Goal: Task Accomplishment & Management: Use online tool/utility

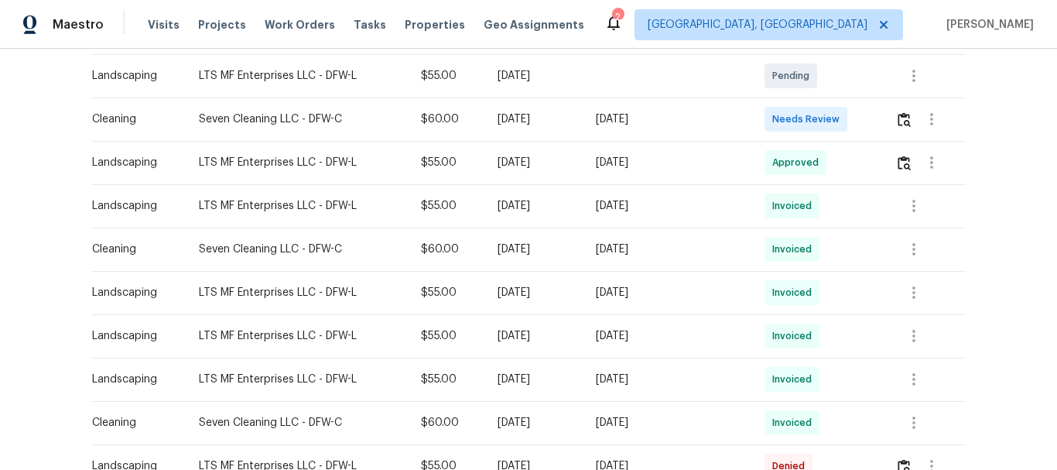
scroll to position [387, 0]
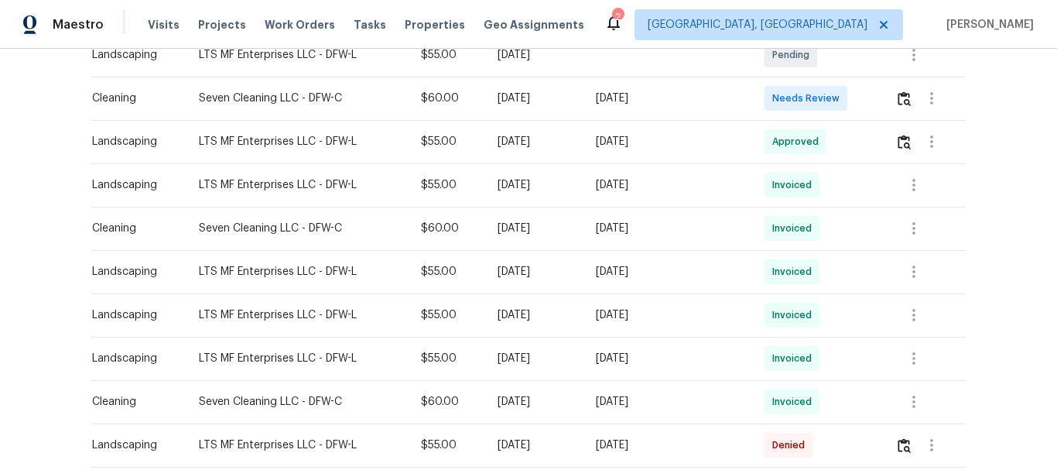
click at [890, 96] on td at bounding box center [924, 98] width 83 height 43
click at [903, 104] on img "button" at bounding box center [904, 98] width 13 height 15
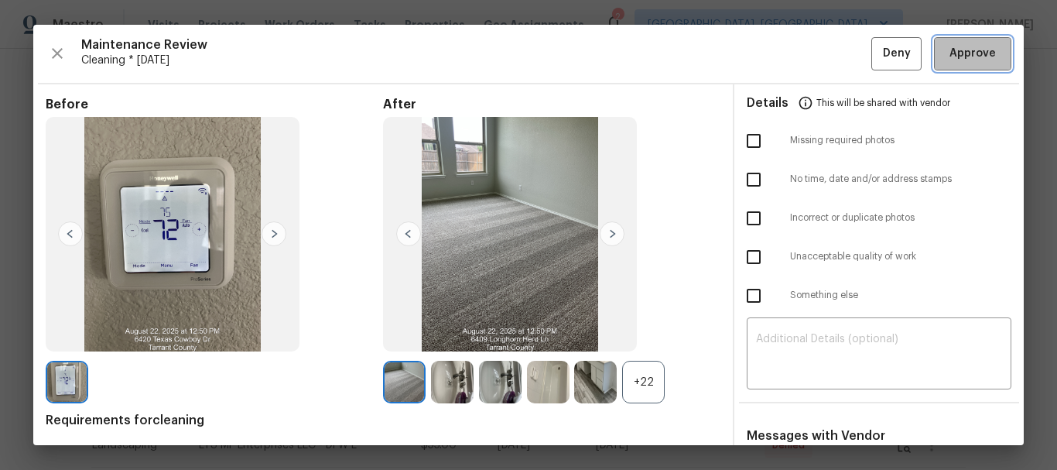
click at [971, 61] on span "Approve" at bounding box center [973, 53] width 46 height 19
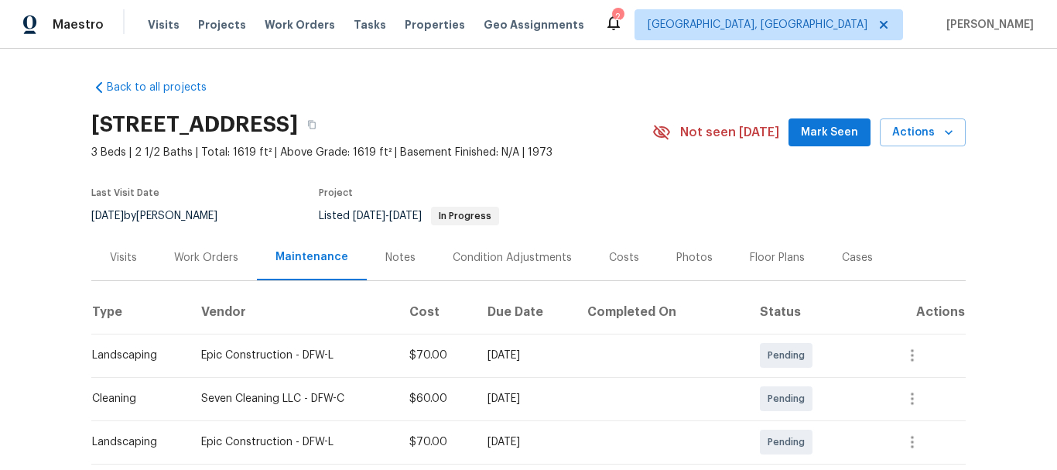
scroll to position [232, 0]
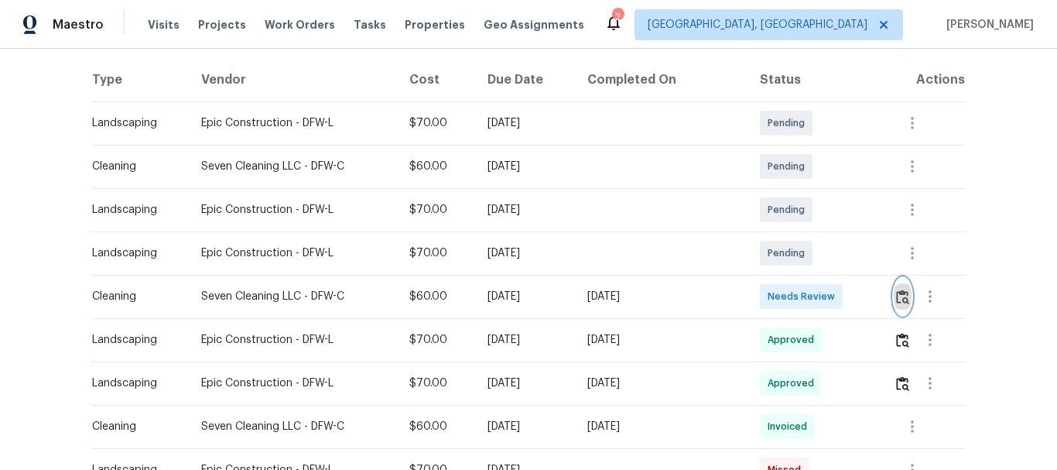
click at [900, 296] on img "button" at bounding box center [902, 297] width 13 height 15
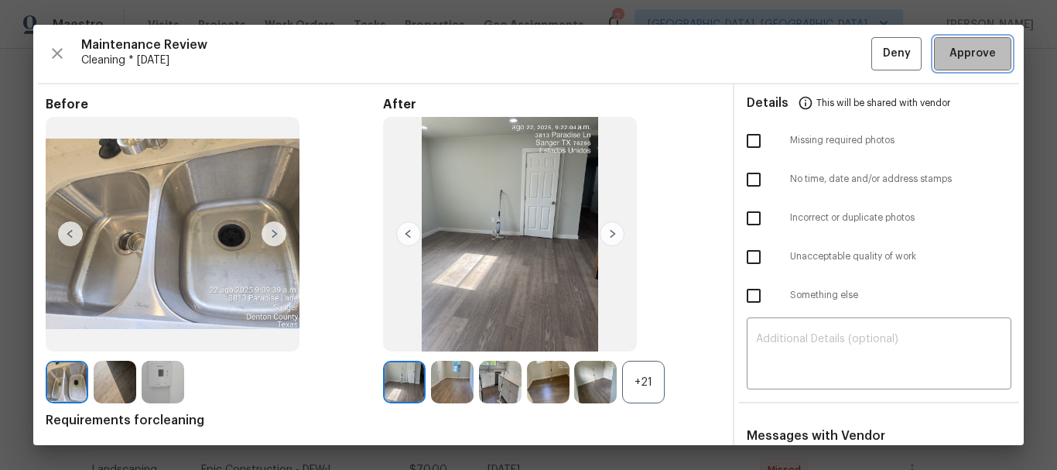
click at [978, 63] on button "Approve" at bounding box center [972, 53] width 77 height 33
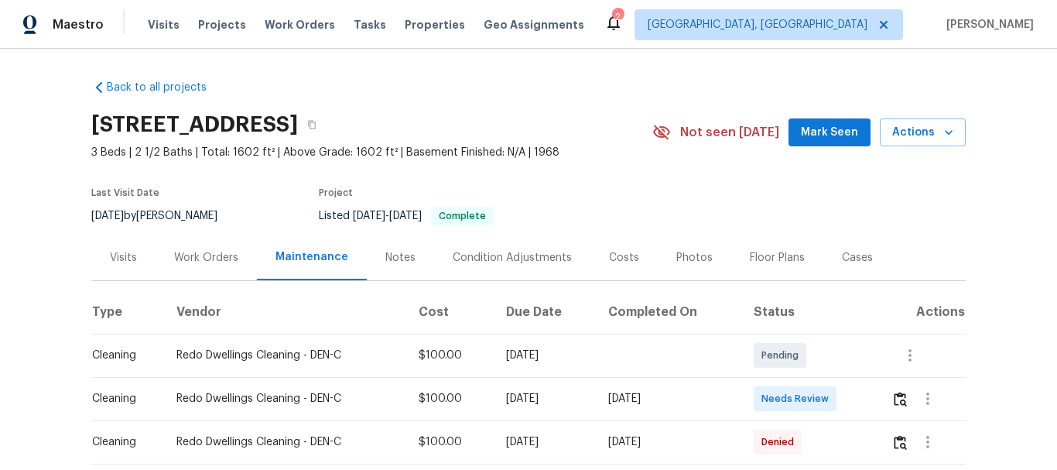
scroll to position [77, 0]
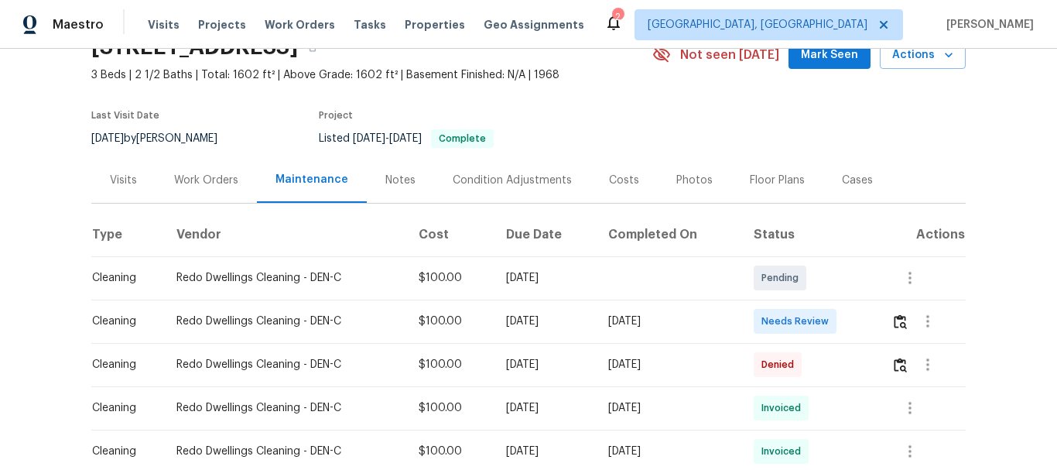
click at [889, 321] on td at bounding box center [922, 321] width 87 height 43
click at [896, 327] on img "button" at bounding box center [900, 321] width 13 height 15
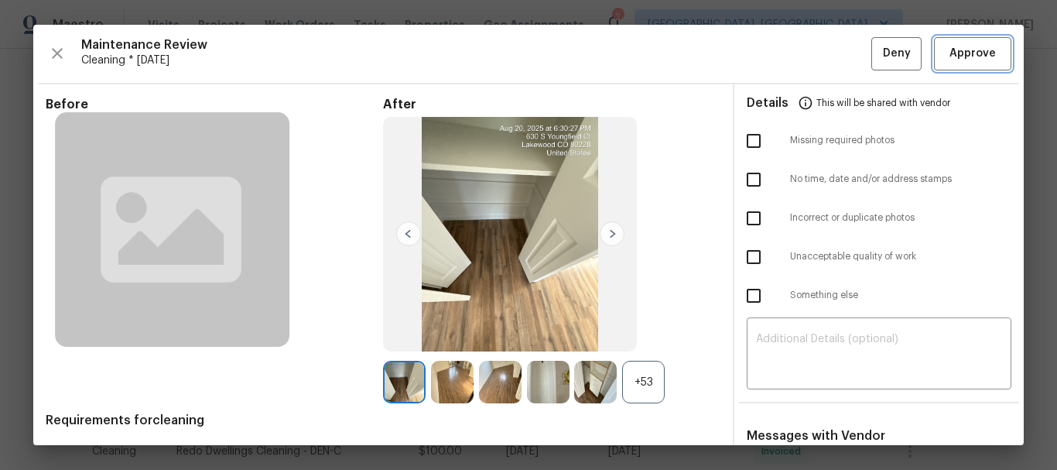
click at [964, 60] on span "Approve" at bounding box center [973, 53] width 46 height 19
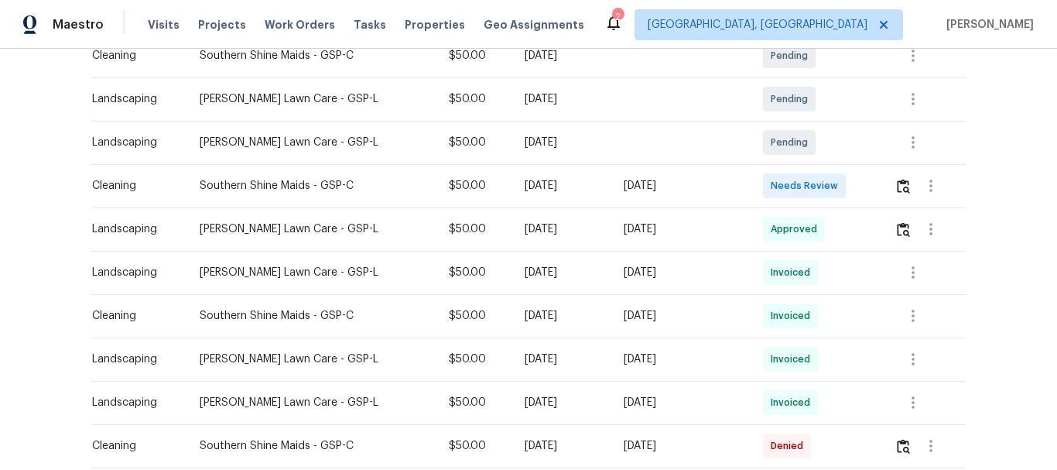
scroll to position [310, 0]
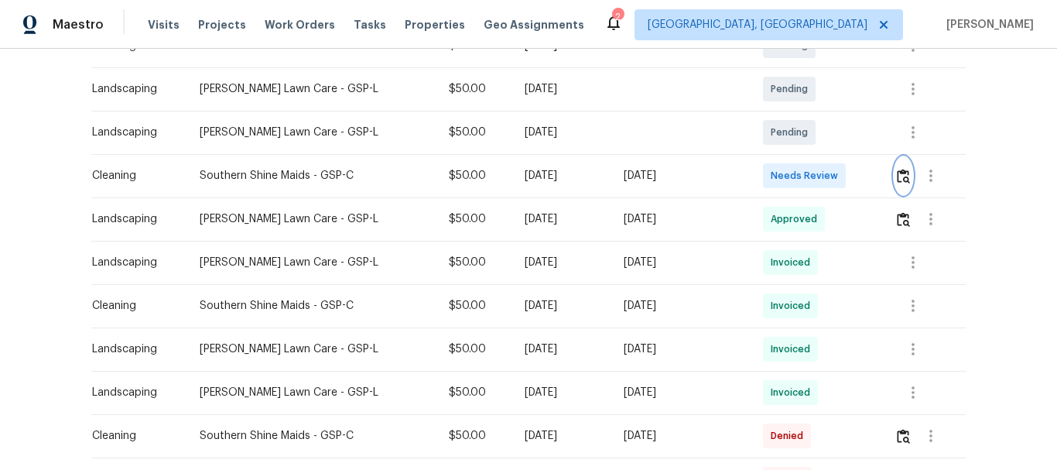
click at [899, 184] on button "button" at bounding box center [904, 175] width 18 height 37
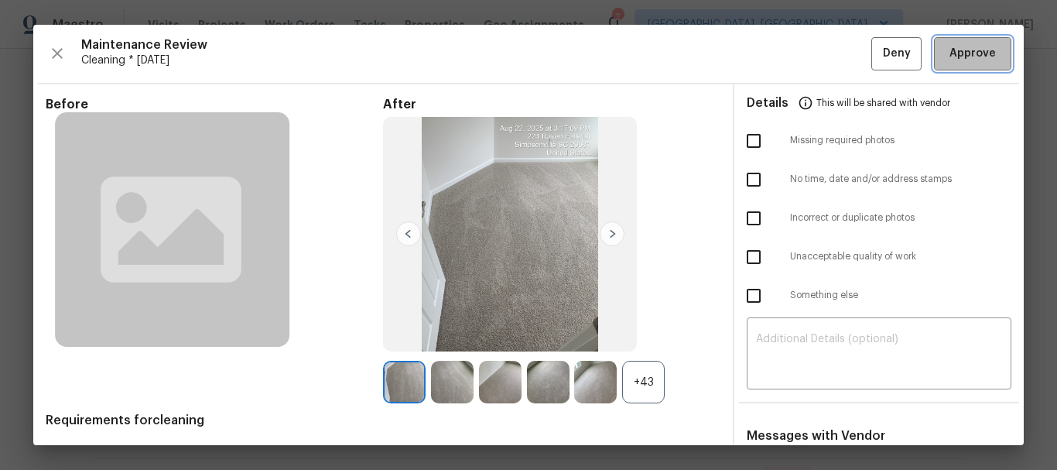
click at [980, 60] on span "Approve" at bounding box center [973, 53] width 46 height 19
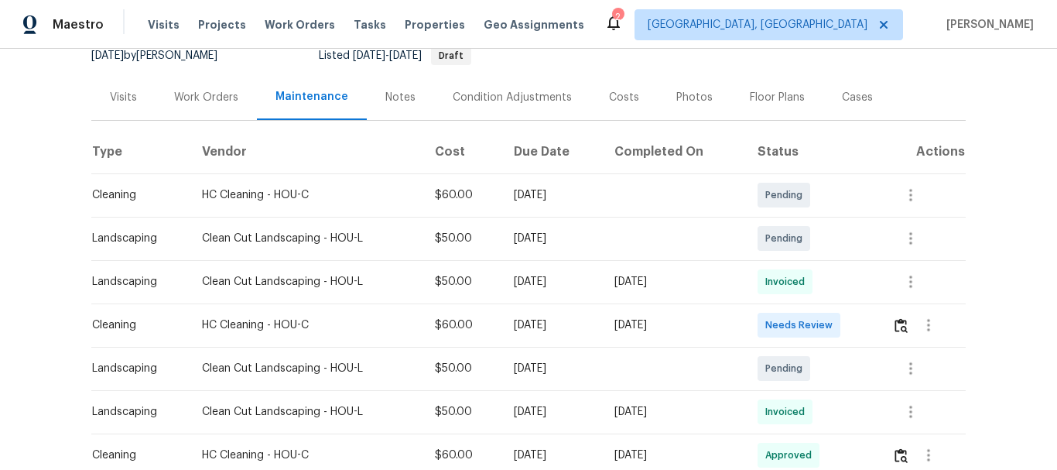
scroll to position [310, 0]
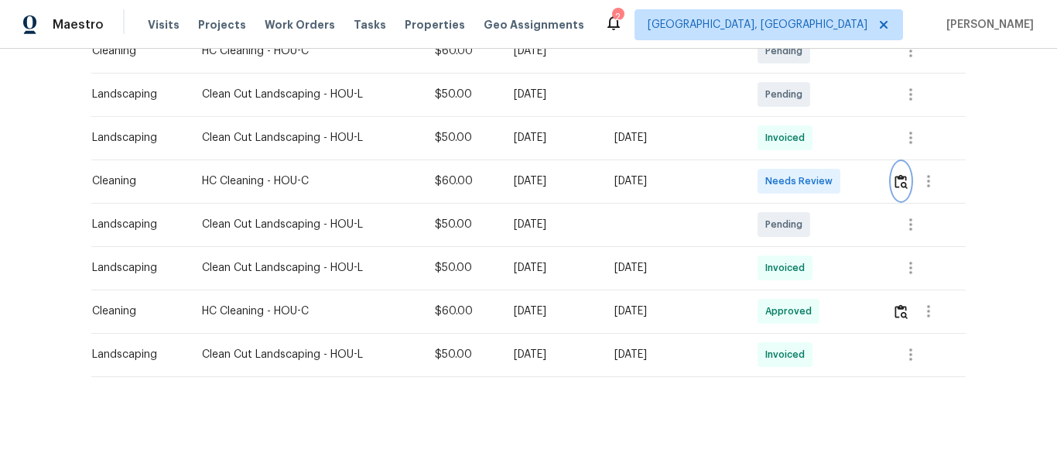
click at [902, 176] on img "button" at bounding box center [901, 181] width 13 height 15
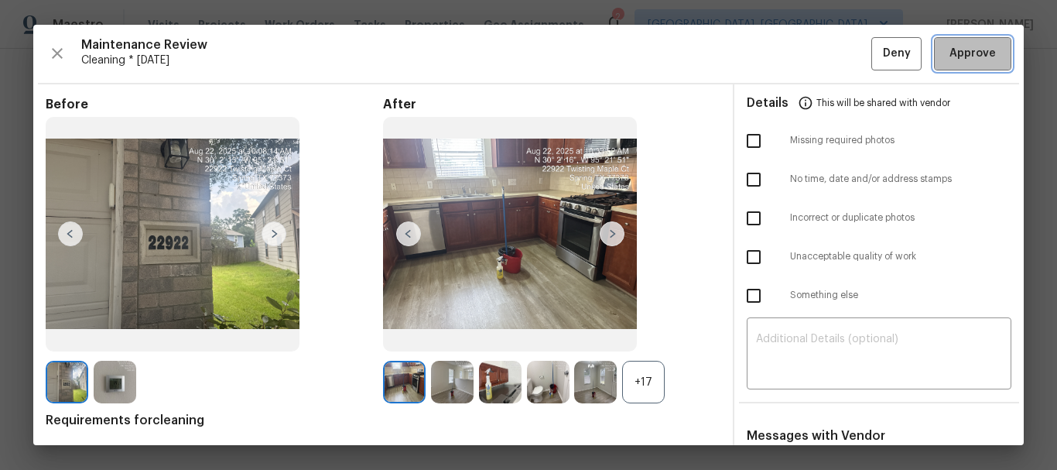
click at [963, 57] on span "Approve" at bounding box center [973, 53] width 46 height 19
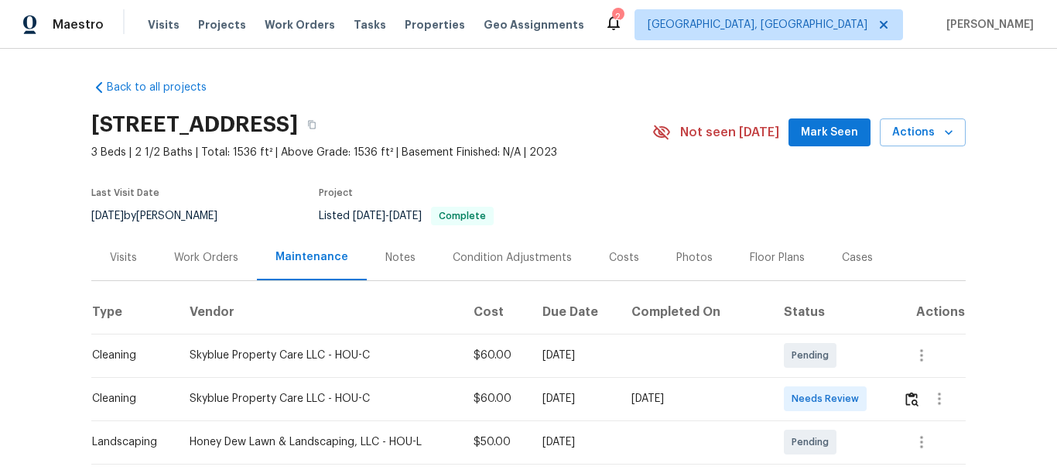
scroll to position [310, 0]
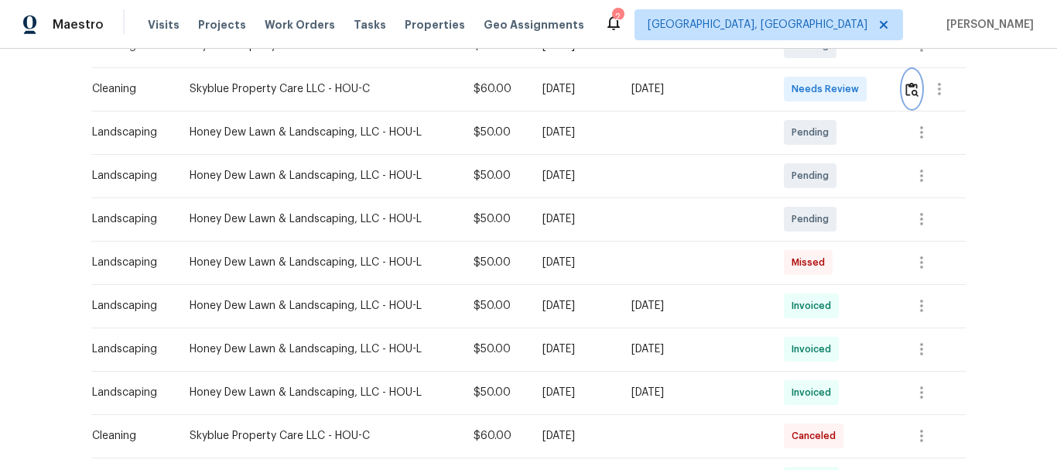
click at [910, 88] on img "button" at bounding box center [912, 89] width 13 height 15
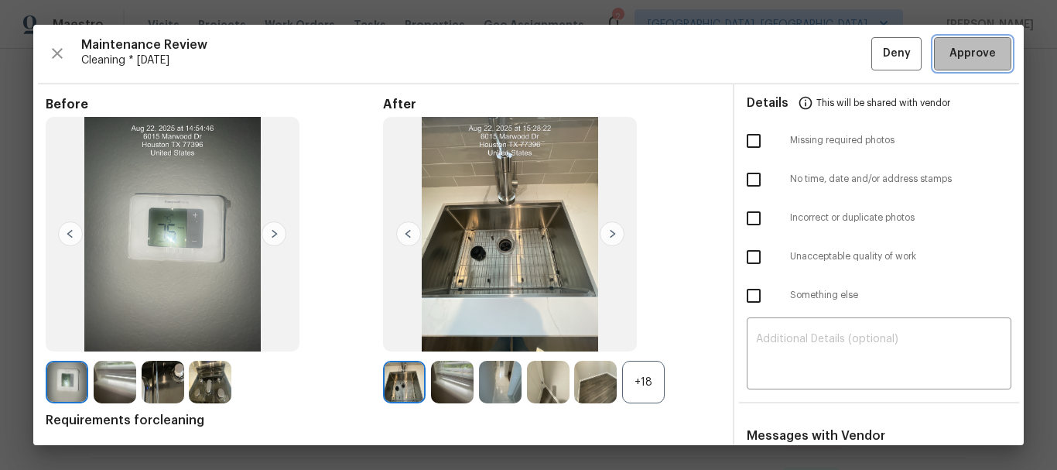
click at [958, 57] on span "Approve" at bounding box center [973, 53] width 46 height 19
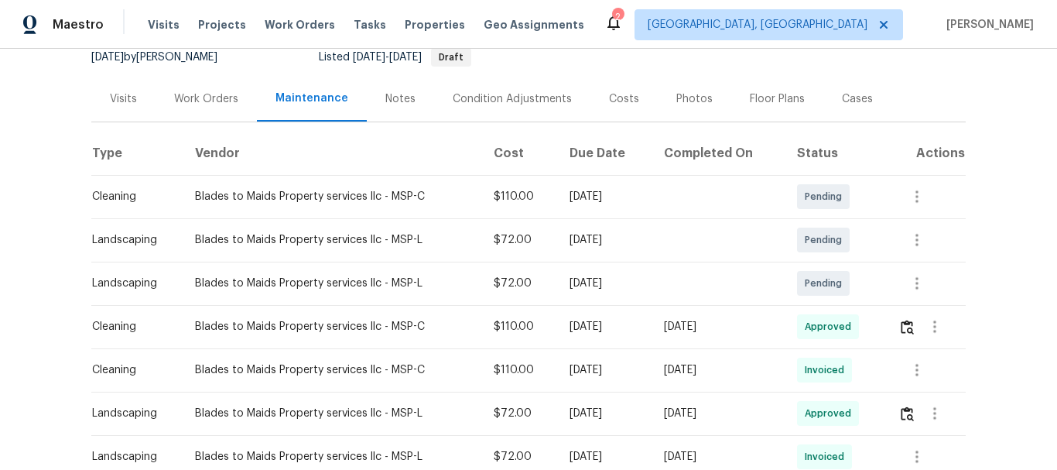
scroll to position [155, 0]
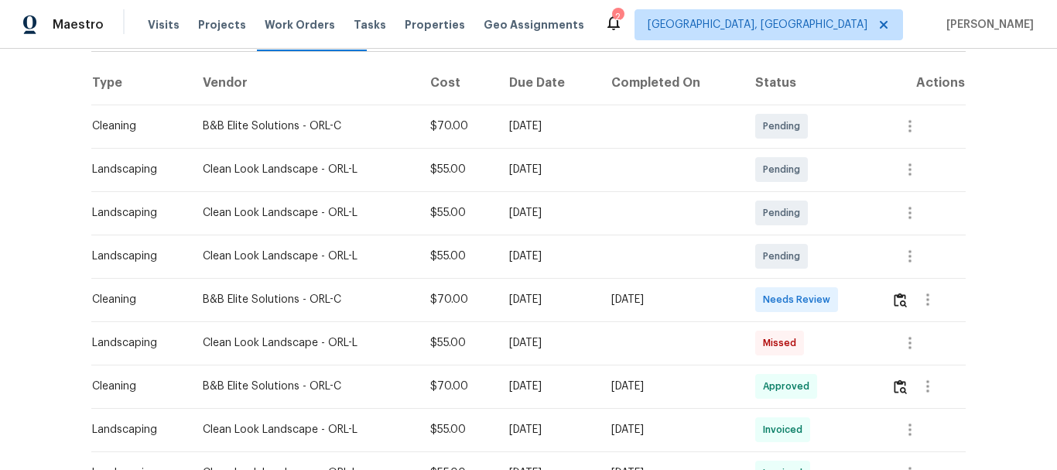
scroll to position [387, 0]
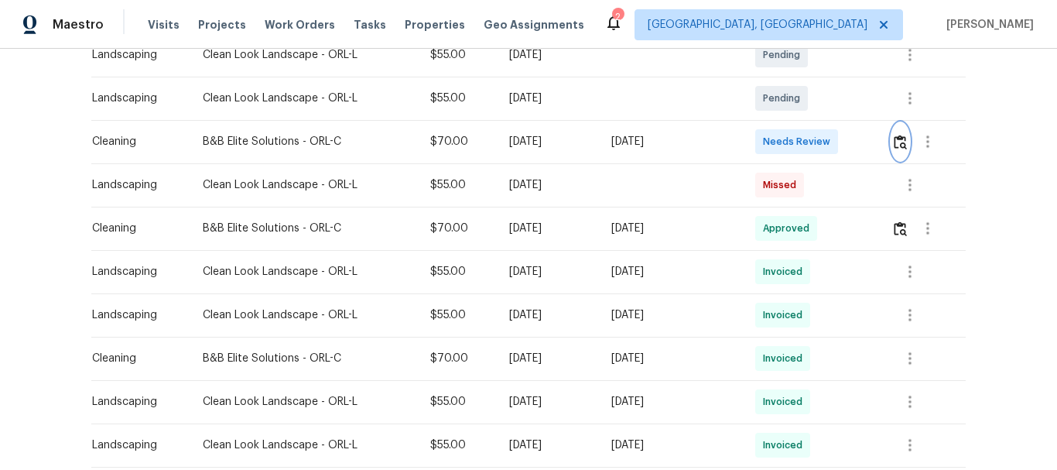
click at [897, 139] on img "button" at bounding box center [900, 142] width 13 height 15
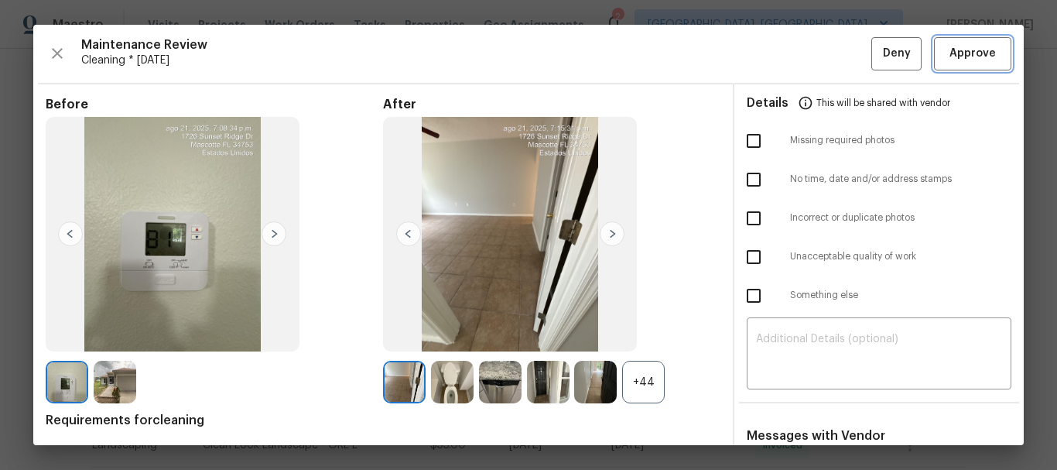
click at [948, 69] on button "Approve" at bounding box center [972, 53] width 77 height 33
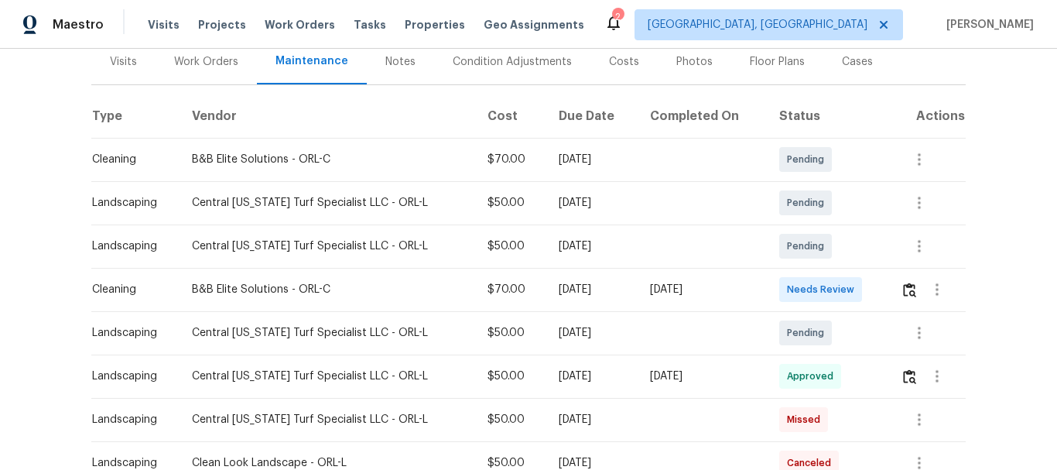
scroll to position [387, 0]
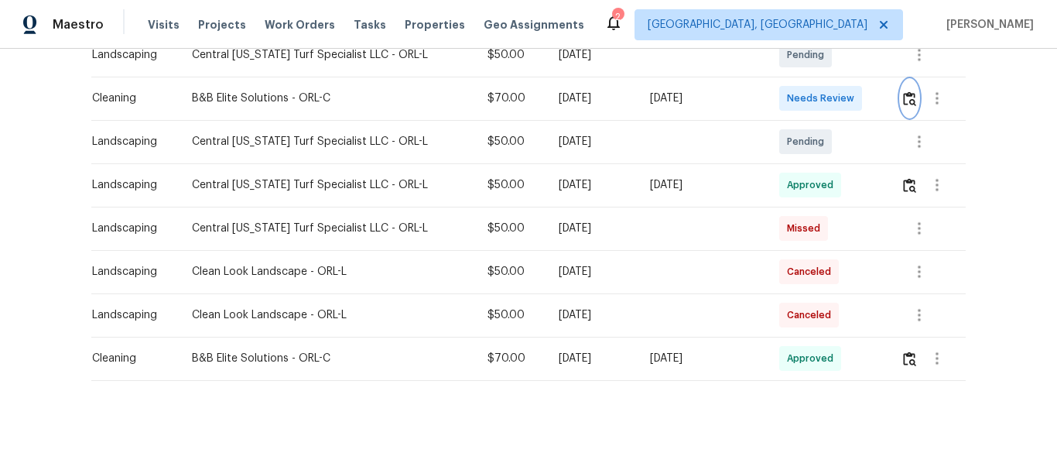
click at [908, 105] on img "button" at bounding box center [909, 98] width 13 height 15
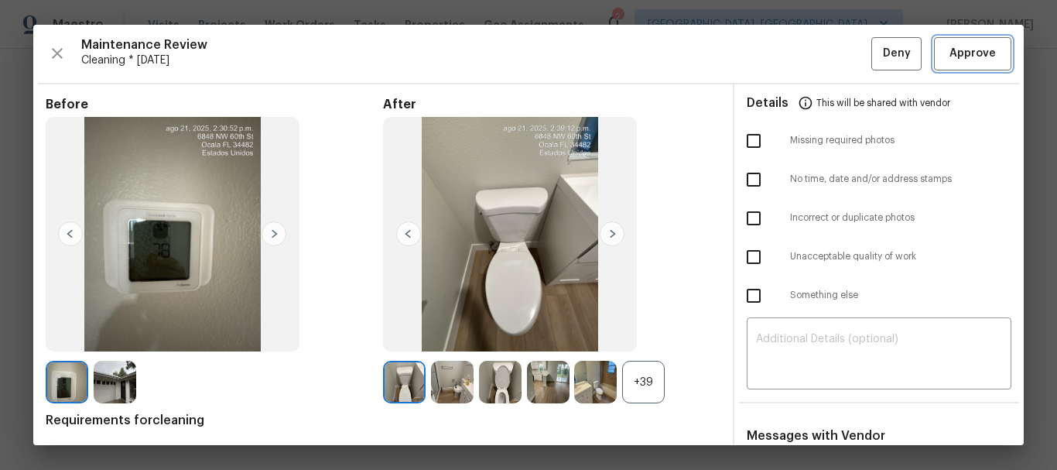
click at [957, 49] on span "Approve" at bounding box center [973, 53] width 46 height 19
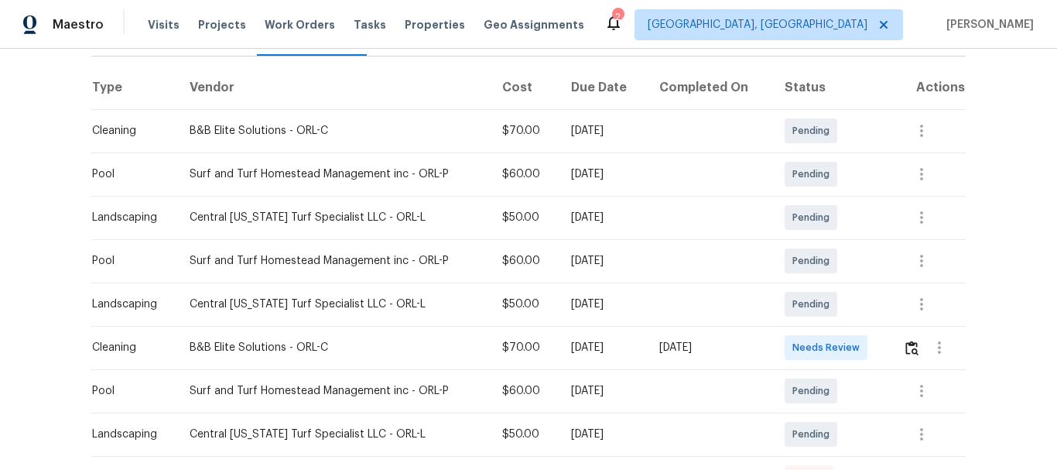
scroll to position [232, 0]
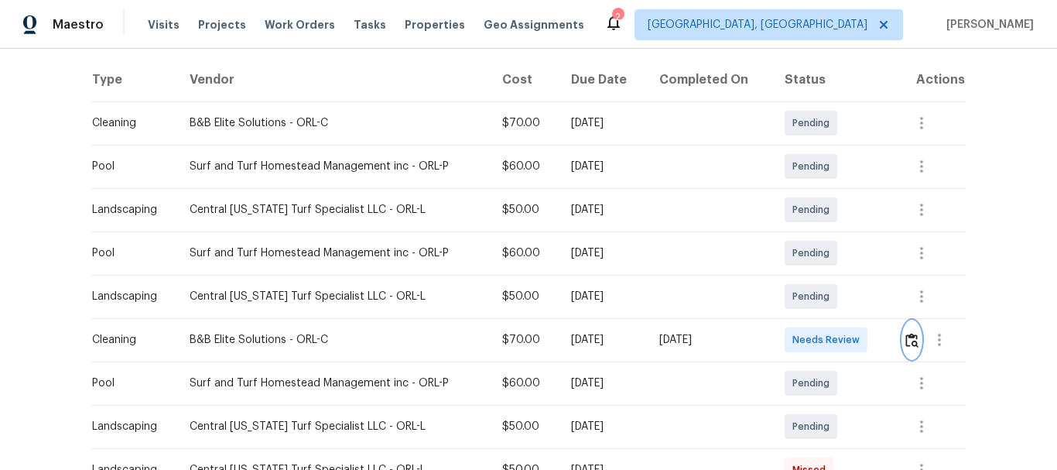
click at [914, 346] on img "button" at bounding box center [912, 340] width 13 height 15
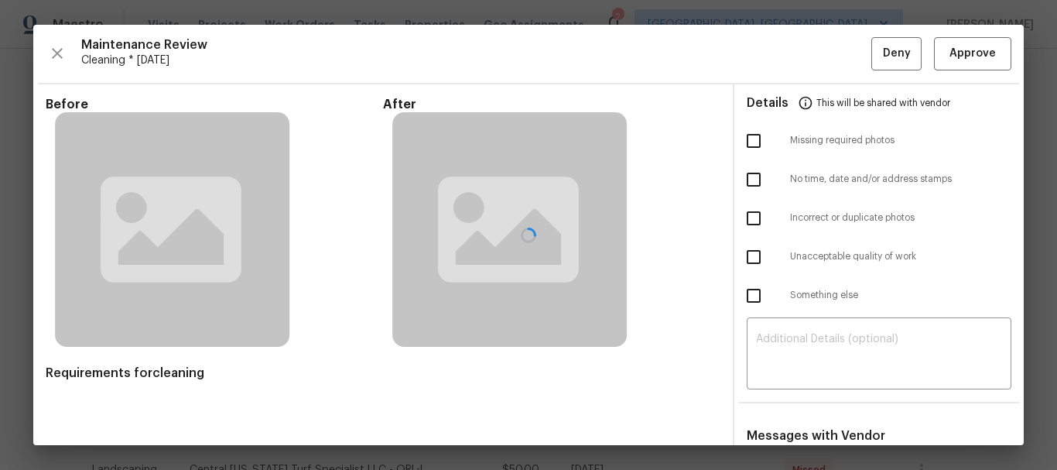
click at [1000, 60] on div at bounding box center [528, 235] width 991 height 420
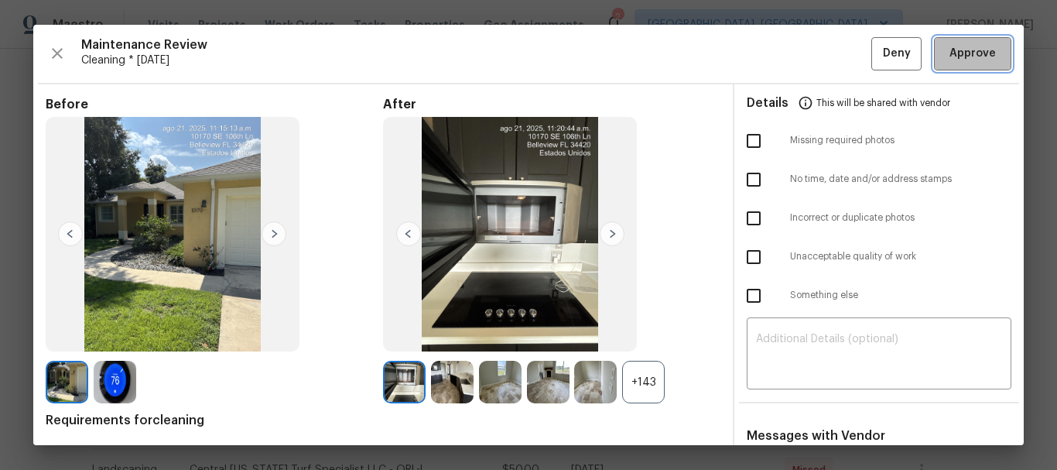
click at [982, 66] on button "Approve" at bounding box center [972, 53] width 77 height 33
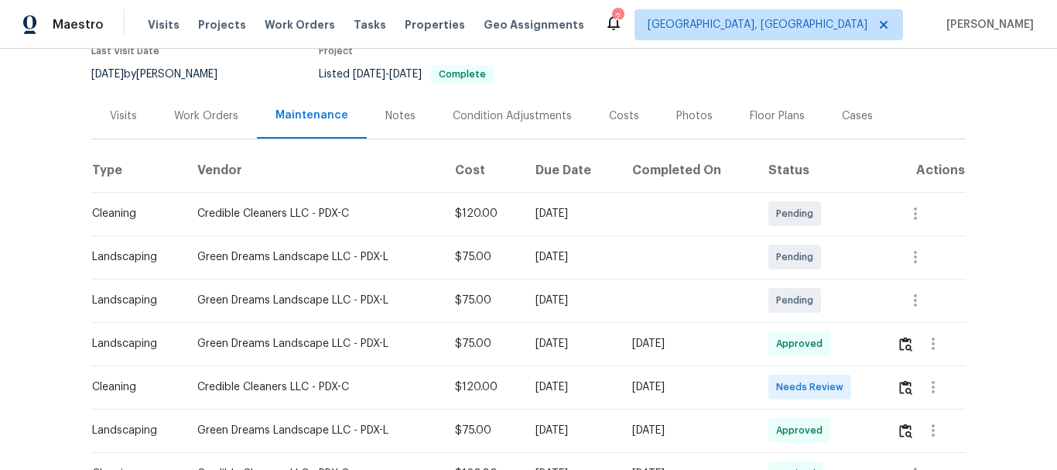
scroll to position [310, 0]
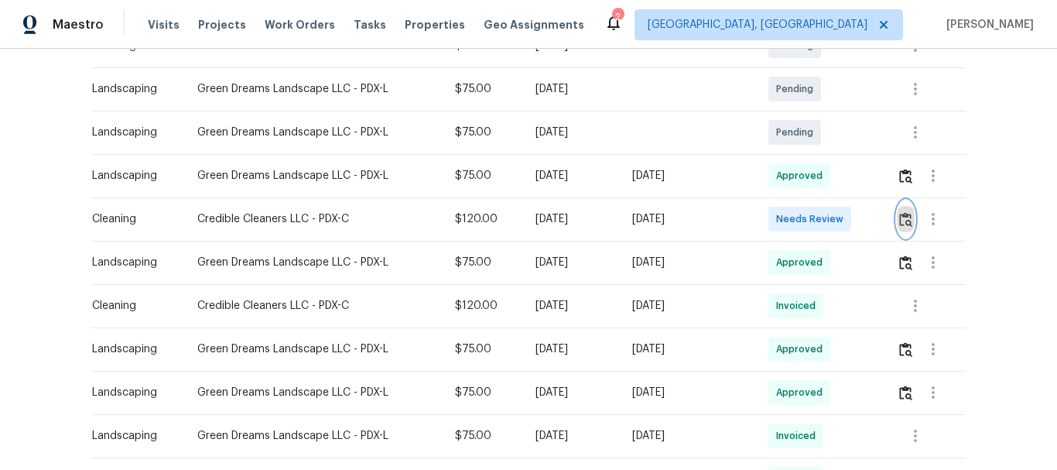
click at [900, 210] on button "button" at bounding box center [906, 218] width 18 height 37
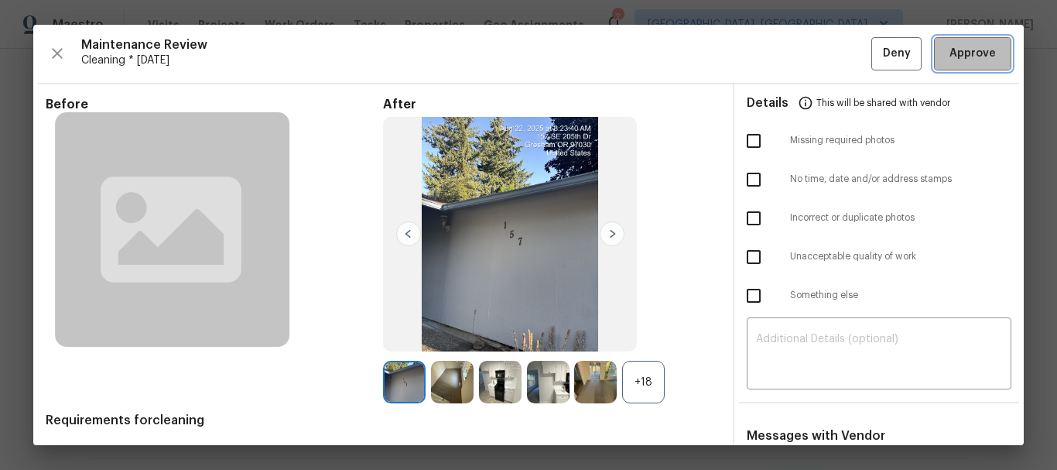
click at [938, 43] on button "Approve" at bounding box center [972, 53] width 77 height 33
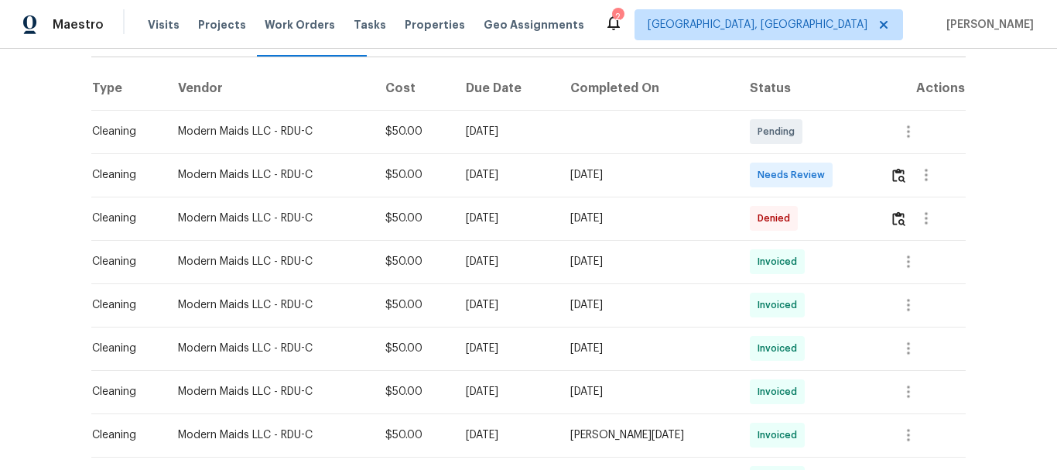
scroll to position [232, 0]
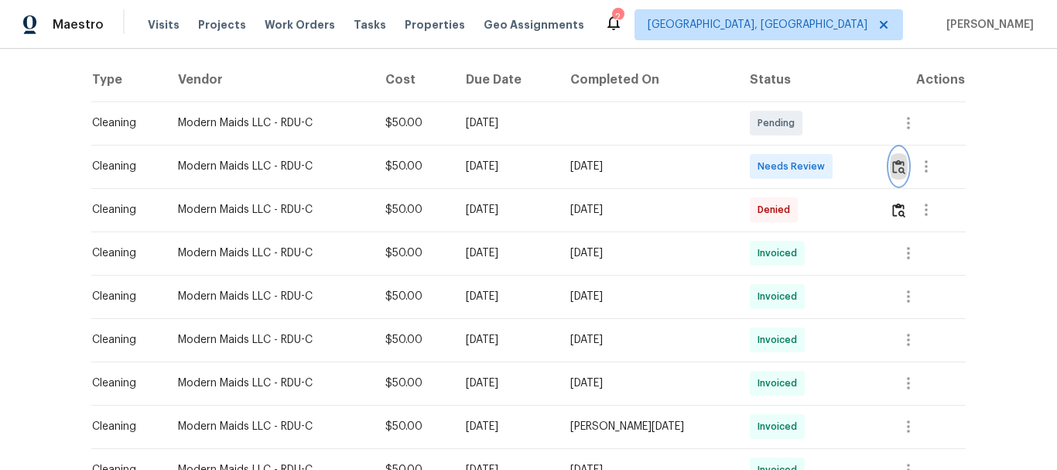
click at [893, 163] on img "button" at bounding box center [899, 166] width 13 height 15
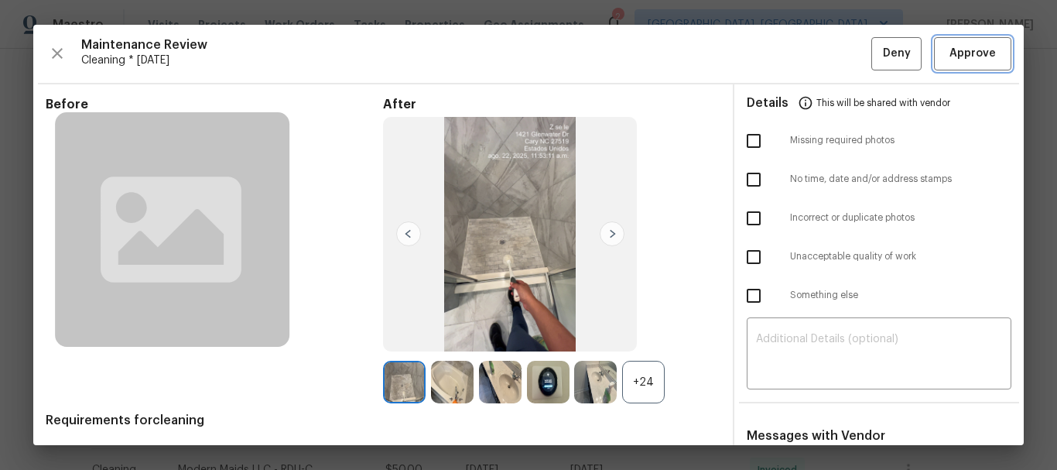
click at [968, 60] on span "Approve" at bounding box center [973, 53] width 46 height 19
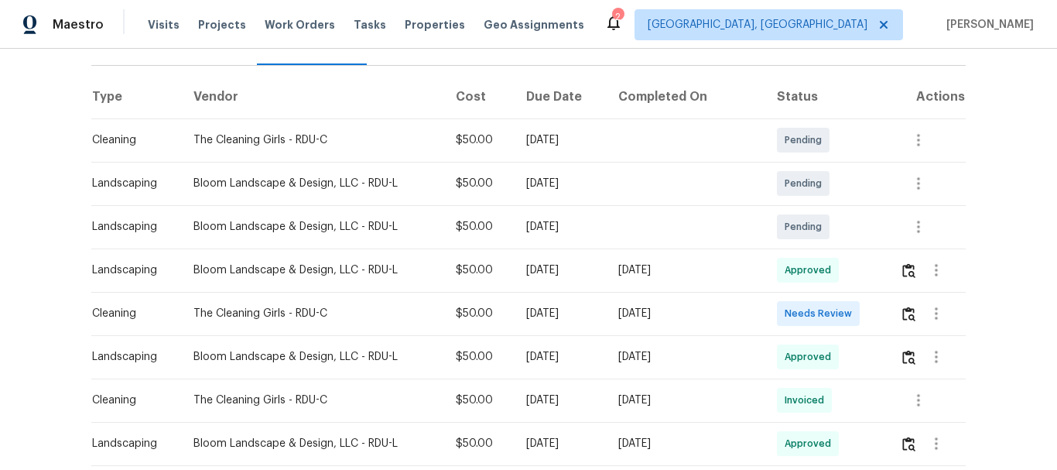
scroll to position [232, 0]
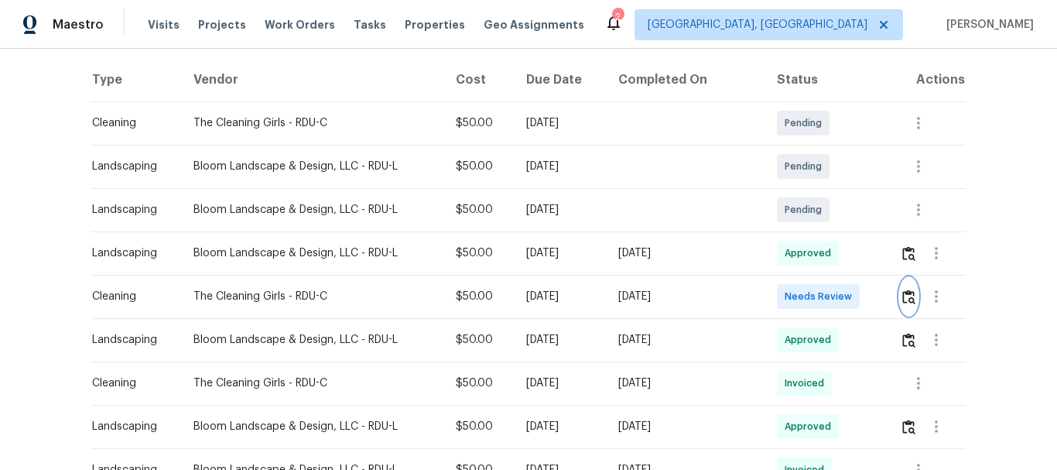
click at [904, 290] on img "button" at bounding box center [909, 297] width 13 height 15
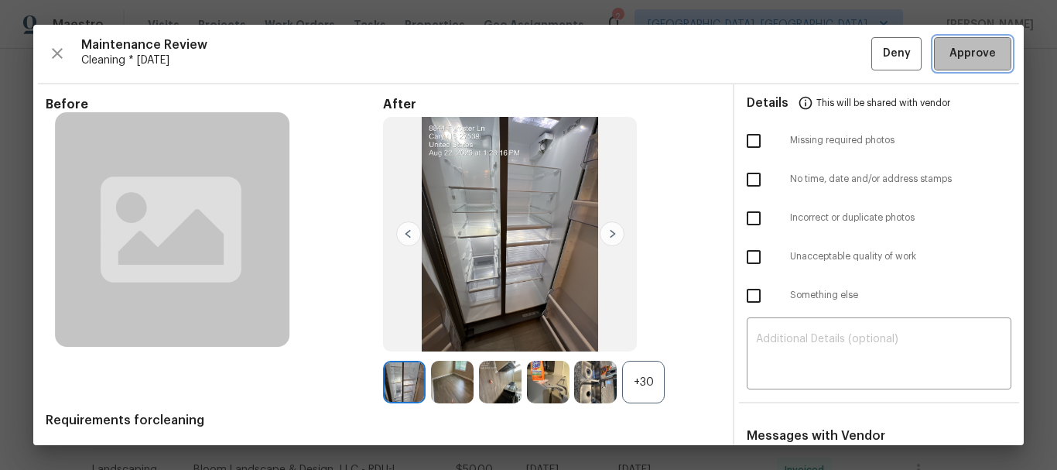
click at [950, 53] on span "Approve" at bounding box center [973, 53] width 46 height 19
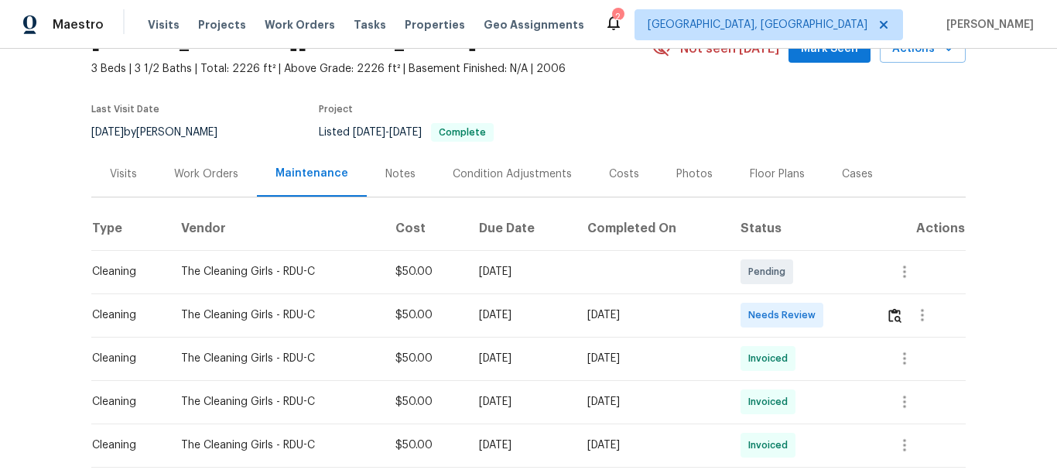
scroll to position [272, 0]
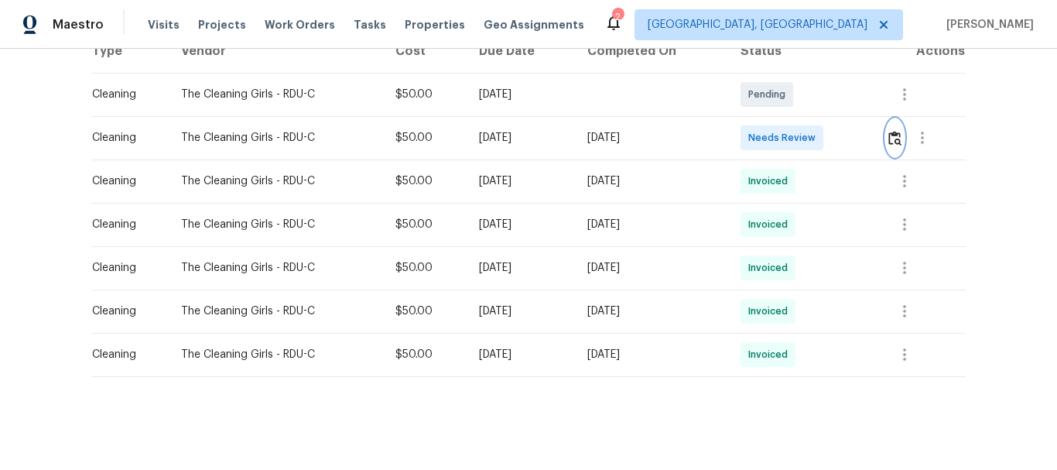
click at [898, 131] on img "button" at bounding box center [895, 138] width 13 height 15
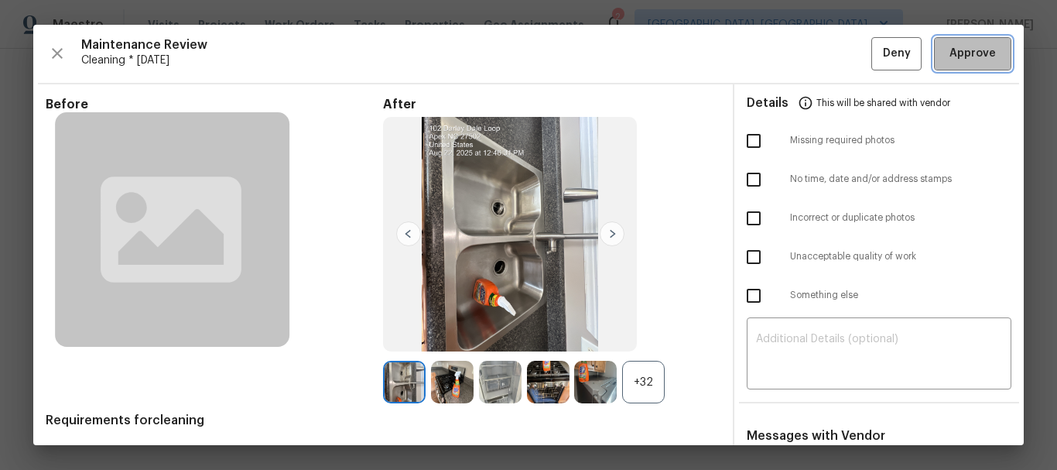
click at [961, 52] on span "Approve" at bounding box center [973, 53] width 46 height 19
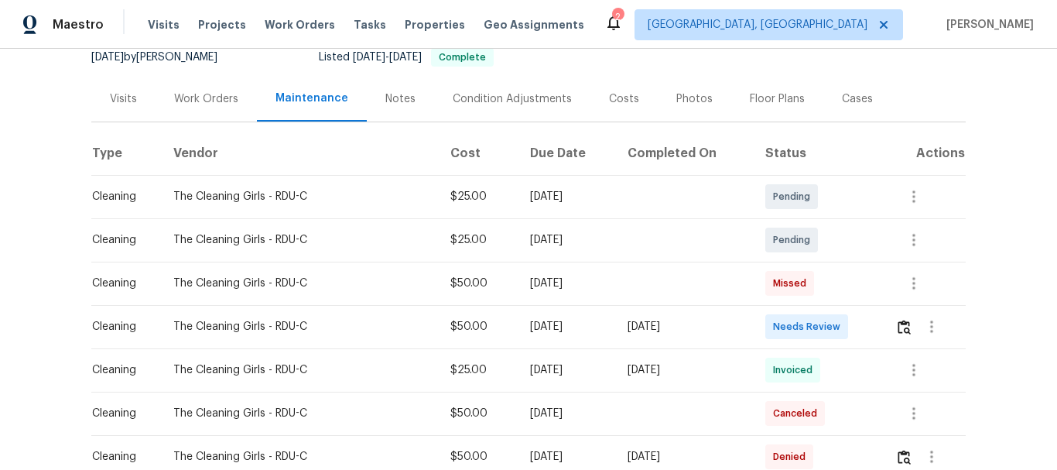
scroll to position [310, 0]
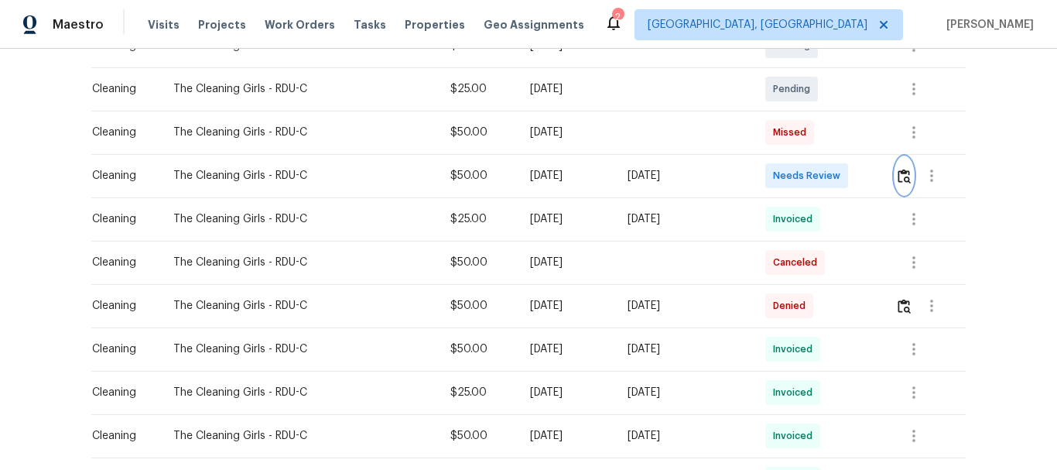
click at [910, 167] on button "button" at bounding box center [905, 175] width 18 height 37
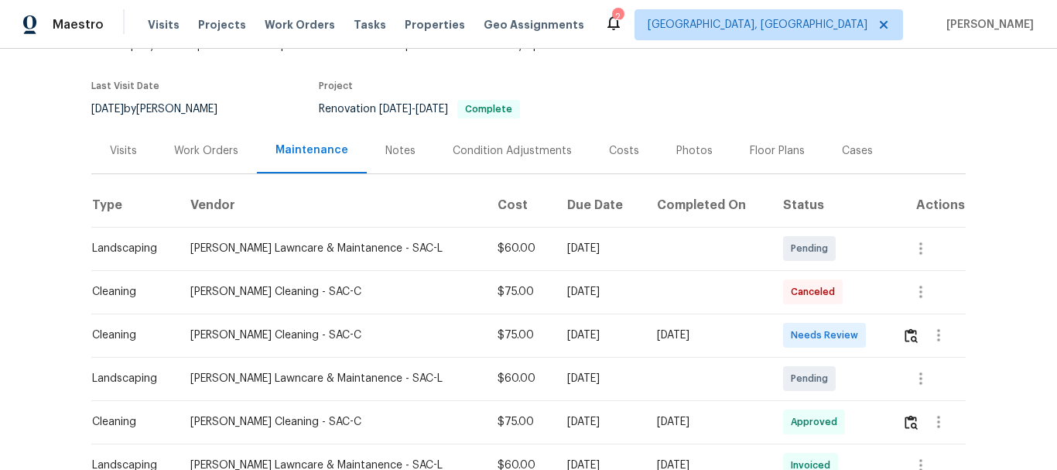
scroll to position [310, 0]
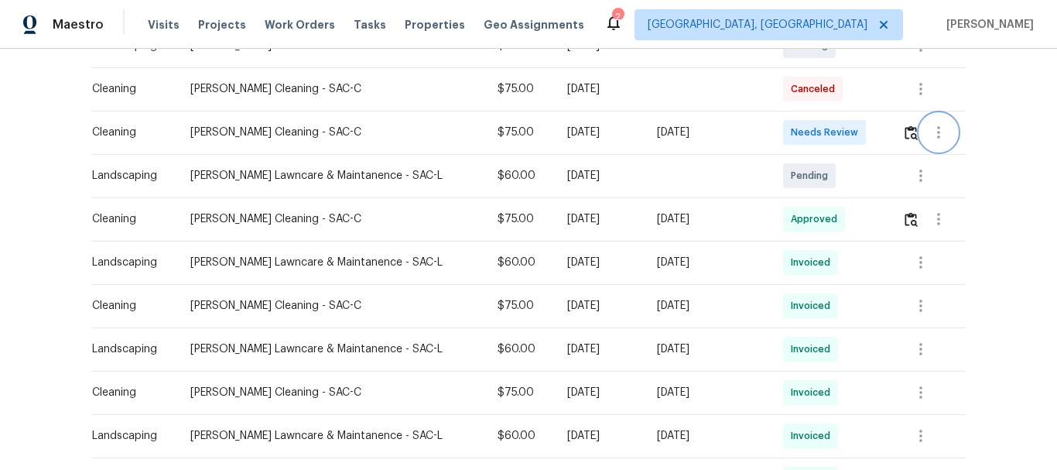
click at [920, 131] on button "button" at bounding box center [938, 132] width 37 height 37
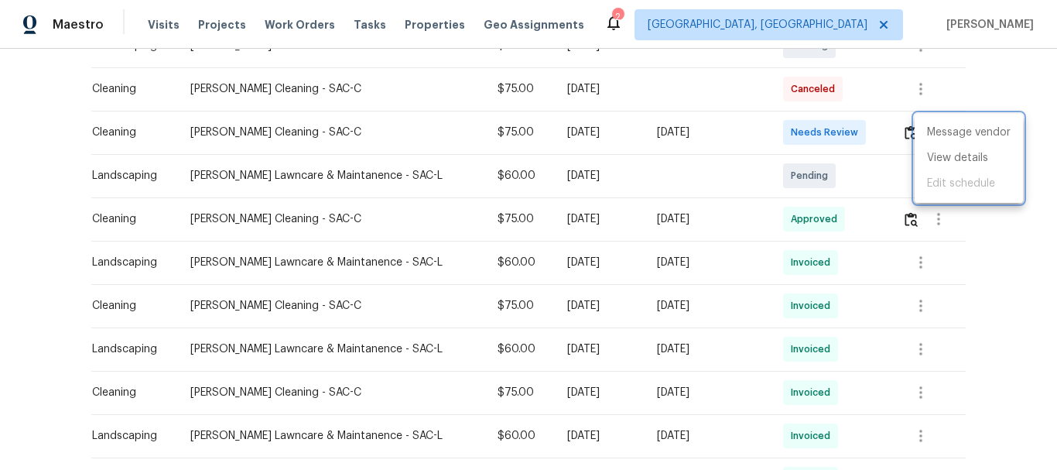
click at [906, 133] on div at bounding box center [528, 235] width 1057 height 470
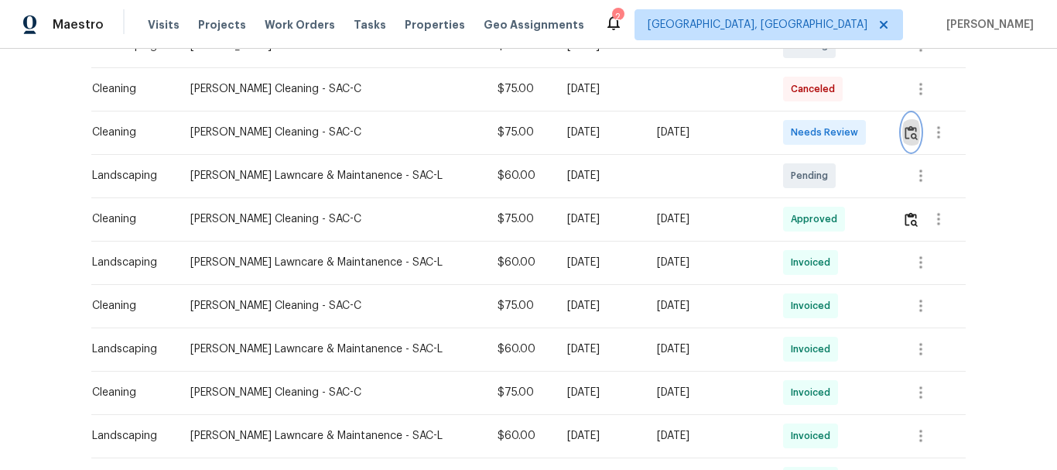
click at [905, 133] on img "button" at bounding box center [911, 132] width 13 height 15
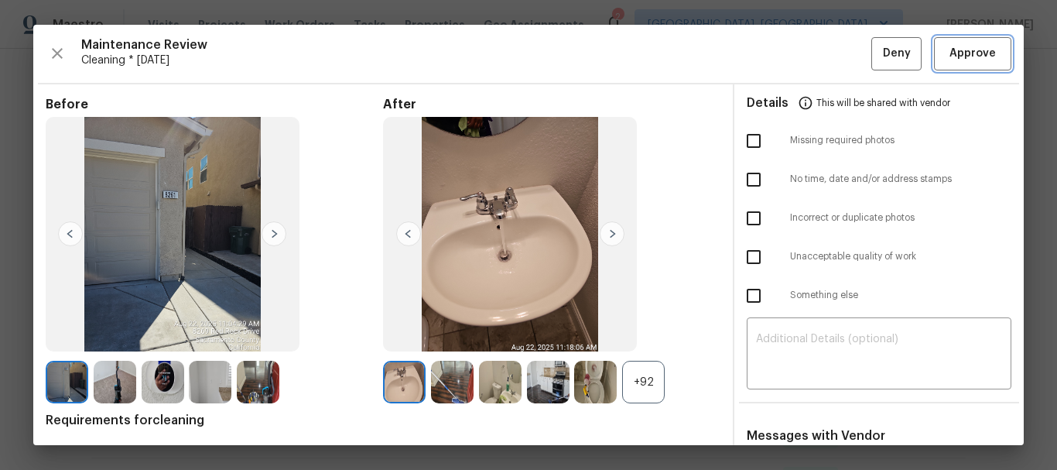
click at [986, 55] on span "Approve" at bounding box center [973, 53] width 53 height 19
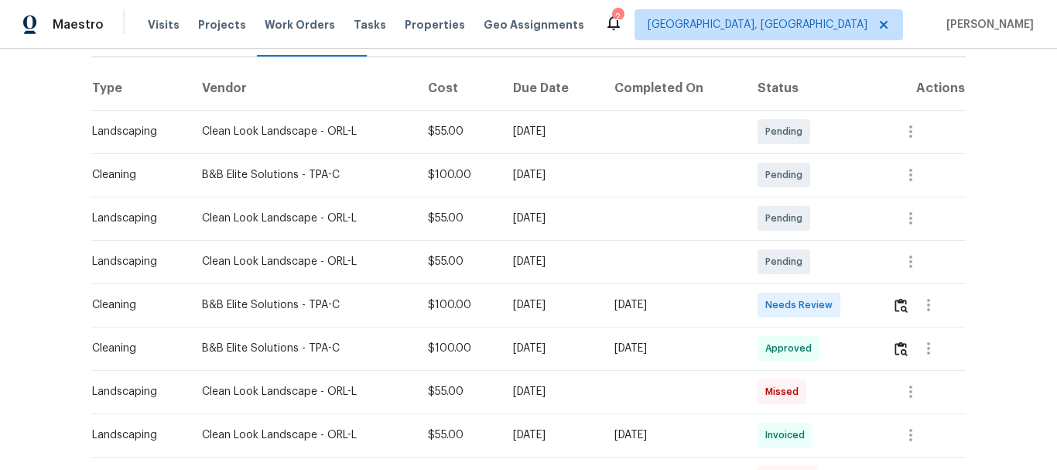
scroll to position [232, 0]
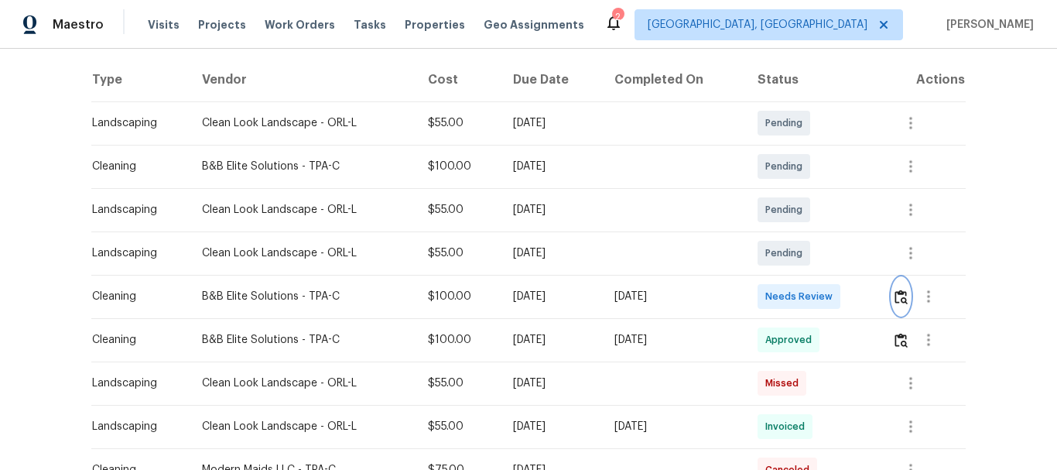
click at [904, 287] on button "button" at bounding box center [902, 296] width 18 height 37
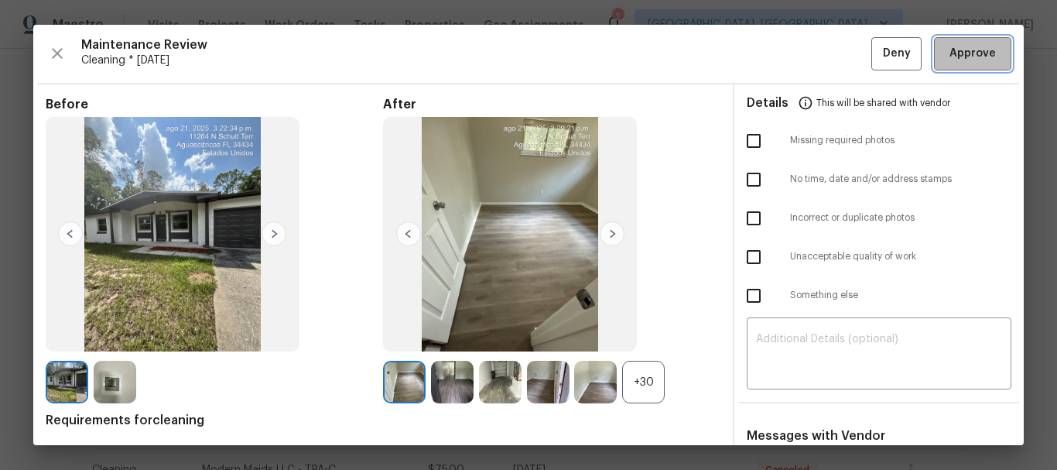
click at [950, 55] on span "Approve" at bounding box center [973, 53] width 46 height 19
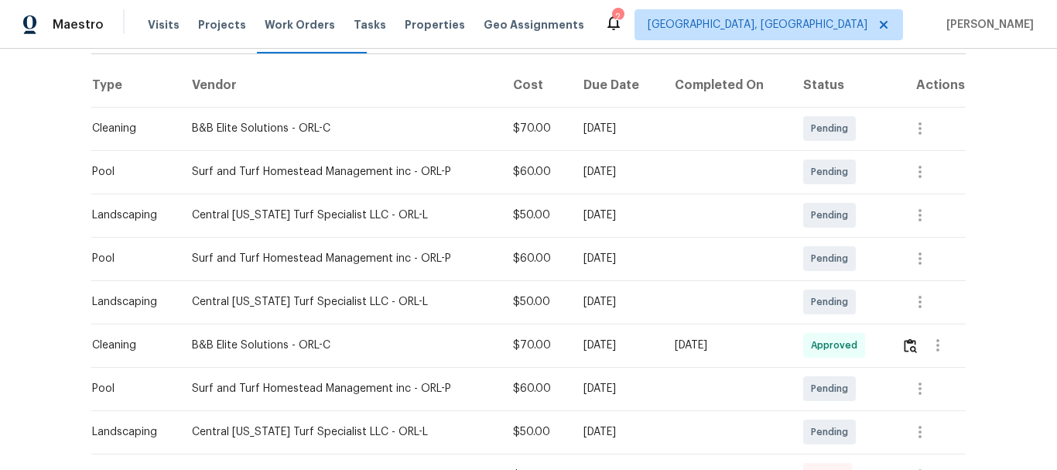
scroll to position [232, 0]
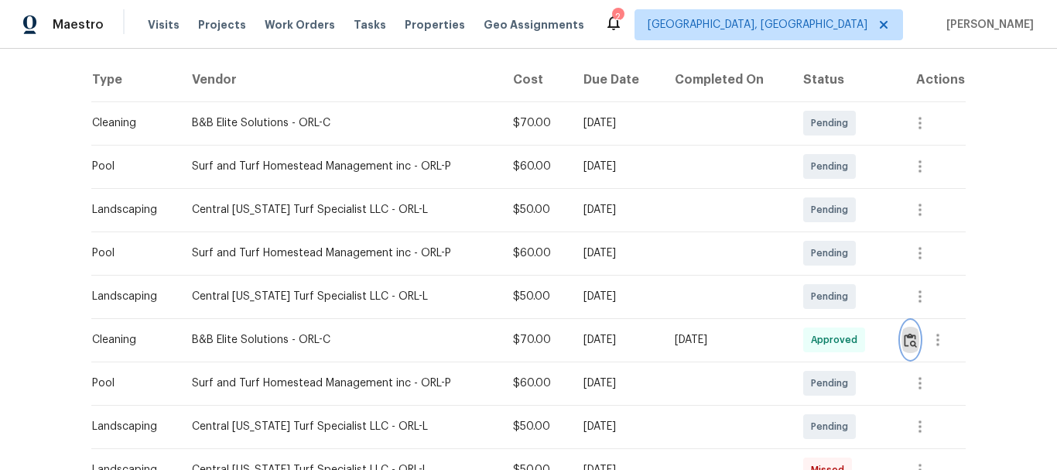
click at [909, 342] on img "button" at bounding box center [910, 340] width 13 height 15
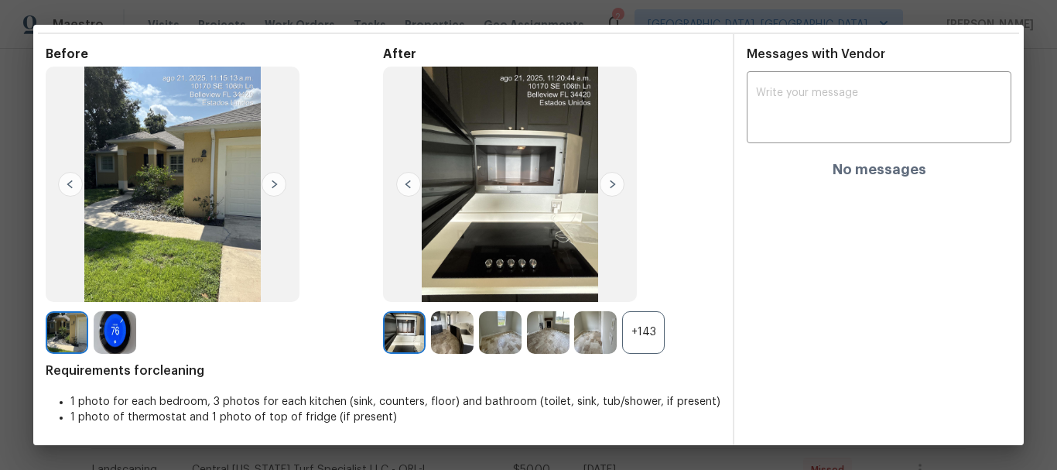
click at [644, 332] on div "+143" at bounding box center [643, 332] width 43 height 43
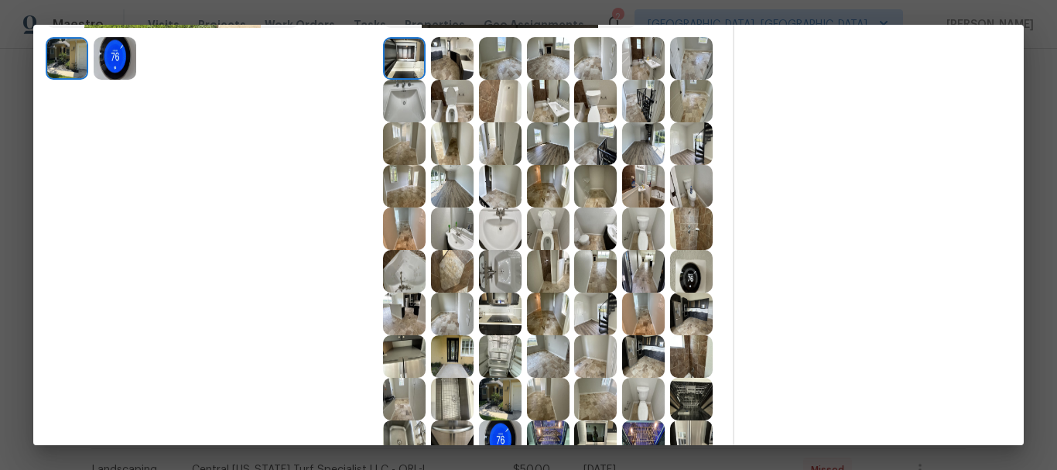
scroll to position [359, 0]
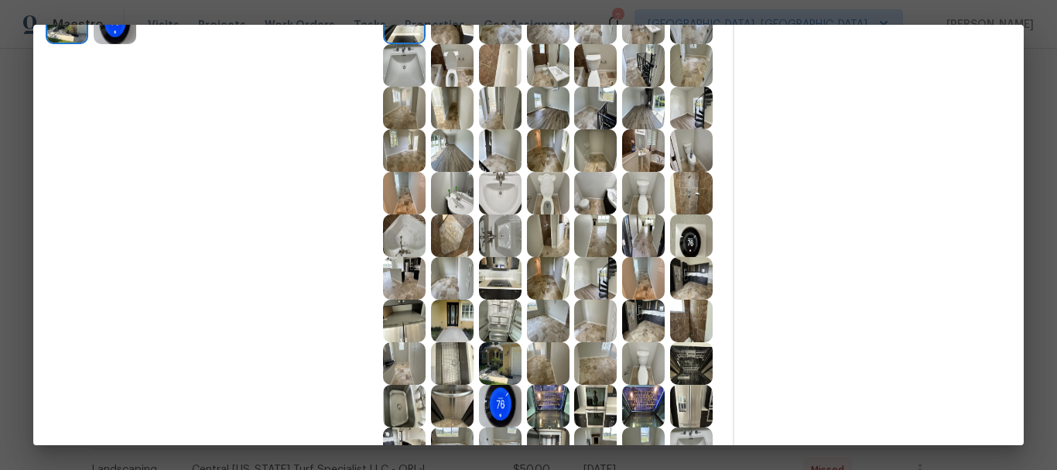
click at [426, 221] on img at bounding box center [404, 235] width 43 height 43
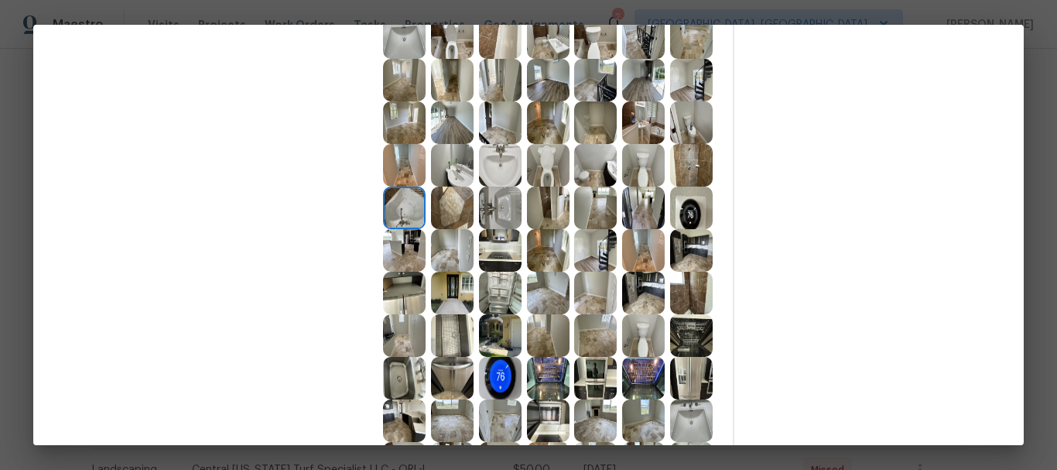
scroll to position [155, 0]
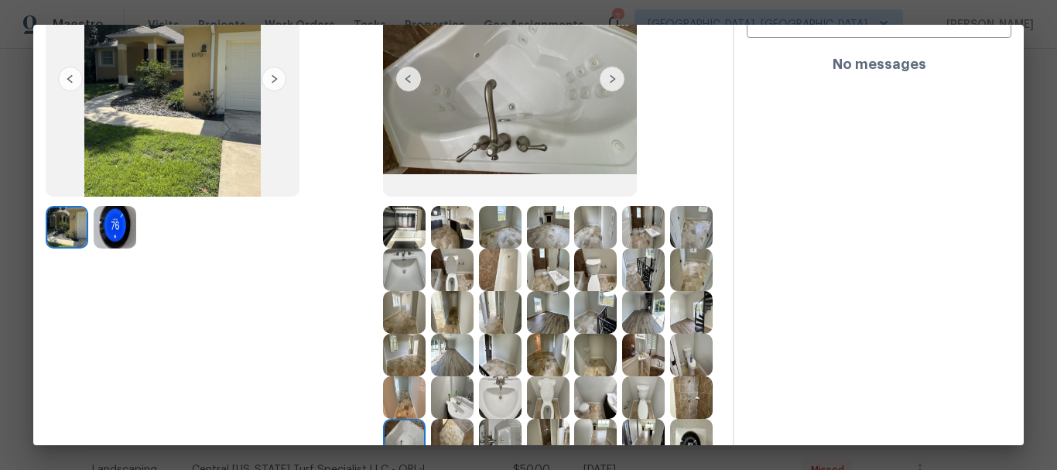
click at [522, 272] on img at bounding box center [500, 269] width 43 height 43
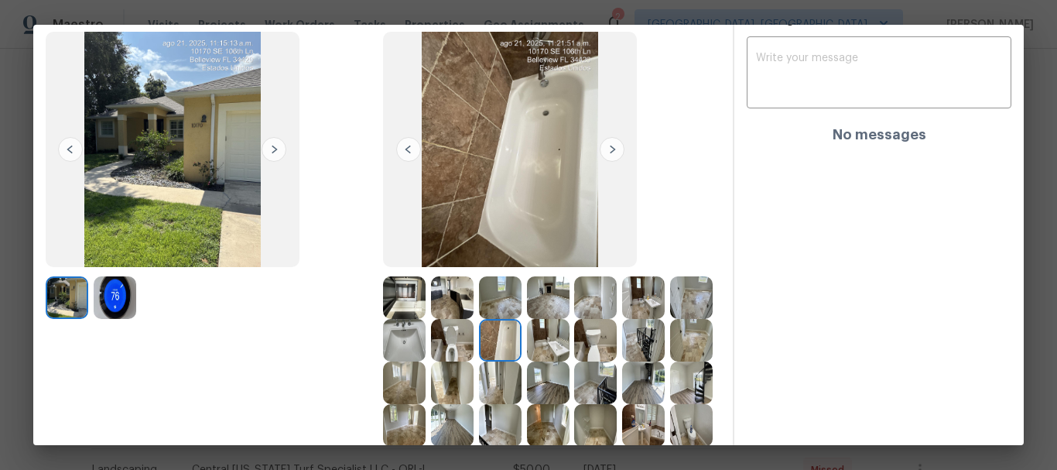
scroll to position [0, 0]
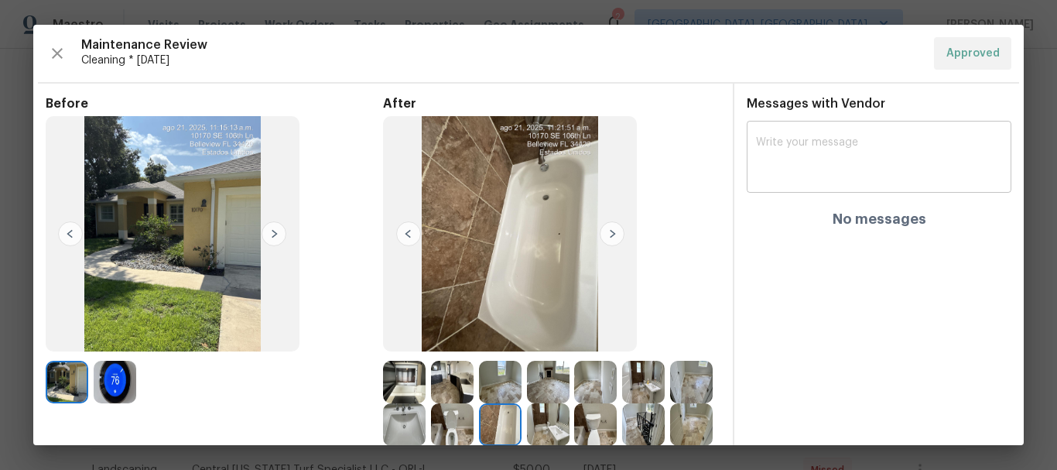
click at [804, 155] on textarea at bounding box center [879, 158] width 246 height 43
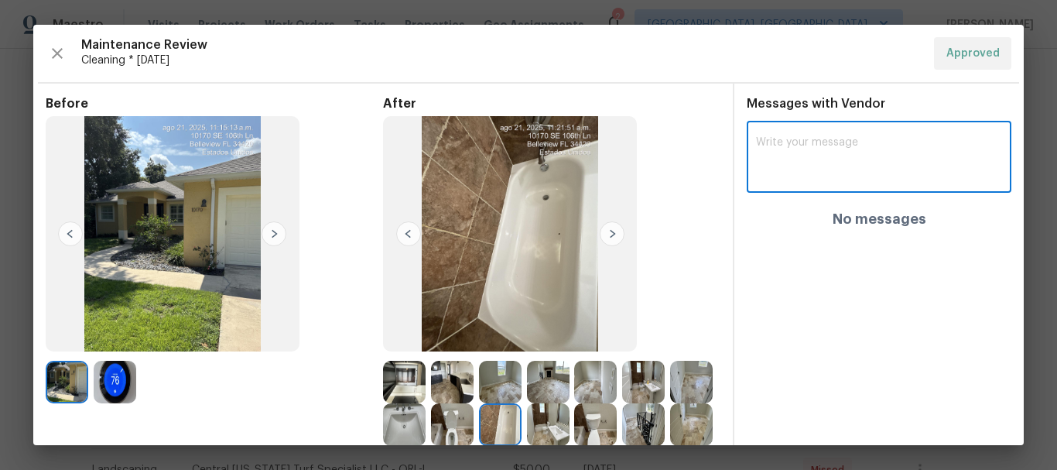
click at [791, 139] on textarea at bounding box center [879, 158] width 246 height 43
paste textarea "Maintenance Audit Team: Hello! After further review, the visit (08/22/2025) has…"
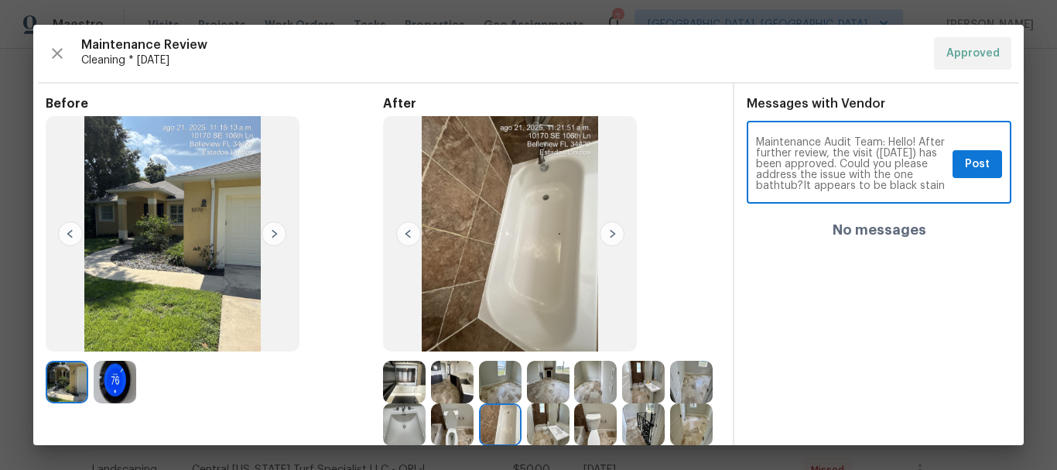
click at [876, 182] on textarea "Maintenance Audit Team: Hello! After further review, the visit (08/22/2025) has…" at bounding box center [851, 164] width 190 height 54
click at [877, 170] on textarea "Maintenance Audit Team: Hello! After further review, the visit (08/22/2025) has…" at bounding box center [851, 164] width 190 height 54
click at [870, 142] on textarea "Maintenance Audit Team: Hello! After further review, the visit (08/22/2025) has…" at bounding box center [851, 164] width 190 height 54
click at [884, 159] on textarea "Maintenance Audit Team: Hello! After further review, the visit (08/22/2025) has…" at bounding box center [851, 164] width 190 height 54
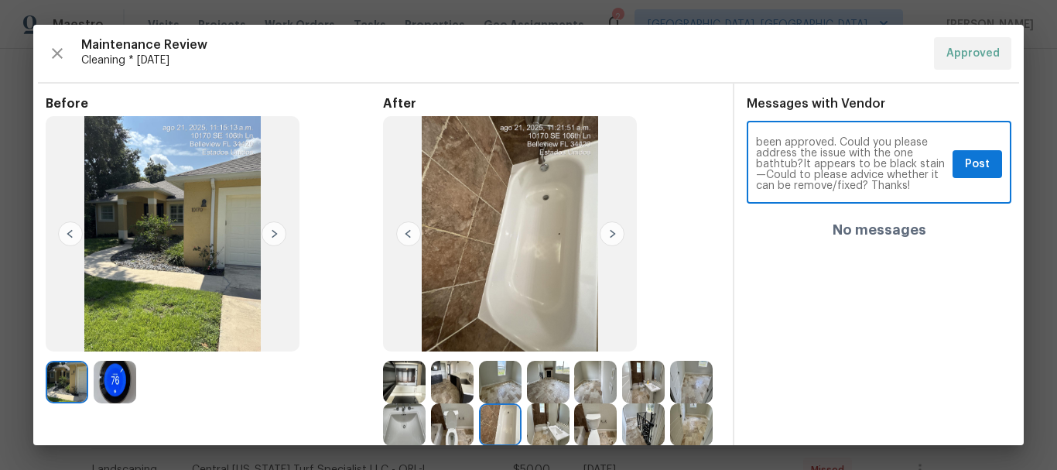
click at [888, 139] on textarea "Maintenance Audit Team: Hello! After further review, the visit (08/22/2025) has…" at bounding box center [851, 164] width 190 height 54
click at [891, 178] on textarea "Maintenance Audit Team: Hello! After further review, the visit (08/22/2025) has…" at bounding box center [851, 164] width 190 height 54
type textarea "Maintenance Audit Team: Hello! After further review, the visit (08/22/2025) has…"
click at [974, 163] on span "Post" at bounding box center [977, 164] width 25 height 19
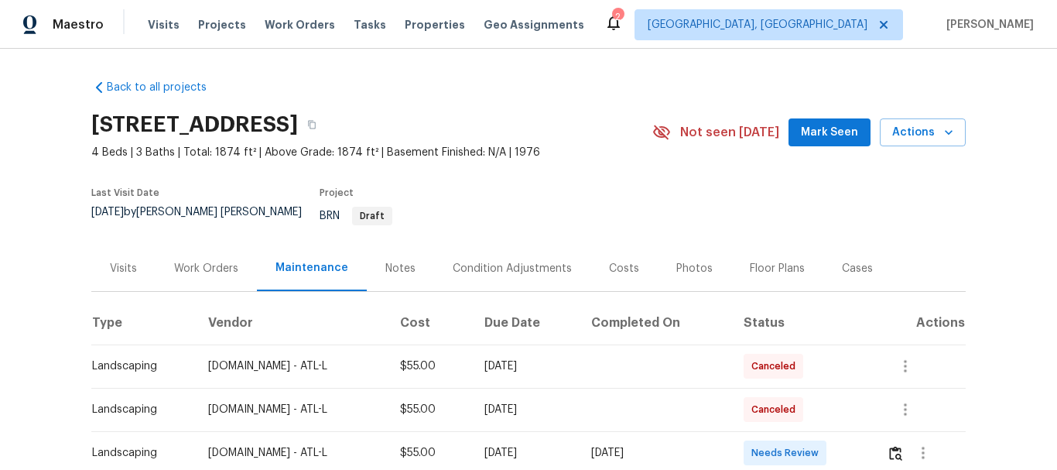
scroll to position [310, 0]
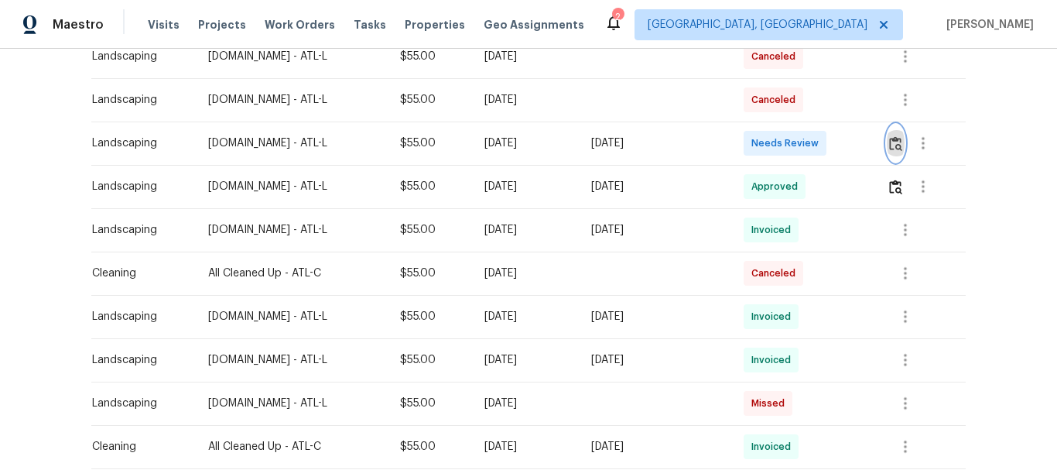
click at [893, 136] on img "button" at bounding box center [895, 143] width 13 height 15
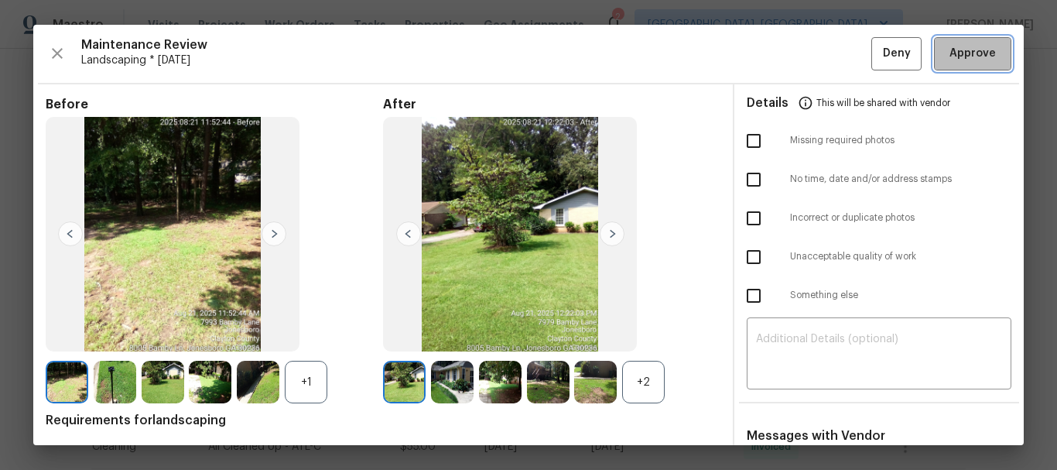
click at [967, 61] on span "Approve" at bounding box center [973, 53] width 46 height 19
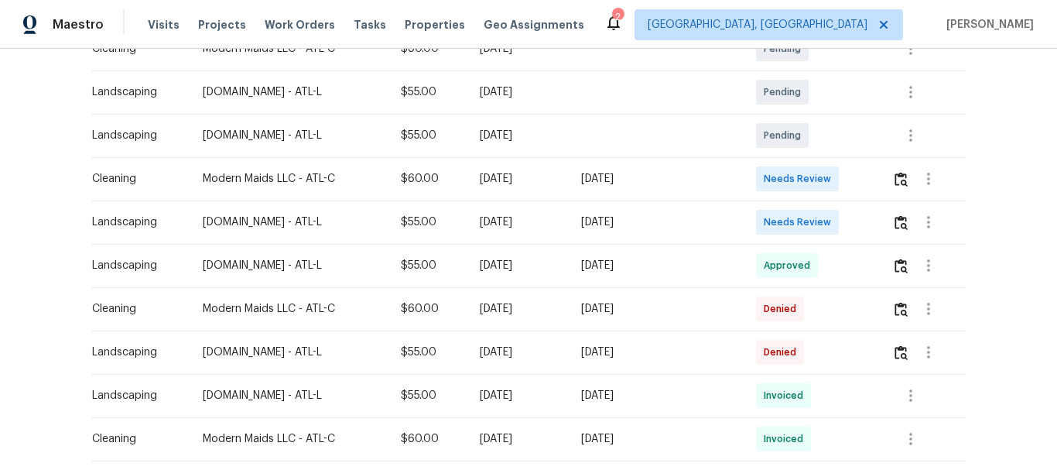
scroll to position [310, 0]
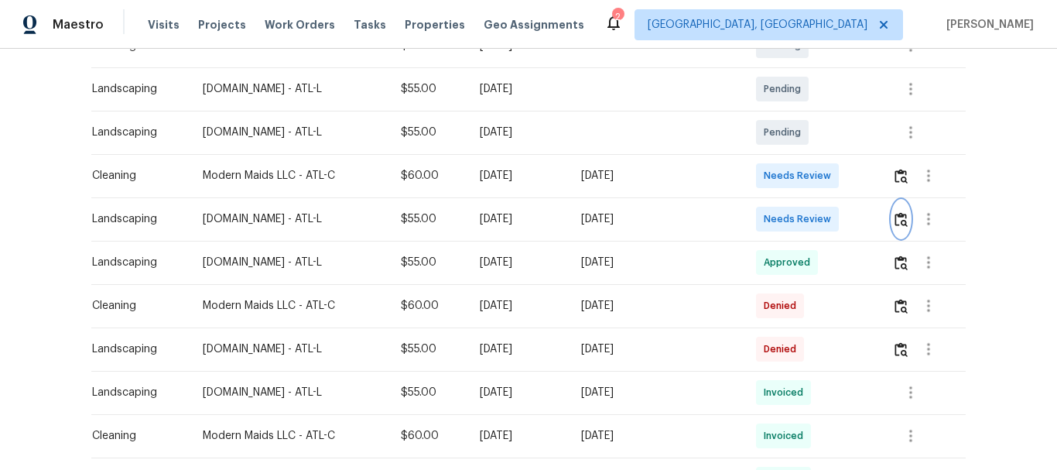
click at [903, 228] on button "button" at bounding box center [902, 218] width 18 height 37
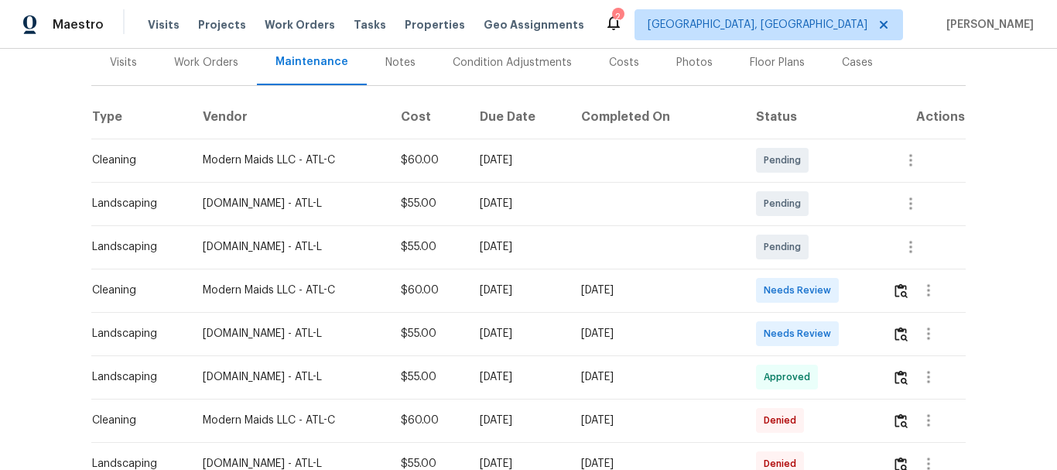
scroll to position [310, 0]
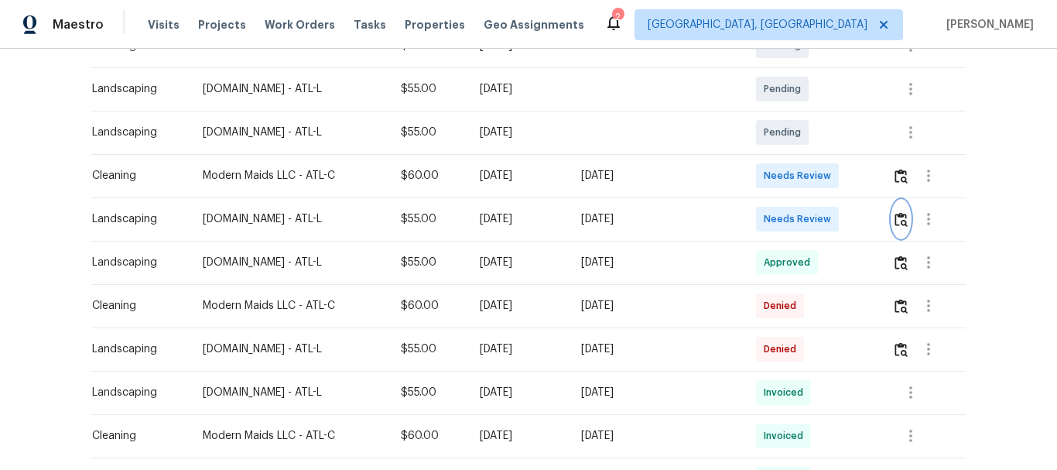
click at [895, 225] on img "button" at bounding box center [901, 219] width 13 height 15
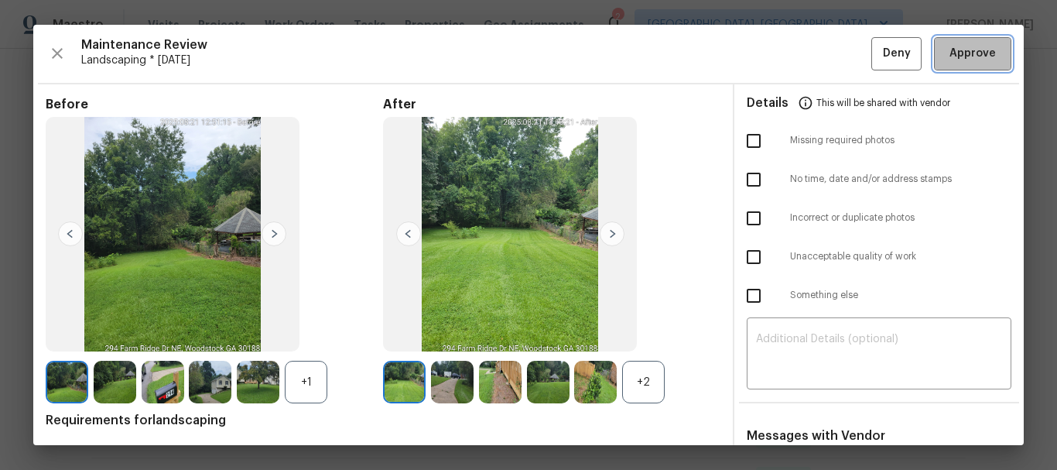
click at [949, 63] on button "Approve" at bounding box center [972, 53] width 77 height 33
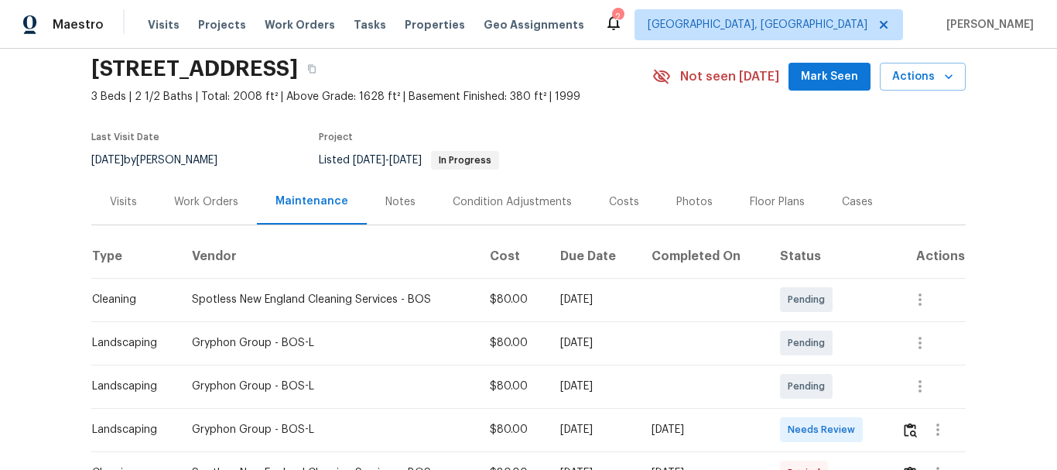
scroll to position [232, 0]
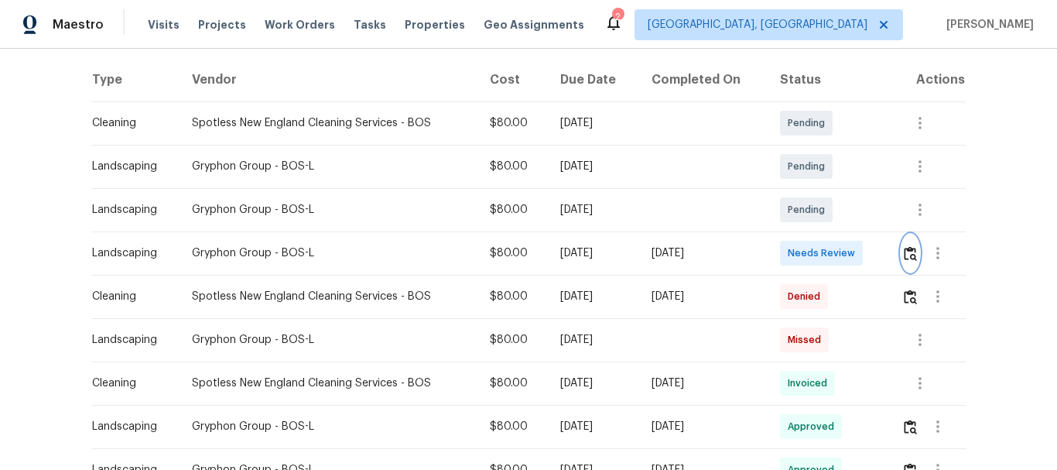
click at [904, 252] on img "button" at bounding box center [910, 253] width 13 height 15
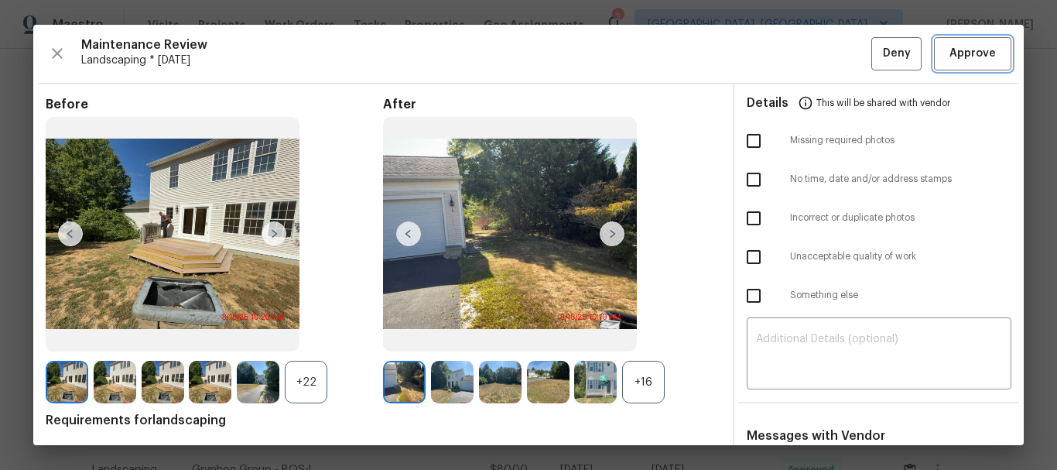
click at [962, 57] on span "Approve" at bounding box center [973, 53] width 46 height 19
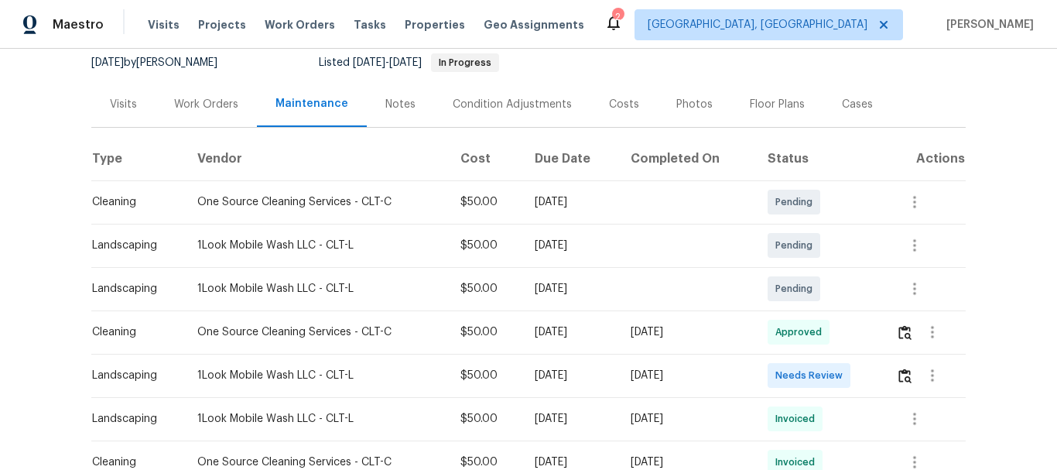
scroll to position [155, 0]
click at [896, 375] on button "button" at bounding box center [905, 373] width 18 height 37
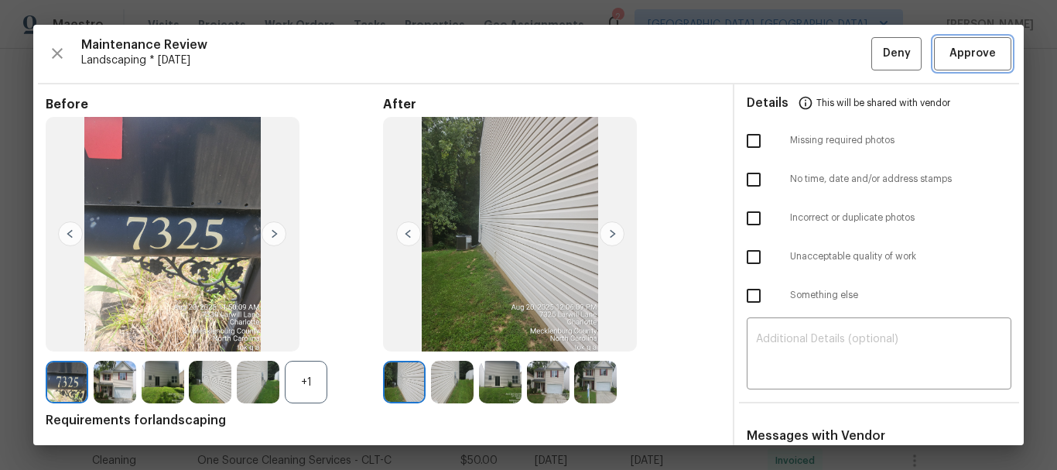
click at [979, 65] on button "Approve" at bounding box center [972, 53] width 77 height 33
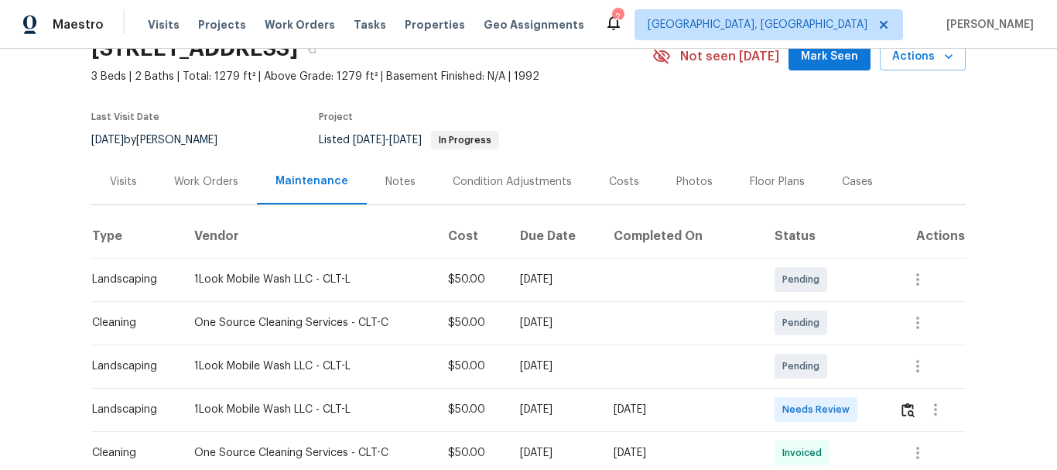
scroll to position [387, 0]
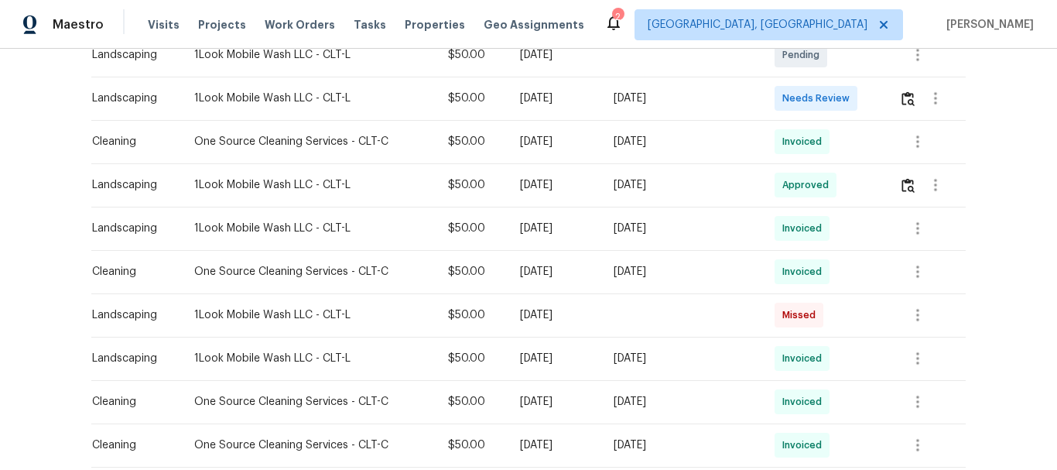
click at [907, 117] on div at bounding box center [933, 98] width 66 height 37
click at [908, 101] on img "button" at bounding box center [908, 98] width 13 height 15
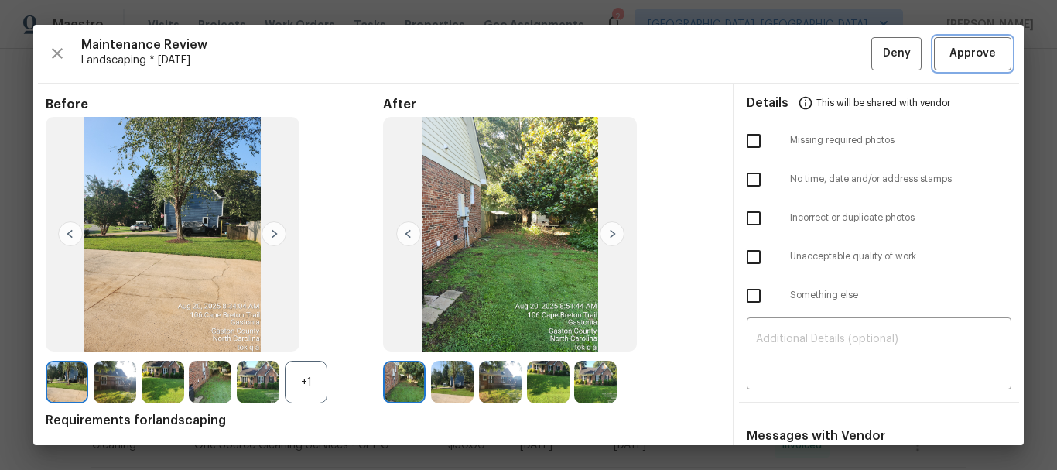
click at [978, 54] on span "Approve" at bounding box center [973, 53] width 46 height 19
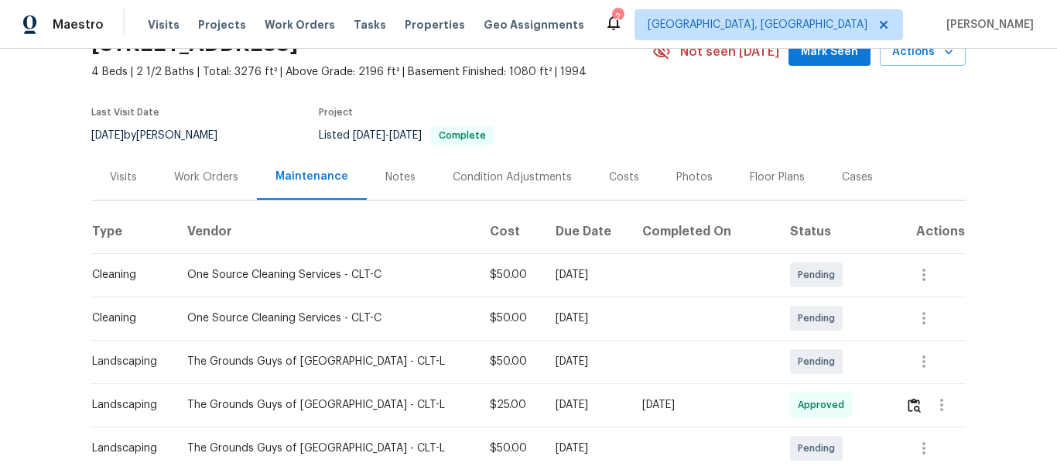
scroll to position [155, 0]
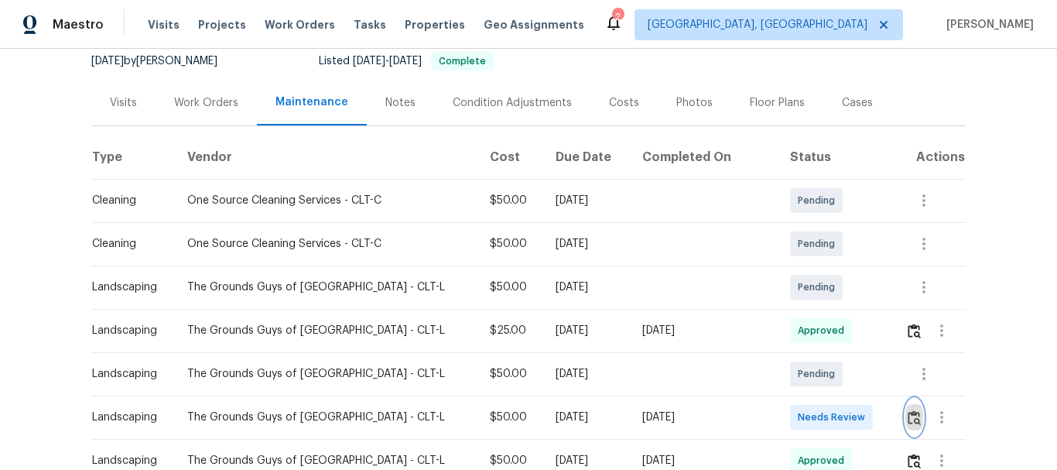
click at [906, 409] on button "button" at bounding box center [915, 417] width 18 height 37
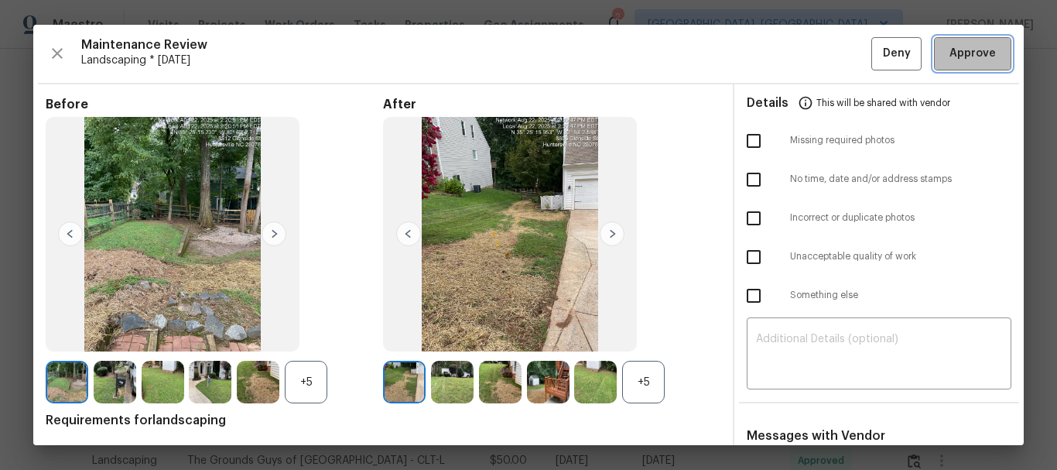
click at [957, 43] on button "Approve" at bounding box center [972, 53] width 77 height 33
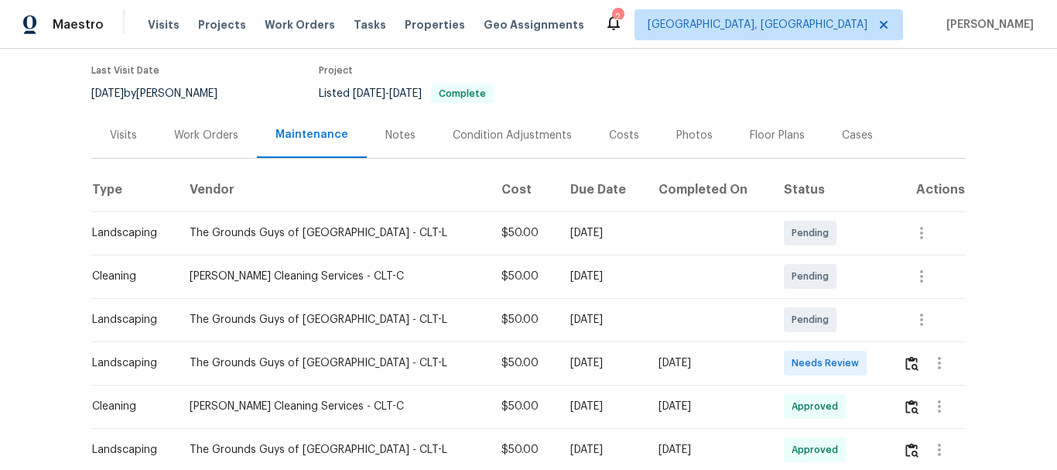
scroll to position [232, 0]
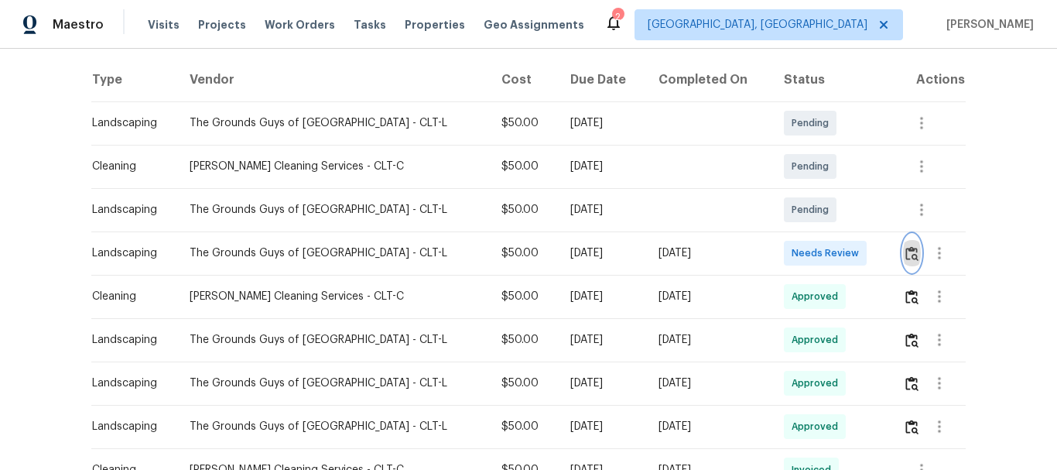
click at [903, 243] on button "button" at bounding box center [912, 253] width 18 height 37
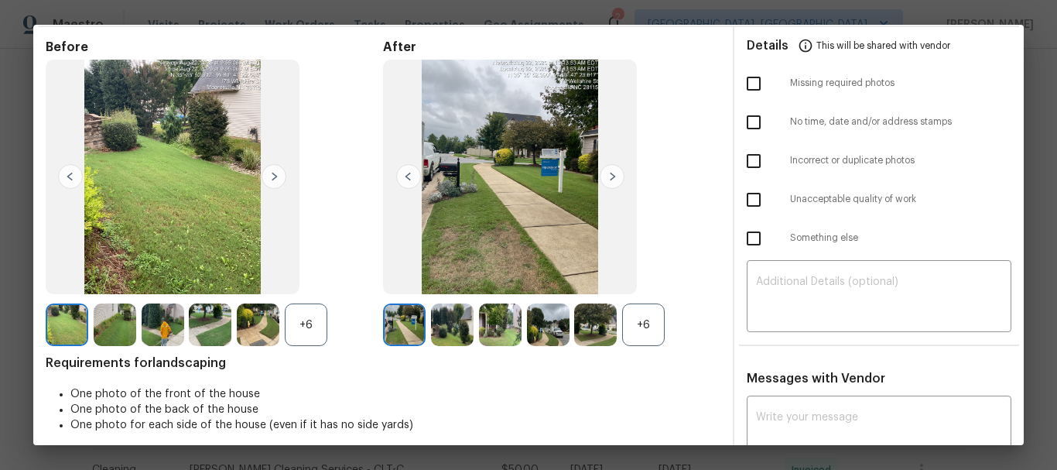
scroll to position [126, 0]
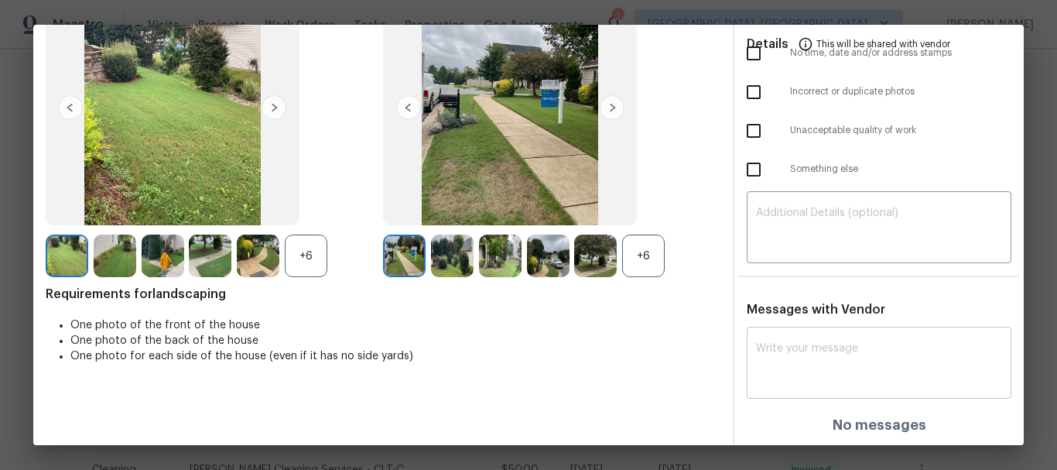
click at [847, 336] on div "x ​" at bounding box center [879, 365] width 265 height 68
paste textarea "Maintenance Audit Team: Hello! After further review, the visit (08/18/2025) has…"
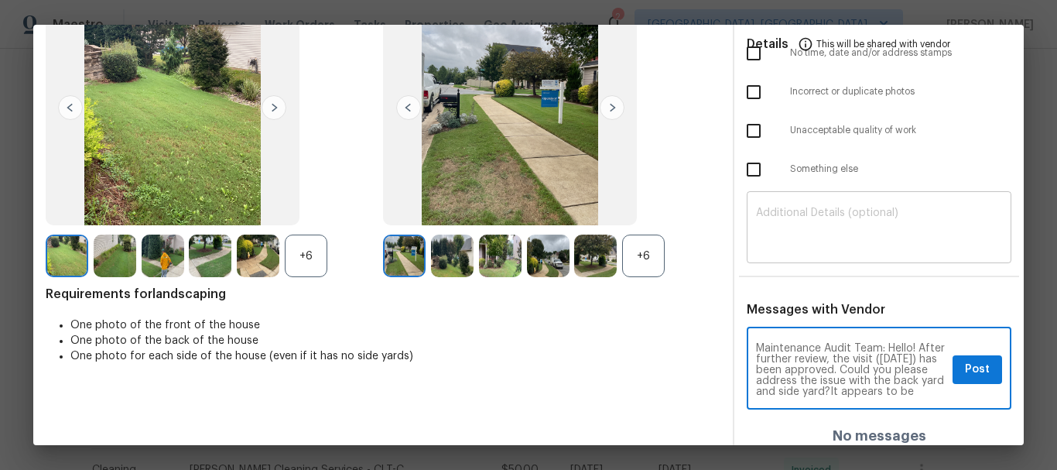
scroll to position [43, 0]
type textarea "Maintenance Audit Team: Hello! After further review, the visit (08/18/2025) has…"
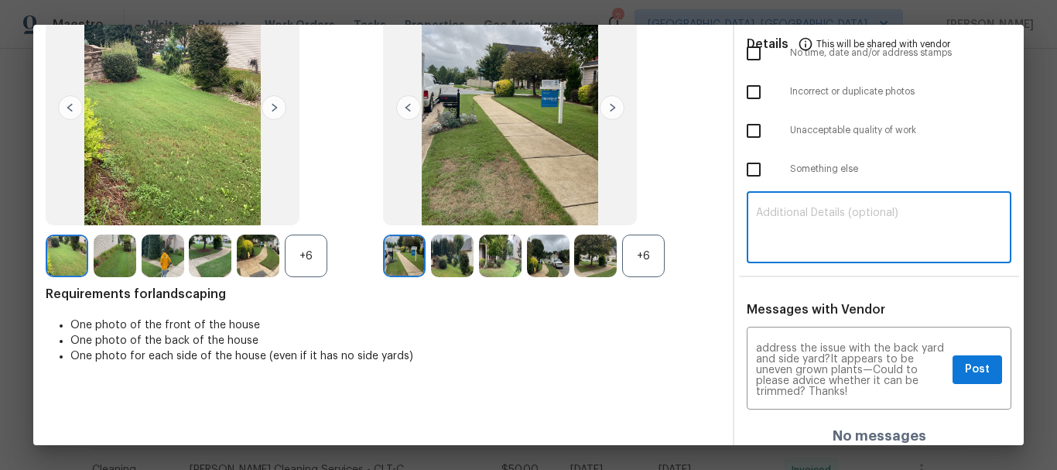
click at [840, 235] on textarea at bounding box center [879, 228] width 246 height 43
paste textarea "Maintenance Audit Team: Hello! After further review, the visit (08/18/2025) has…"
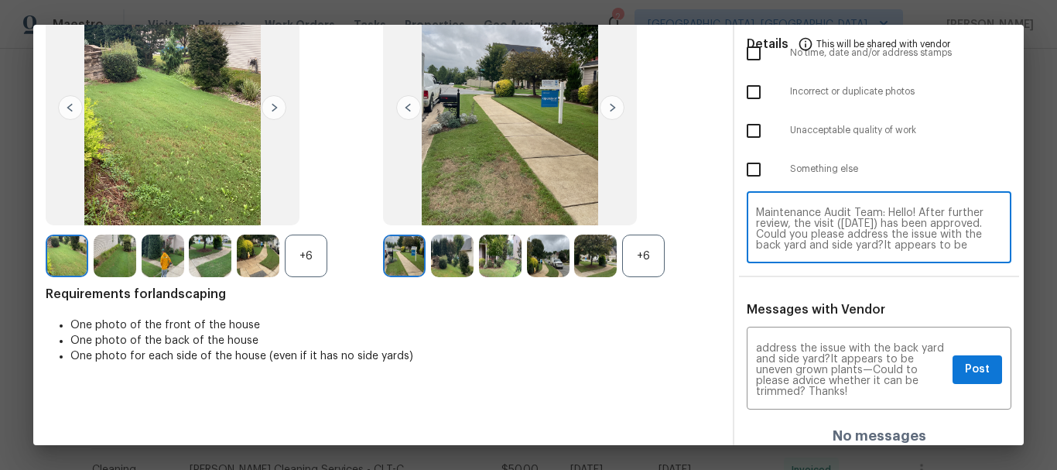
scroll to position [33, 0]
type textarea "Maintenance Audit Team: Hello! After further review, the visit (08/18/2025) has…"
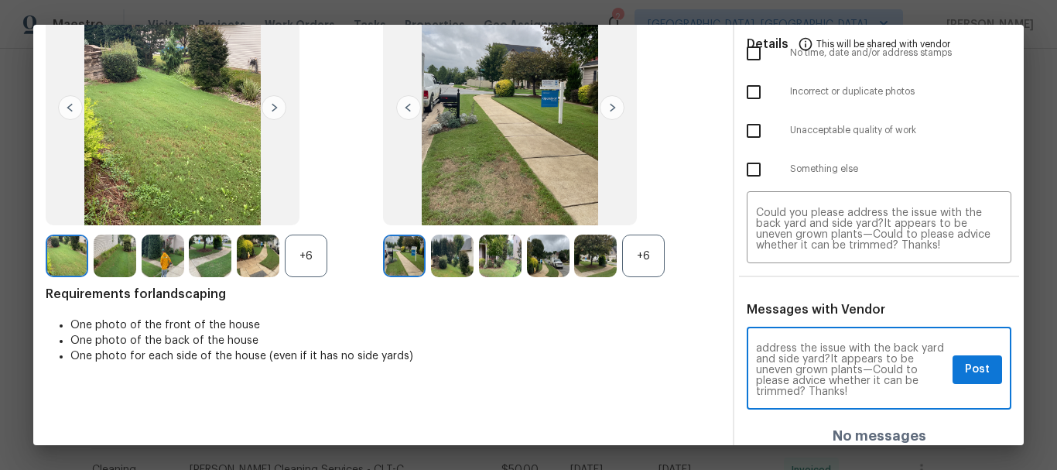
click at [776, 363] on textarea "Maintenance Audit Team: Hello! After further review, the visit (08/18/2025) has…" at bounding box center [851, 370] width 190 height 54
type textarea "Maintenance Audit Team: Hello! After further review, the visit (08/18/2025) has…"
click at [945, 211] on textarea "Maintenance Audit Team: Hello! After further review, the visit (08/18/2025) has…" at bounding box center [879, 228] width 246 height 43
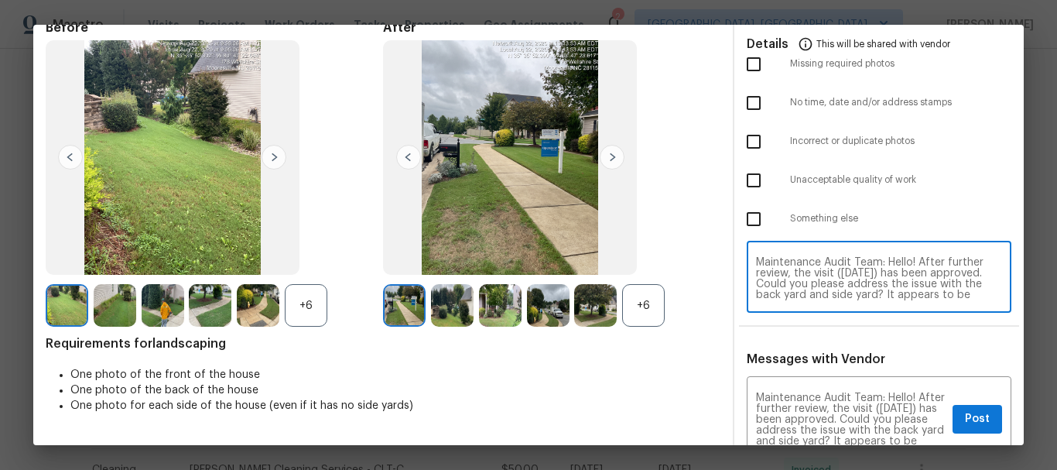
scroll to position [0, 0]
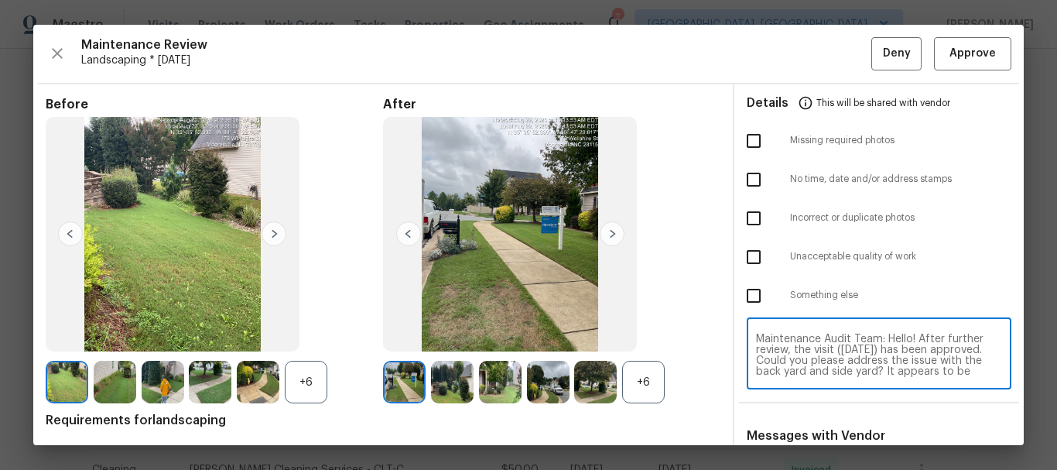
type textarea "Maintenance Audit Team: Hello! After further review, the visit (08/18/2025) has…"
click at [756, 261] on input "checkbox" at bounding box center [754, 257] width 33 height 33
checkbox input "true"
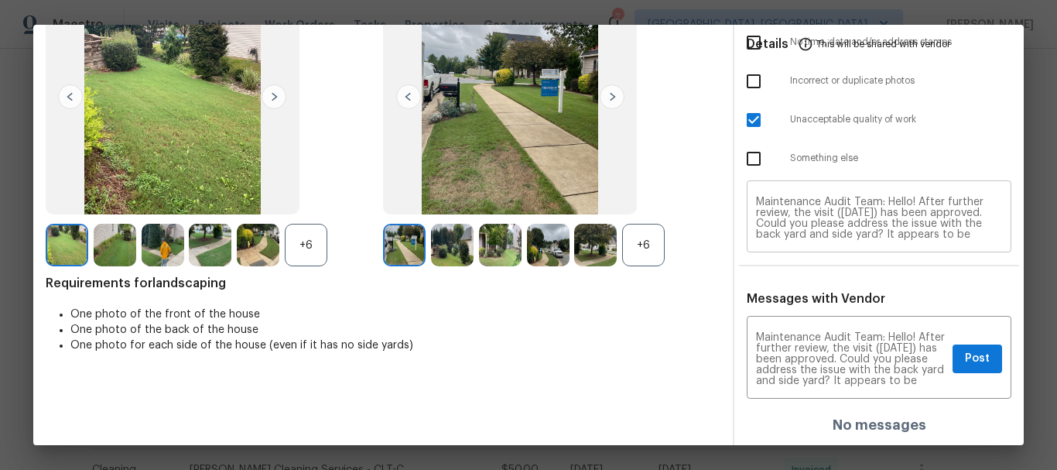
click at [865, 208] on textarea "Maintenance Audit Team: Hello! After further review, the visit (08/18/2025) has…" at bounding box center [879, 218] width 246 height 43
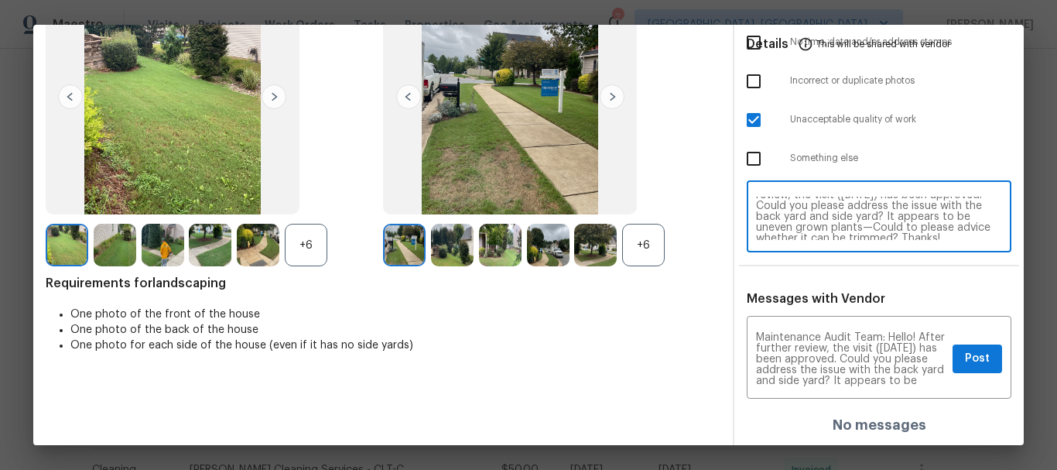
scroll to position [33, 0]
click at [816, 366] on textarea "Maintenance Audit Team: Hello! After further review, the visit (08/18/2025) has…" at bounding box center [851, 359] width 190 height 54
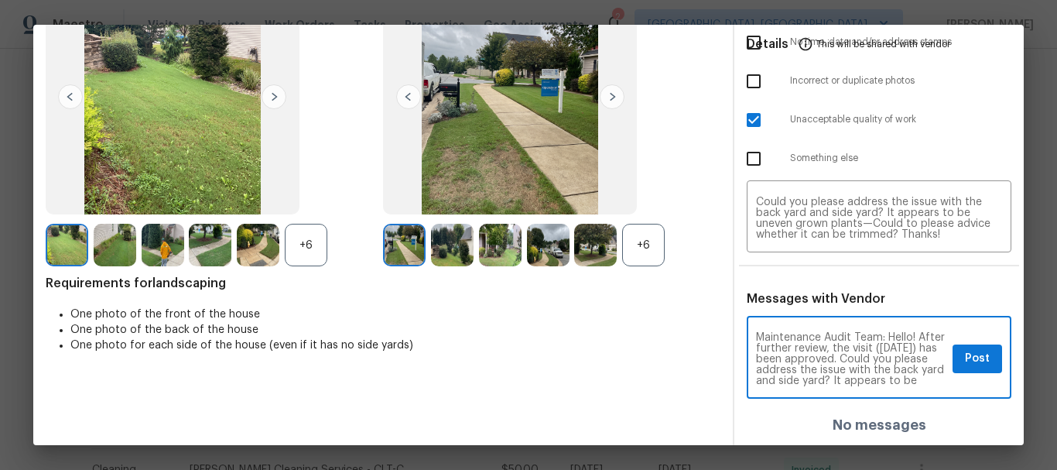
paste textarea "22/2025) has been approved. Could you please address the issue with the back ya…"
type textarea "Maintenance Audit Team: Hello! After further review, the visit (08/22/2025) has…"
click at [807, 228] on textarea "Maintenance Audit Team: Hello! After further review, the visit (08/18/2025) has…" at bounding box center [879, 218] width 246 height 43
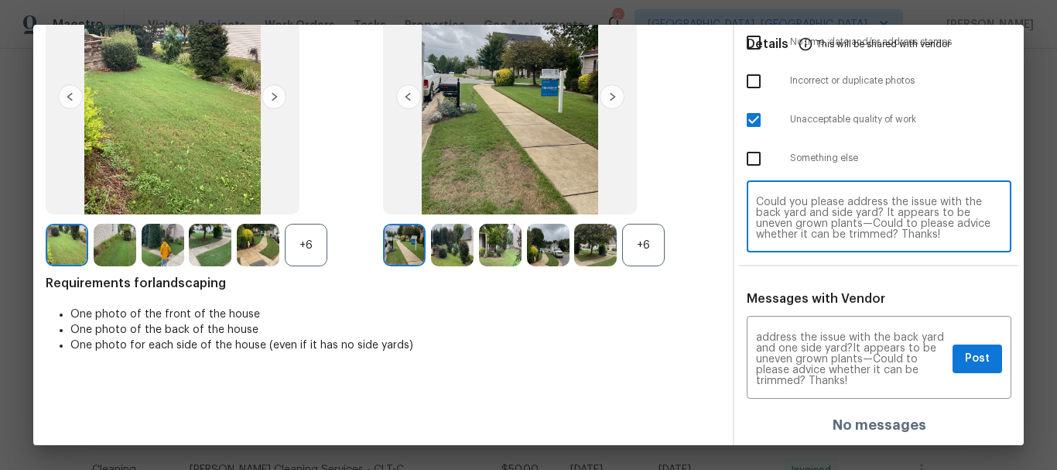
paste textarea "22/2025) has been approved. Could you please address the issue with the back ya…"
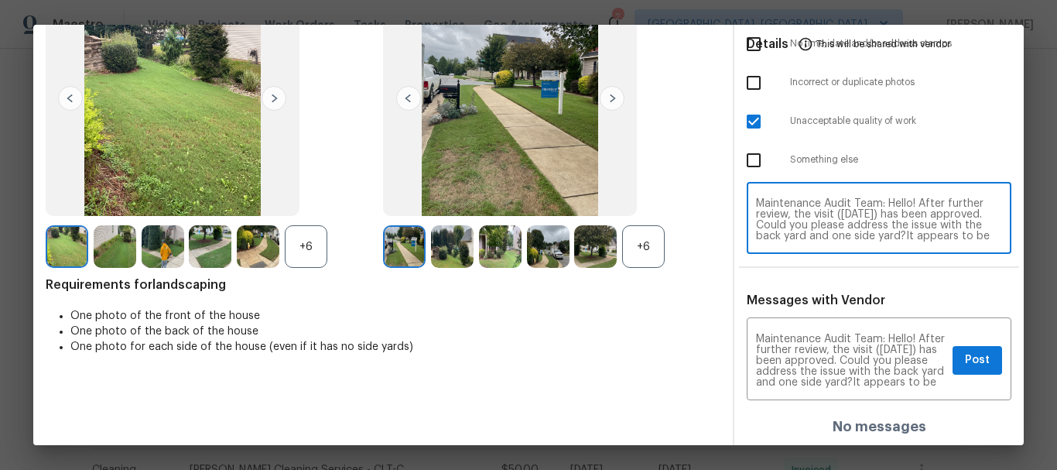
scroll to position [137, 0]
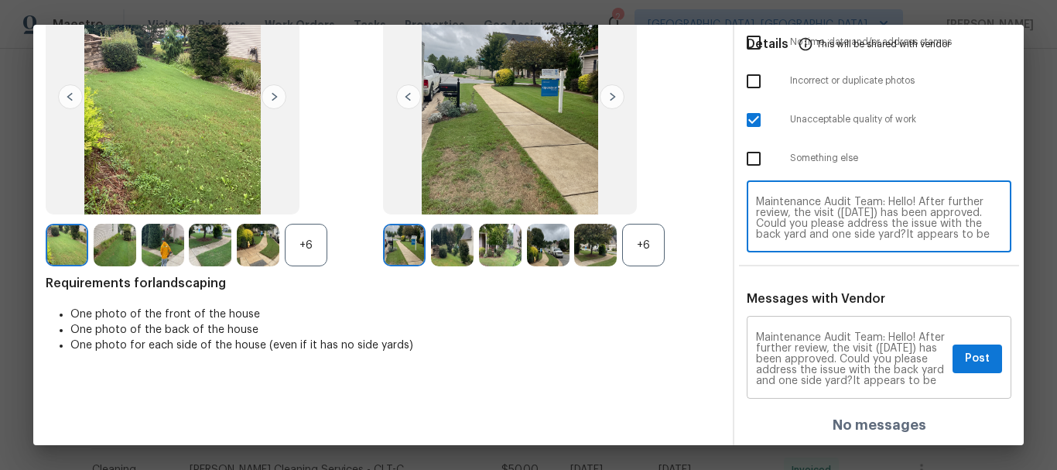
type textarea "Maintenance Audit Team: Hello! After further review, the visit (08/22/2025) has…"
click at [969, 365] on span "Post" at bounding box center [977, 358] width 25 height 19
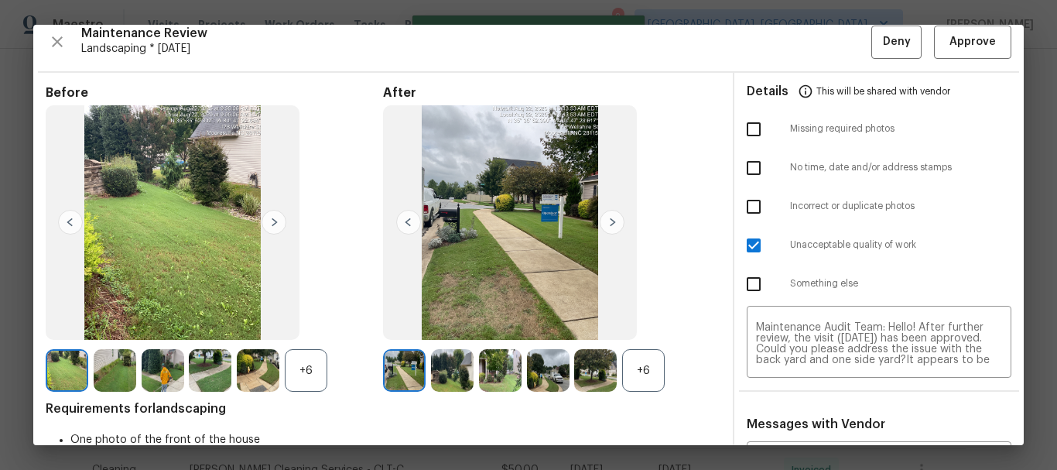
scroll to position [0, 0]
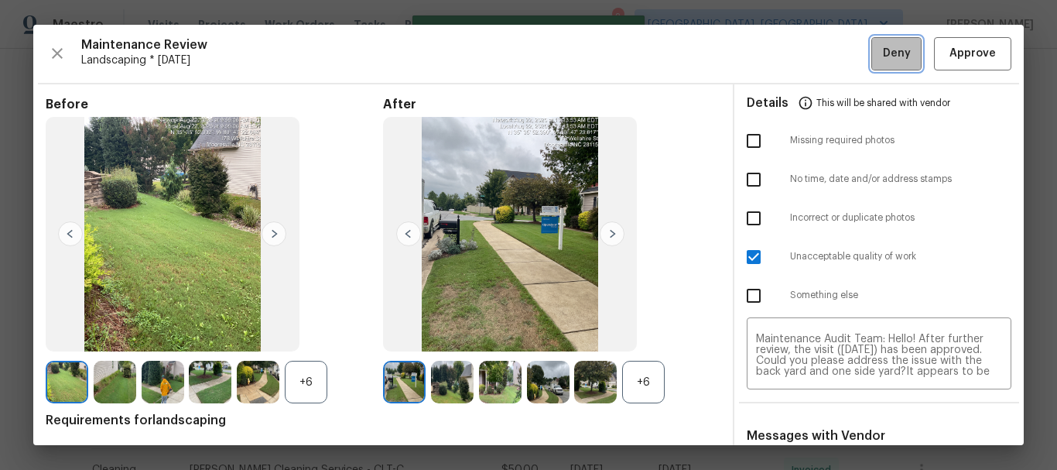
click at [883, 63] on span "Deny" at bounding box center [897, 53] width 28 height 19
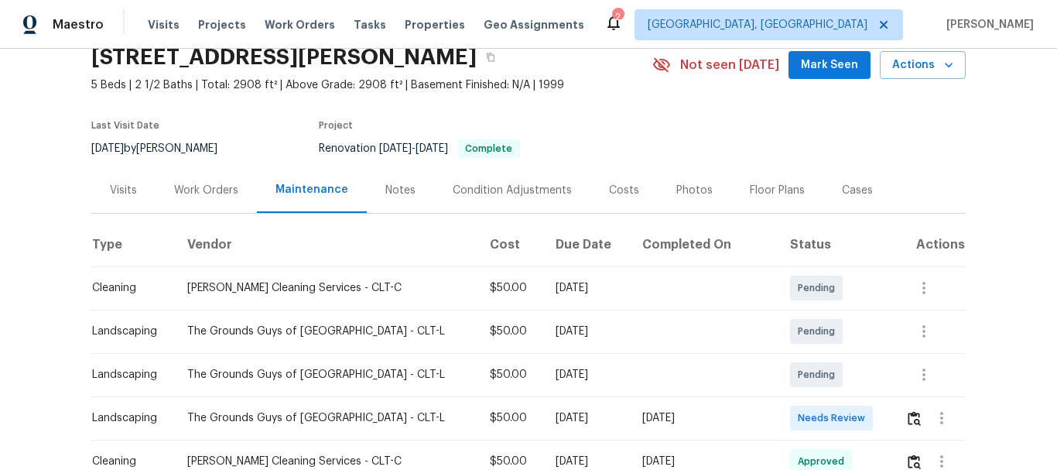
scroll to position [232, 0]
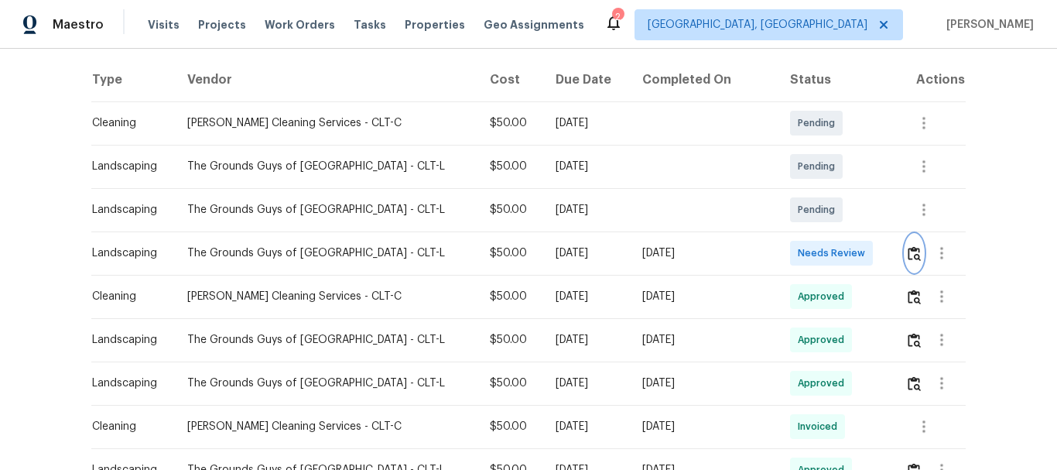
click at [908, 254] on img "button" at bounding box center [914, 253] width 13 height 15
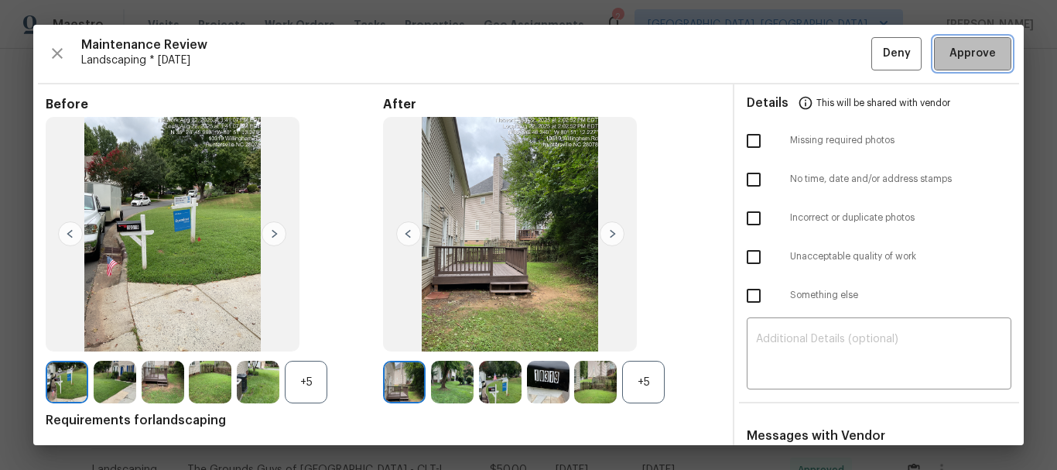
click at [960, 46] on span "Approve" at bounding box center [973, 53] width 46 height 19
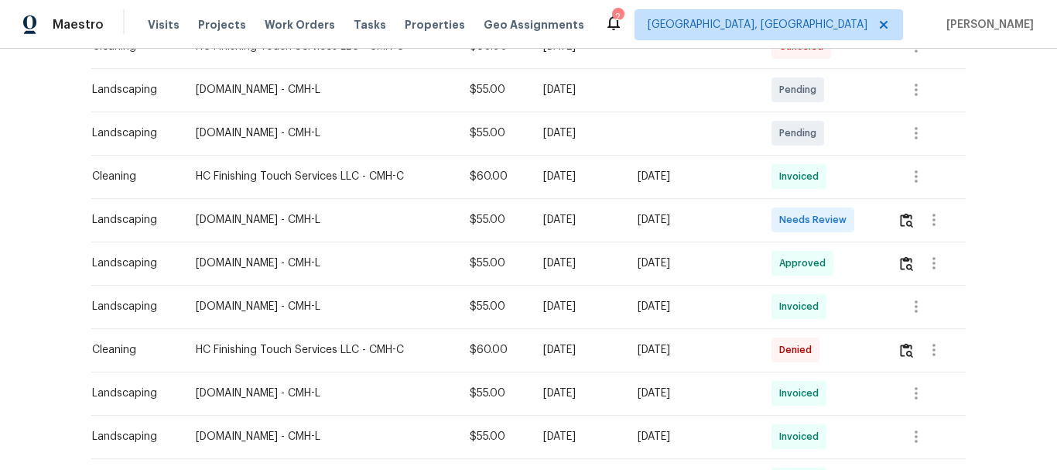
scroll to position [310, 0]
click at [905, 215] on img "button" at bounding box center [906, 219] width 13 height 15
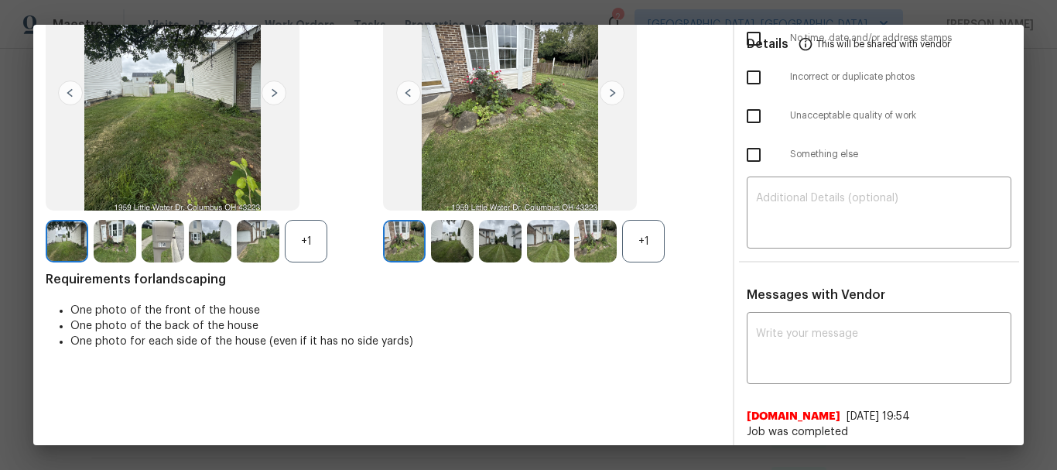
scroll to position [148, 0]
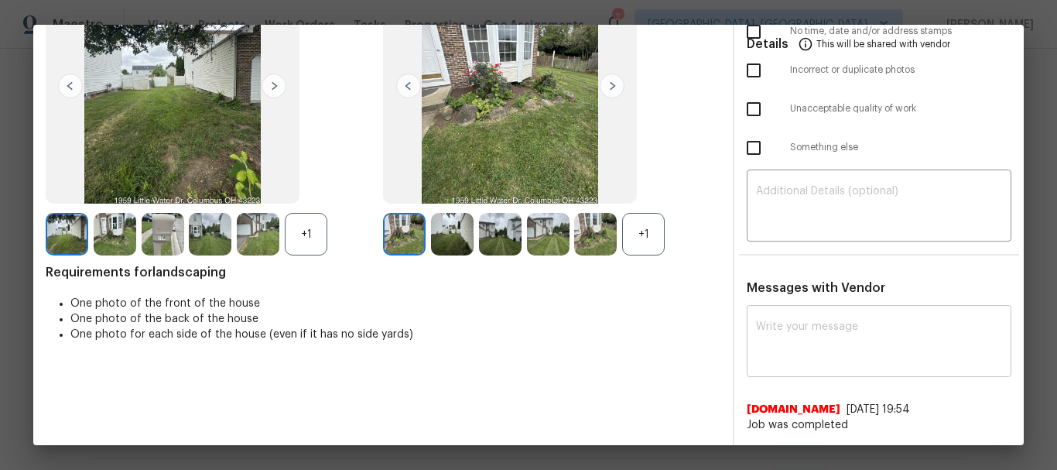
click at [803, 324] on textarea at bounding box center [879, 342] width 246 height 43
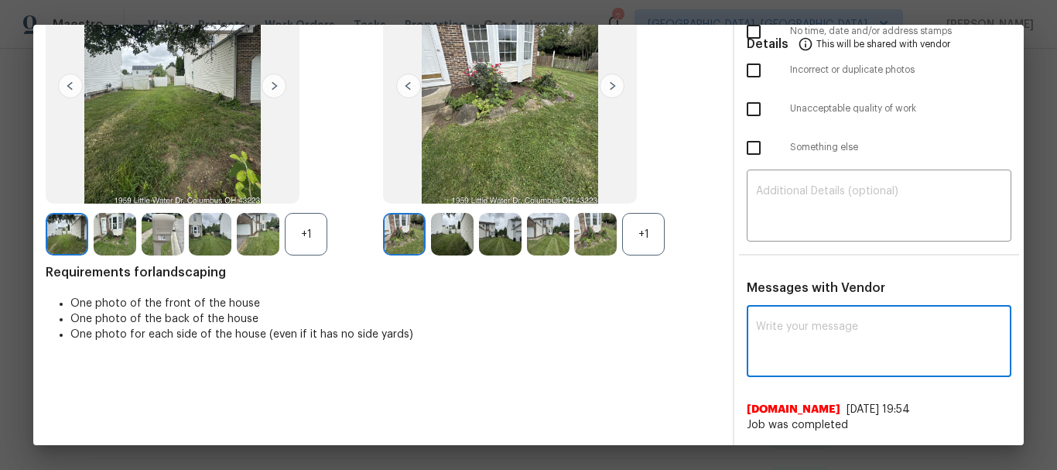
paste textarea "Maintenance Audit Team: Hello! Unfortunately, this landscaping visit completed …"
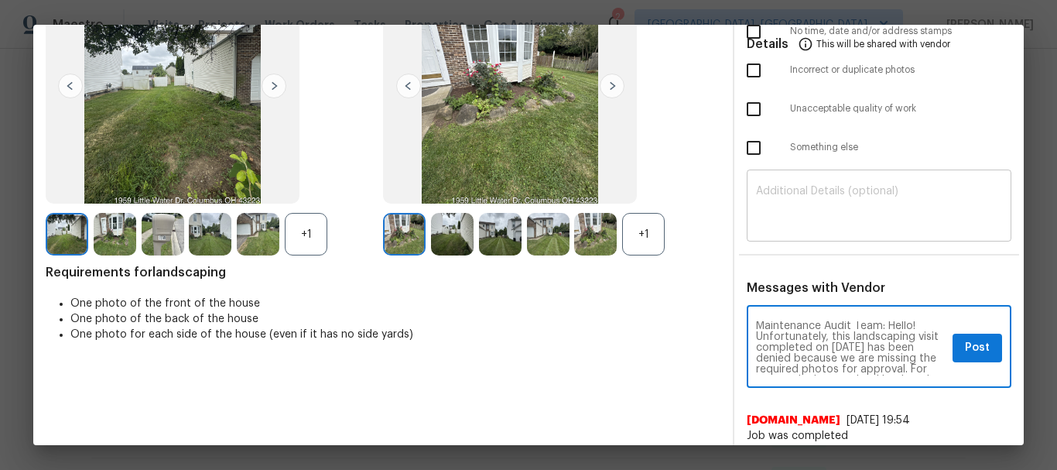
scroll to position [0, 0]
type textarea "Maintenance Audit Team: Hello! Unfortunately, this landscaping visit completed …"
click at [823, 221] on textarea at bounding box center [879, 207] width 246 height 43
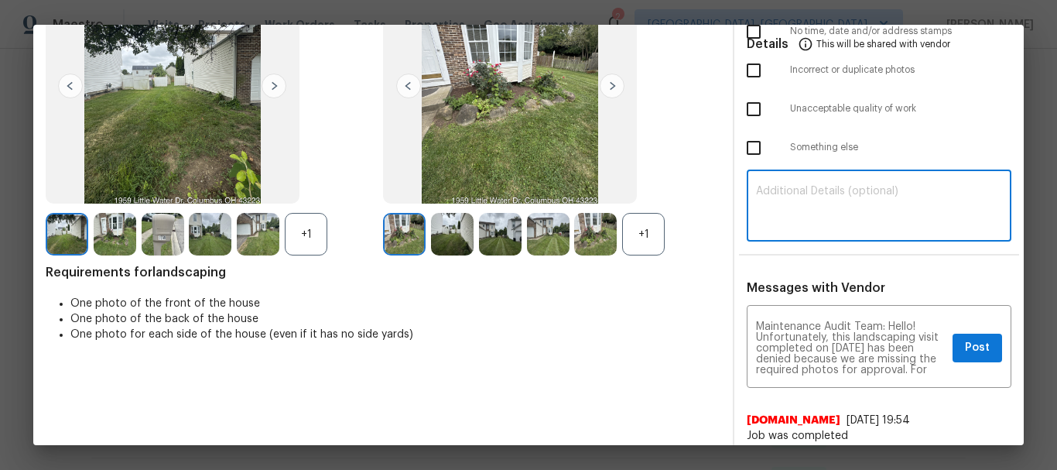
paste textarea "Maintenance Audit Team: Hello! Unfortunately, this landscaping visit completed …"
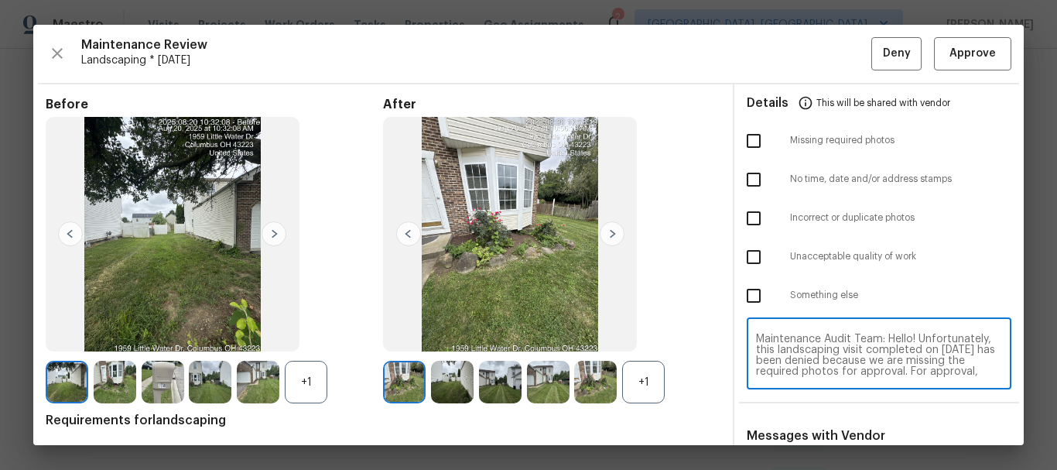
type textarea "Maintenance Audit Team: Hello! Unfortunately, this landscaping visit completed …"
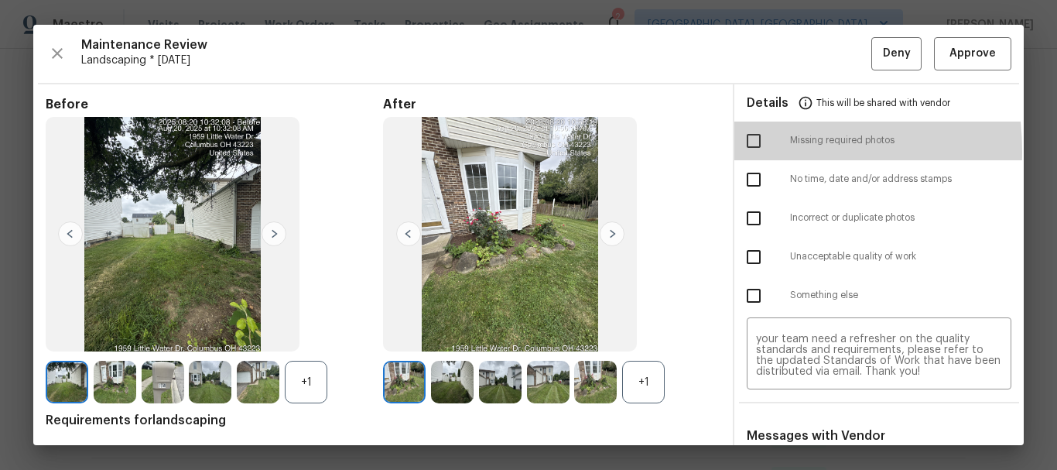
click at [738, 151] on input "checkbox" at bounding box center [754, 141] width 33 height 33
checkbox input "true"
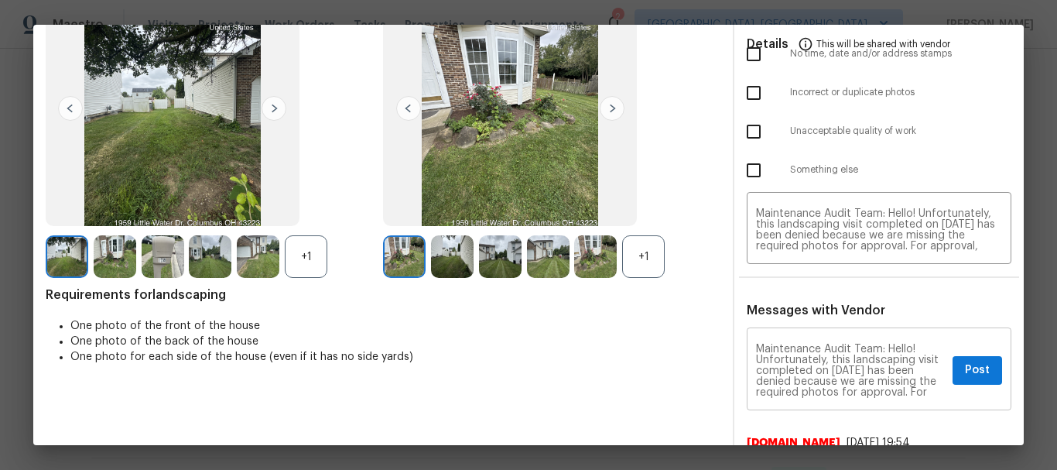
scroll to position [159, 0]
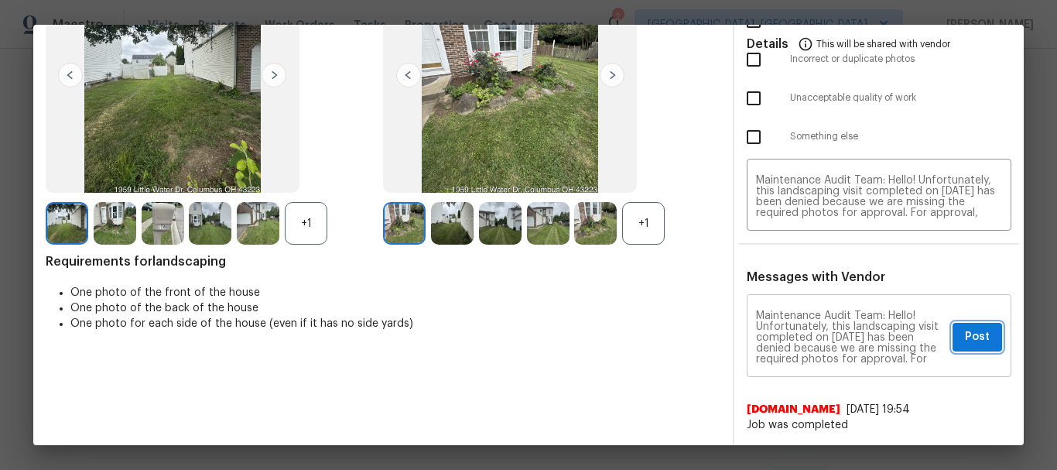
click at [968, 348] on button "Post" at bounding box center [978, 337] width 50 height 29
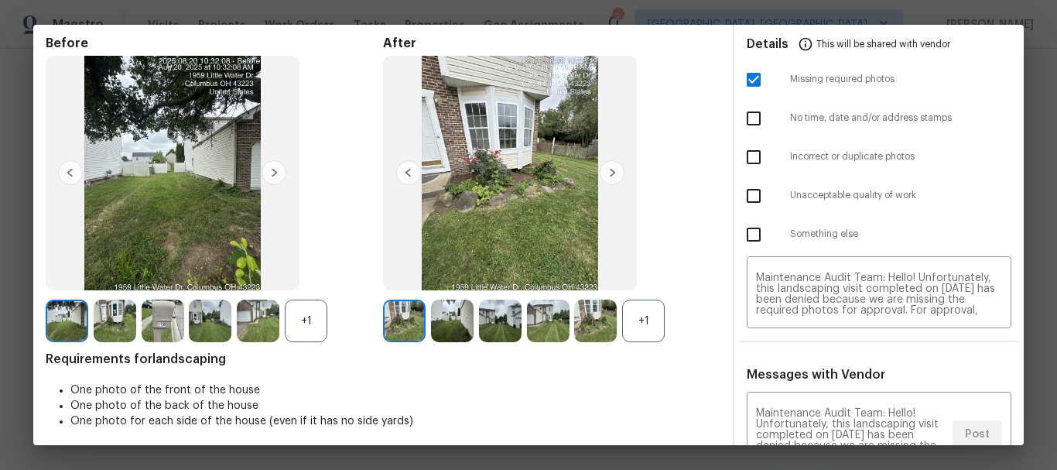
scroll to position [0, 0]
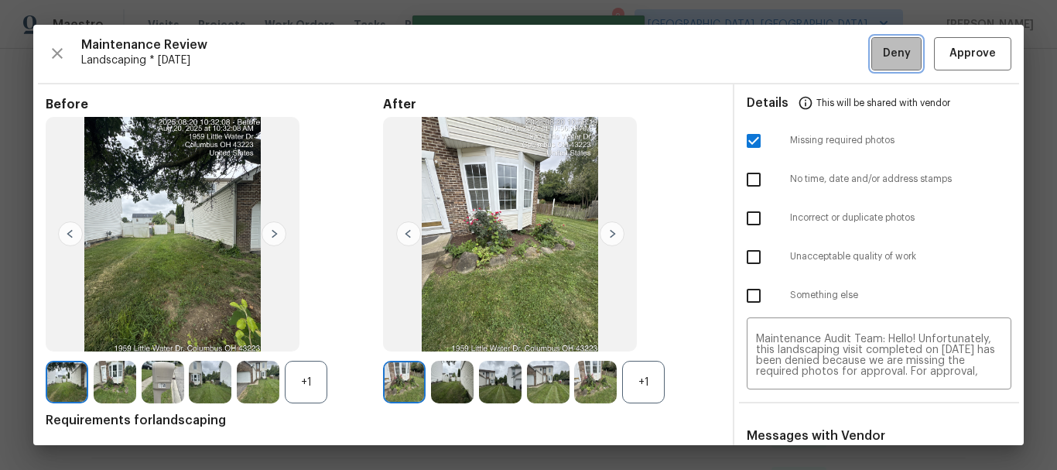
click at [884, 60] on span "Deny" at bounding box center [897, 53] width 28 height 19
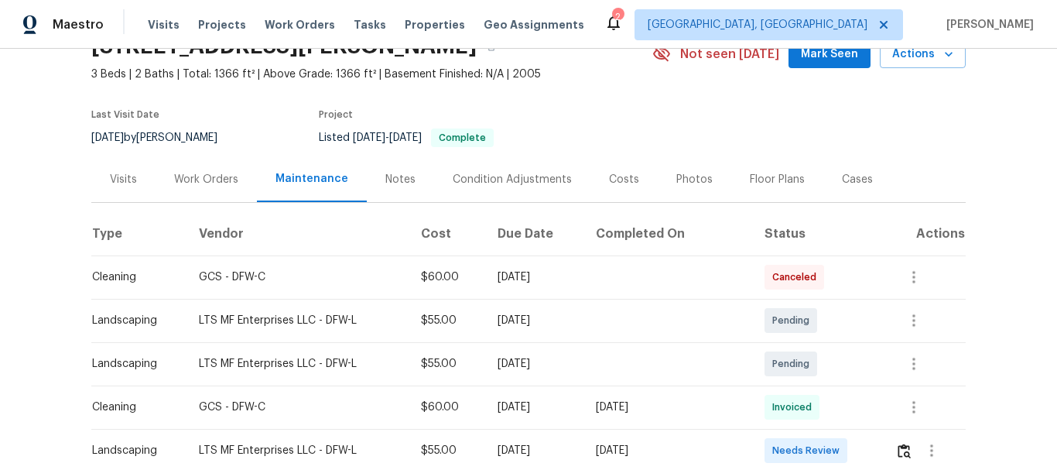
scroll to position [155, 0]
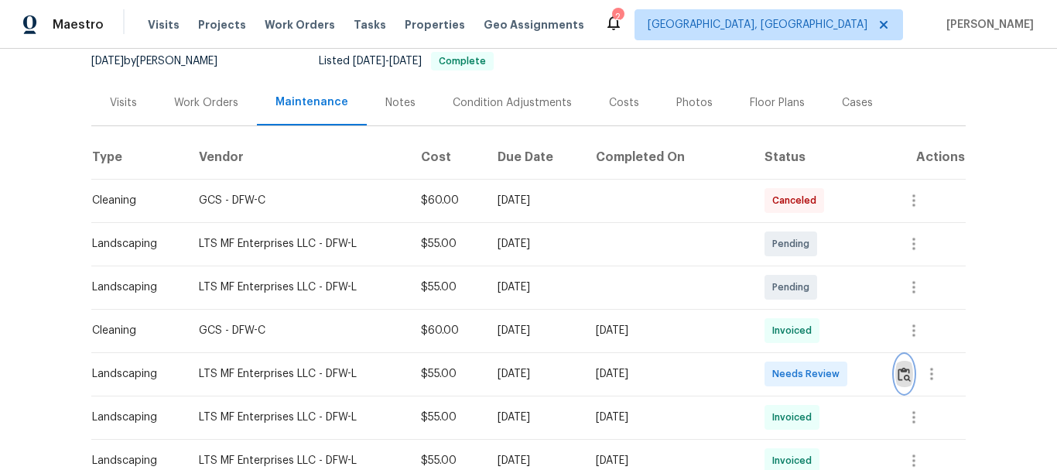
click at [898, 372] on img "button" at bounding box center [904, 374] width 13 height 15
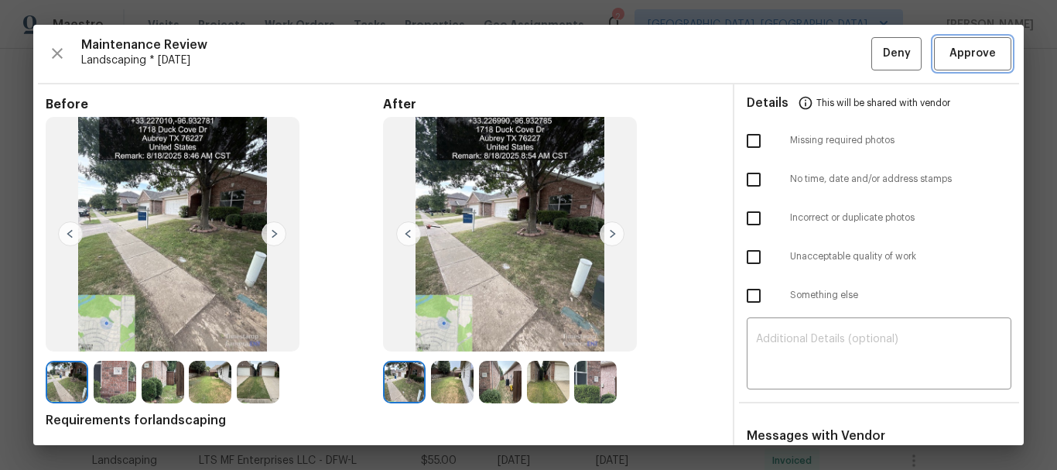
click at [980, 55] on span "Approve" at bounding box center [973, 53] width 46 height 19
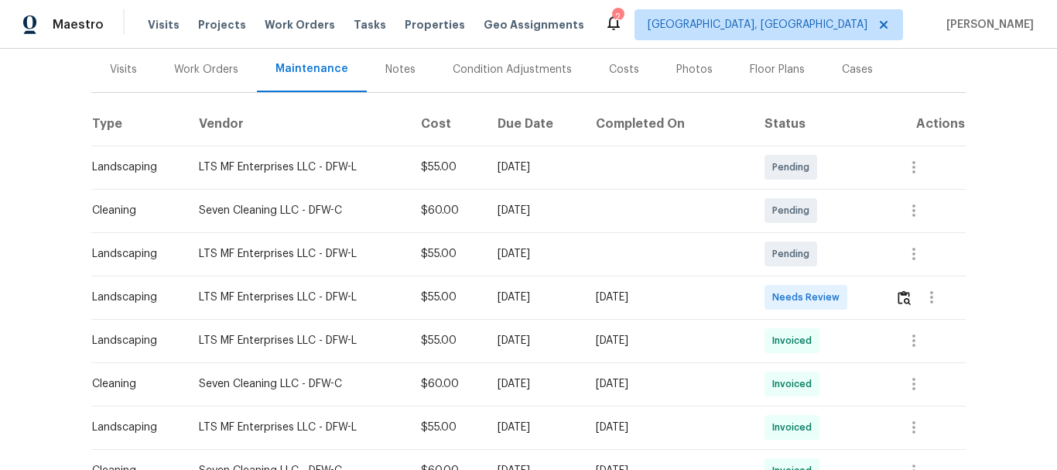
scroll to position [232, 0]
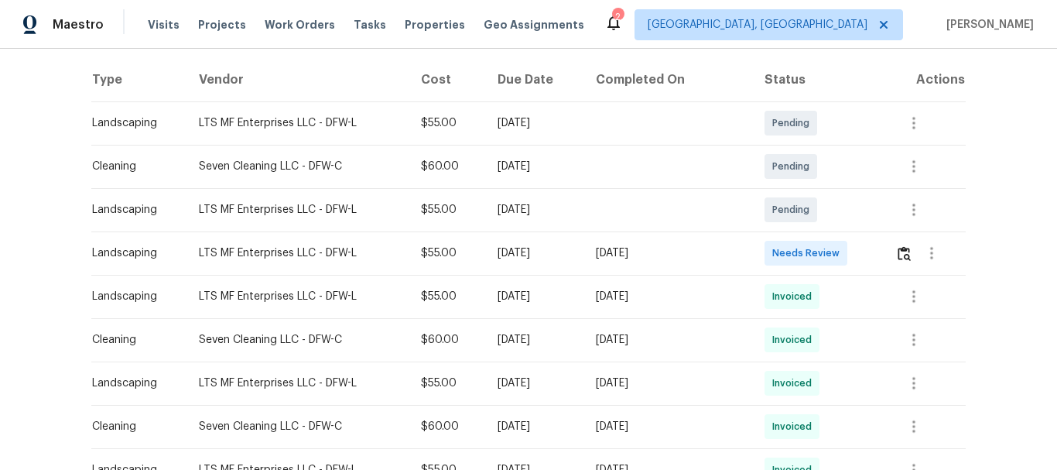
click at [885, 228] on td at bounding box center [924, 209] width 83 height 43
click at [898, 251] on img "button" at bounding box center [904, 253] width 13 height 15
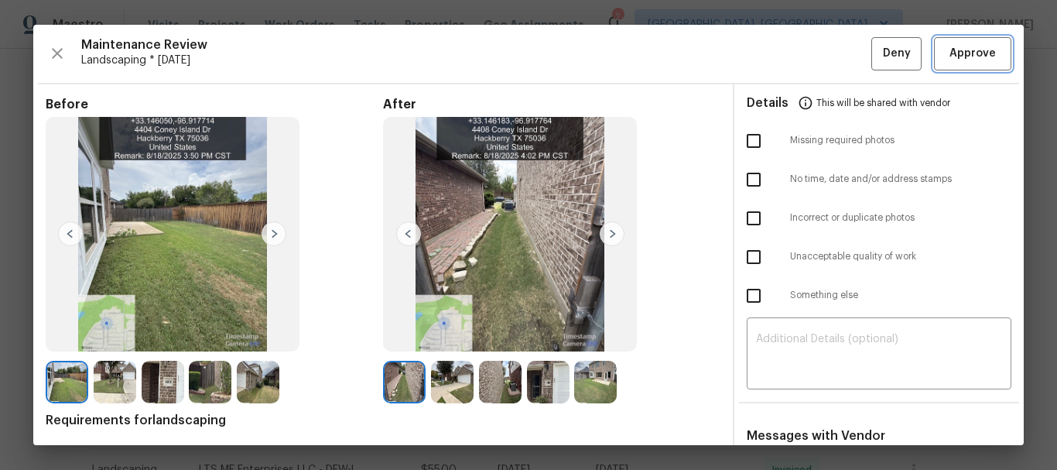
click at [950, 54] on span "Approve" at bounding box center [973, 53] width 46 height 19
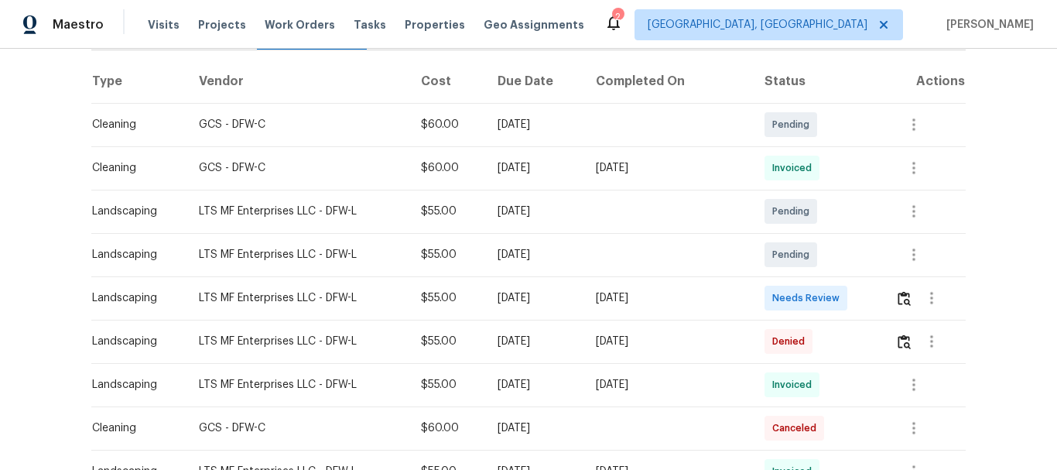
scroll to position [232, 0]
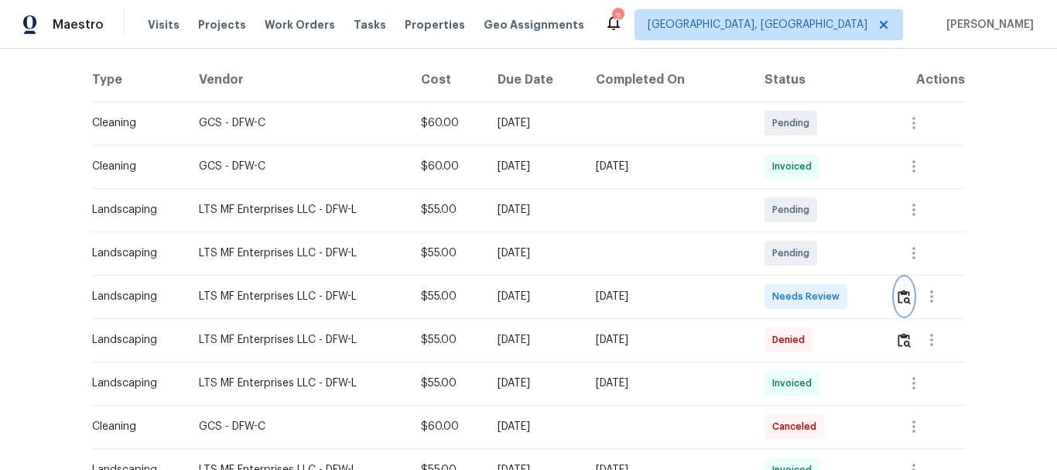
click at [903, 296] on img "button" at bounding box center [904, 297] width 13 height 15
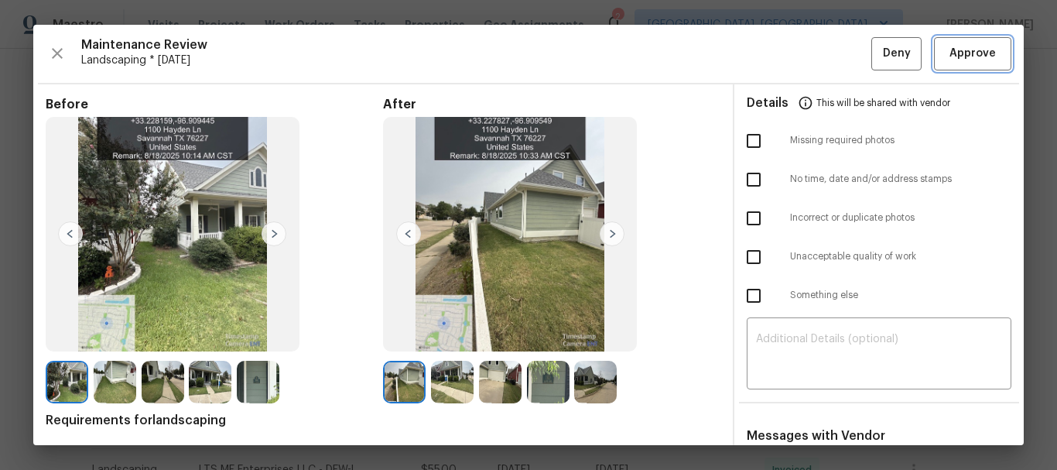
click at [953, 52] on span "Approve" at bounding box center [973, 53] width 46 height 19
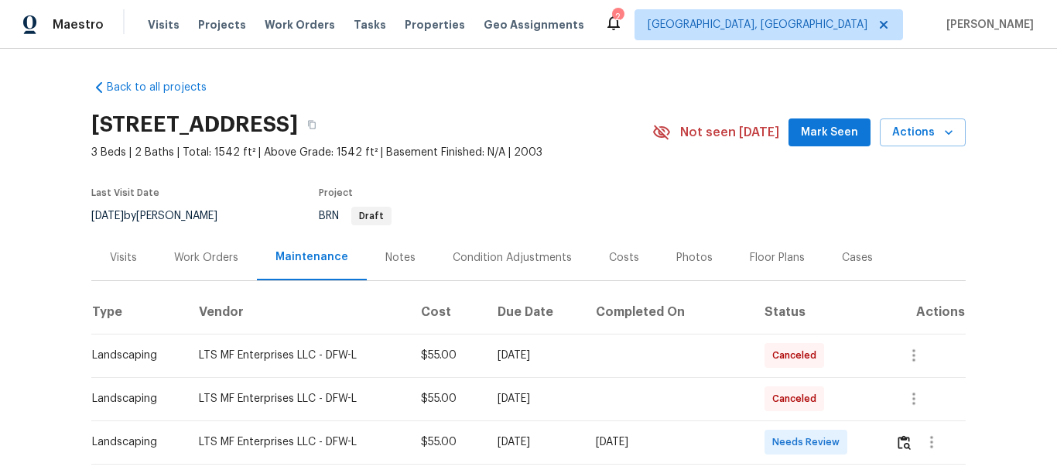
scroll to position [232, 0]
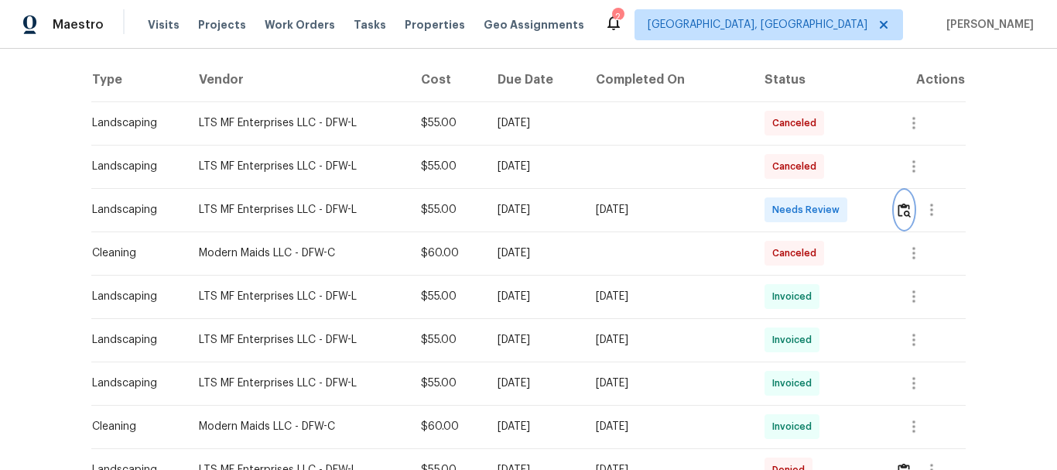
click at [906, 218] on button "button" at bounding box center [905, 209] width 18 height 37
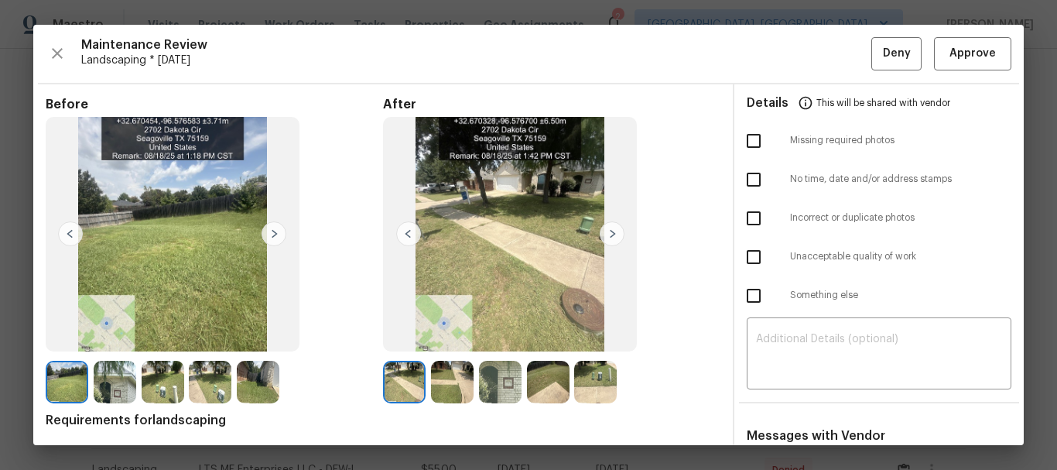
click at [975, 71] on div "Maintenance Review Landscaping * Mon, Aug 18 Deny Approve Before After Requirem…" at bounding box center [528, 235] width 991 height 420
click at [968, 62] on span "Approve" at bounding box center [973, 53] width 46 height 19
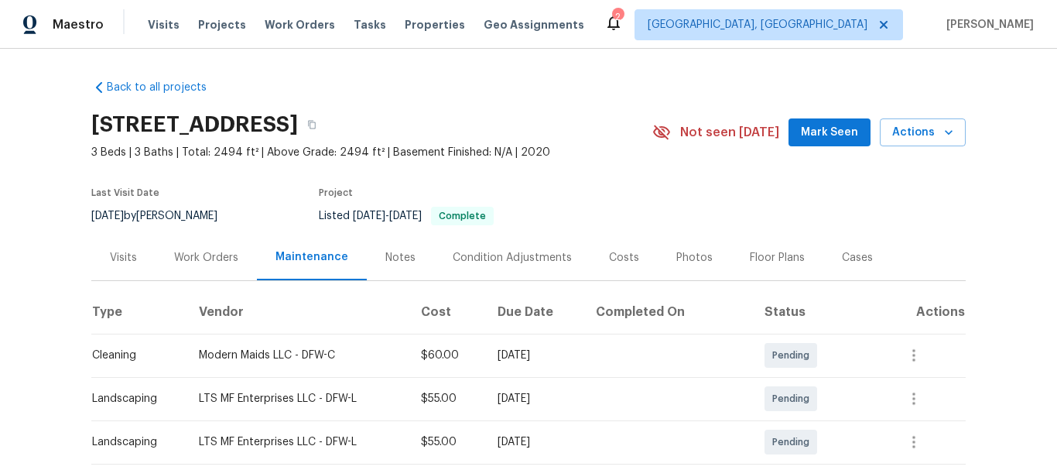
scroll to position [155, 0]
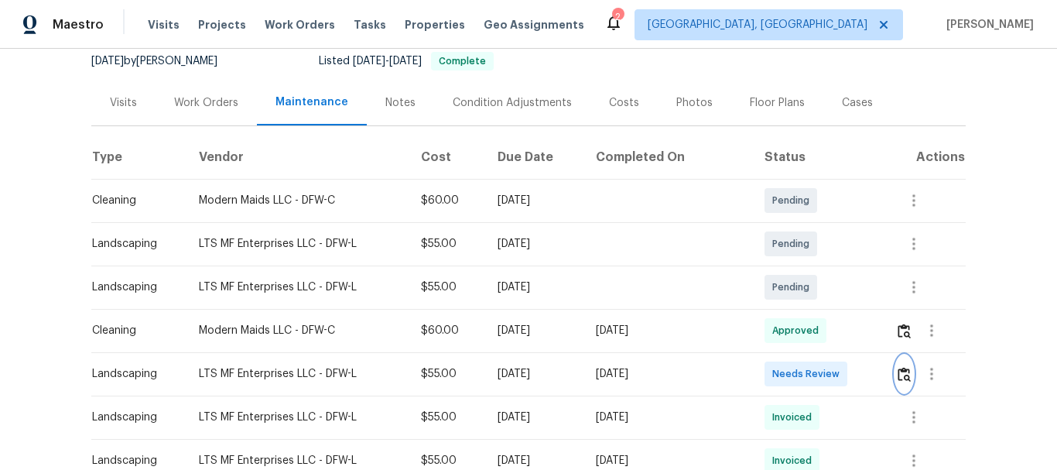
click at [899, 374] on img "button" at bounding box center [904, 374] width 13 height 15
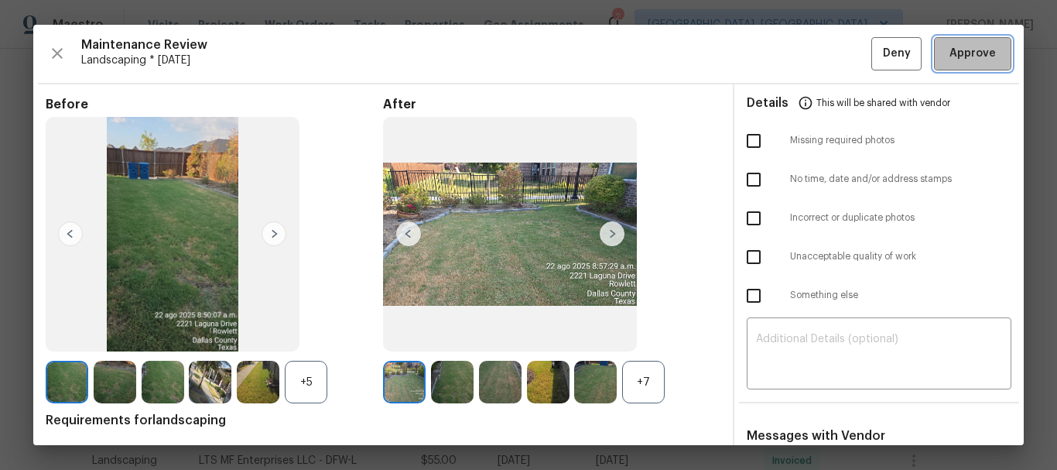
click at [973, 57] on span "Approve" at bounding box center [973, 53] width 46 height 19
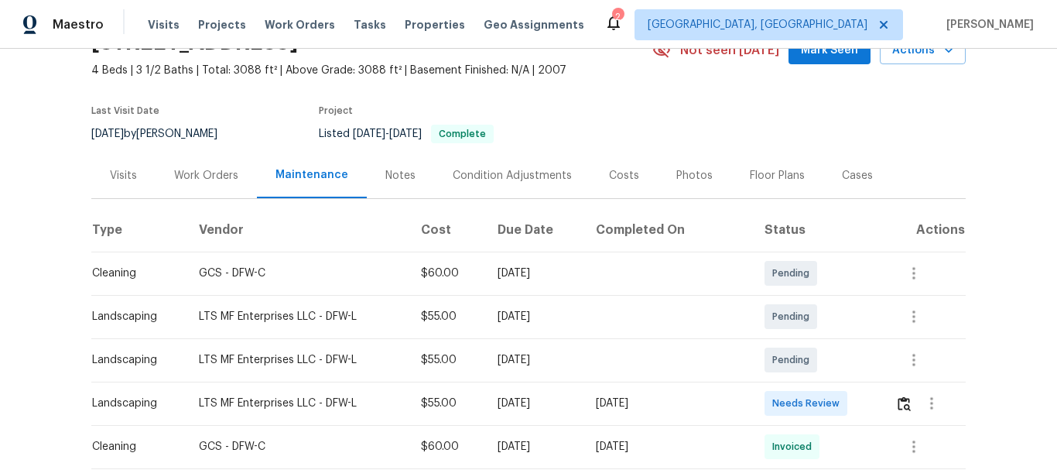
scroll to position [155, 0]
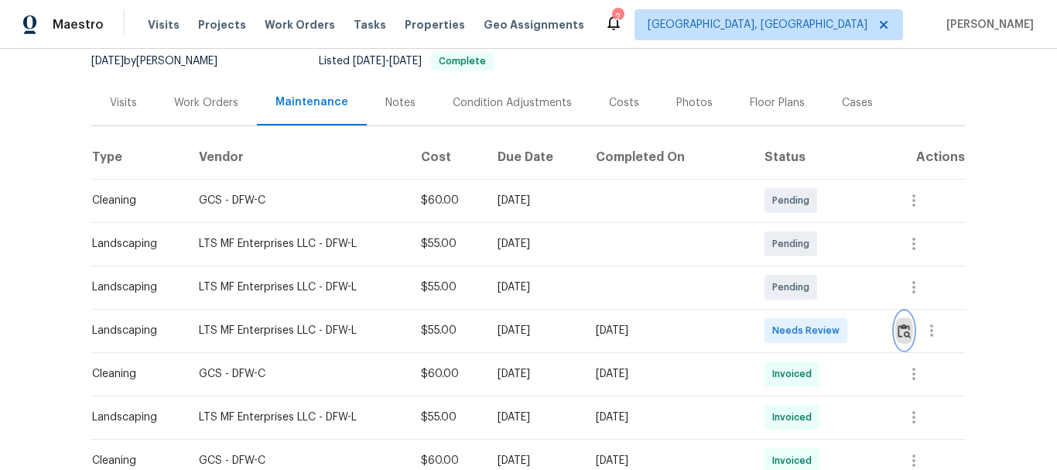
click at [900, 327] on img "button" at bounding box center [904, 331] width 13 height 15
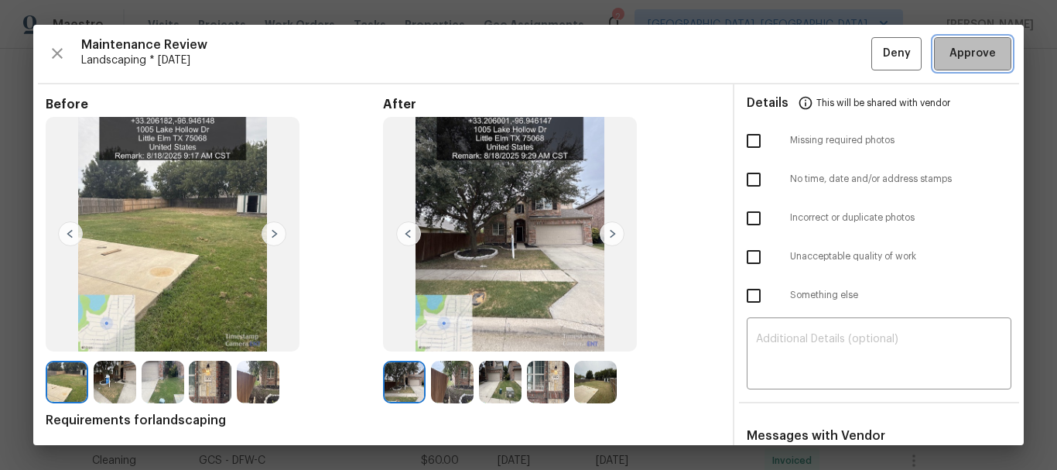
click at [959, 66] on button "Approve" at bounding box center [972, 53] width 77 height 33
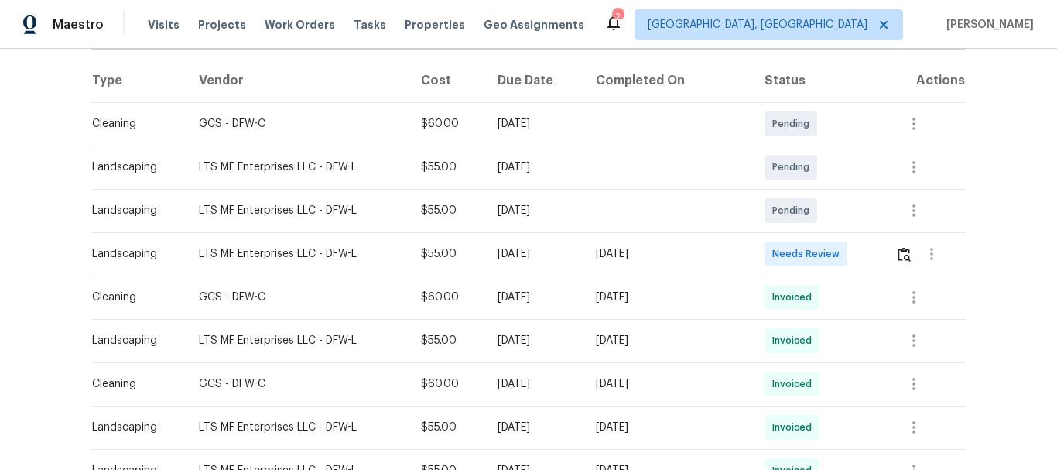
scroll to position [232, 0]
click at [900, 248] on img "button" at bounding box center [904, 253] width 13 height 15
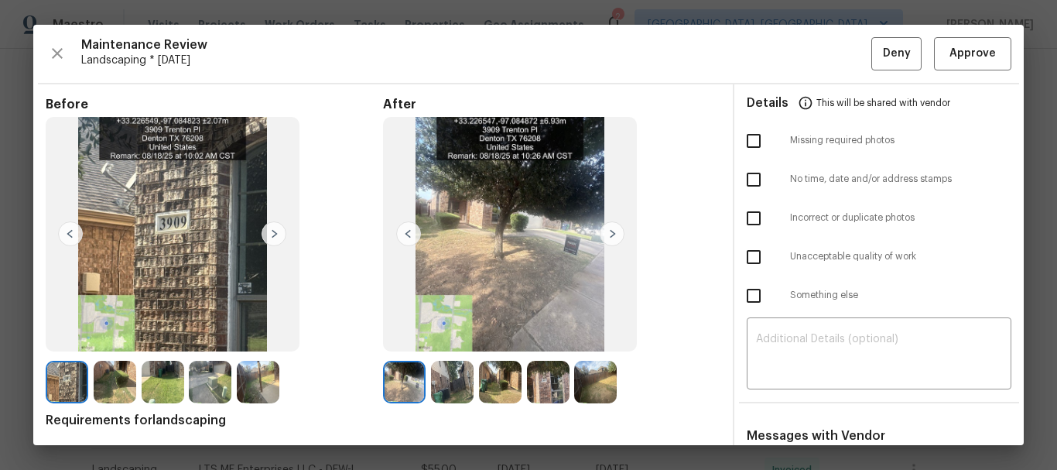
scroll to position [310, 0]
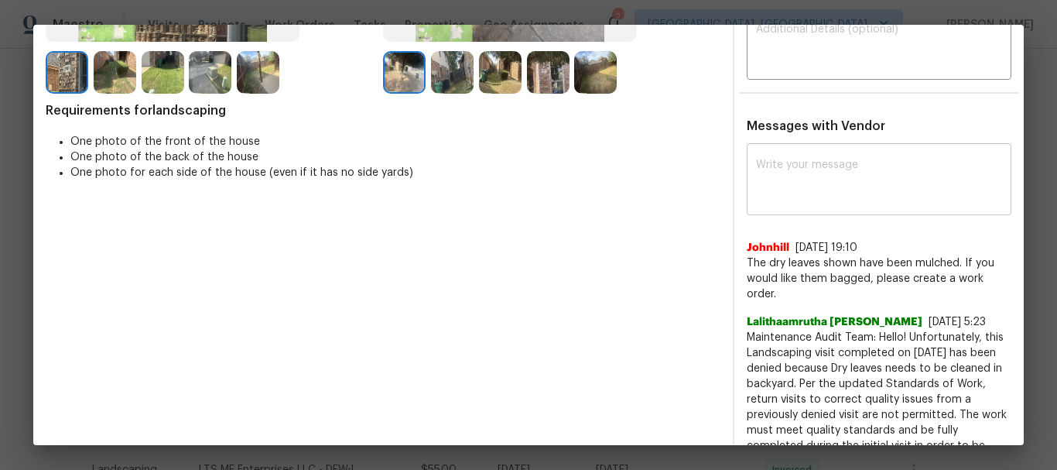
click at [799, 190] on textarea at bounding box center [879, 180] width 246 height 43
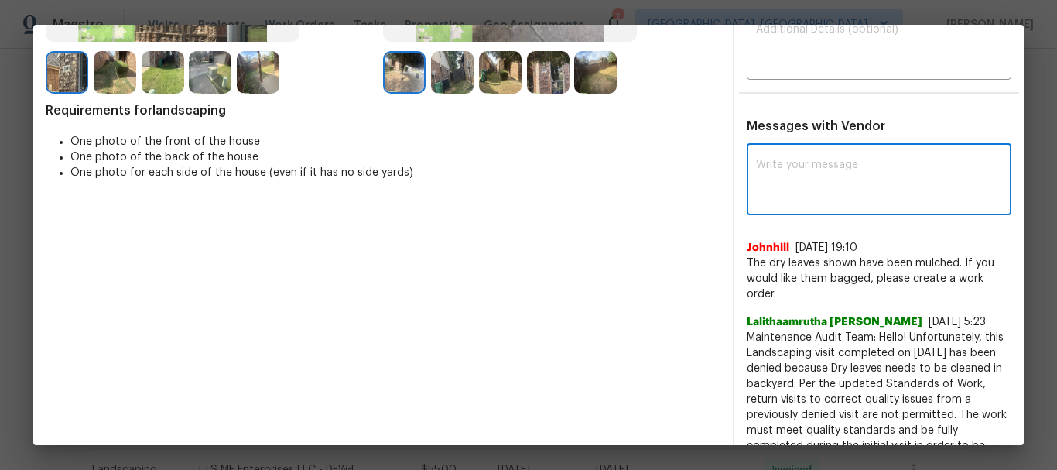
paste textarea "Maintenance Audit Team: Hello! After further review, the visit (08/15/2025) has…"
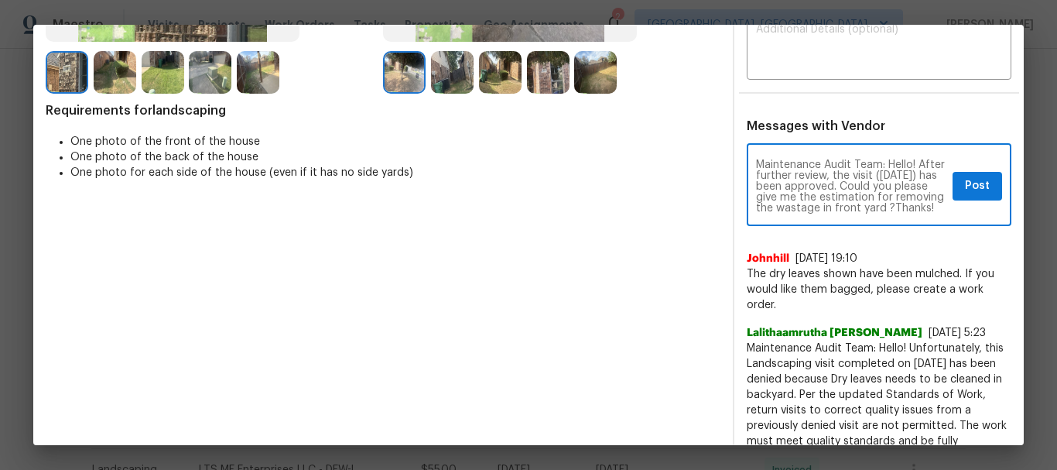
scroll to position [0, 0]
click at [779, 185] on textarea "Maintenance Audit Team: Hello! After further review, the visit (08/15/2025) has…" at bounding box center [851, 186] width 190 height 54
click at [763, 187] on textarea "Maintenance Audit Team: Hello! After further review, the visit (0822/2025) has …" at bounding box center [851, 186] width 190 height 54
click at [882, 194] on textarea "Maintenance Audit Team: Hello! After further review, the visit (08/22/2025) has…" at bounding box center [851, 186] width 190 height 54
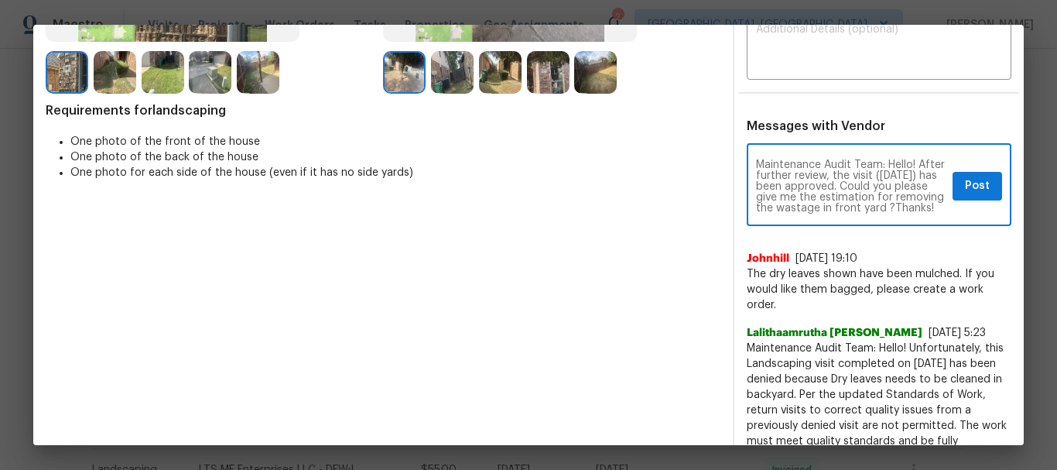
click at [898, 185] on textarea "Maintenance Audit Team: Hello! After further review, the visit (08/22/2025) has…" at bounding box center [851, 186] width 190 height 54
click at [858, 195] on textarea "Maintenance Audit Team: Hello! After further review, the visit (08/22/2025) has…" at bounding box center [851, 186] width 190 height 54
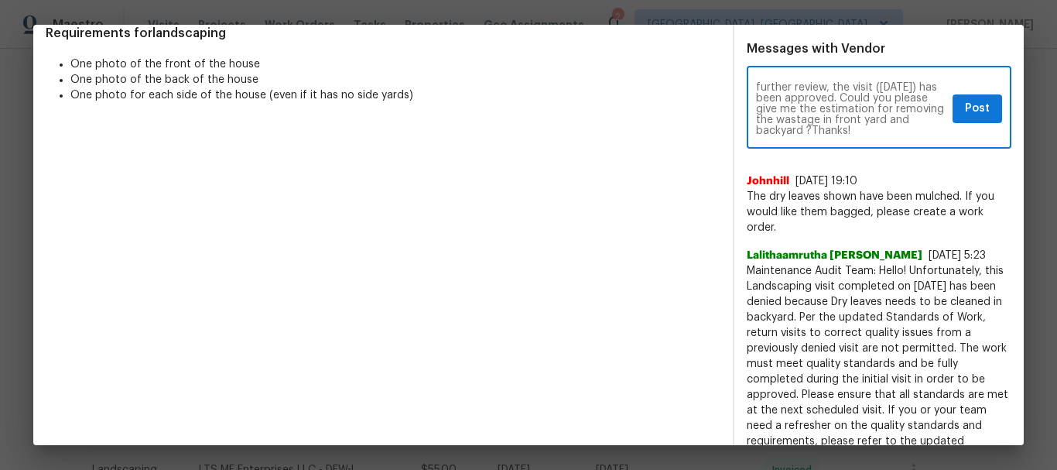
scroll to position [33, 0]
click at [879, 105] on textarea "Maintenance Audit Team: Hello! After further review, the visit (08/22/2025) has…" at bounding box center [851, 109] width 190 height 54
click at [858, 120] on textarea "Maintenance Audit Team: Hello! After further review, the visit (08/22/2025) has…" at bounding box center [851, 109] width 190 height 54
type textarea "Maintenance Audit Team: Hello! After further review, the visit (08/22/2025) has…"
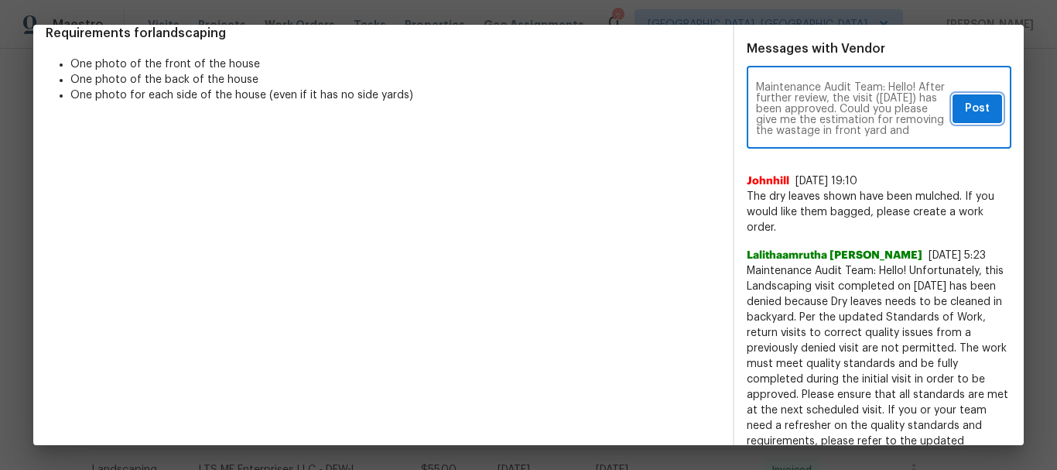
click at [953, 103] on button "Post" at bounding box center [978, 108] width 50 height 29
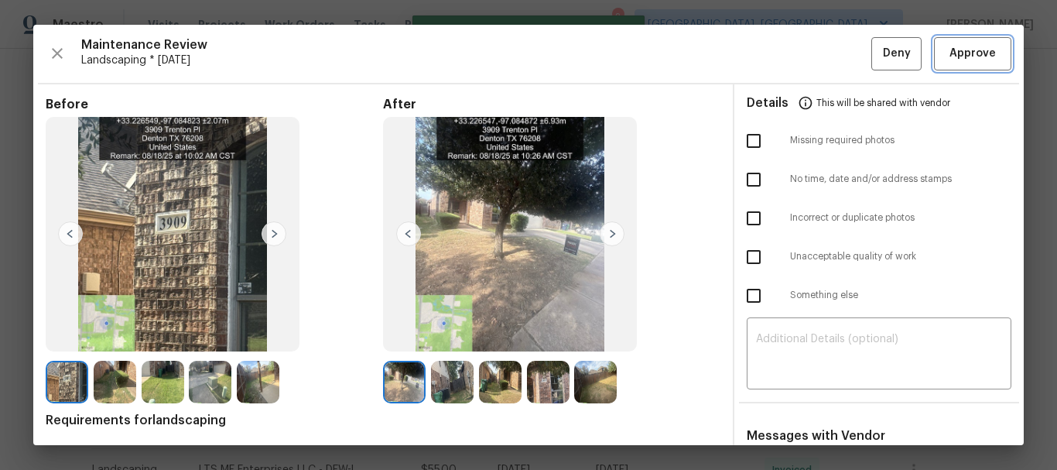
click at [959, 50] on span "Approve" at bounding box center [973, 53] width 46 height 19
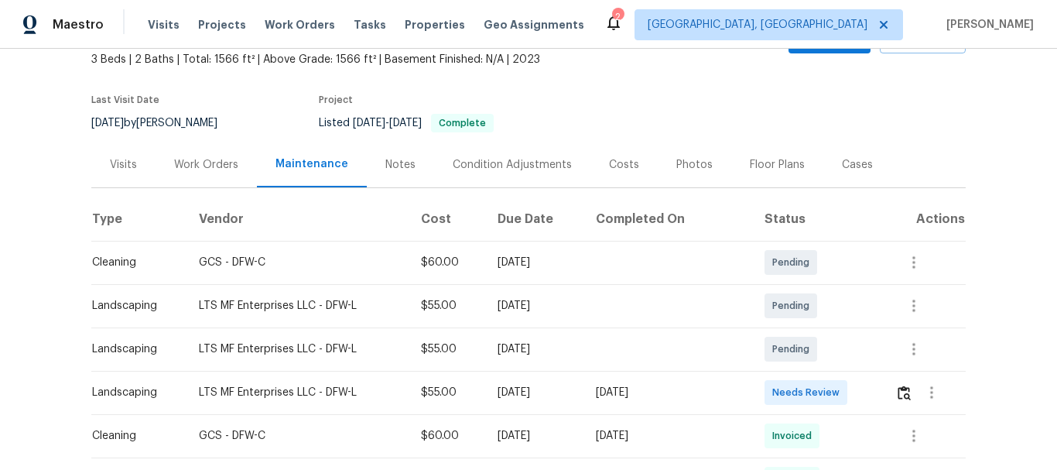
scroll to position [232, 0]
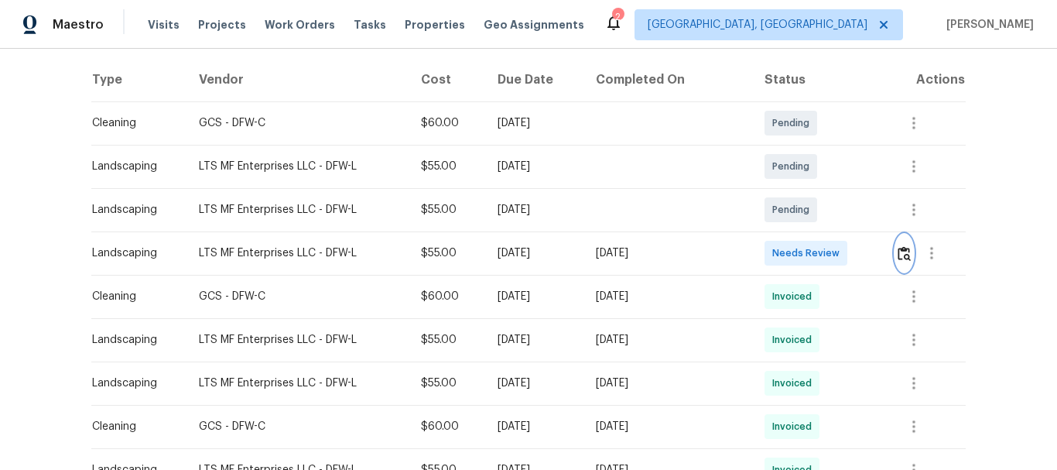
click at [896, 266] on button "button" at bounding box center [905, 253] width 18 height 37
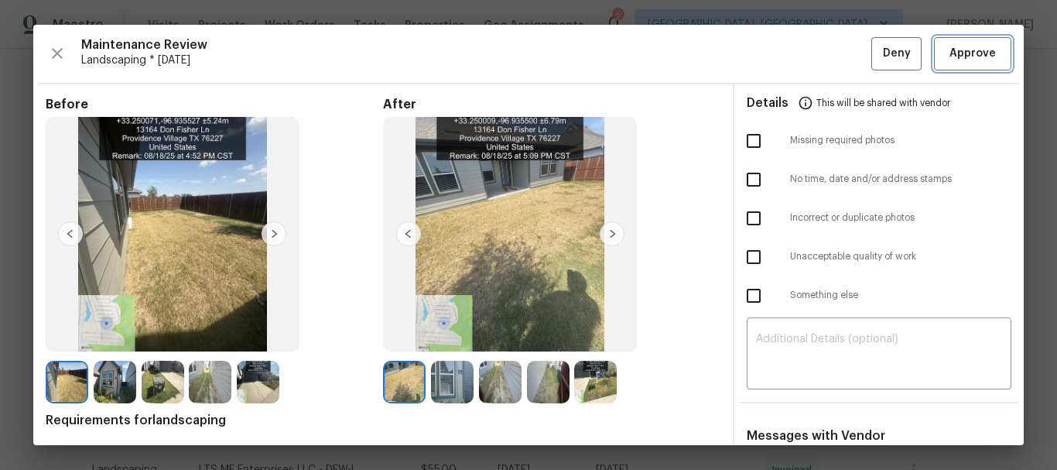
click at [934, 46] on button "Approve" at bounding box center [972, 53] width 77 height 33
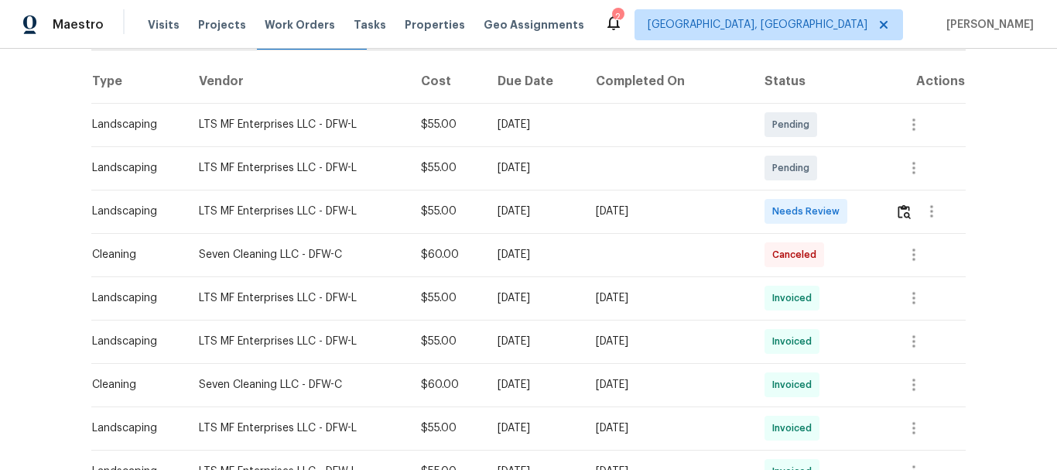
scroll to position [232, 0]
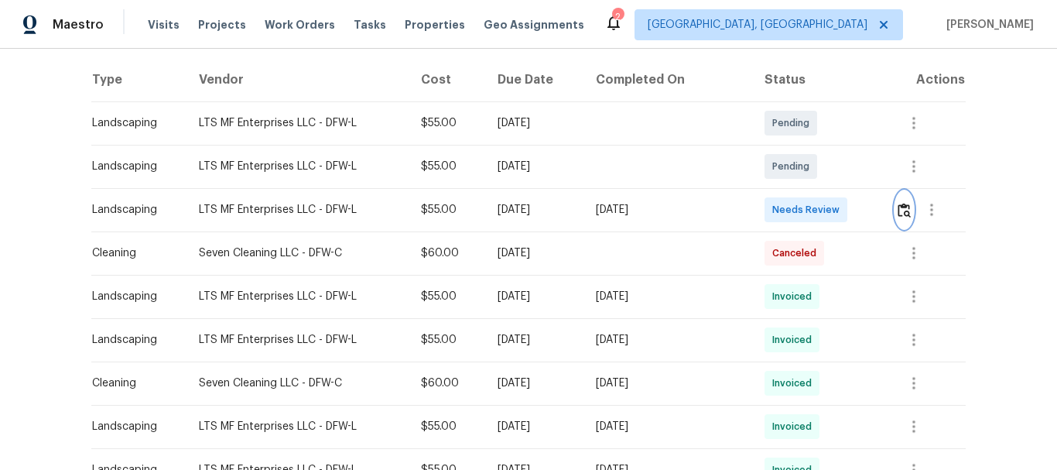
click at [900, 206] on img "button" at bounding box center [904, 210] width 13 height 15
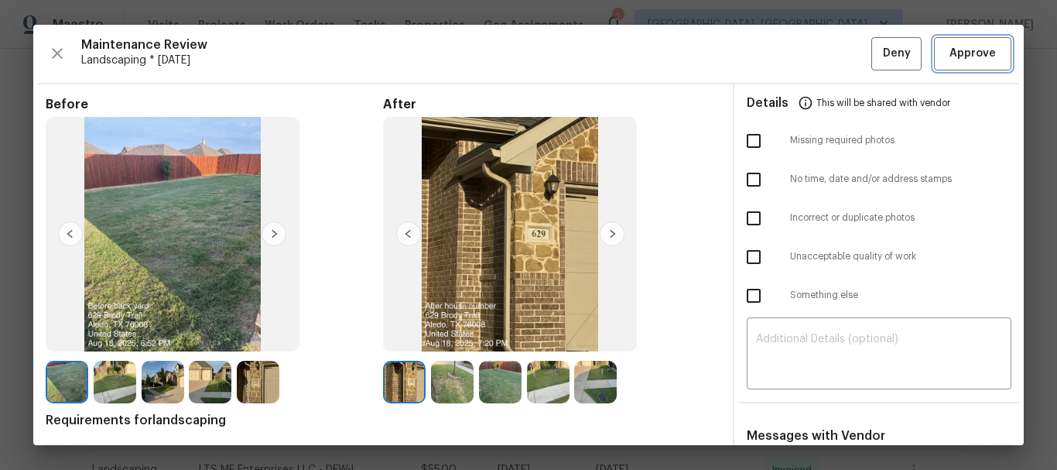
click at [954, 53] on span "Approve" at bounding box center [973, 53] width 46 height 19
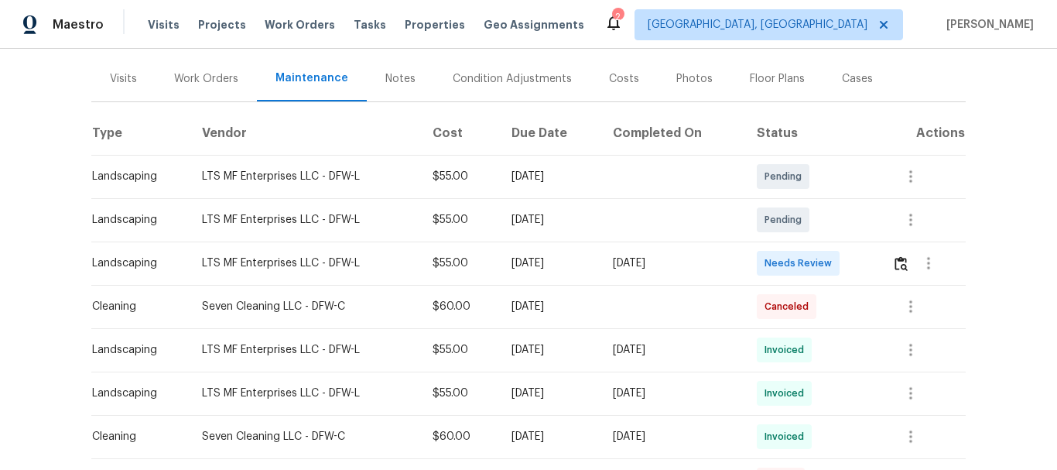
scroll to position [232, 0]
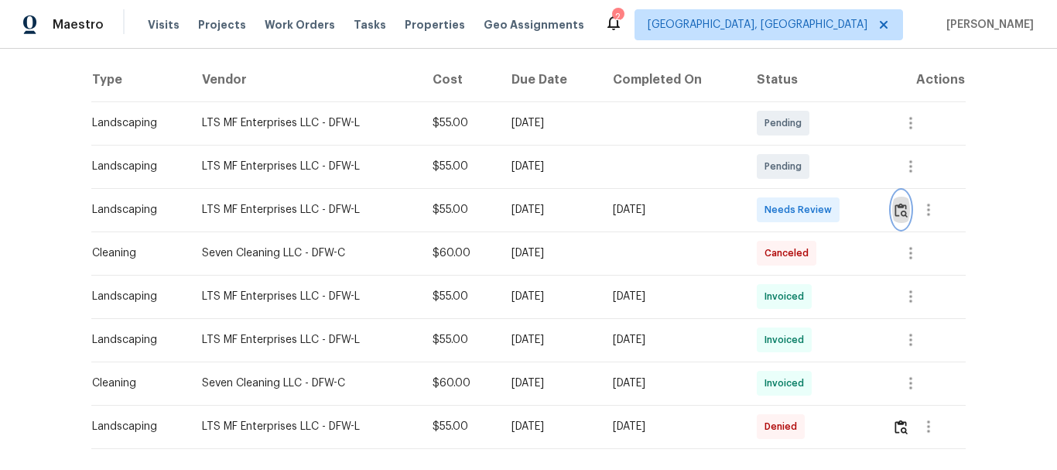
click at [901, 221] on button "button" at bounding box center [902, 209] width 18 height 37
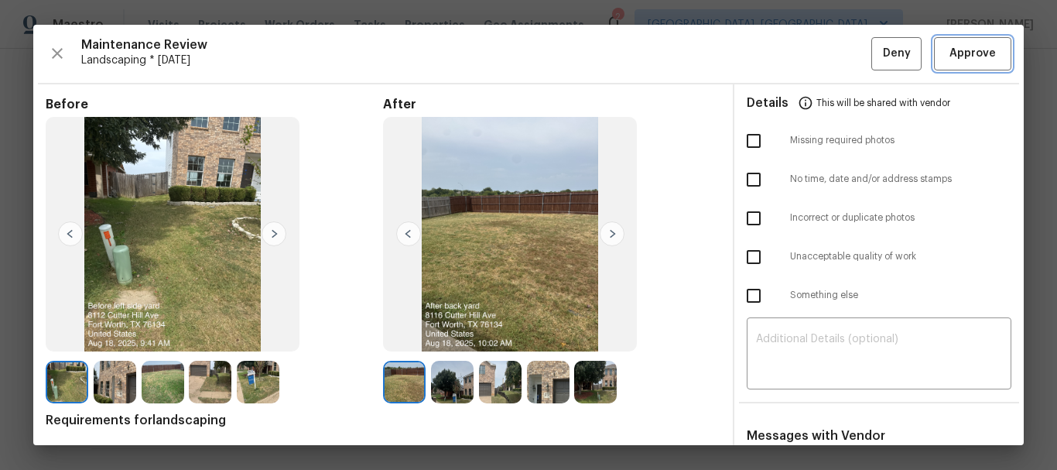
click at [961, 60] on span "Approve" at bounding box center [973, 53] width 46 height 19
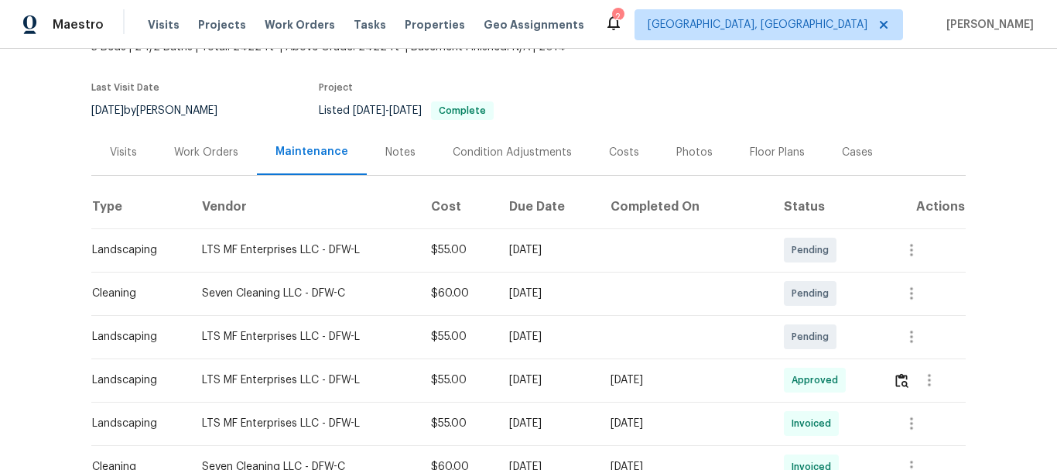
scroll to position [232, 0]
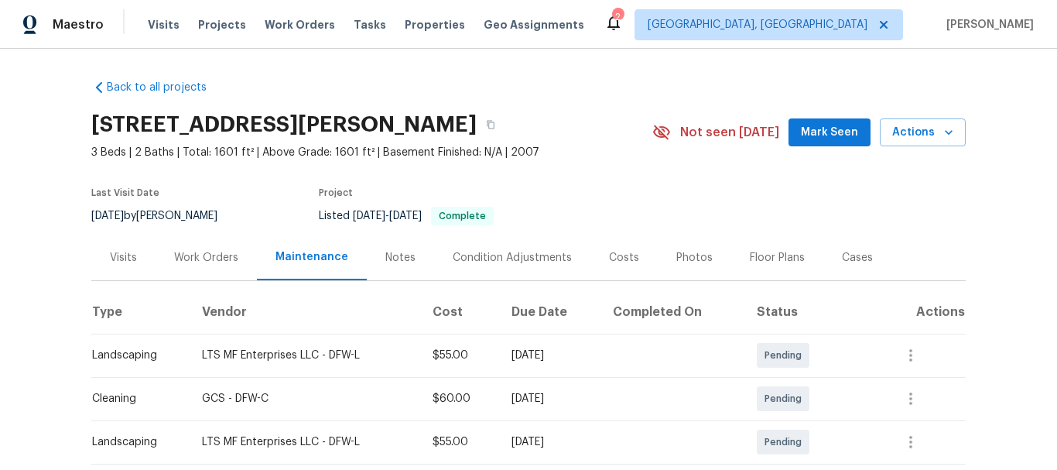
scroll to position [232, 0]
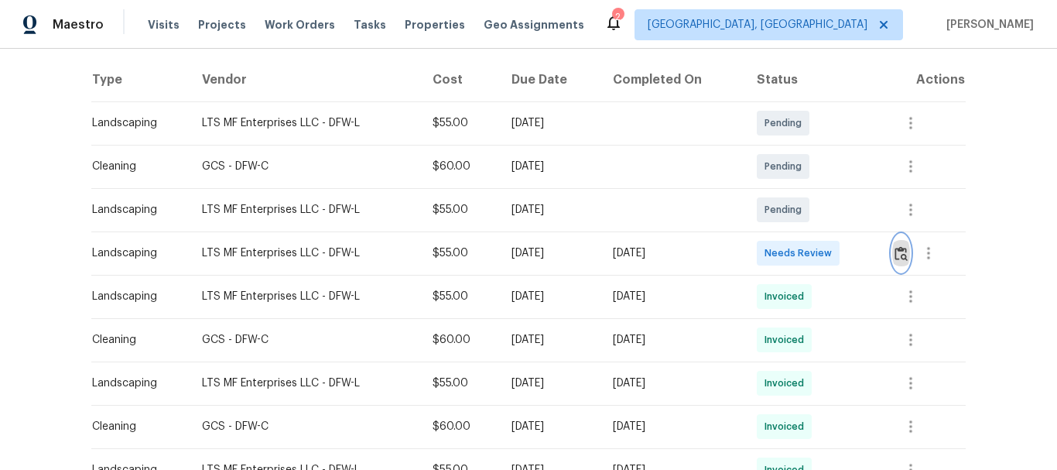
click at [897, 262] on button "button" at bounding box center [902, 253] width 18 height 37
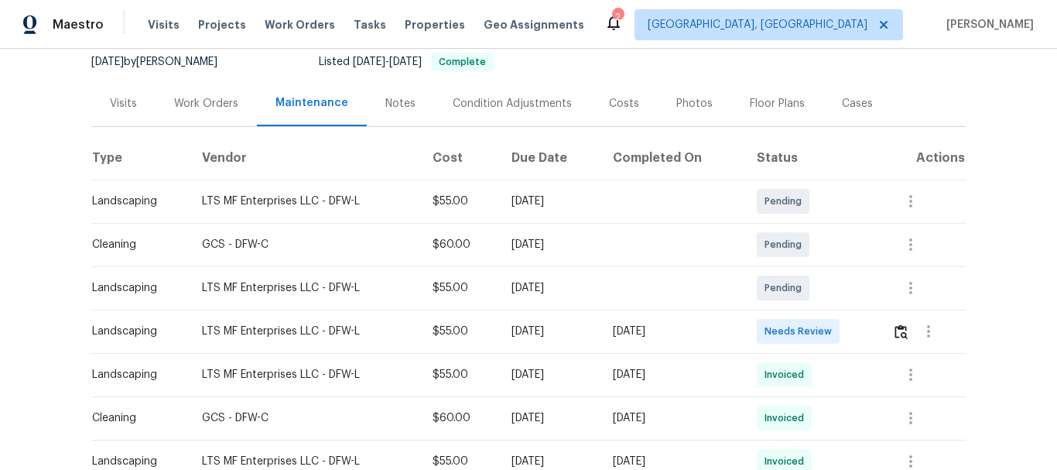
scroll to position [155, 0]
click at [903, 327] on img "button" at bounding box center [901, 331] width 13 height 15
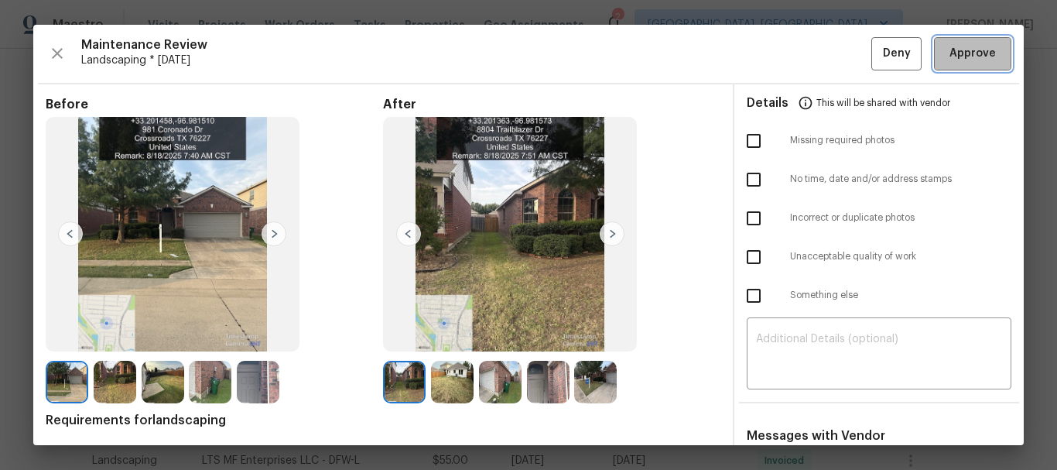
click at [950, 62] on span "Approve" at bounding box center [973, 53] width 46 height 19
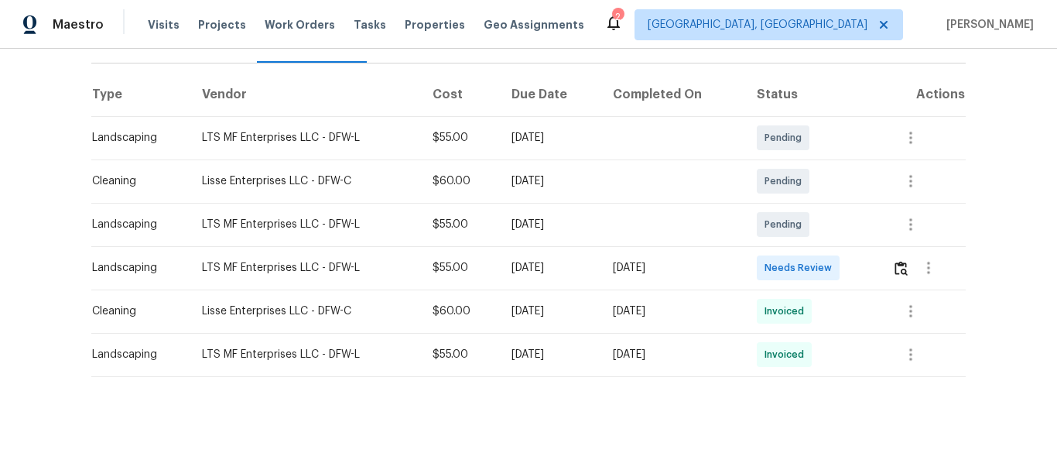
scroll to position [229, 0]
click at [895, 261] on img "button" at bounding box center [901, 268] width 13 height 15
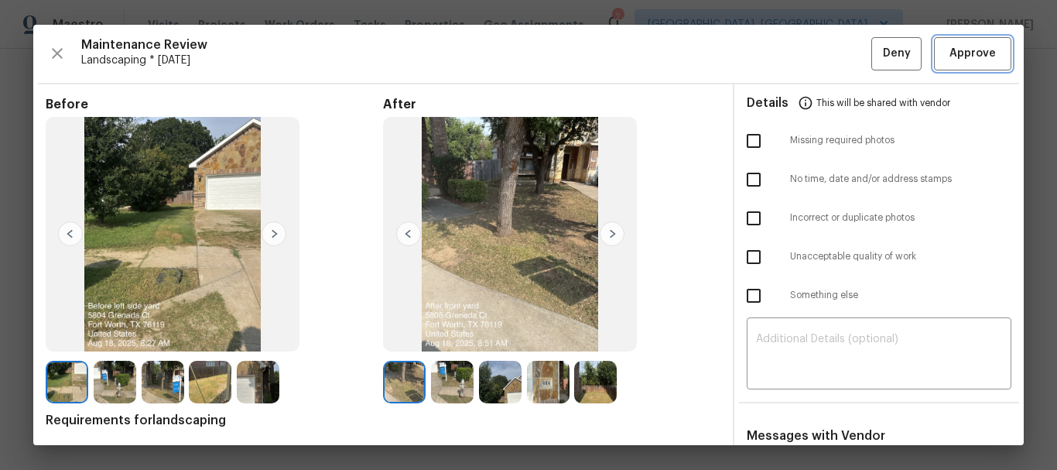
click at [962, 52] on span "Approve" at bounding box center [973, 53] width 46 height 19
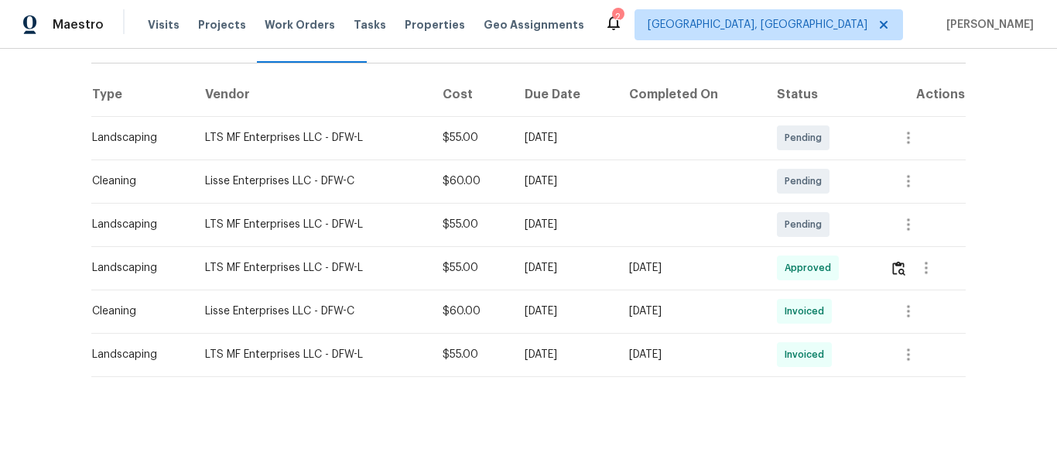
click at [752, 260] on div "[DATE]" at bounding box center [690, 267] width 123 height 15
drag, startPoint x: 766, startPoint y: 255, endPoint x: 618, endPoint y: 247, distance: 148.8
click at [618, 247] on tr "Landscaping LTS MF Enterprises LLC - DFW-L $55.00 Mon, Aug 18 2025 Fri, Aug 22 …" at bounding box center [528, 267] width 875 height 43
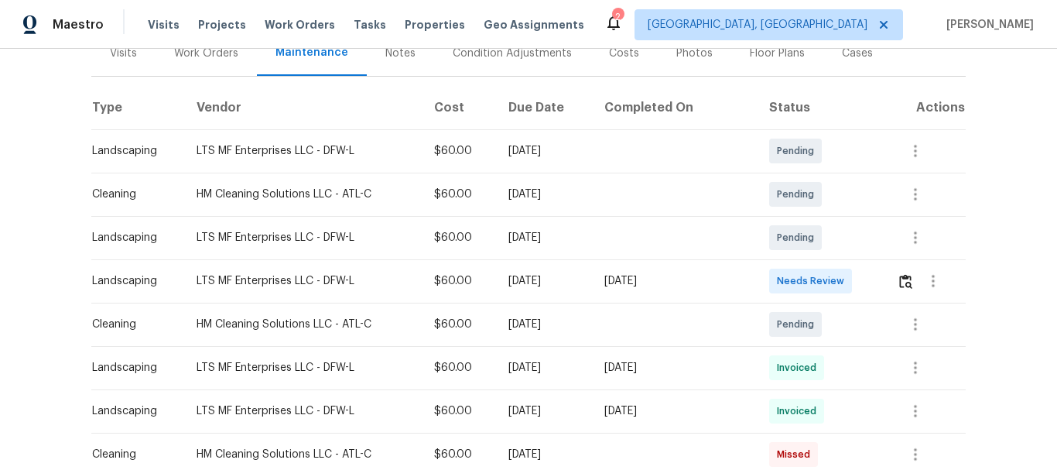
scroll to position [232, 0]
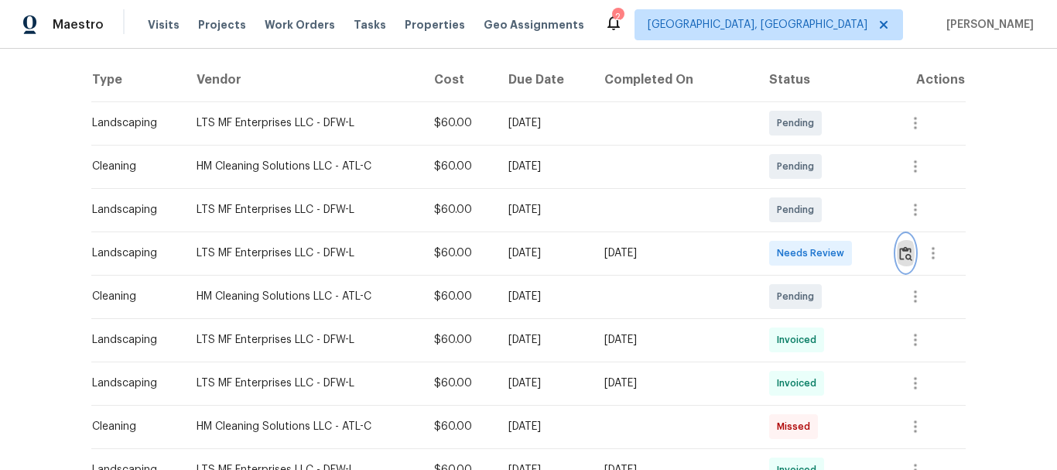
click at [907, 260] on img "button" at bounding box center [906, 253] width 13 height 15
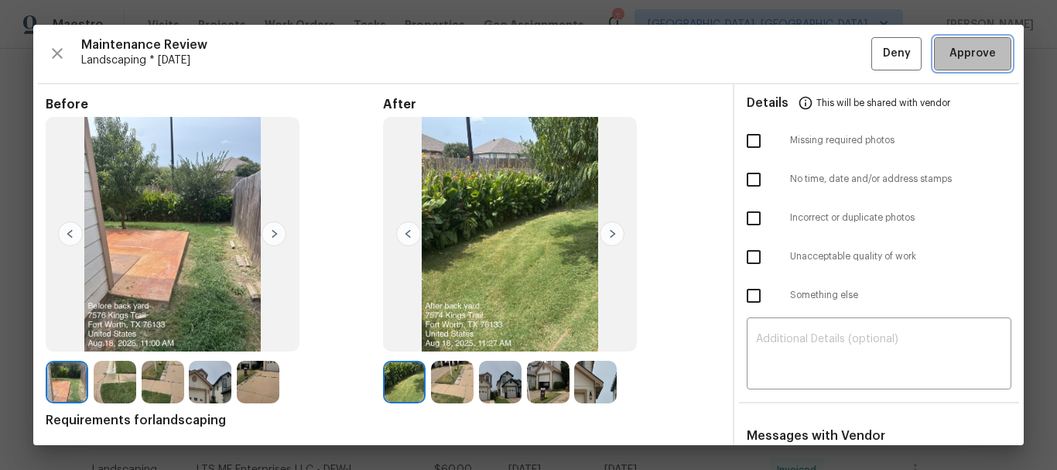
click at [950, 55] on span "Approve" at bounding box center [973, 53] width 46 height 19
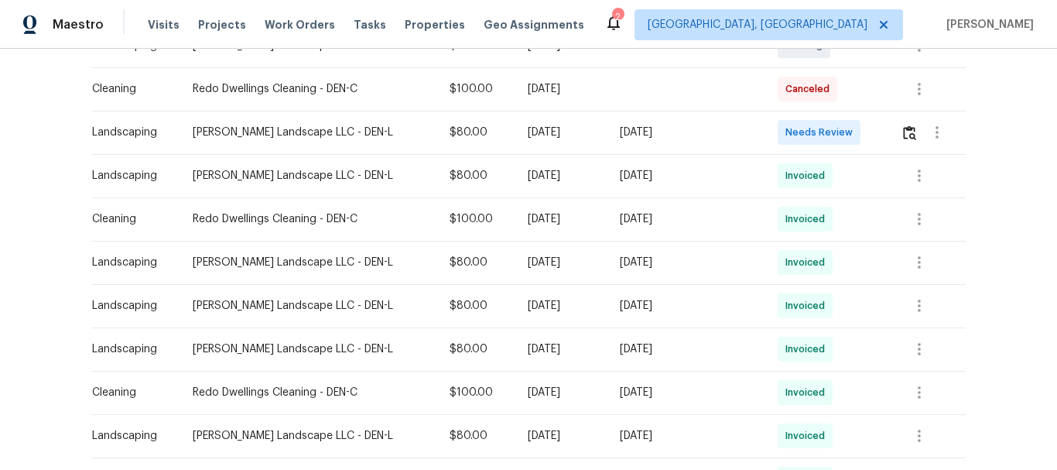
scroll to position [387, 0]
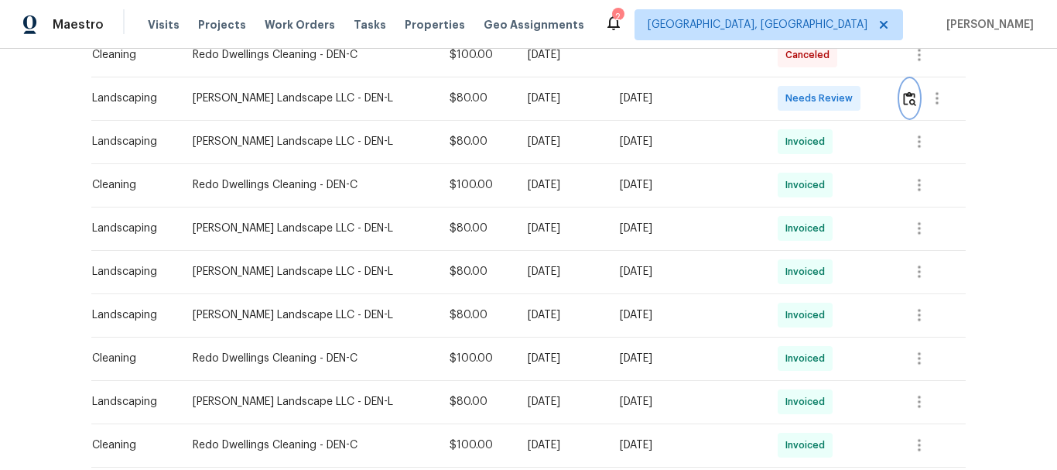
click at [903, 97] on img "button" at bounding box center [909, 98] width 13 height 15
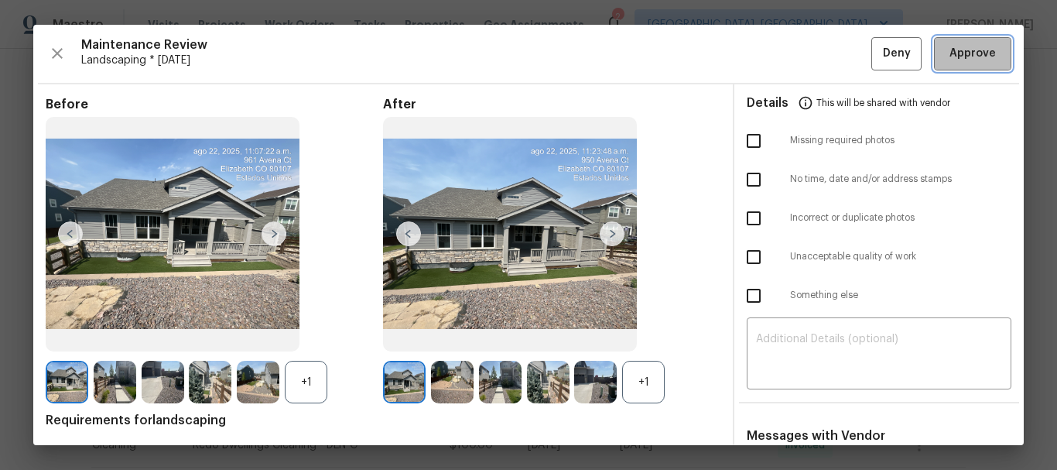
click at [983, 60] on span "Approve" at bounding box center [973, 53] width 46 height 19
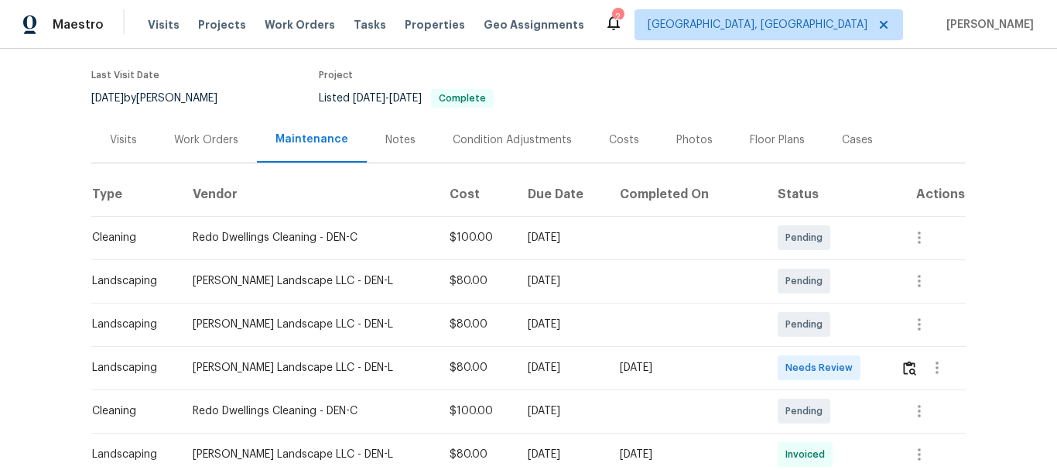
scroll to position [310, 0]
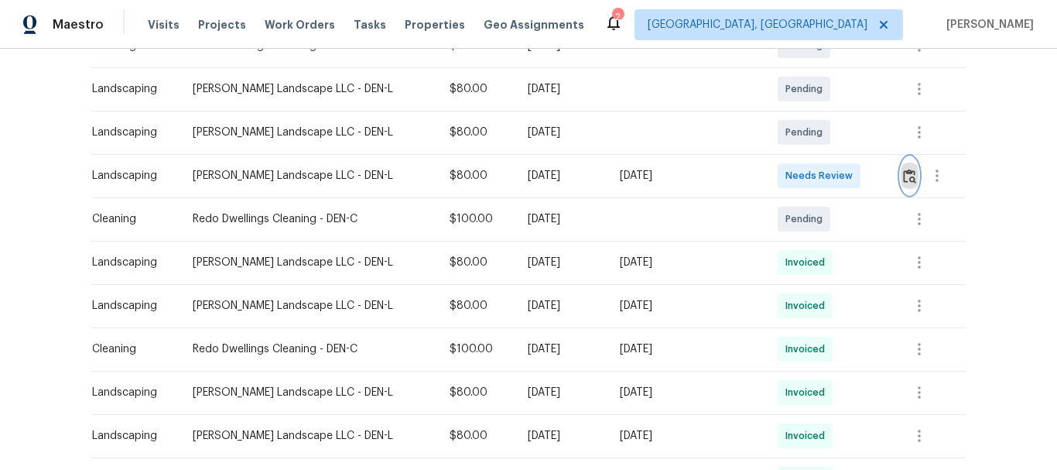
click at [906, 179] on img "button" at bounding box center [909, 176] width 13 height 15
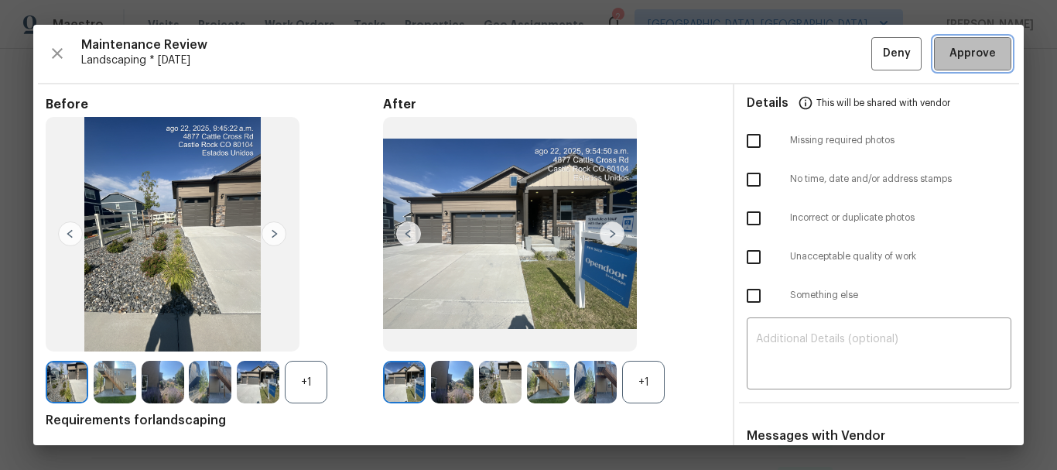
click at [968, 53] on span "Approve" at bounding box center [973, 53] width 46 height 19
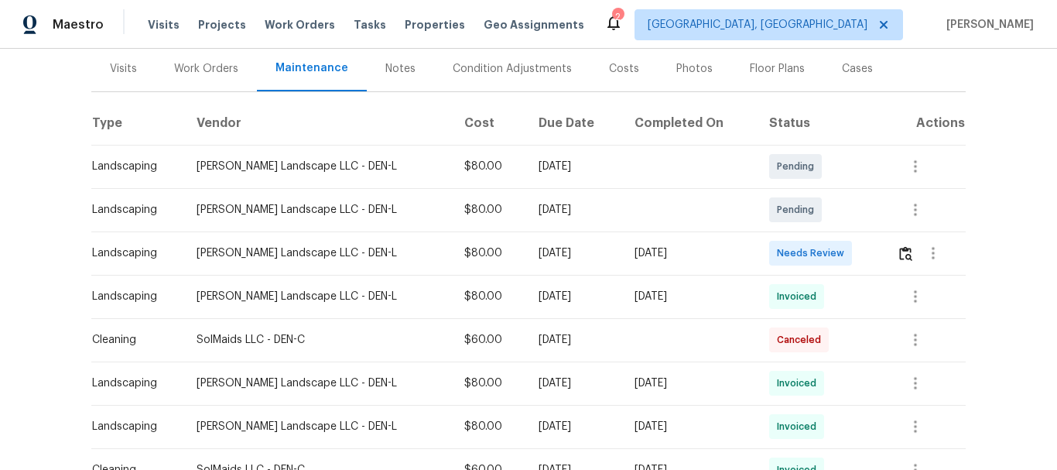
scroll to position [232, 0]
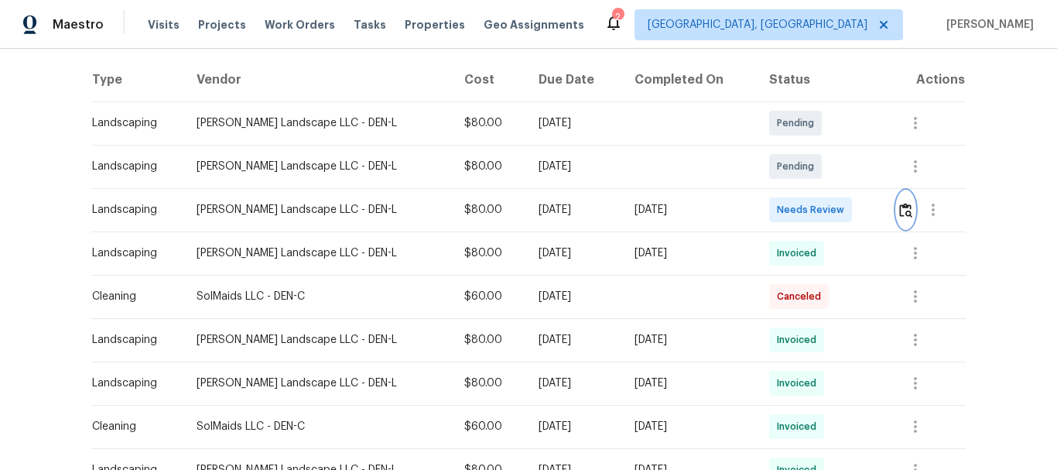
click at [900, 204] on img "button" at bounding box center [906, 210] width 13 height 15
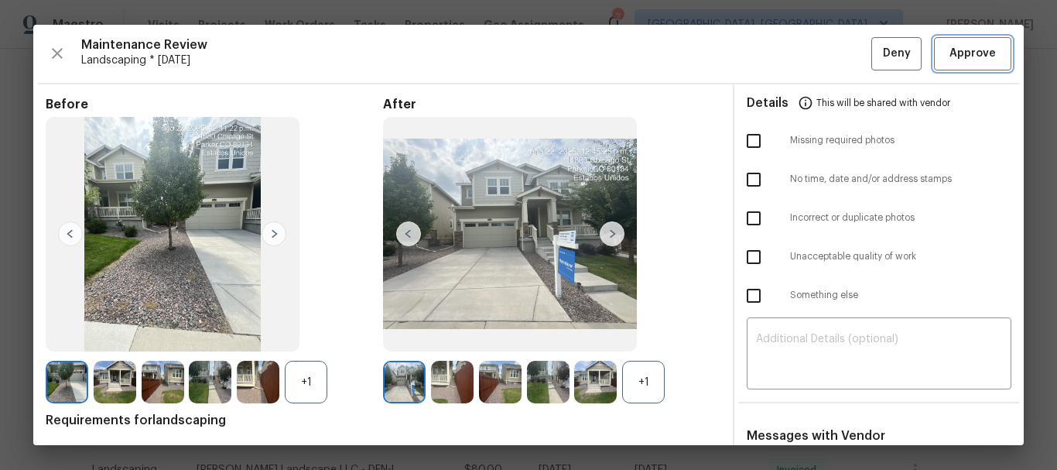
drag, startPoint x: 936, startPoint y: 52, endPoint x: 925, endPoint y: 53, distance: 10.9
click at [947, 50] on span "Approve" at bounding box center [973, 53] width 53 height 19
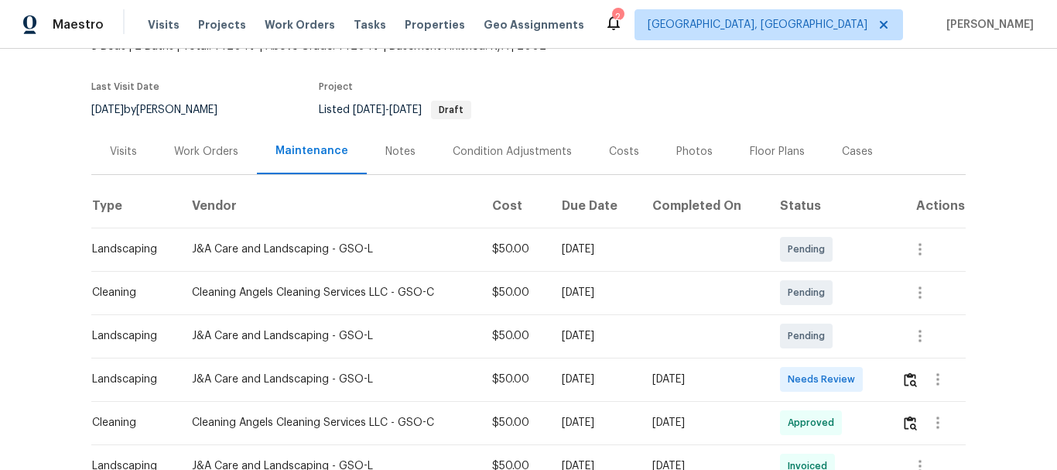
scroll to position [232, 0]
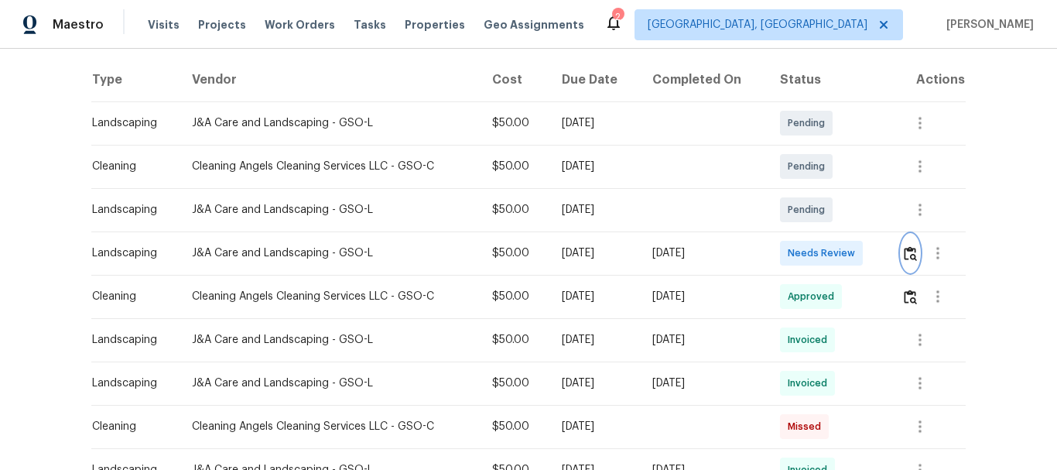
click at [910, 255] on img "button" at bounding box center [910, 253] width 13 height 15
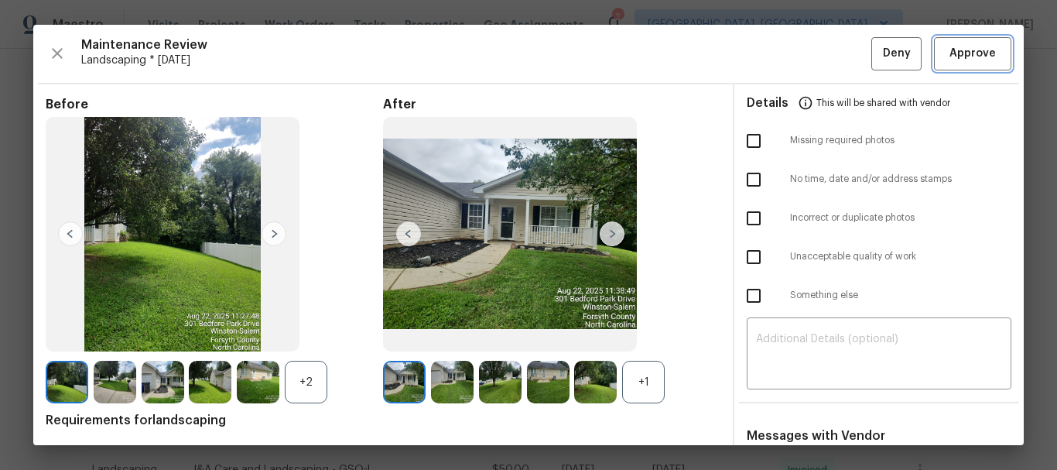
click at [963, 53] on span "Approve" at bounding box center [973, 53] width 46 height 19
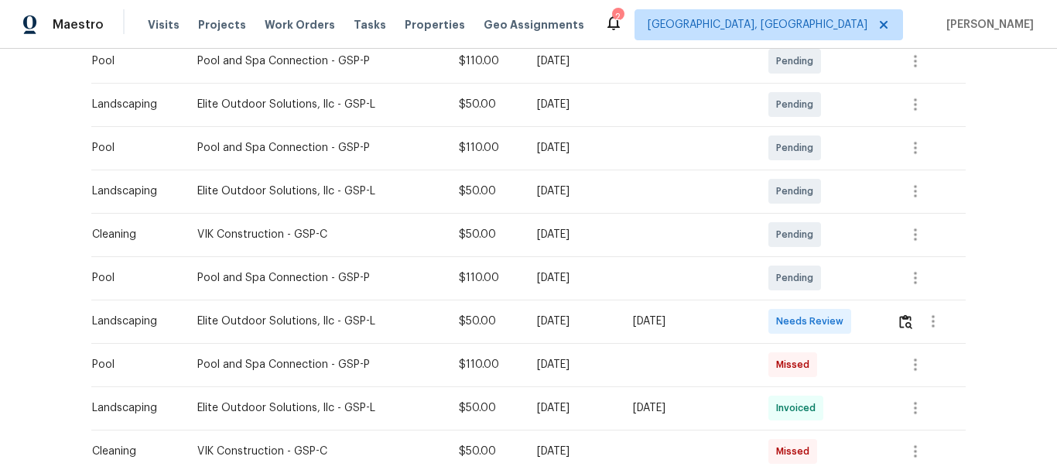
scroll to position [310, 0]
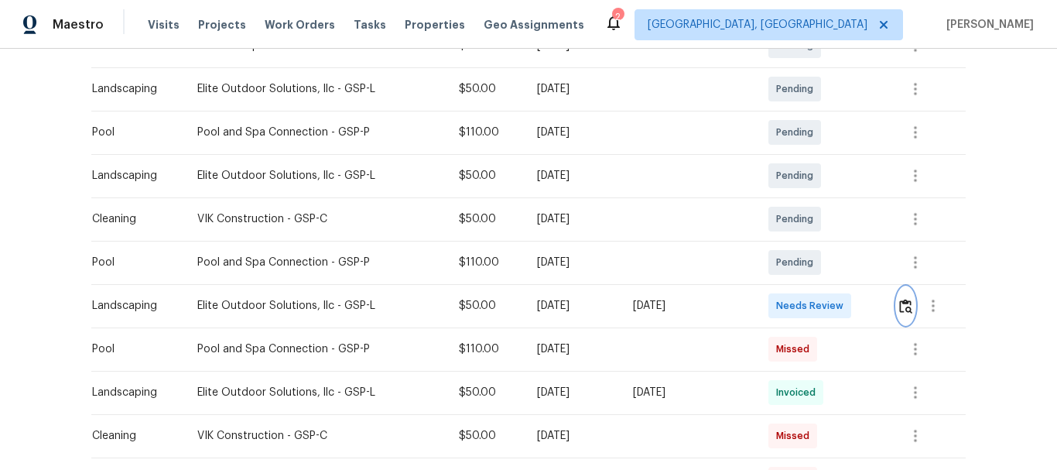
click at [902, 317] on button "button" at bounding box center [906, 305] width 18 height 37
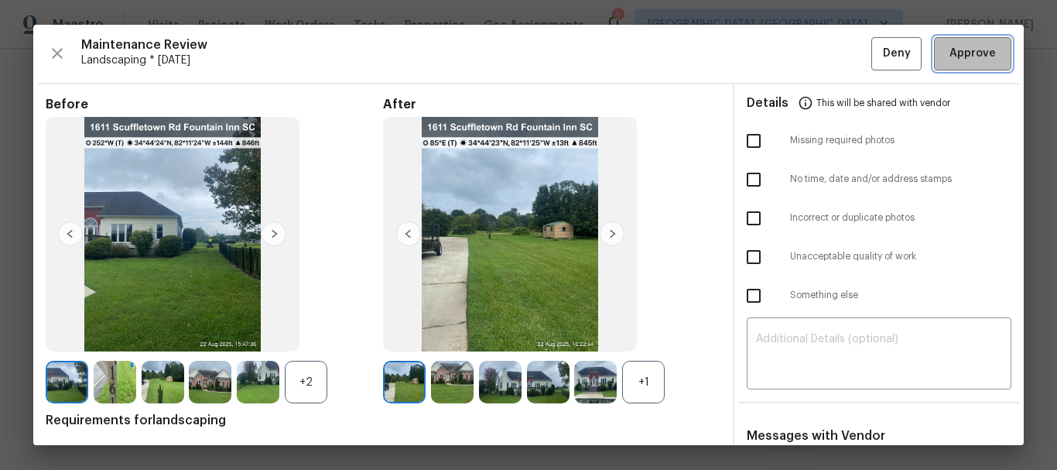
click at [950, 53] on span "Approve" at bounding box center [973, 53] width 46 height 19
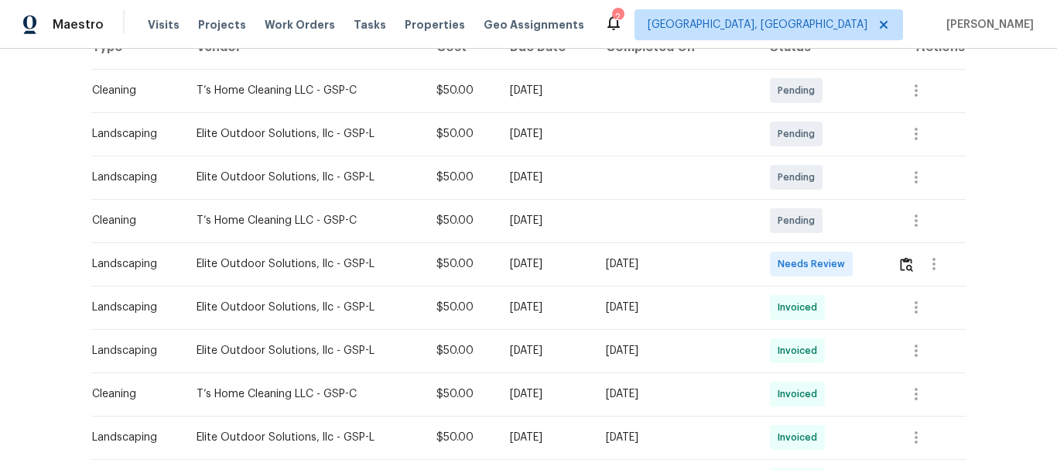
scroll to position [464, 0]
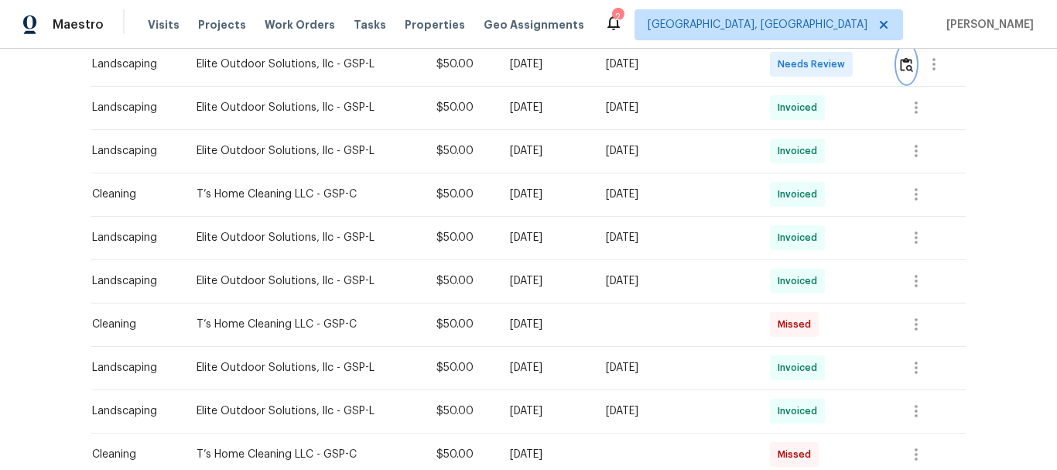
click at [903, 63] on img "button" at bounding box center [906, 64] width 13 height 15
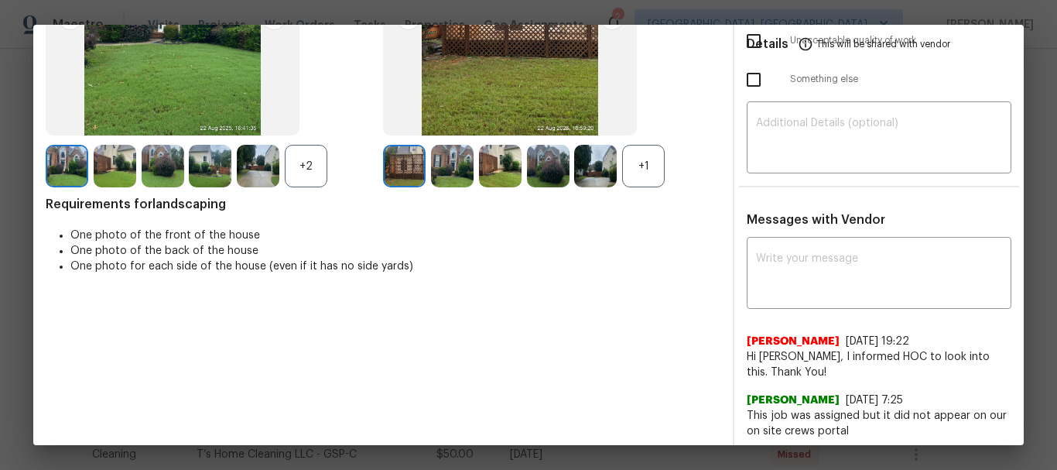
scroll to position [222, 0]
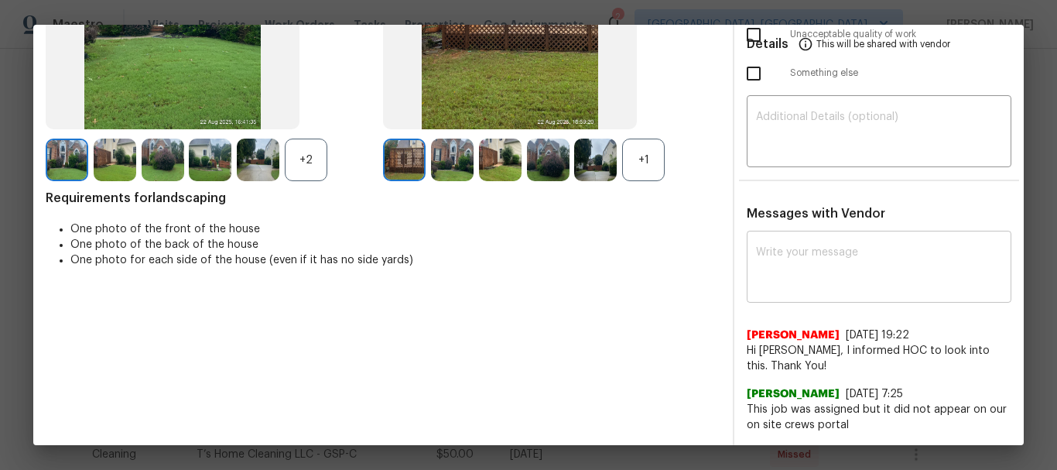
click at [797, 272] on textarea at bounding box center [879, 268] width 246 height 43
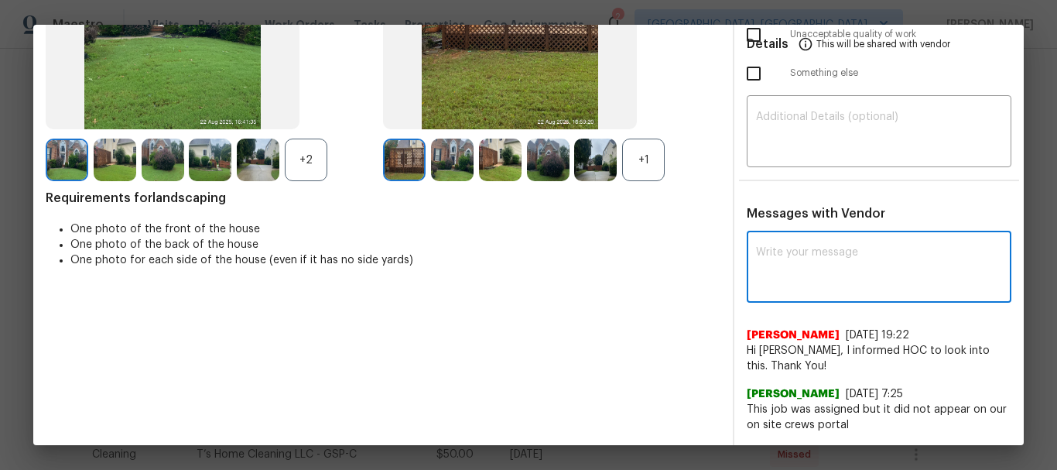
paste textarea "Maintenance Audit Team: Hello! After further review, the visit (08/22/2025) has…"
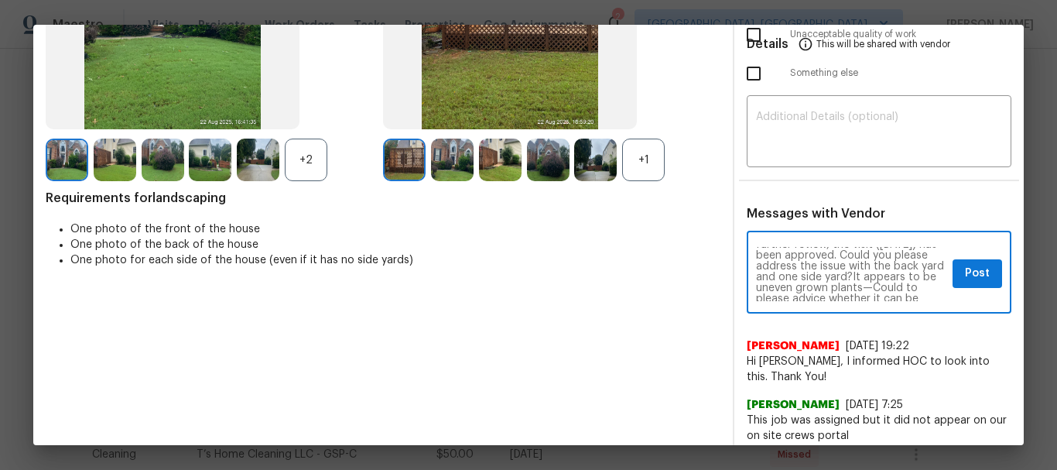
scroll to position [0, 0]
click at [823, 280] on textarea "Maintenance Audit Team: Hello! After further review, the visit (08/22/2025) has…" at bounding box center [851, 274] width 190 height 54
click at [794, 252] on textarea "Maintenance Audit Team: Hello! After further review, the visit (08/22/2025) has…" at bounding box center [851, 274] width 190 height 54
click at [800, 253] on textarea "Maintenance Audit Team: Hello! After further review, the visit (08/22/2025) has…" at bounding box center [851, 274] width 190 height 54
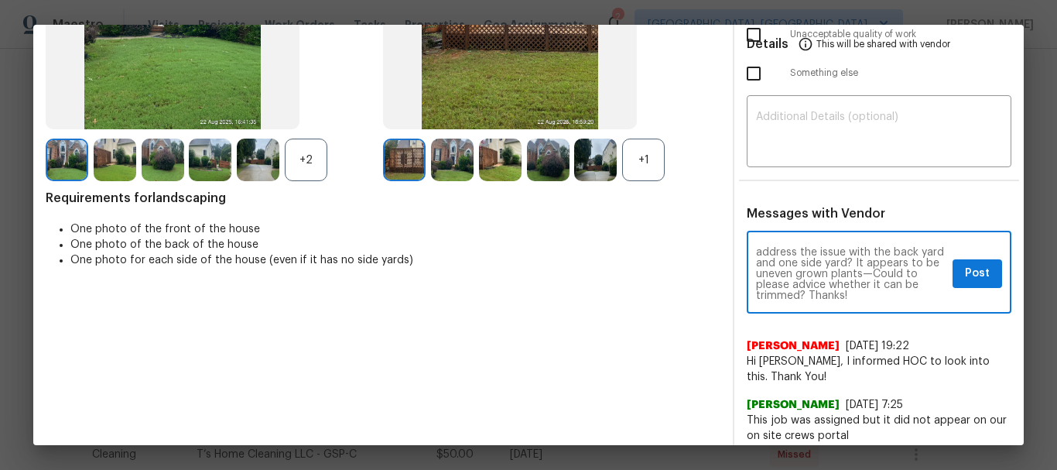
scroll to position [0, 0]
click at [892, 284] on textarea "Maintenance Audit Team: Hello! After further review, the visit (08/22/2025) has…" at bounding box center [851, 274] width 190 height 54
click at [769, 279] on textarea "Maintenance Audit Team: Hello! After further review, the visit (08/22/2025) has…" at bounding box center [851, 274] width 190 height 54
click at [824, 276] on textarea "Maintenance Audit Team: Hello! After further review, the visit (08/22/2025) has…" at bounding box center [851, 274] width 190 height 54
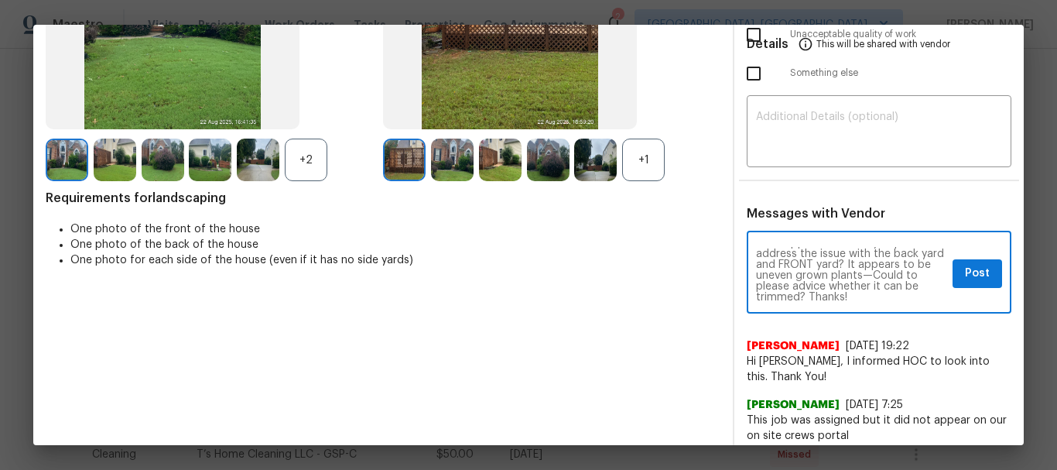
click at [783, 270] on textarea "Maintenance Audit Team: Hello! After further review, the visit (08/22/2025) has…" at bounding box center [851, 274] width 190 height 54
click at [840, 272] on textarea "Maintenance Audit Team: Hello! After further review, the visit (08/22/2025) has…" at bounding box center [851, 274] width 190 height 54
click at [841, 284] on textarea "Maintenance Audit Team: Hello! After further review, the visit (08/22/2025) has…" at bounding box center [851, 274] width 190 height 54
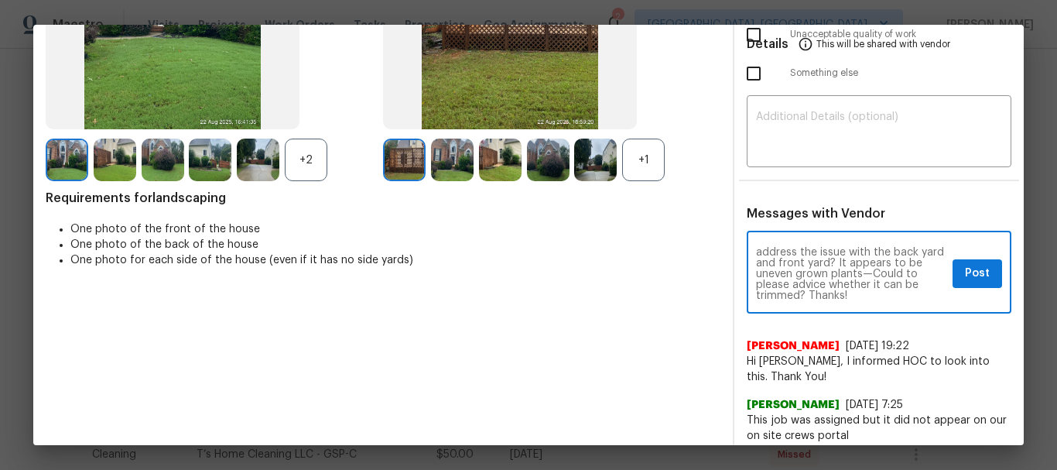
click at [833, 278] on textarea "Maintenance Audit Team: Hello! After further review, the visit (08/22/2025) has…" at bounding box center [851, 274] width 190 height 54
click at [839, 287] on textarea "Maintenance Audit Team: Hello! After further review, the visit (08/22/2025) has…" at bounding box center [851, 274] width 190 height 54
click at [826, 283] on textarea "Maintenance Audit Team: Hello! After further review, the visit (08/22/2025) has…" at bounding box center [851, 274] width 190 height 54
click at [841, 278] on textarea "Maintenance Audit Team: Hello! After further review, the visit (08/22/2025) has…" at bounding box center [851, 274] width 190 height 54
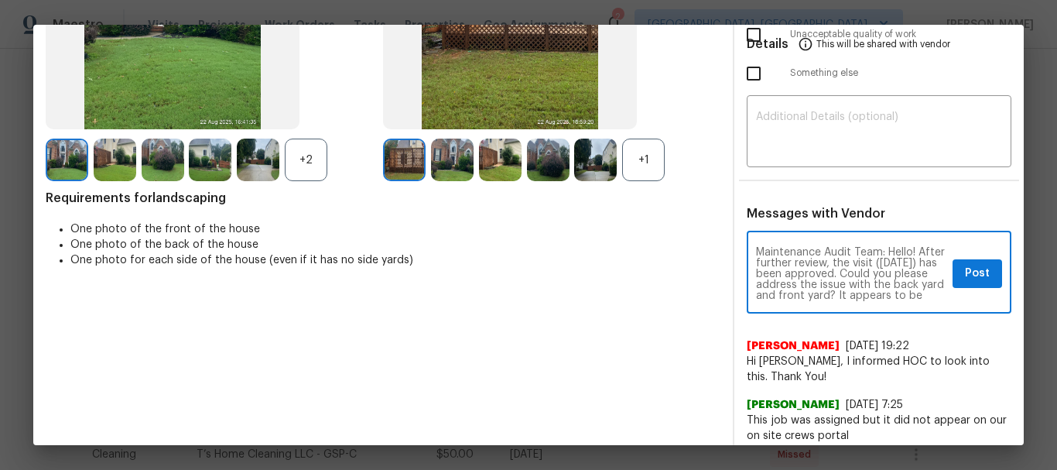
click at [825, 280] on textarea "Maintenance Audit Team: Hello! After further review, the visit (08/22/2025) has…" at bounding box center [851, 274] width 190 height 54
click at [883, 271] on textarea "Maintenance Audit Team: Hello! After further review, the visit (08/22/2025) has…" at bounding box center [851, 274] width 190 height 54
drag, startPoint x: 865, startPoint y: 285, endPoint x: 849, endPoint y: 280, distance: 16.9
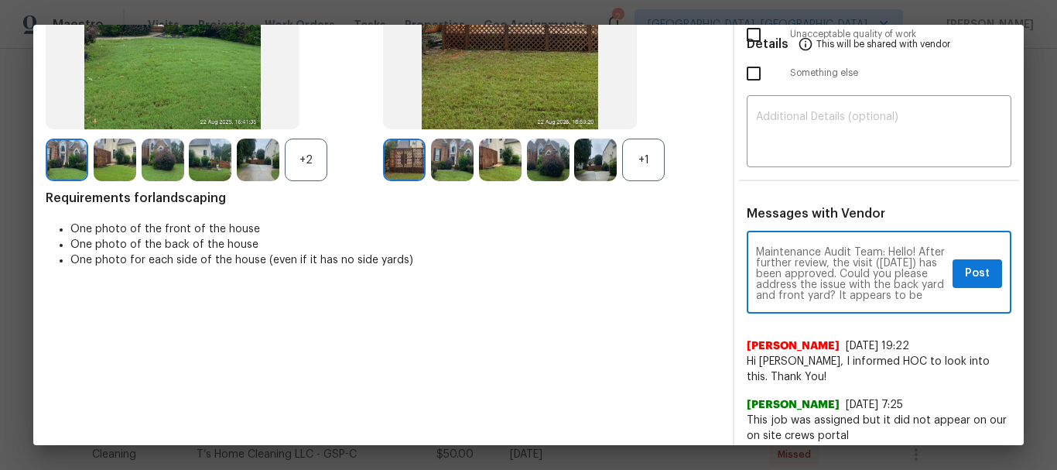
click at [865, 284] on textarea "Maintenance Audit Team: Hello! After further review, the visit (08/22/2025) has…" at bounding box center [851, 274] width 190 height 54
click at [863, 270] on textarea "Maintenance Audit Team: Hello! After further review, the visit (08/22/2025) has…" at bounding box center [851, 274] width 190 height 54
click at [840, 287] on textarea "Maintenance Audit Team: Hello! After further review, the visit (08/22/2025) has…" at bounding box center [851, 274] width 190 height 54
click at [854, 287] on textarea "Maintenance Audit Team: Hello! After further review, the visit (08/22/2025) has…" at bounding box center [851, 274] width 190 height 54
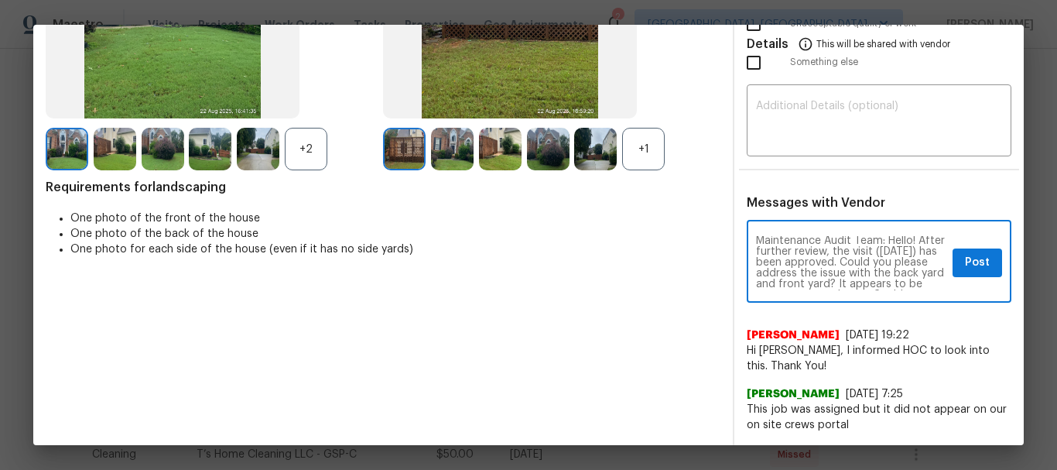
scroll to position [0, 0]
type textarea "Maintenance Audit Team: Hello! After further review, the visit (08/22/2025) has…"
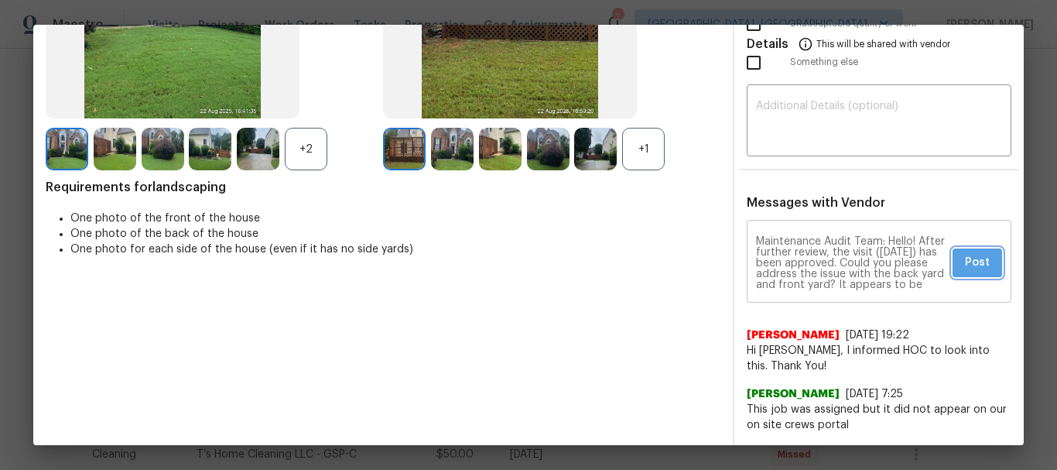
click at [975, 262] on span "Post" at bounding box center [977, 262] width 25 height 19
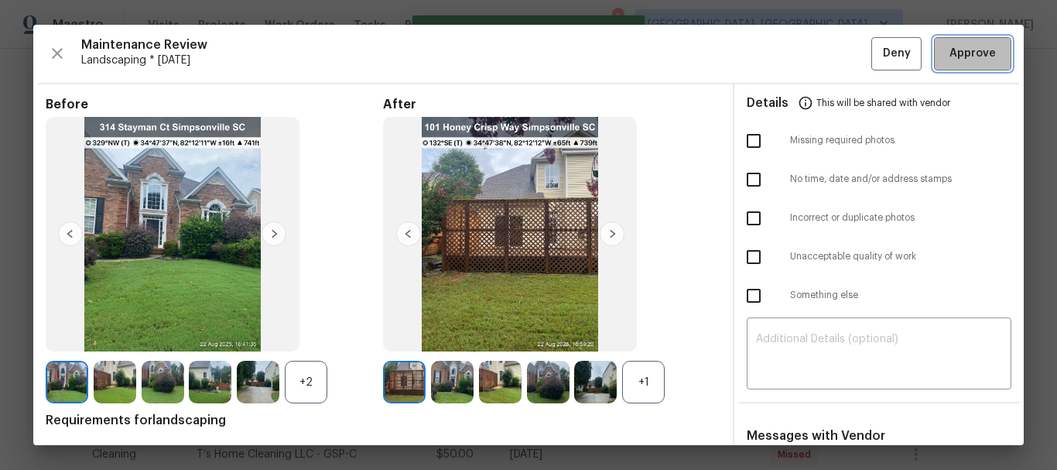
click at [961, 59] on span "Approve" at bounding box center [973, 53] width 46 height 19
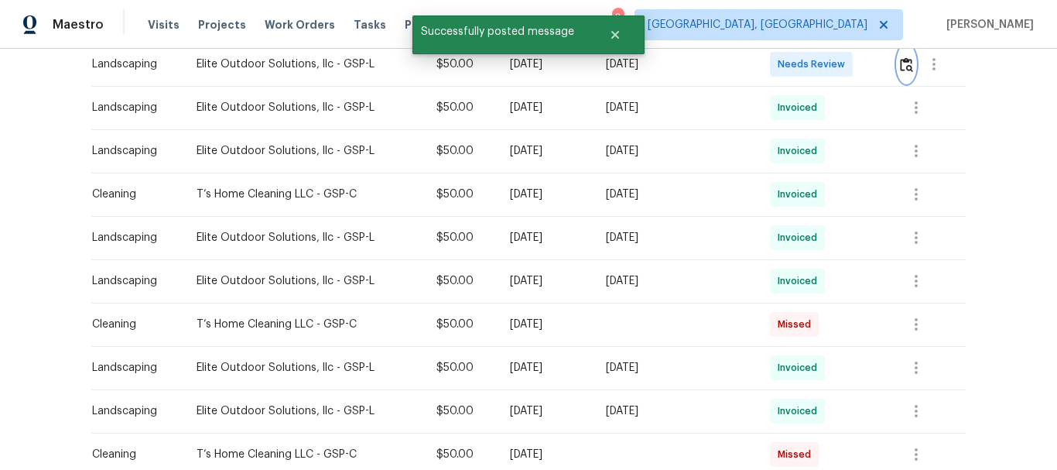
scroll to position [461, 0]
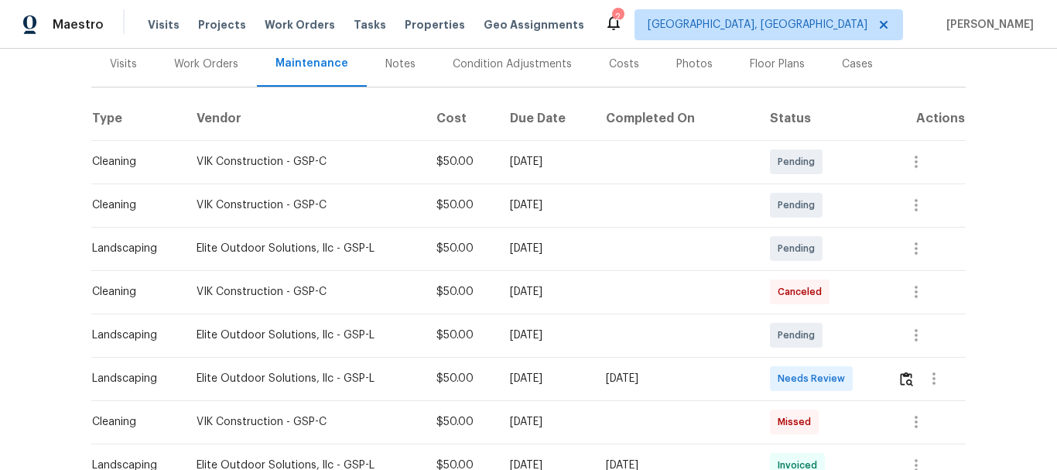
scroll to position [310, 0]
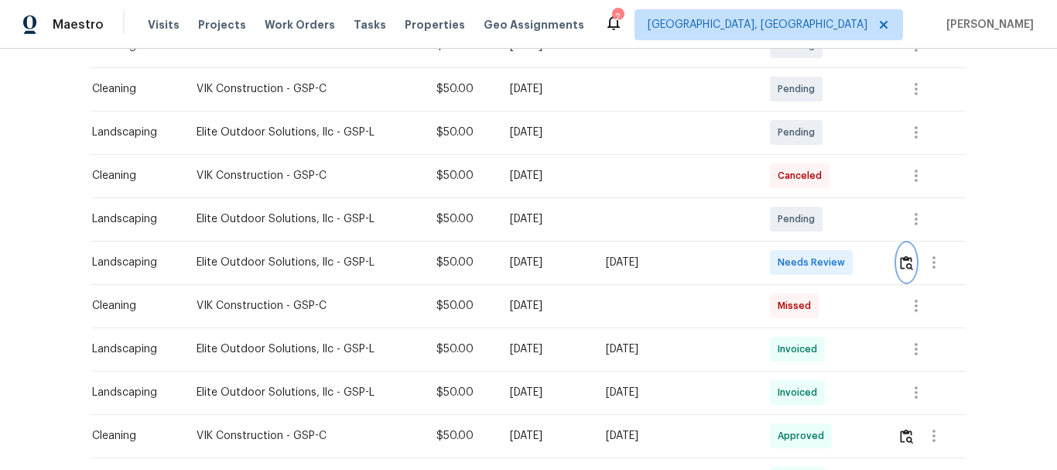
click at [902, 261] on img "button" at bounding box center [906, 262] width 13 height 15
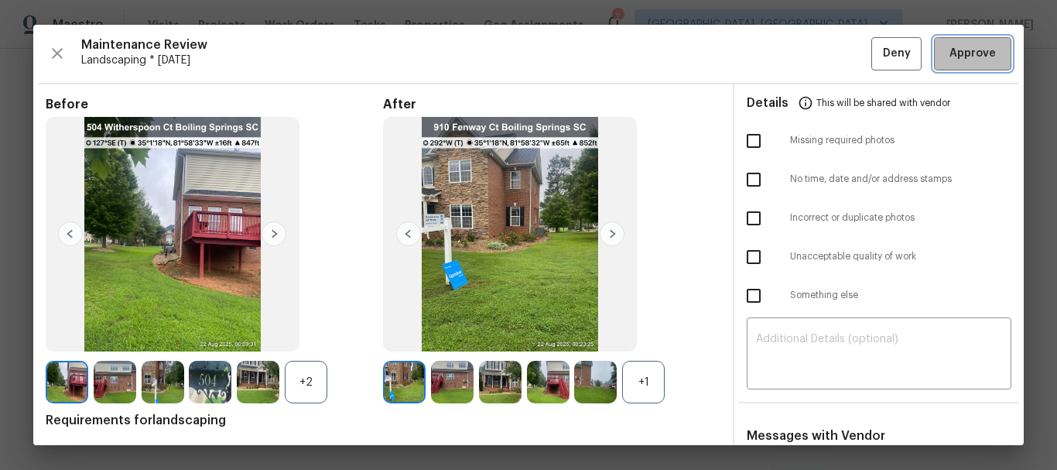
click at [978, 60] on span "Approve" at bounding box center [973, 53] width 46 height 19
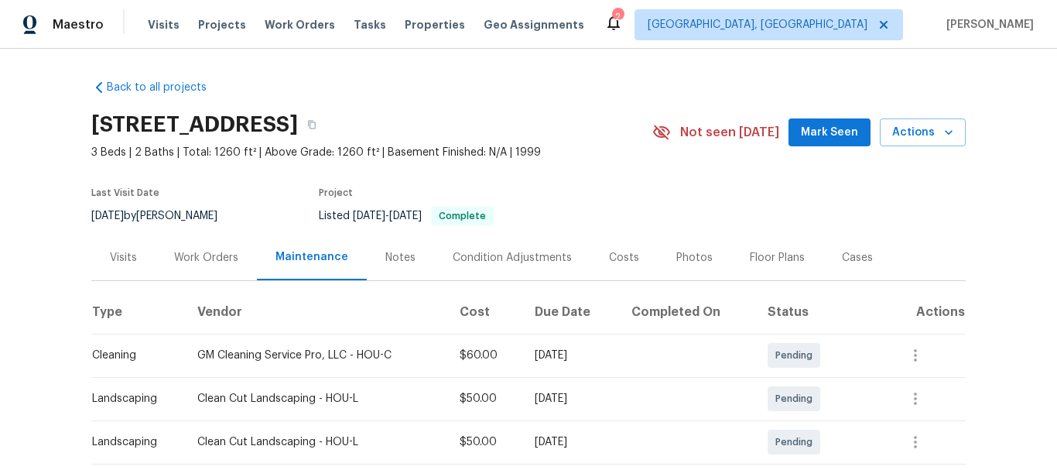
scroll to position [310, 0]
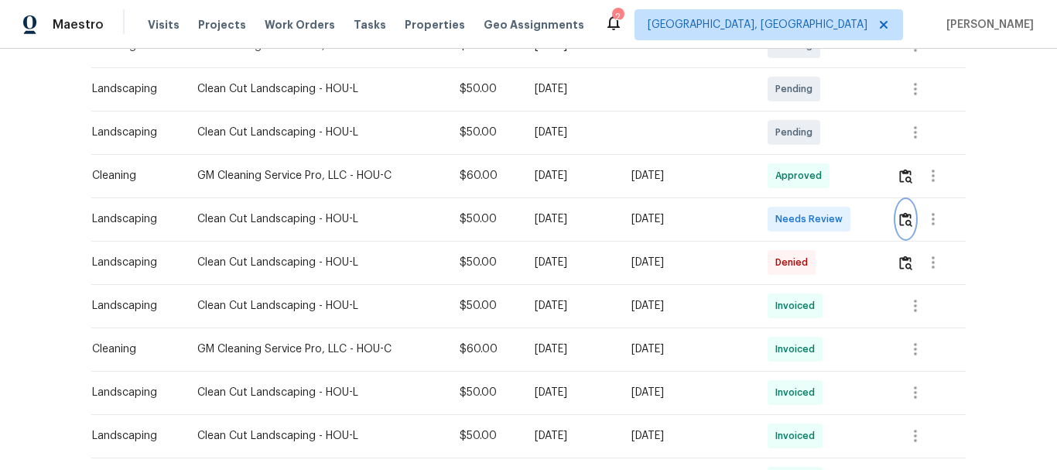
click at [903, 221] on img "button" at bounding box center [906, 219] width 13 height 15
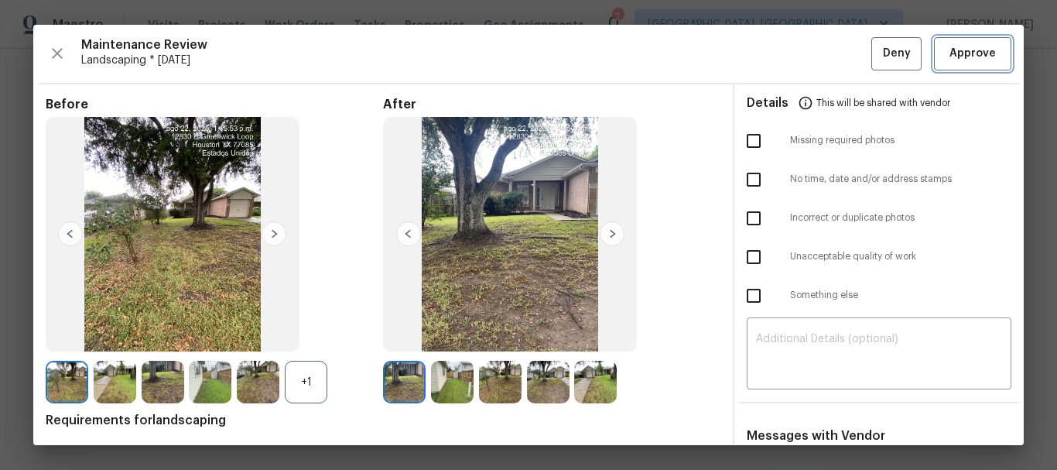
click at [992, 49] on button "Approve" at bounding box center [972, 53] width 77 height 33
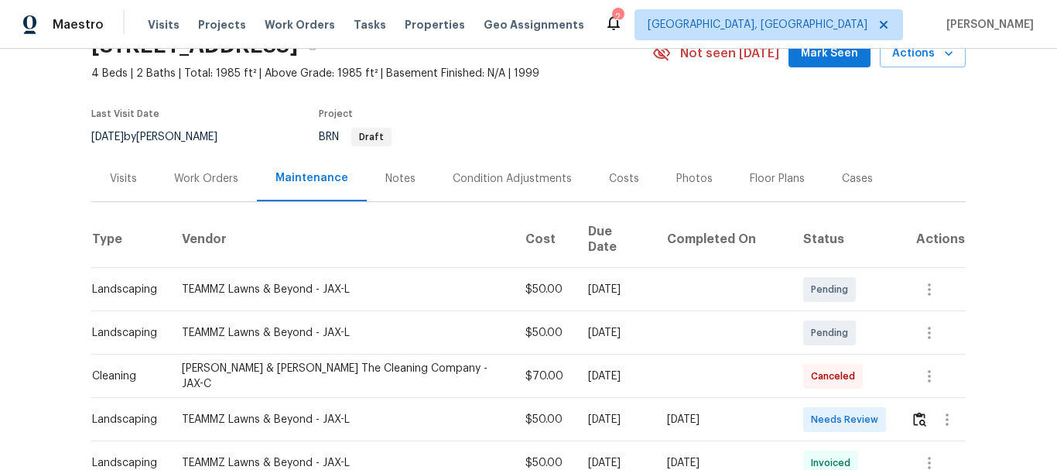
scroll to position [232, 0]
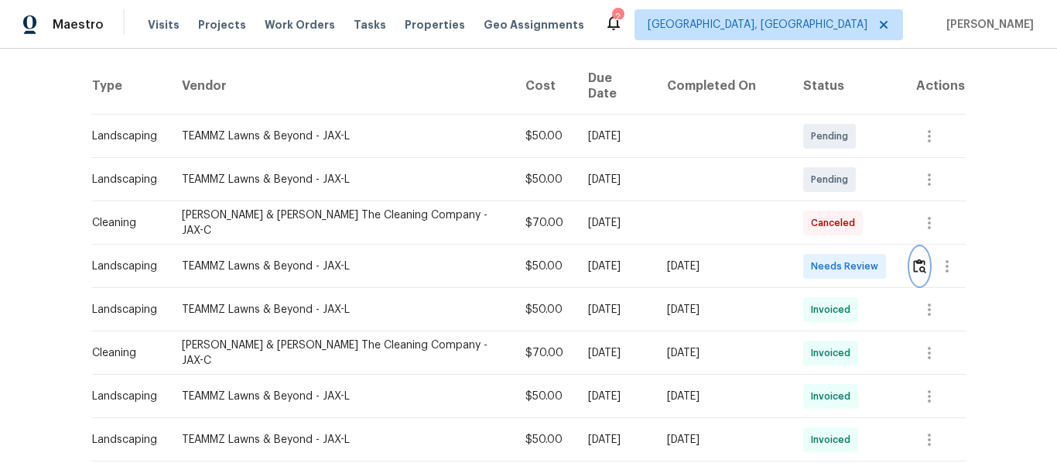
click at [913, 259] on img "button" at bounding box center [919, 266] width 13 height 15
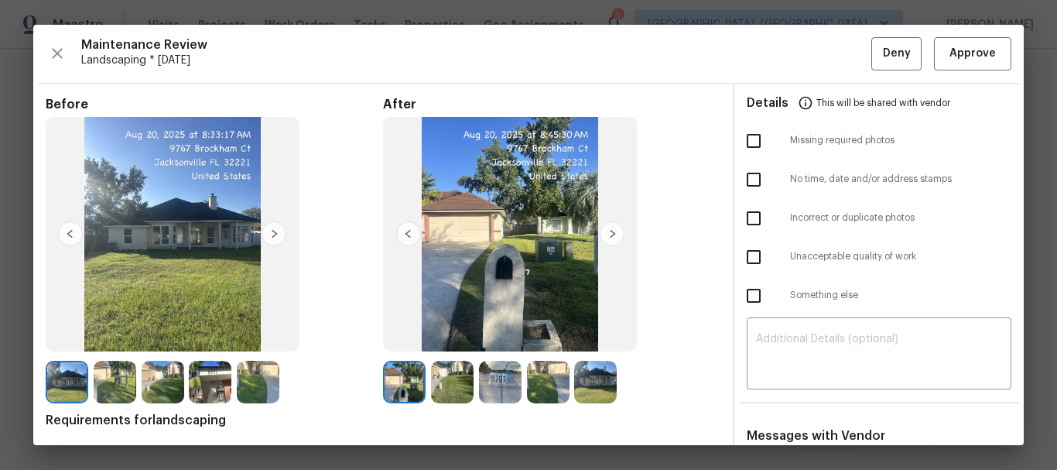
click at [735, 56] on span "Landscaping * [DATE]" at bounding box center [476, 60] width 790 height 15
click at [965, 62] on span "Approve" at bounding box center [973, 53] width 46 height 19
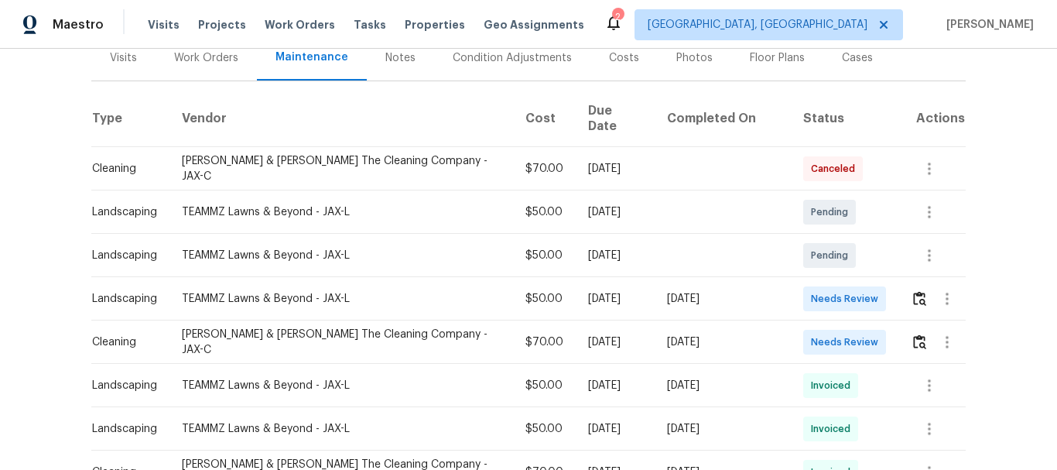
scroll to position [310, 0]
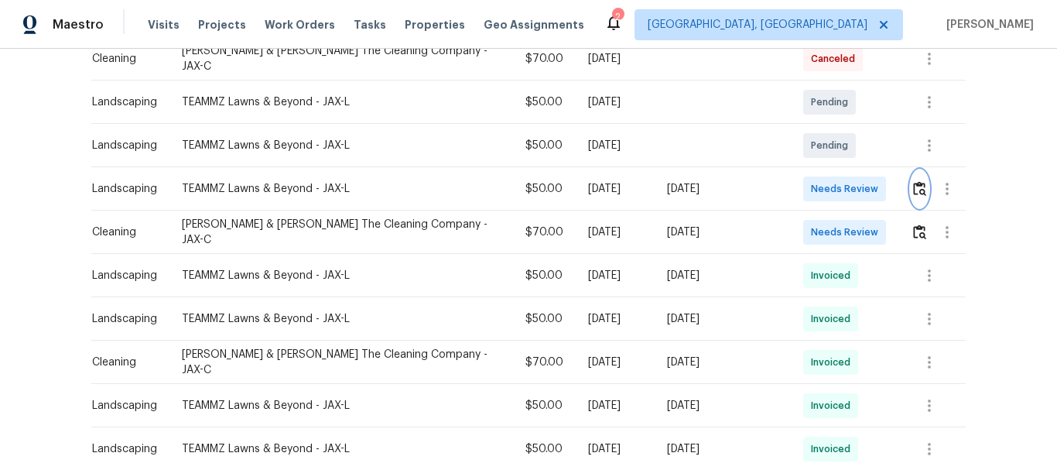
click at [917, 181] on img "button" at bounding box center [919, 188] width 13 height 15
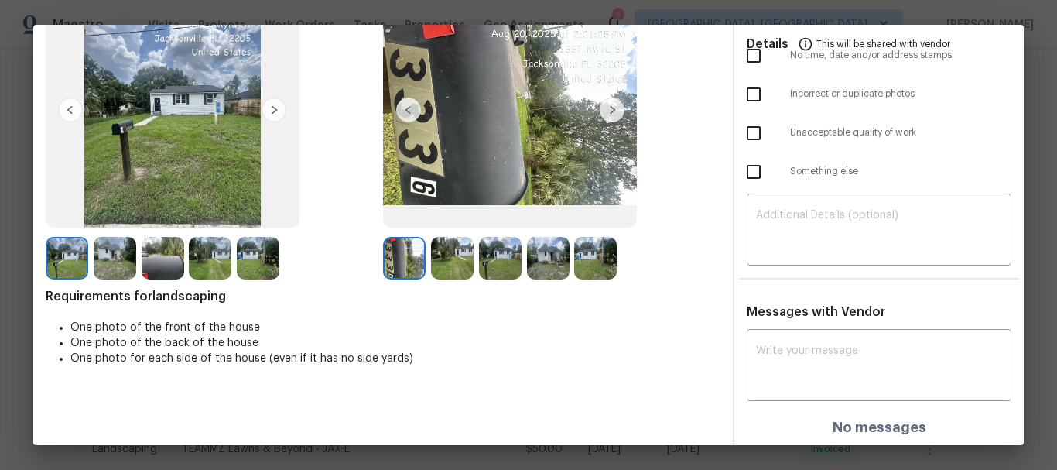
scroll to position [126, 0]
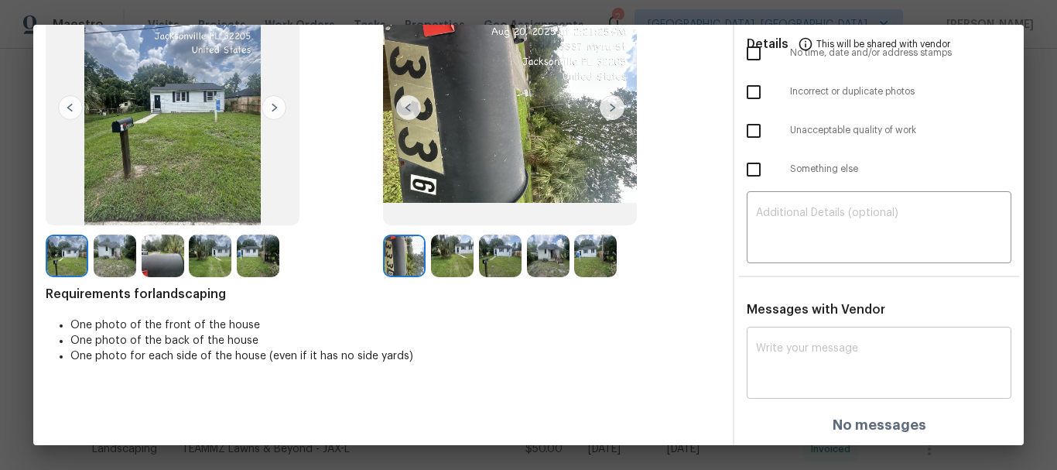
click at [747, 346] on div "x ​" at bounding box center [879, 365] width 265 height 68
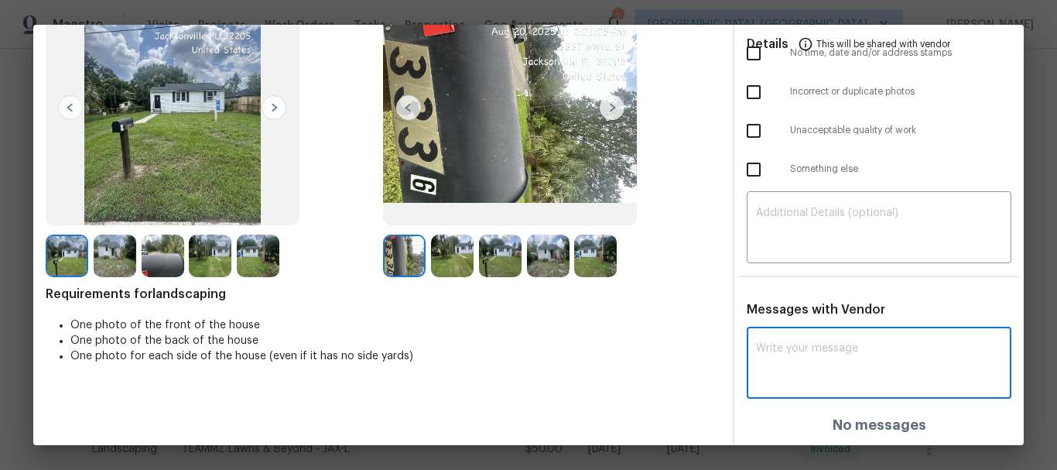
paste textarea "Maintenance Audit Team: Hello! After further review, the visit ([DATE]) has bee…"
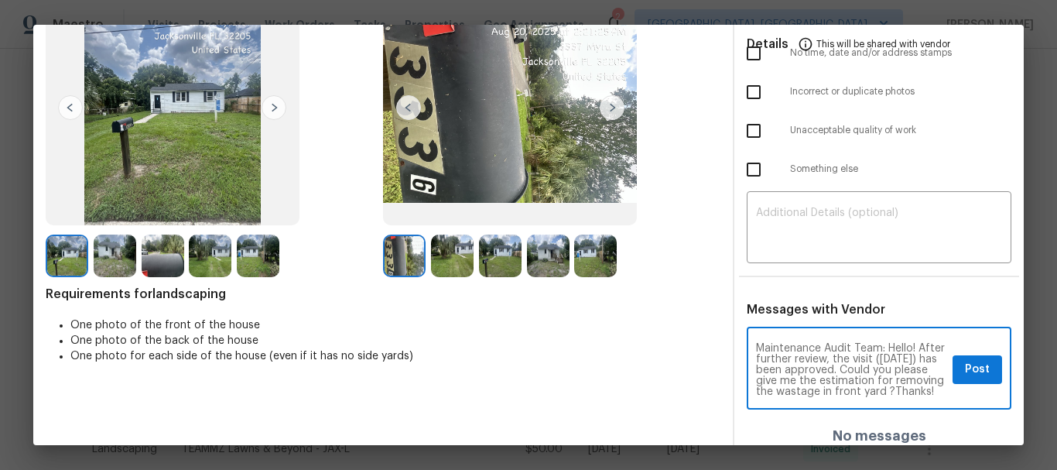
scroll to position [0, 0]
click at [776, 368] on textarea "Maintenance Audit Team: Hello! After further review, the visit ([DATE]) has bee…" at bounding box center [851, 370] width 190 height 54
click at [864, 379] on textarea "Maintenance Audit Team: Hello! After further review, the visit ([DATE]) has bee…" at bounding box center [851, 370] width 190 height 54
type textarea "Maintenance Audit Team: Hello! After further review, the visit ([DATE]) has bee…"
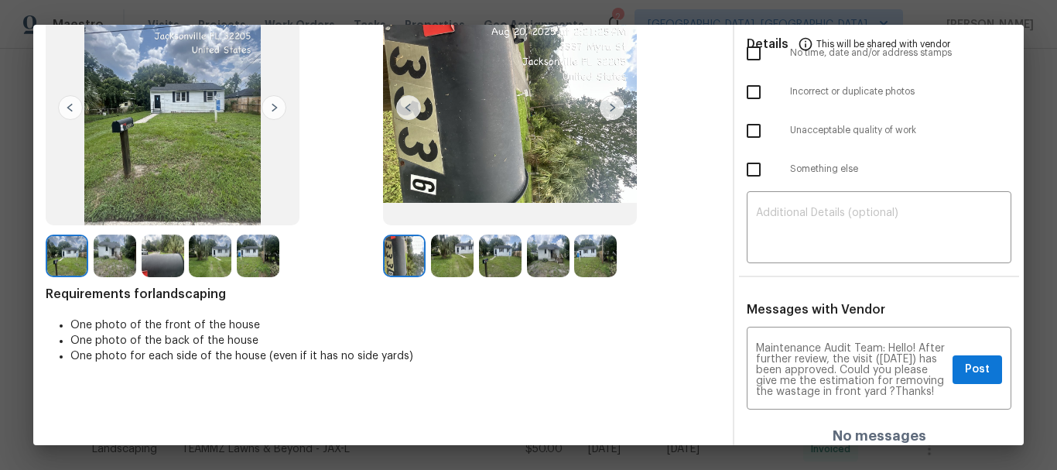
click at [204, 348] on li "One photo of the back of the house" at bounding box center [395, 340] width 650 height 15
click at [896, 377] on textarea "Maintenance Audit Team: Hello! After further review, the visit ([DATE]) has bee…" at bounding box center [851, 370] width 190 height 54
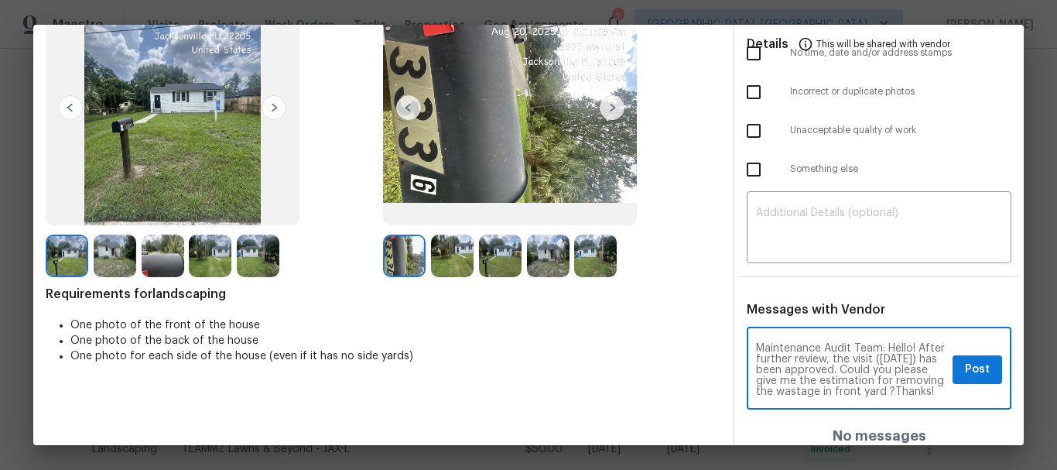
scroll to position [0, 0]
click at [859, 363] on textarea "Maintenance Audit Team: Hello! After further review, the visit (08/22/2025) has…" at bounding box center [851, 370] width 190 height 54
click at [978, 365] on span "Post" at bounding box center [977, 369] width 25 height 19
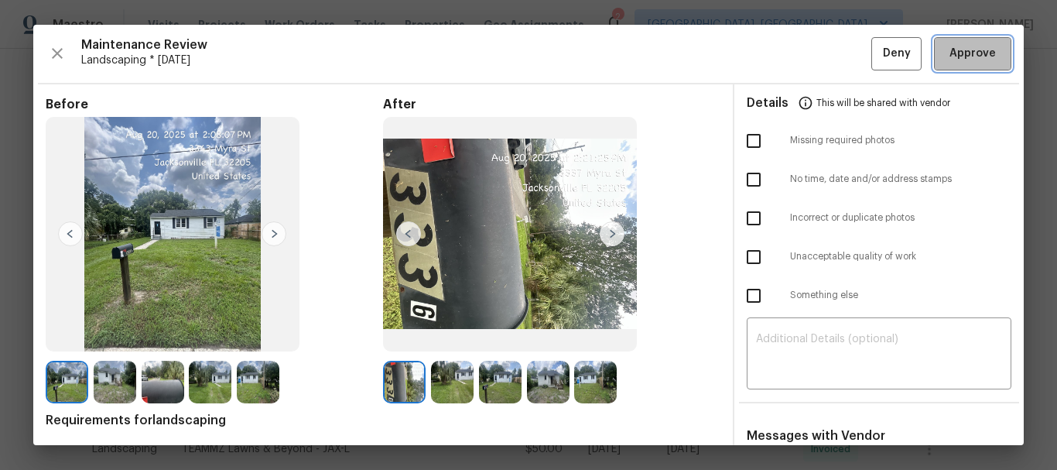
click at [951, 57] on span "Approve" at bounding box center [973, 53] width 46 height 19
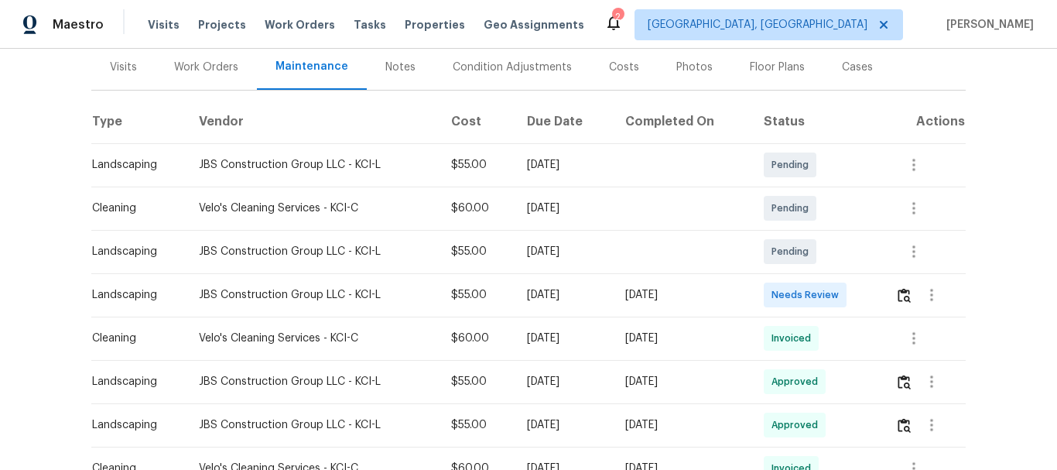
scroll to position [232, 0]
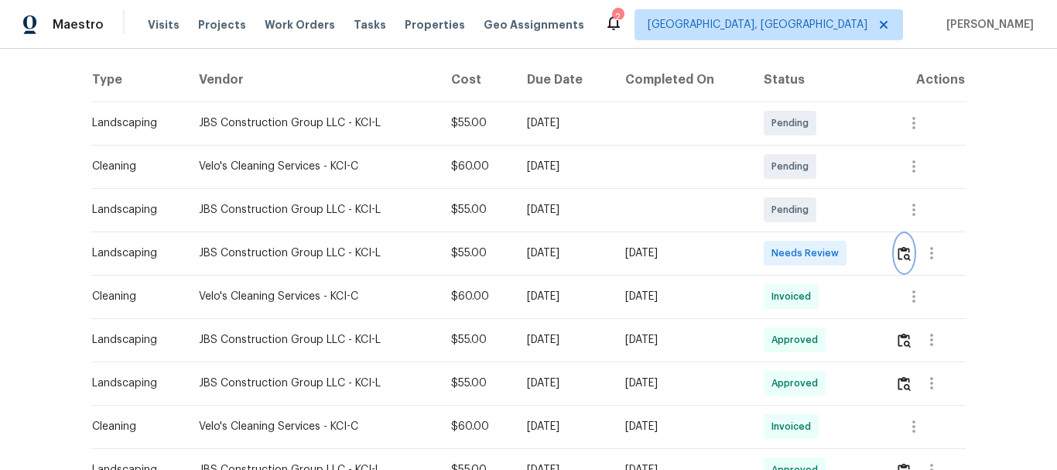
click at [903, 252] on img "button" at bounding box center [904, 253] width 13 height 15
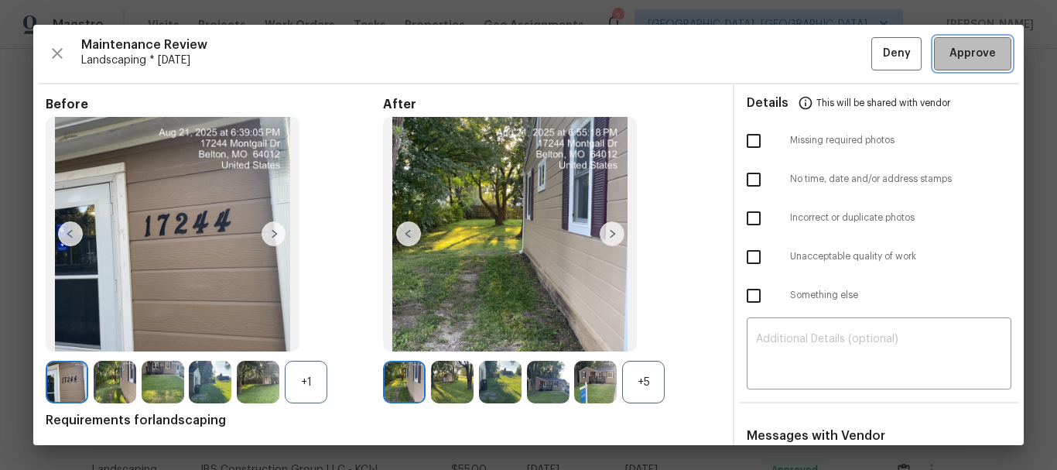
click at [963, 52] on span "Approve" at bounding box center [973, 53] width 46 height 19
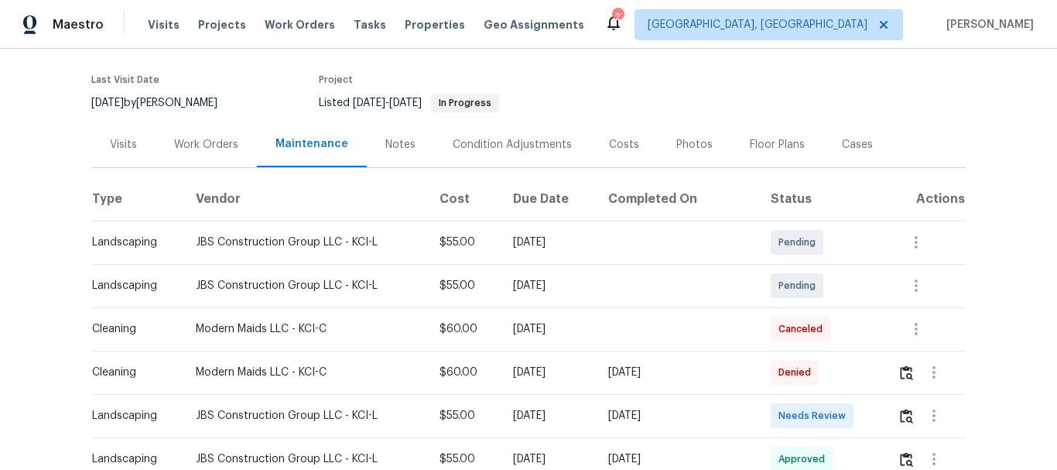
scroll to position [232, 0]
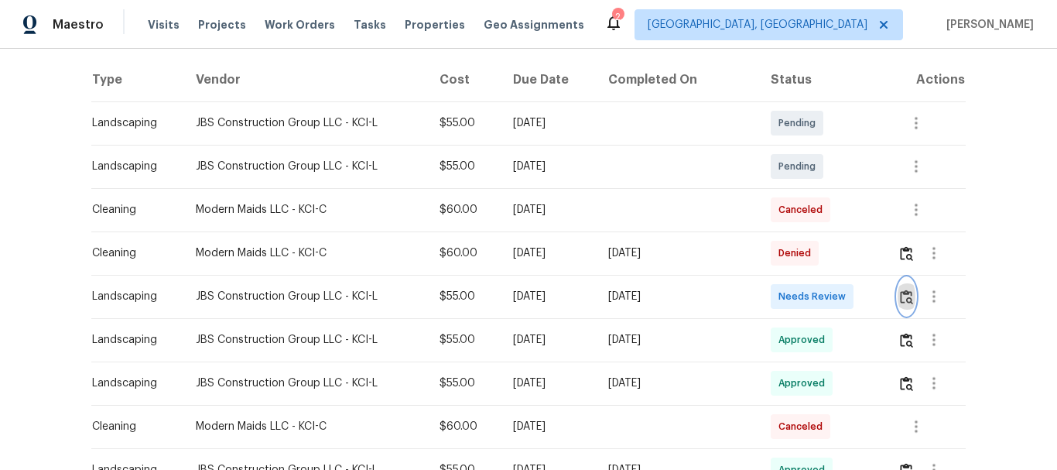
click at [900, 300] on img "button" at bounding box center [906, 297] width 13 height 15
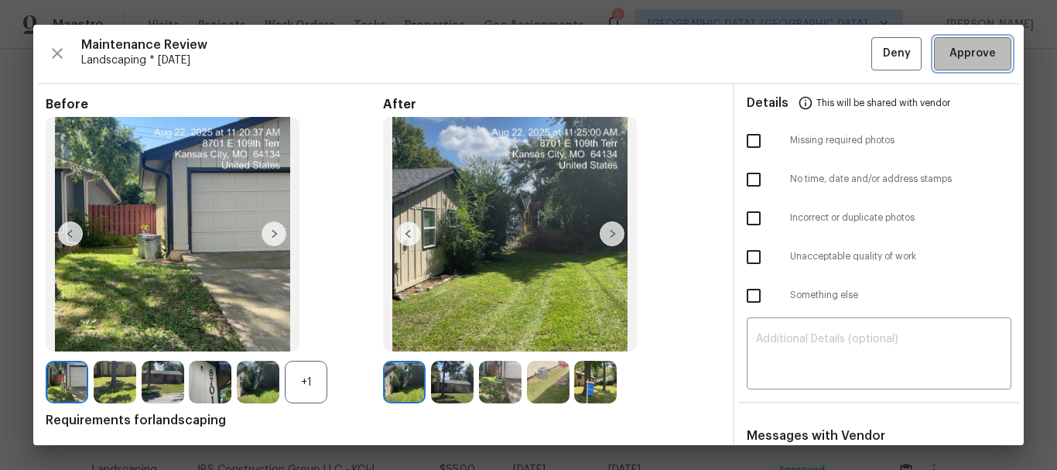
click at [957, 57] on span "Approve" at bounding box center [973, 53] width 46 height 19
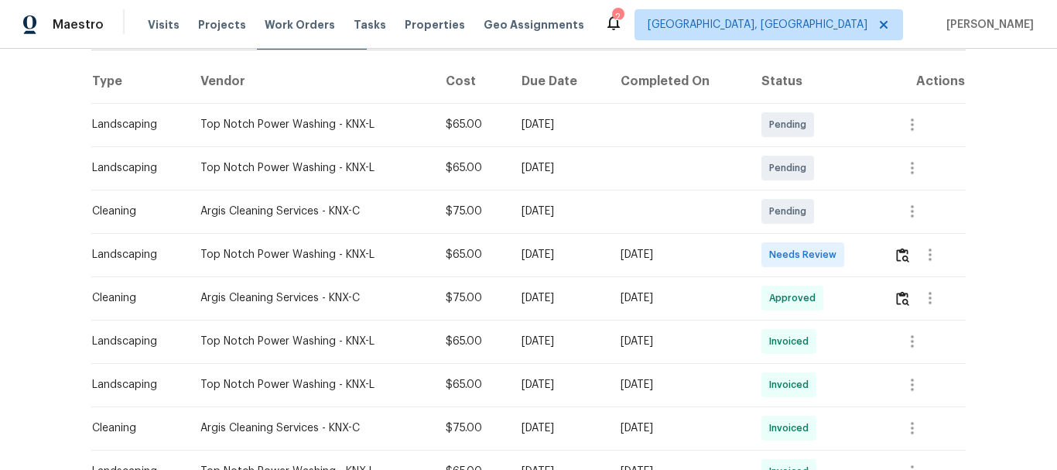
scroll to position [232, 0]
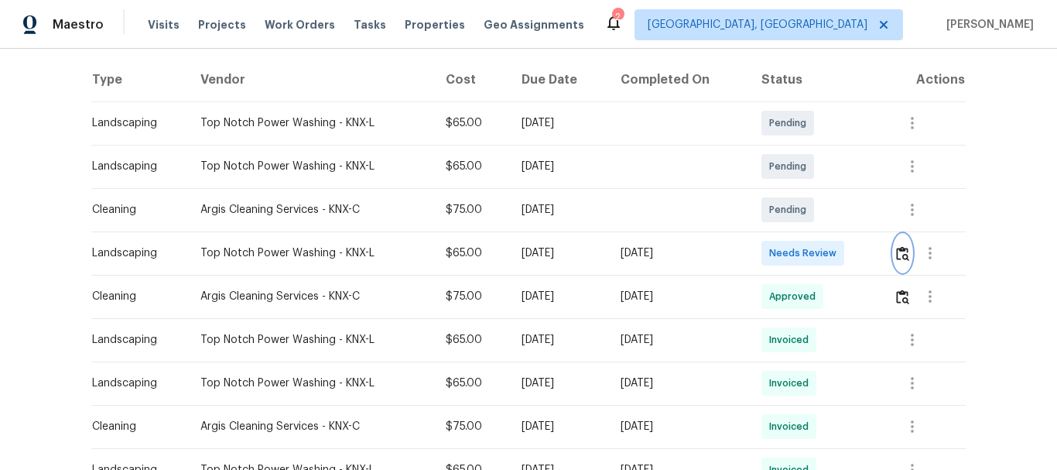
click at [903, 248] on img "button" at bounding box center [902, 253] width 13 height 15
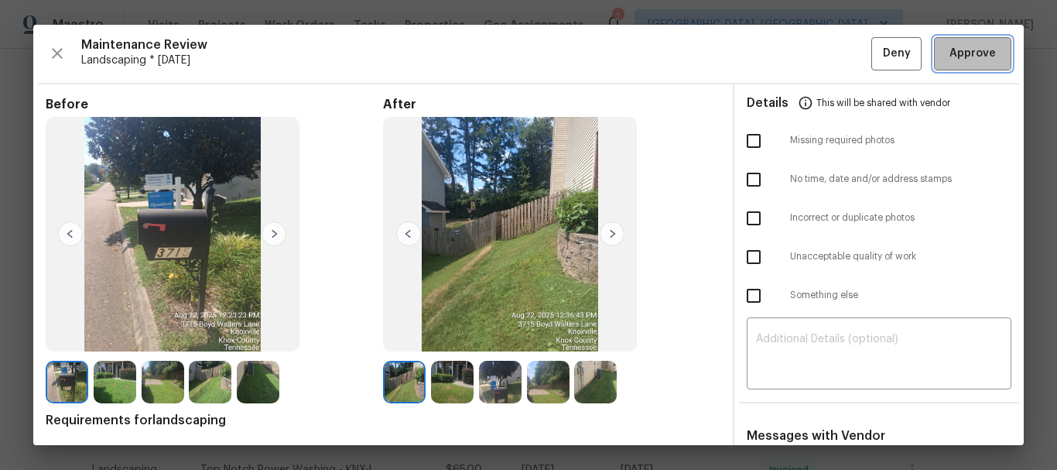
click at [960, 53] on span "Approve" at bounding box center [973, 53] width 46 height 19
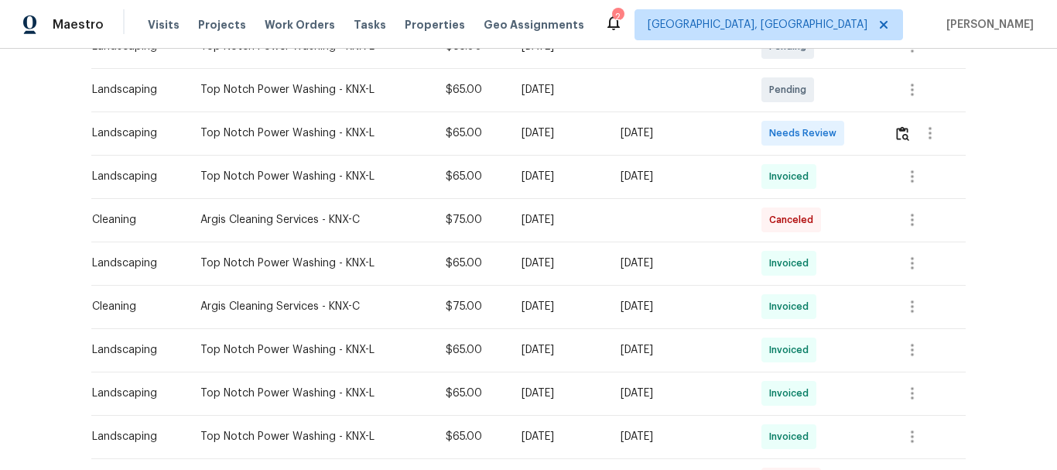
scroll to position [310, 0]
click at [900, 129] on img "button" at bounding box center [902, 132] width 13 height 15
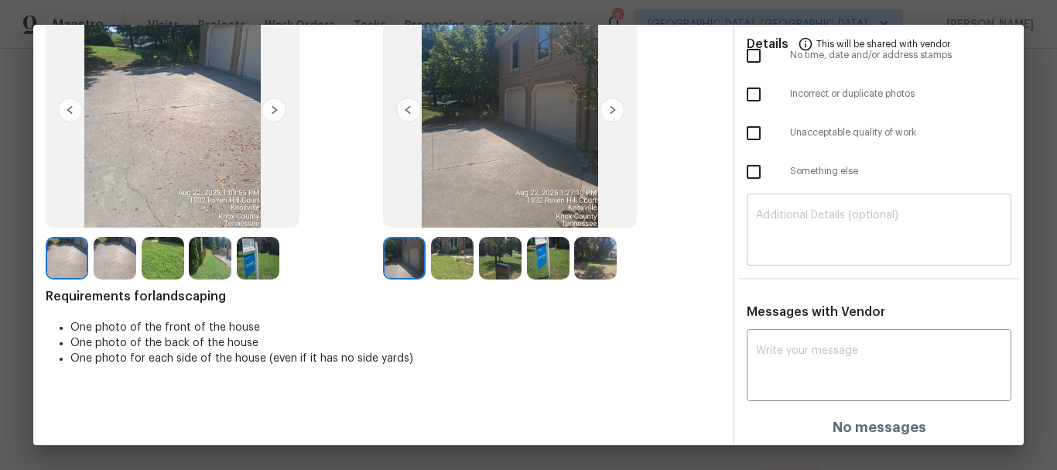
scroll to position [126, 0]
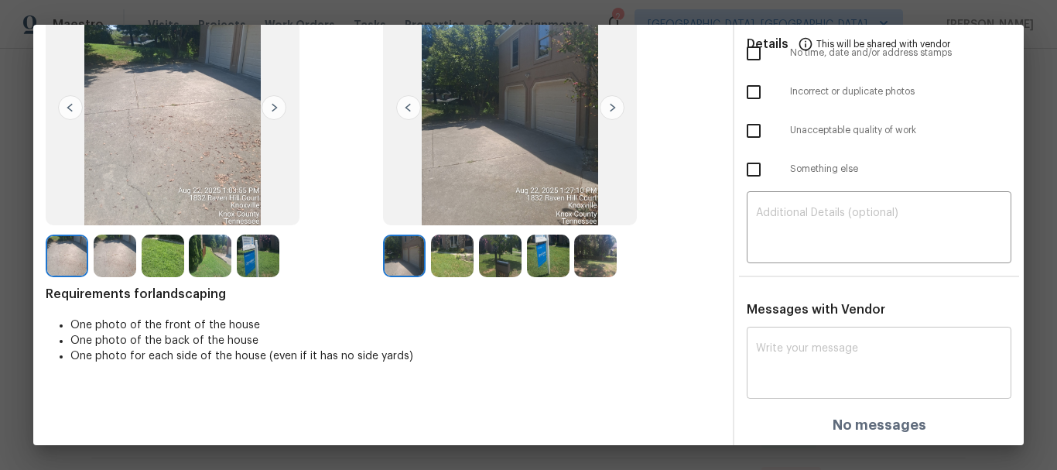
click at [821, 341] on div "x ​" at bounding box center [879, 365] width 265 height 68
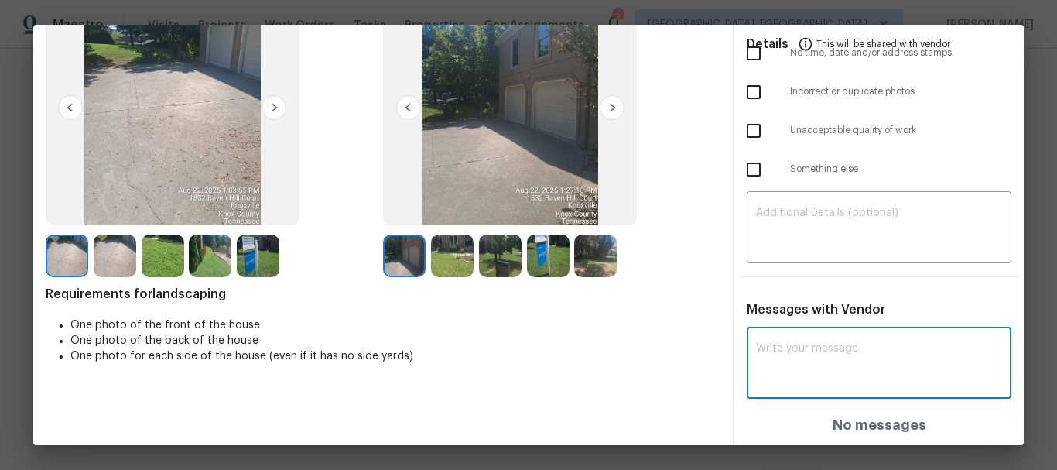
paste textarea "Maintenance Audit Team: Hello! Unfortunately, this landscaping visit completed …"
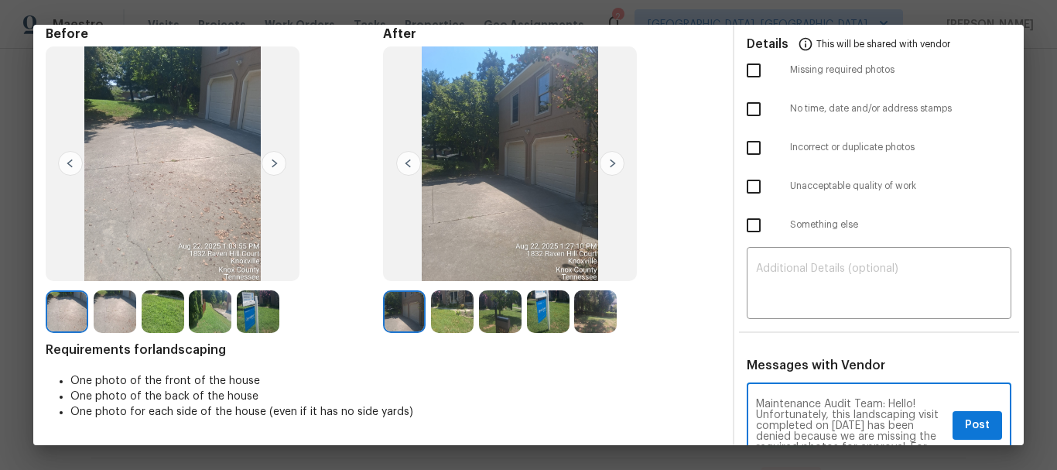
scroll to position [0, 0]
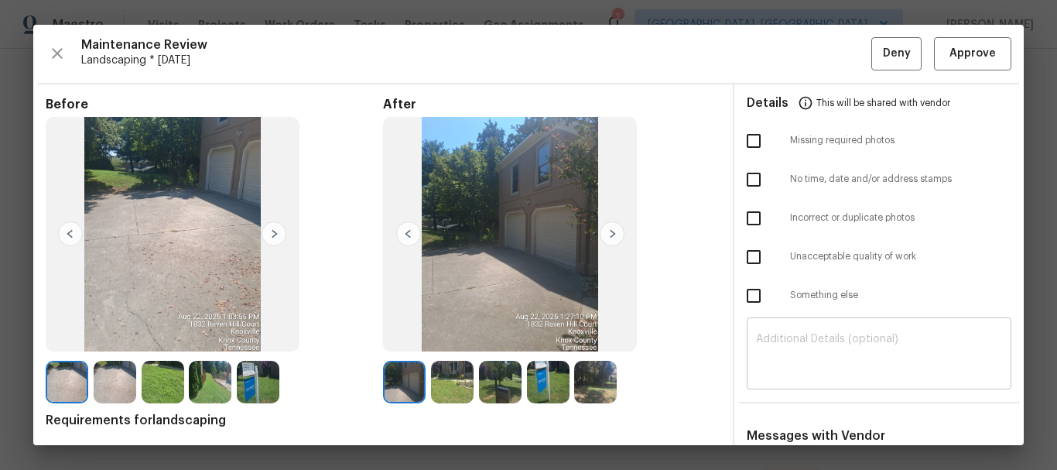
type textarea "Maintenance Audit Team: Hello! Unfortunately, this landscaping visit completed …"
click at [853, 364] on textarea at bounding box center [879, 355] width 246 height 43
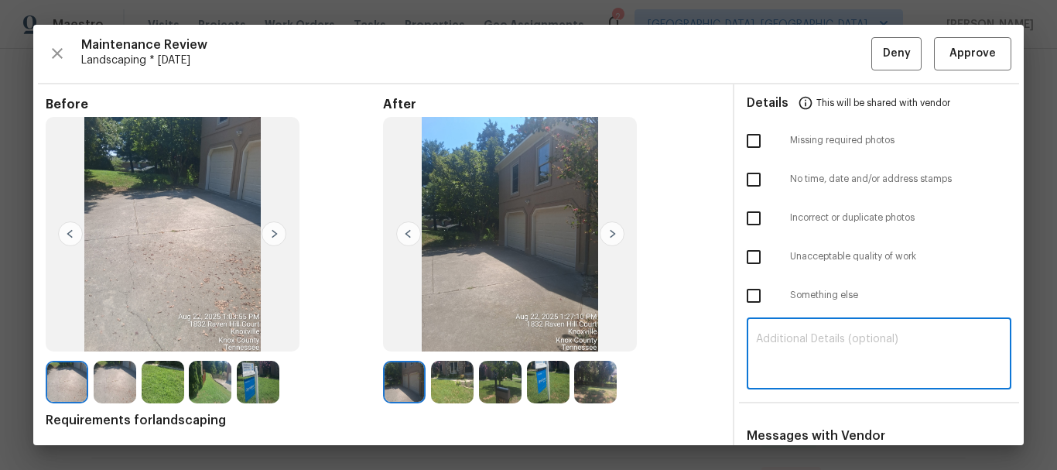
paste textarea "Maintenance Audit Team: Hello! Unfortunately, this landscaping visit completed …"
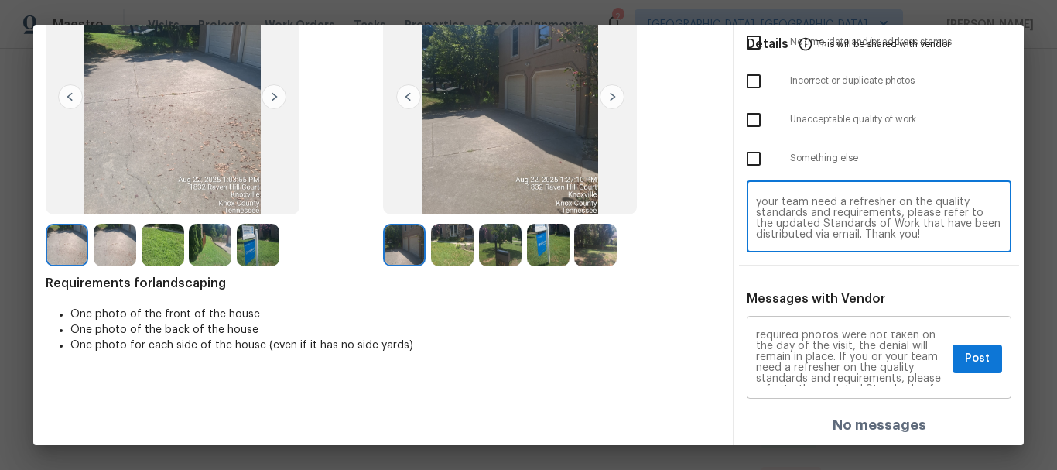
scroll to position [107, 0]
type textarea "Maintenance Audit Team: Hello! Unfortunately, this landscaping visit completed …"
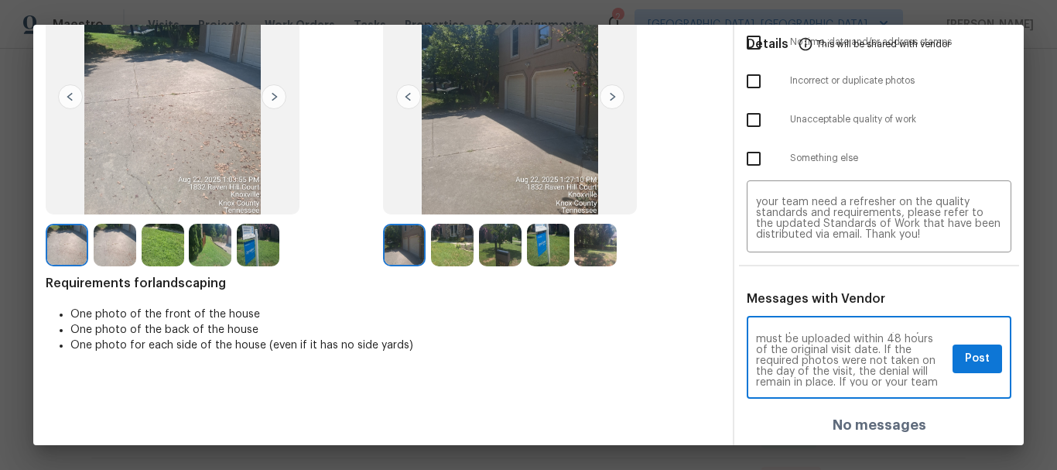
scroll to position [138, 0]
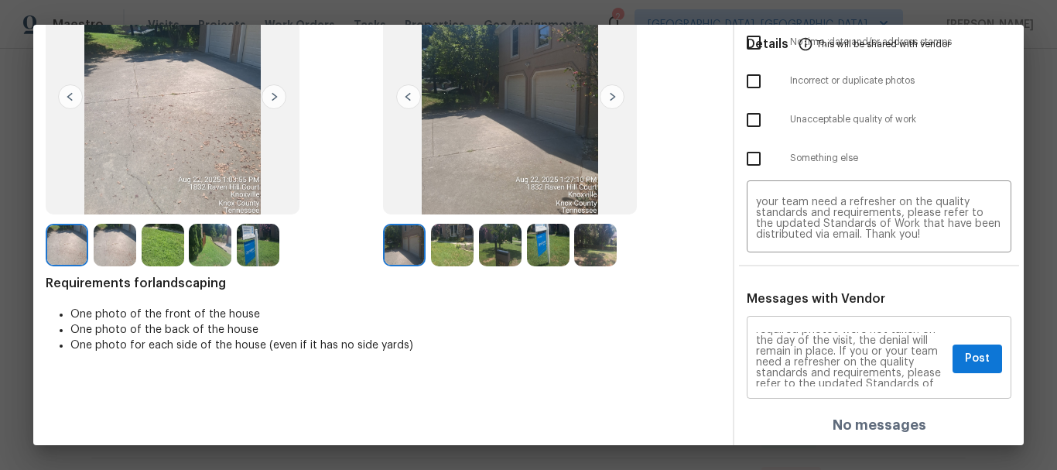
click at [935, 329] on div "Maintenance Audit Team: Hello! Unfortunately, this landscaping visit completed …" at bounding box center [879, 359] width 265 height 79
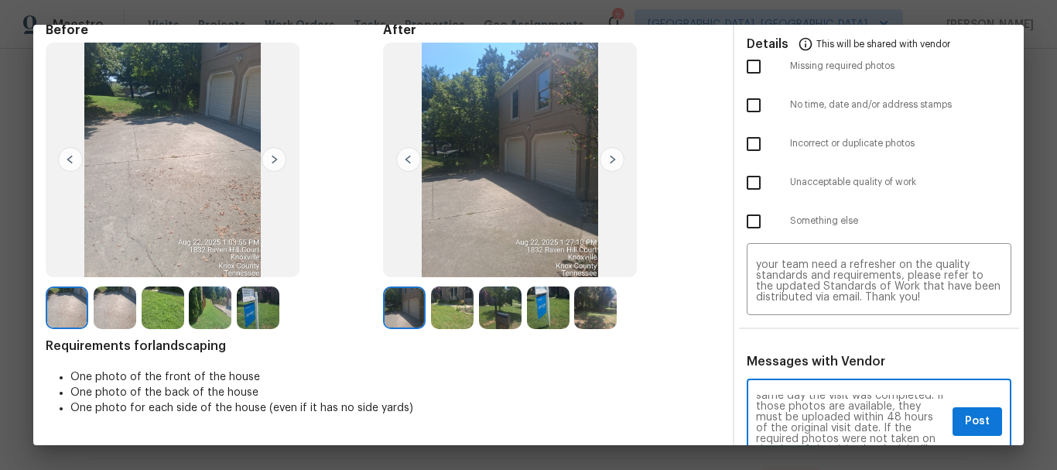
scroll to position [0, 0]
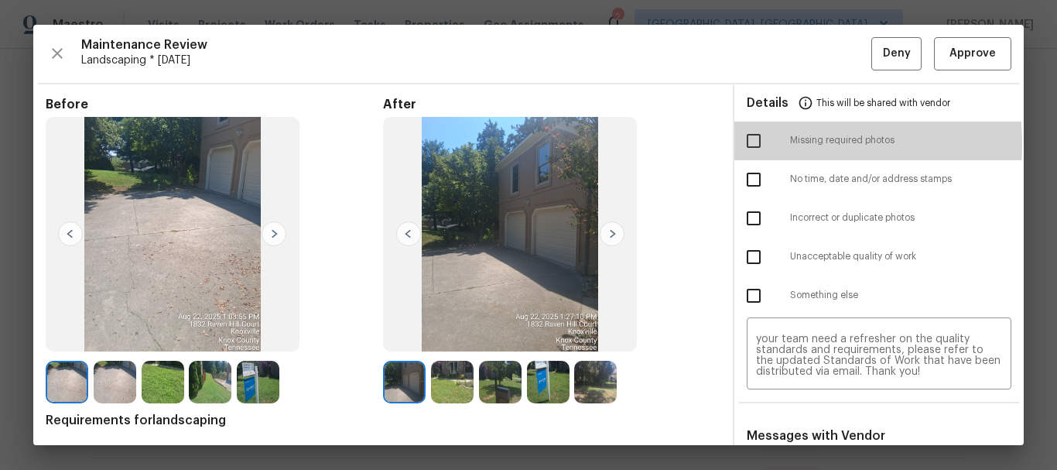
click at [751, 144] on input "checkbox" at bounding box center [754, 141] width 33 height 33
checkbox input "true"
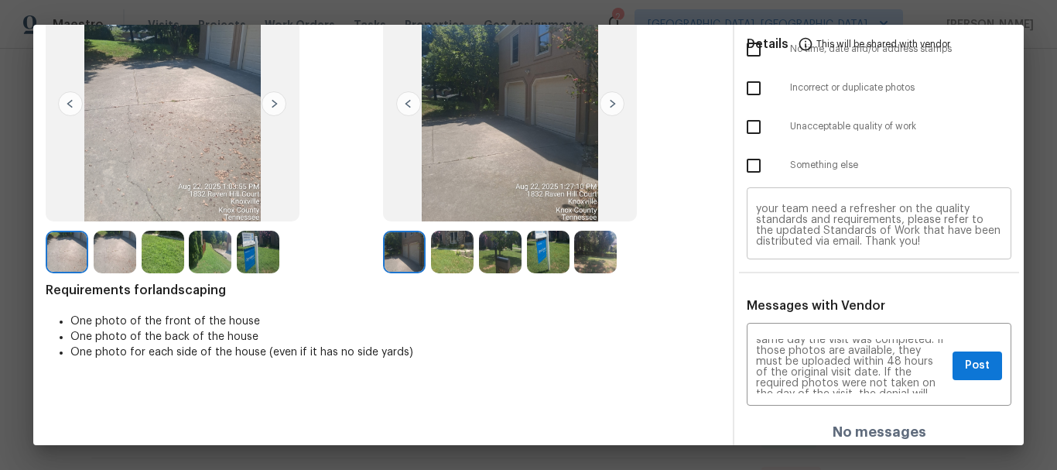
scroll to position [137, 0]
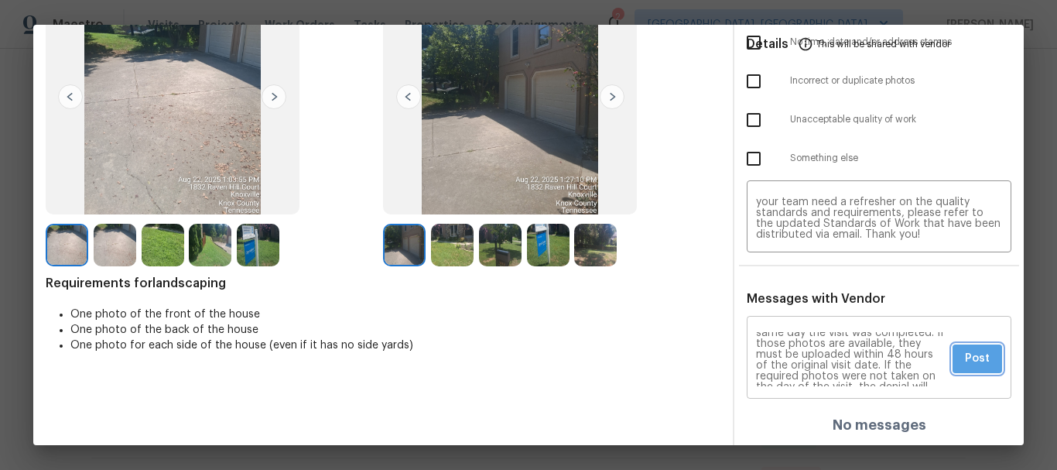
drag, startPoint x: 951, startPoint y: 362, endPoint x: 940, endPoint y: 355, distance: 13.5
click at [953, 361] on button "Post" at bounding box center [978, 358] width 50 height 29
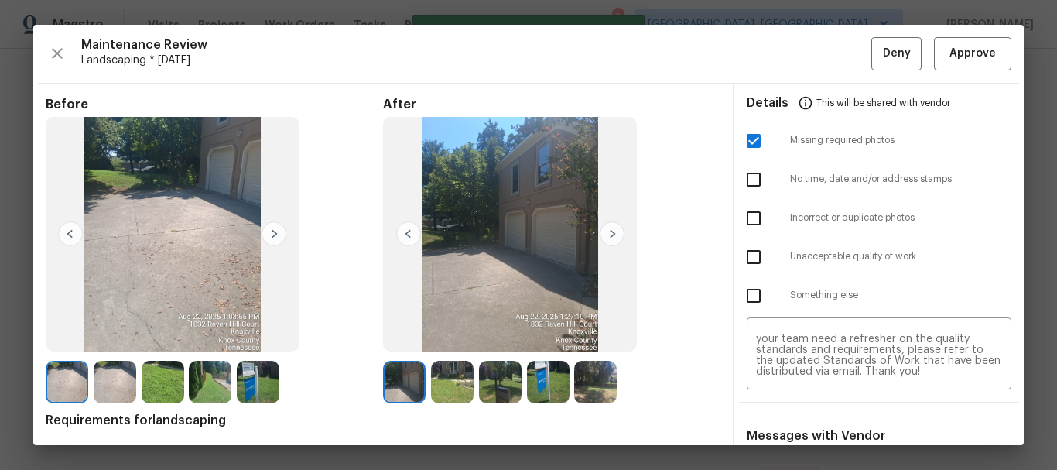
scroll to position [0, 0]
click at [883, 57] on span "Deny" at bounding box center [897, 53] width 28 height 19
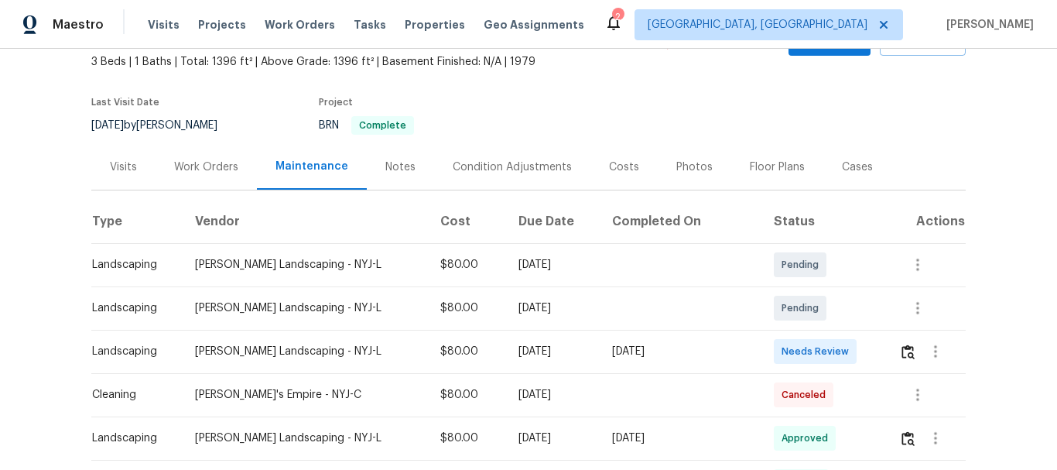
scroll to position [232, 0]
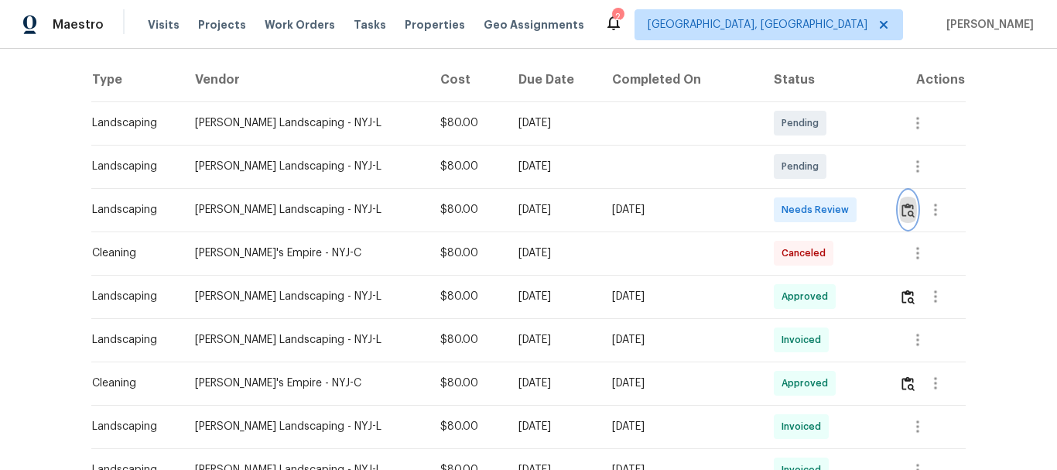
click at [902, 203] on img "button" at bounding box center [908, 210] width 13 height 15
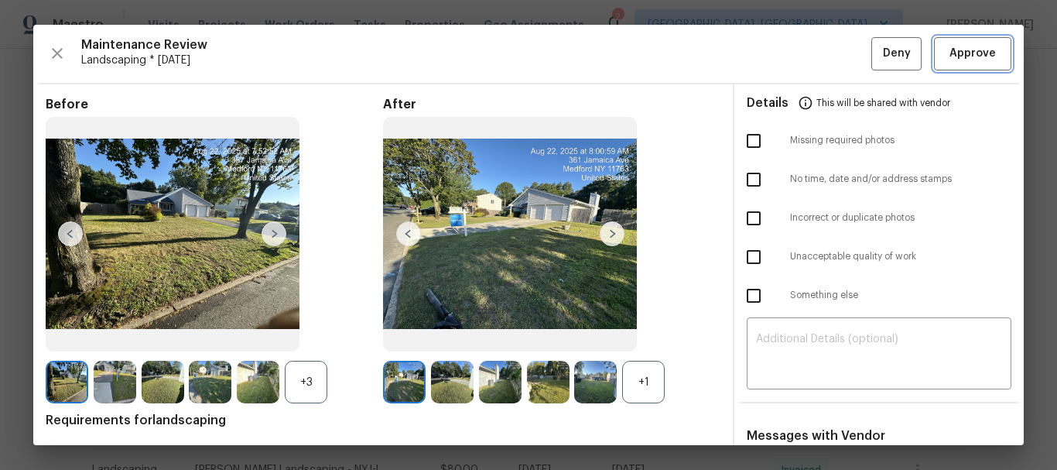
click at [985, 66] on button "Approve" at bounding box center [972, 53] width 77 height 33
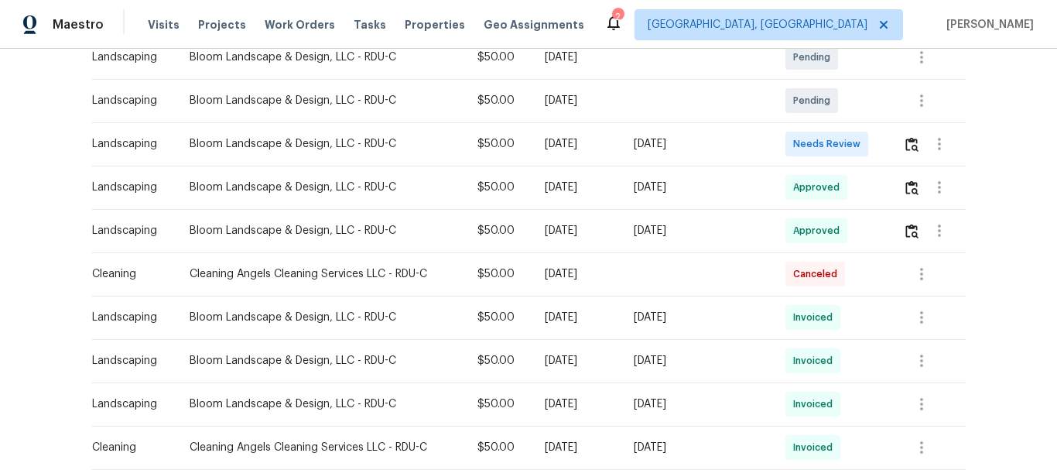
scroll to position [310, 0]
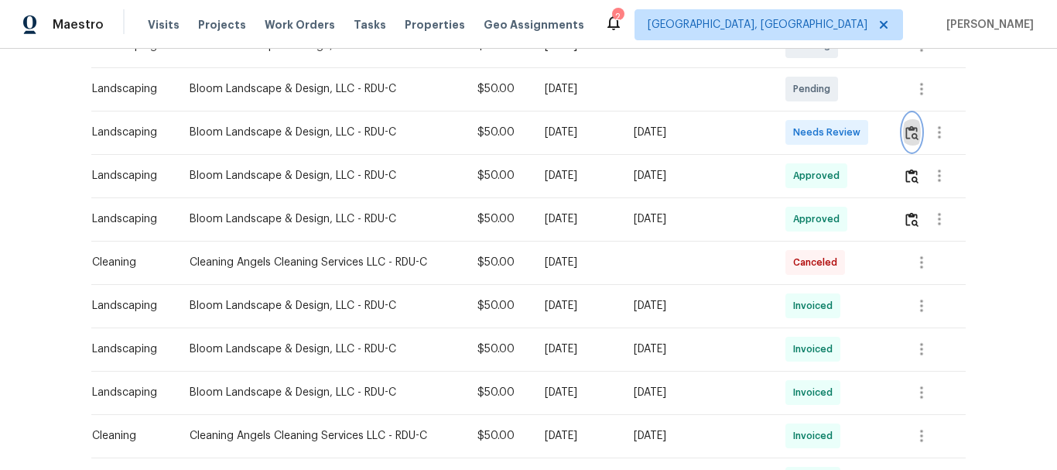
click at [913, 135] on img "button" at bounding box center [912, 132] width 13 height 15
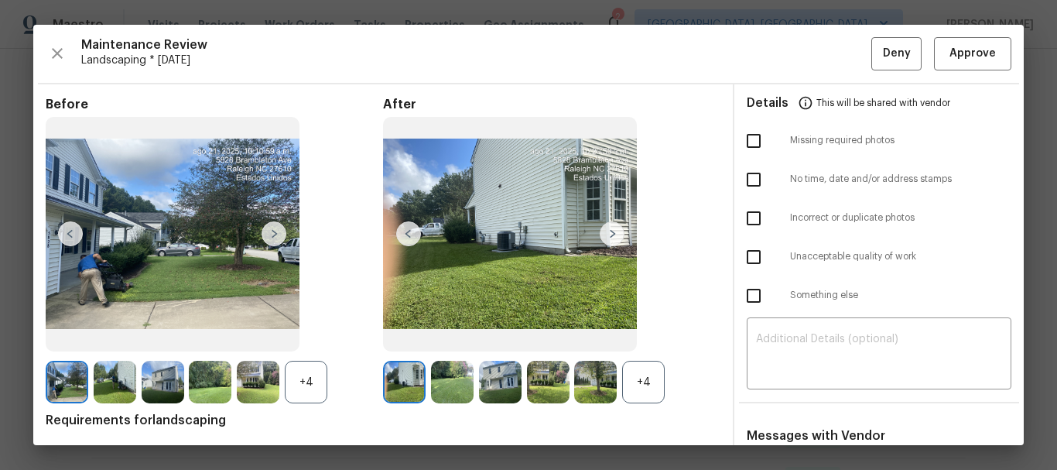
drag, startPoint x: 745, startPoint y: 67, endPoint x: 877, endPoint y: 73, distance: 131.7
click at [745, 67] on span "Landscaping * [DATE]" at bounding box center [476, 60] width 790 height 15
click at [790, 65] on span "Landscaping * [DATE]" at bounding box center [476, 60] width 790 height 15
click at [651, 56] on span "Landscaping * [DATE]" at bounding box center [476, 60] width 790 height 15
click at [951, 57] on span "Approve" at bounding box center [973, 53] width 46 height 19
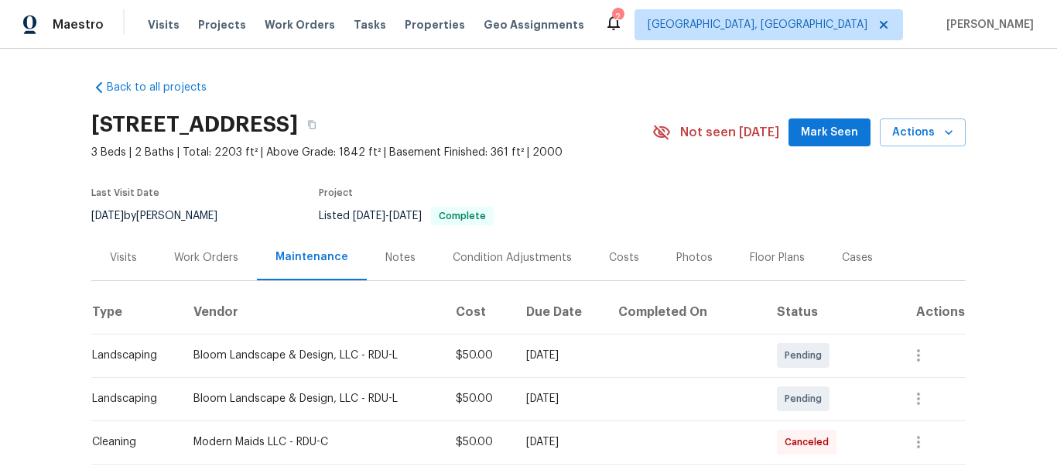
scroll to position [232, 0]
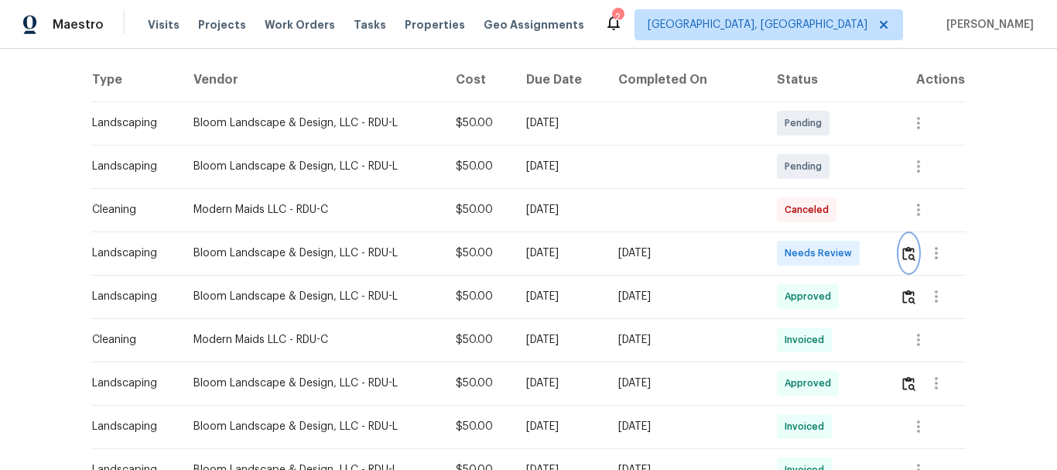
click at [903, 246] on img "button" at bounding box center [909, 253] width 13 height 15
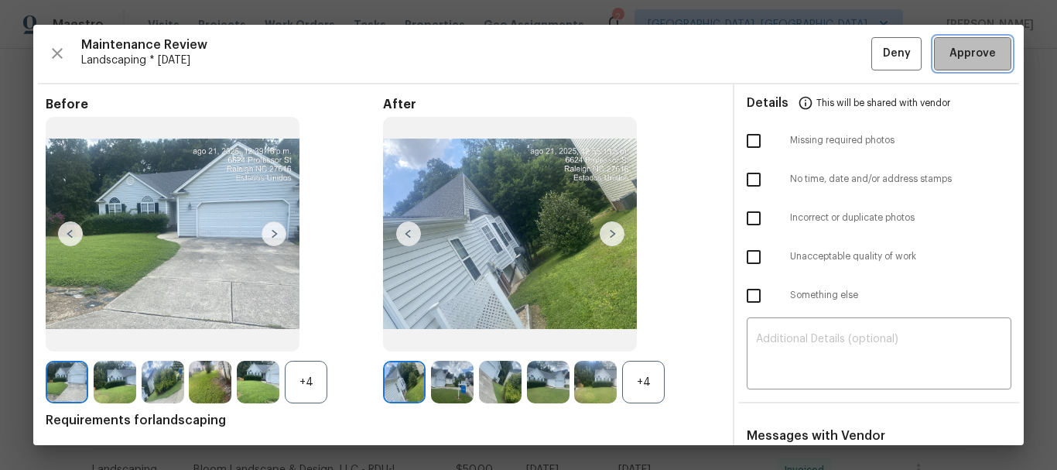
click at [951, 60] on span "Approve" at bounding box center [973, 53] width 46 height 19
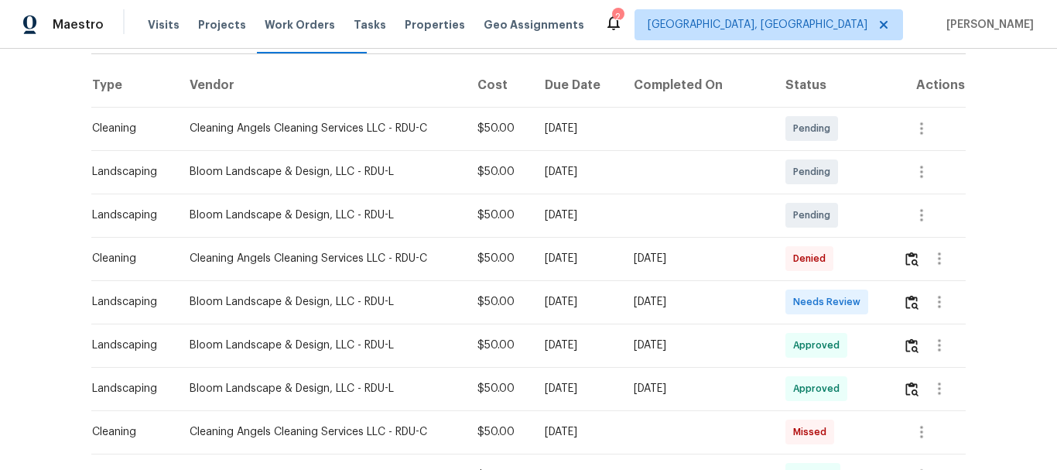
scroll to position [387, 0]
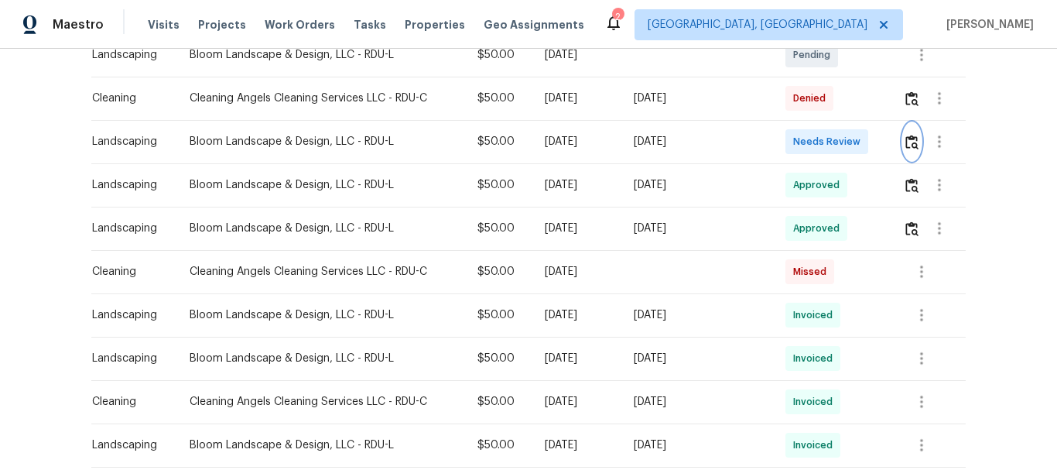
click at [913, 129] on button "button" at bounding box center [912, 141] width 18 height 37
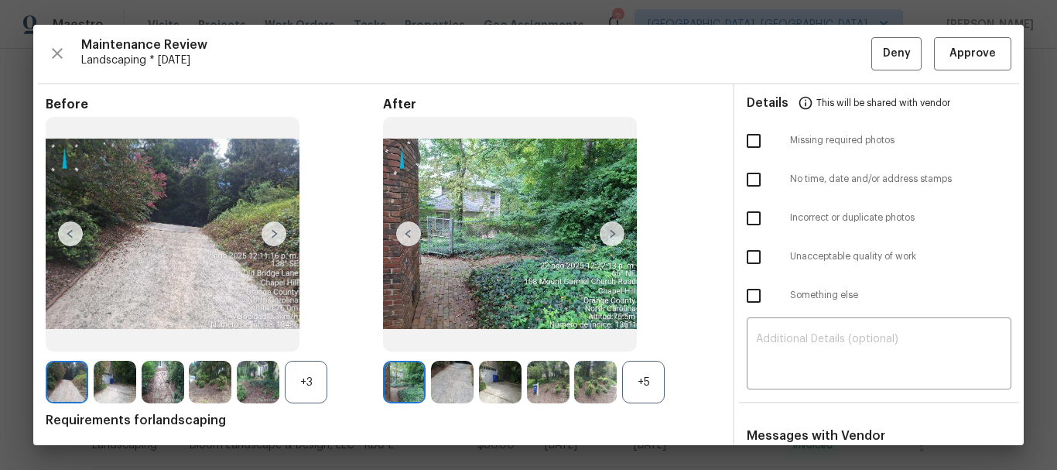
click at [665, 61] on span "Landscaping * [DATE]" at bounding box center [476, 60] width 790 height 15
click at [950, 46] on span "Approve" at bounding box center [973, 53] width 46 height 19
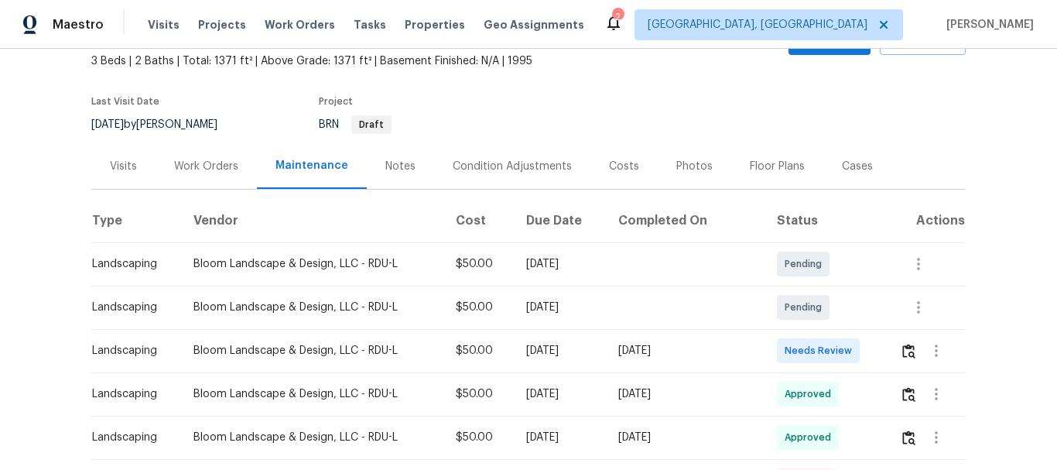
scroll to position [232, 0]
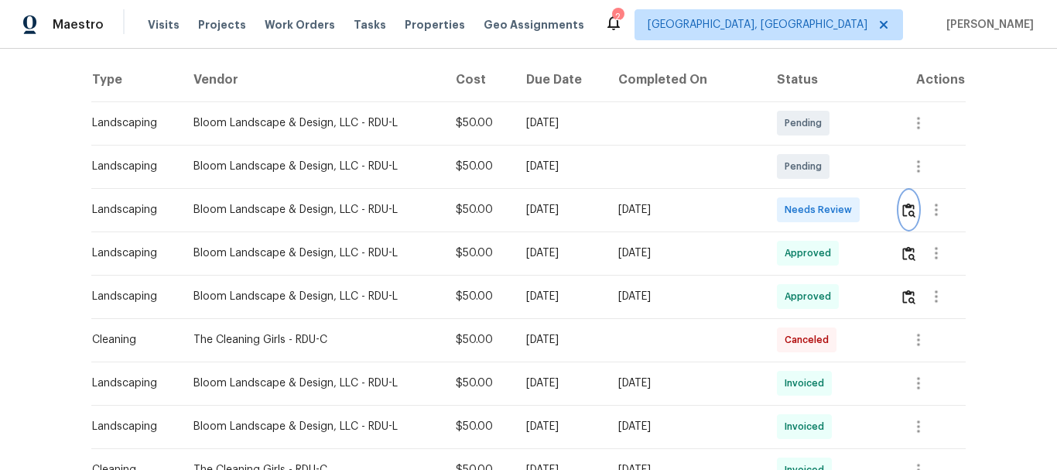
click at [900, 209] on button "button" at bounding box center [909, 209] width 18 height 37
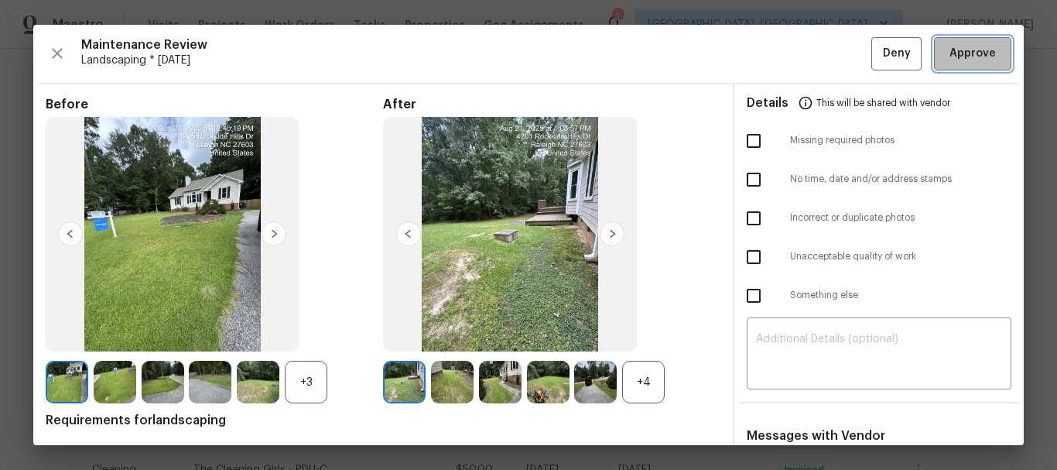
drag, startPoint x: 966, startPoint y: 44, endPoint x: 878, endPoint y: 47, distance: 88.3
click at [966, 43] on button "Approve" at bounding box center [972, 53] width 77 height 33
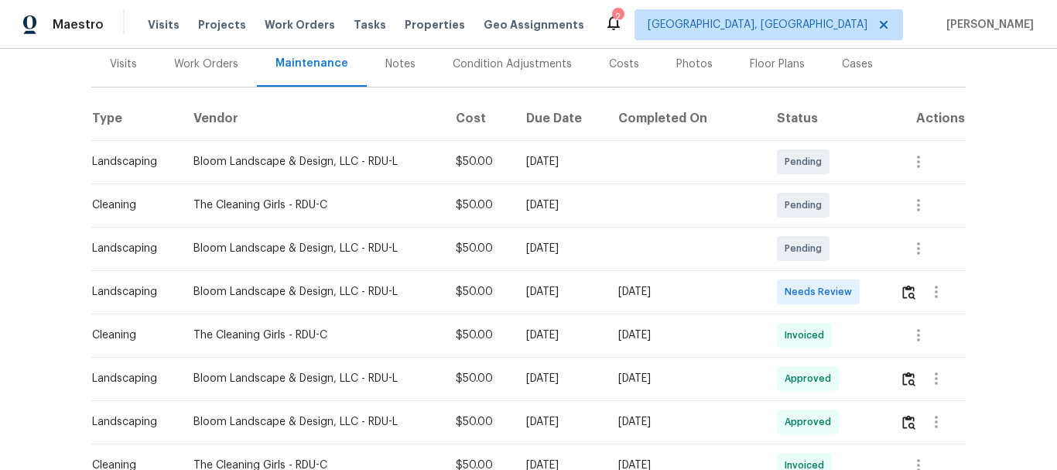
scroll to position [310, 0]
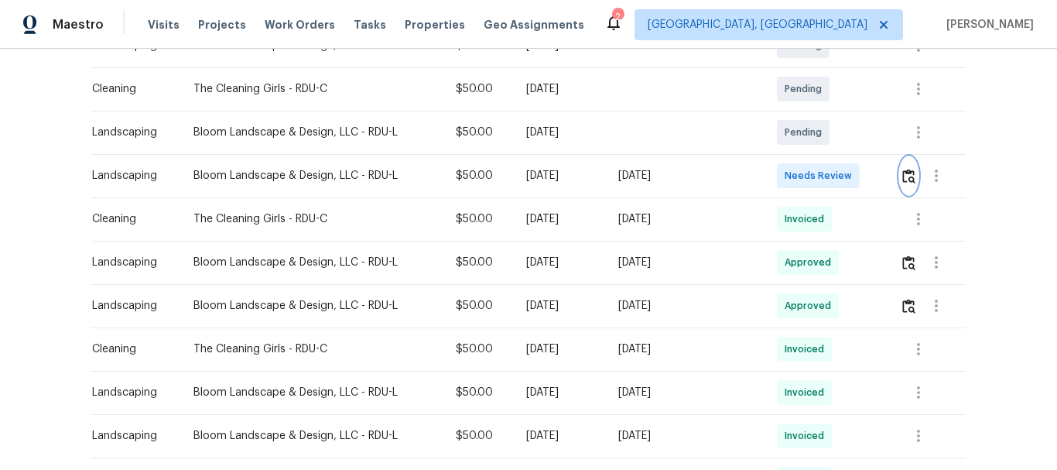
click at [913, 172] on button "button" at bounding box center [909, 175] width 18 height 37
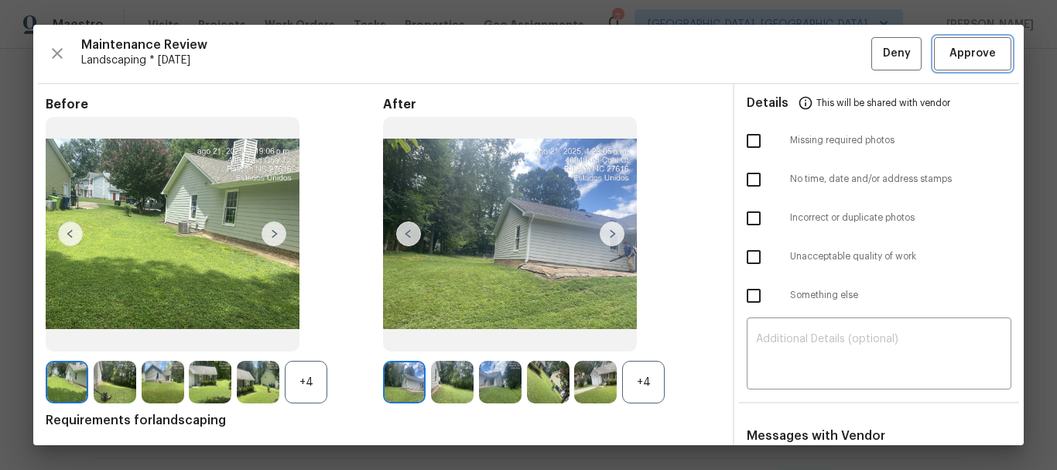
click at [985, 50] on span "Approve" at bounding box center [973, 53] width 53 height 19
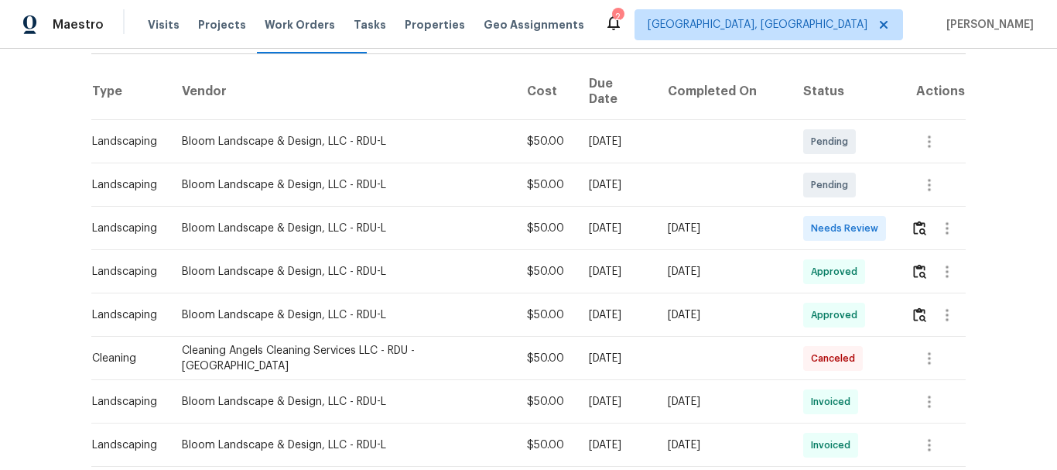
scroll to position [232, 0]
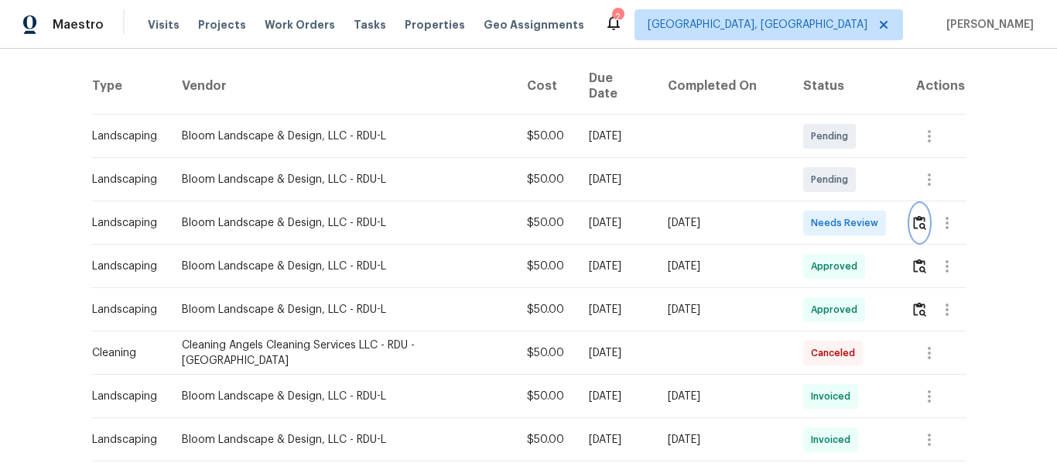
click at [913, 215] on img "button" at bounding box center [919, 222] width 13 height 15
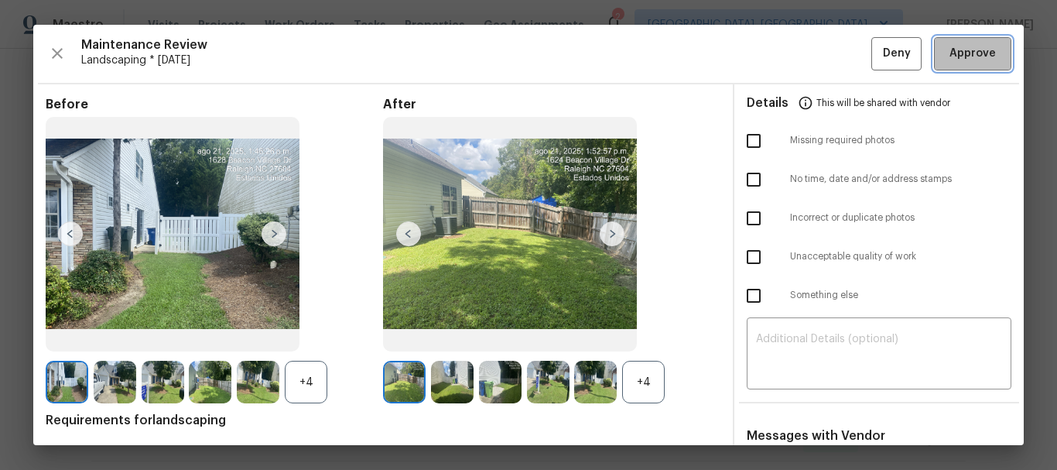
click at [965, 70] on button "Approve" at bounding box center [972, 53] width 77 height 33
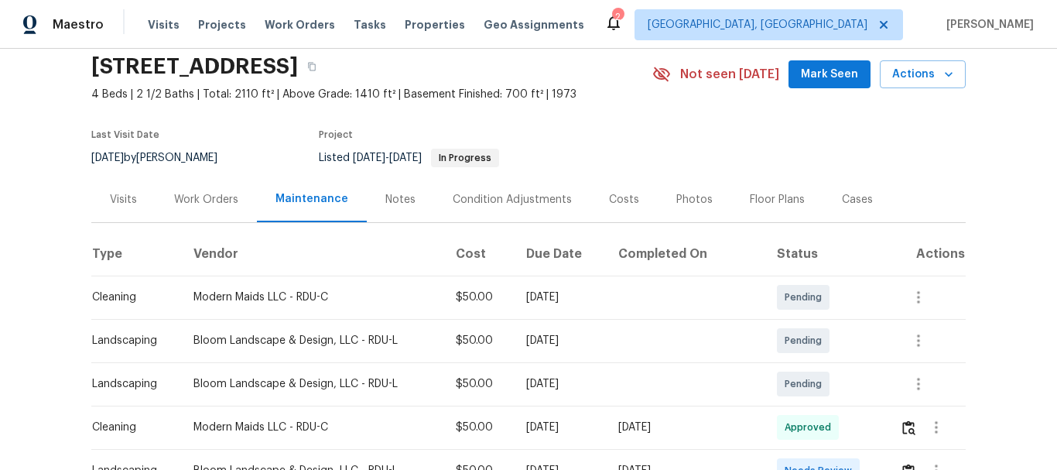
scroll to position [310, 0]
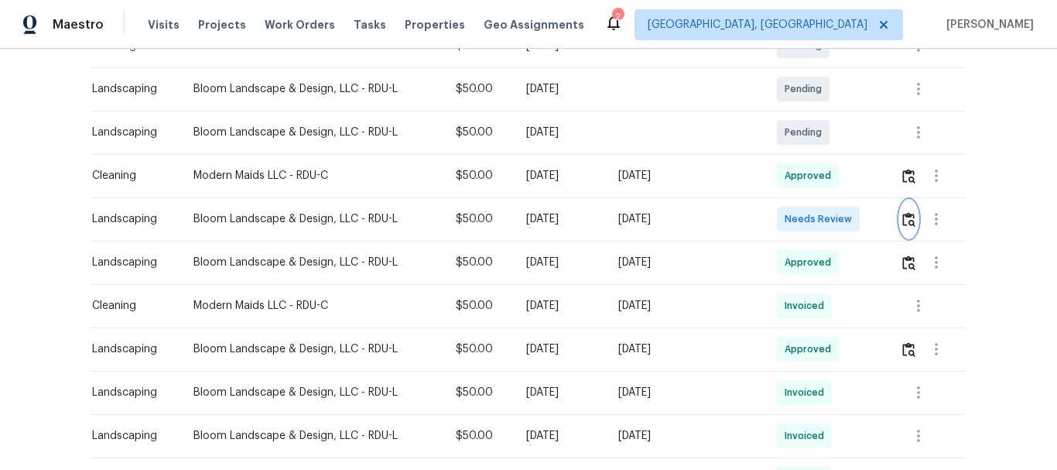
click at [903, 218] on img "button" at bounding box center [909, 219] width 13 height 15
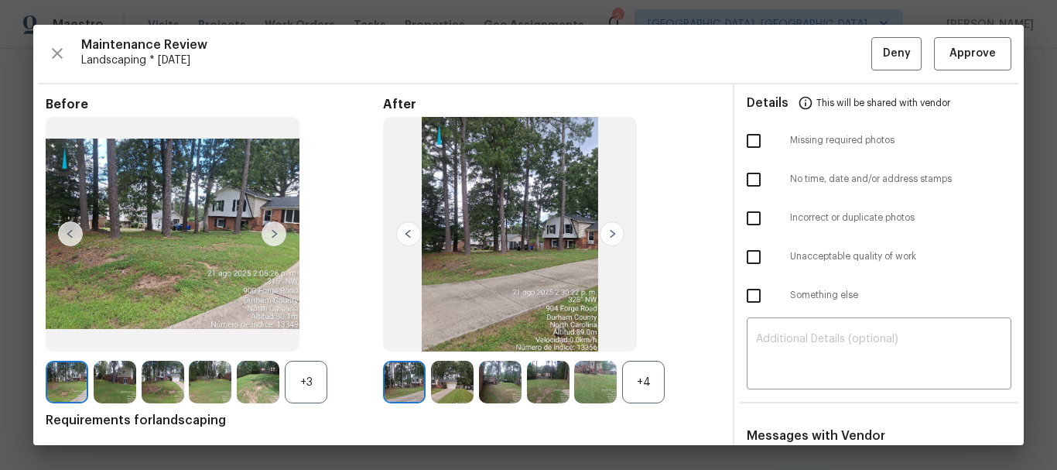
click at [949, 30] on div "Maintenance Review Landscaping * Mon, Aug 18 Deny Approve Before +3 After +4 Re…" at bounding box center [528, 235] width 991 height 420
click at [947, 51] on span "Approve" at bounding box center [973, 53] width 53 height 19
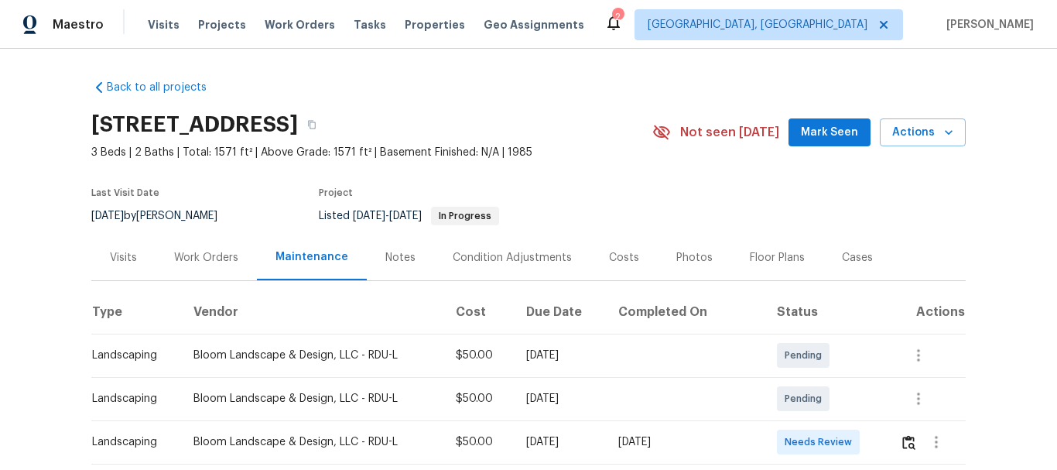
scroll to position [232, 0]
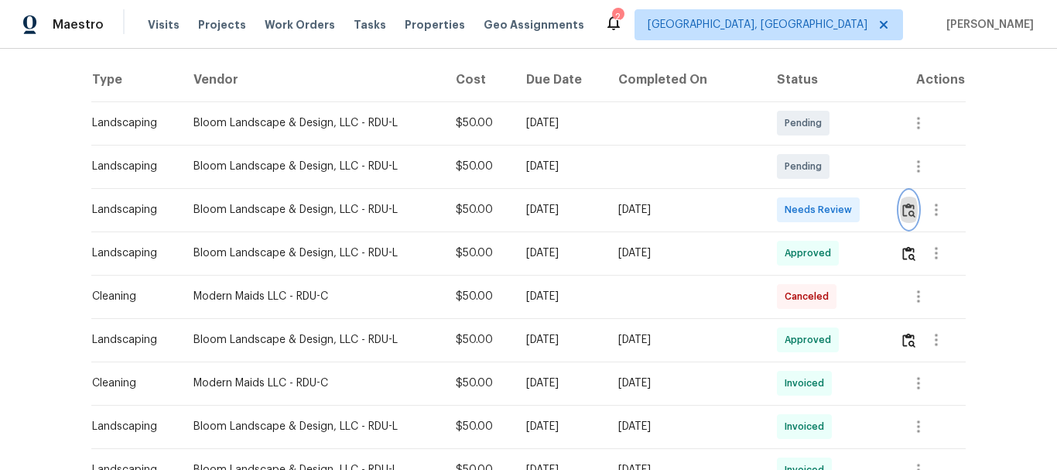
click at [908, 204] on img "button" at bounding box center [909, 210] width 13 height 15
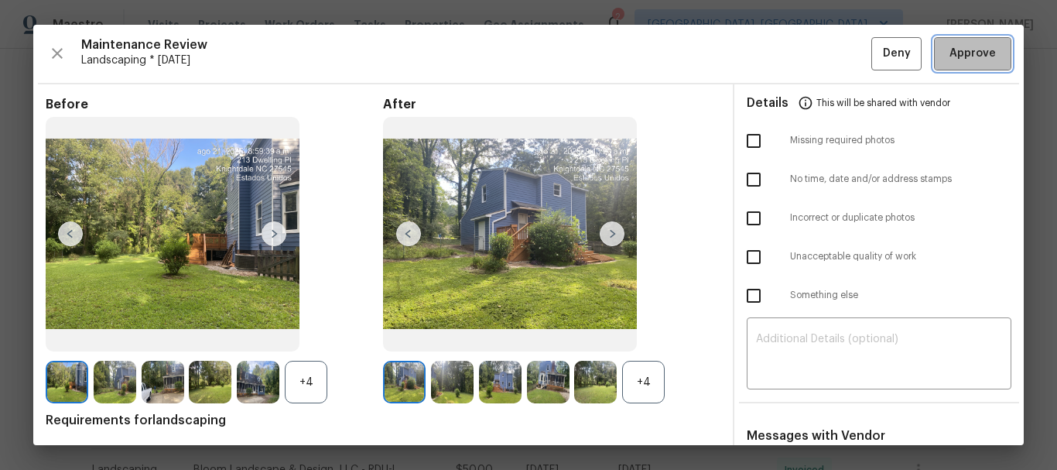
click at [939, 41] on button "Approve" at bounding box center [972, 53] width 77 height 33
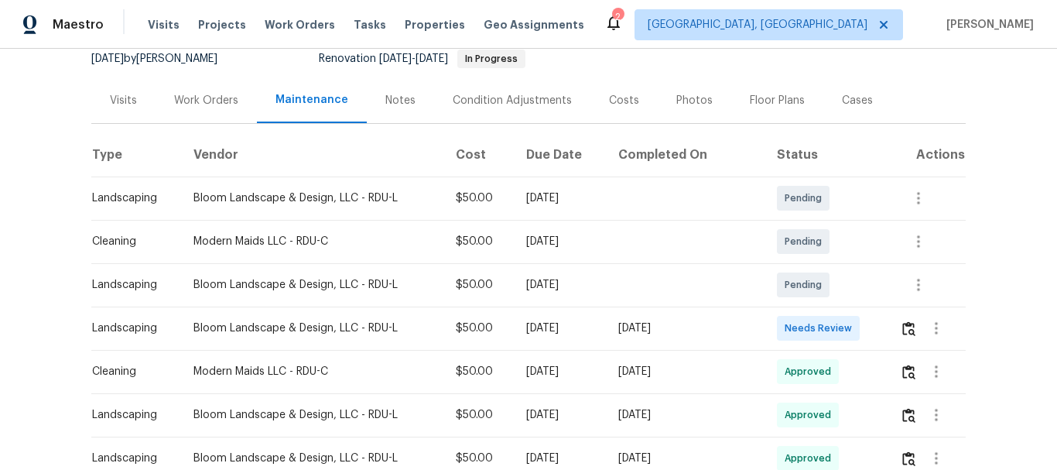
scroll to position [310, 0]
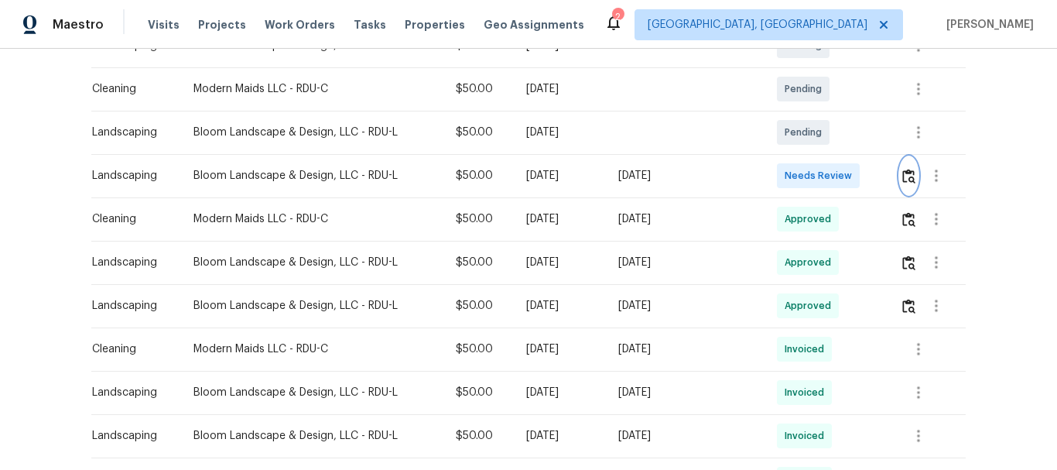
click at [903, 171] on img "button" at bounding box center [909, 176] width 13 height 15
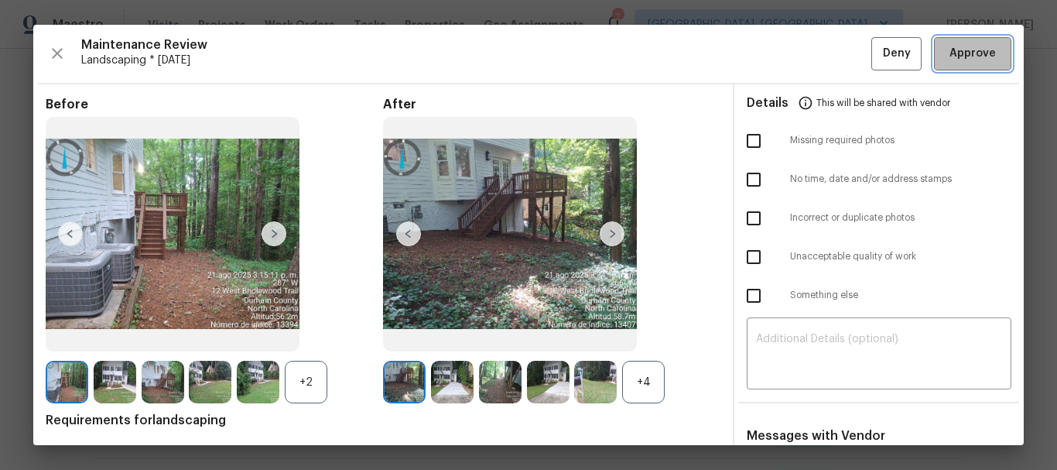
click at [972, 40] on button "Approve" at bounding box center [972, 53] width 77 height 33
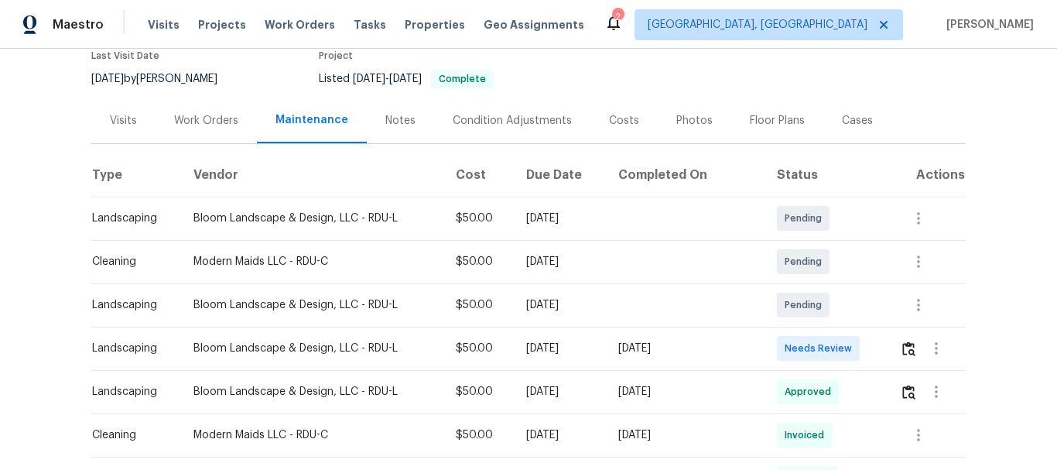
scroll to position [387, 0]
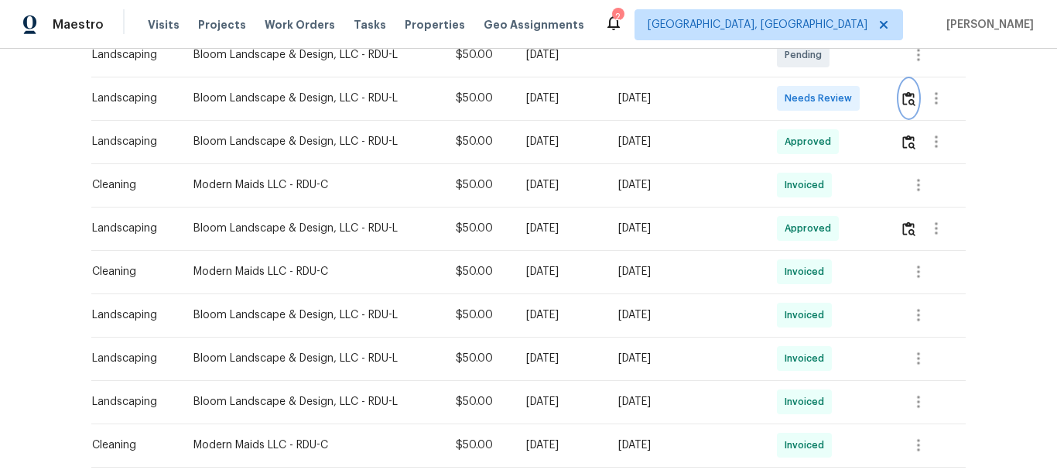
click at [901, 81] on button "button" at bounding box center [909, 98] width 18 height 37
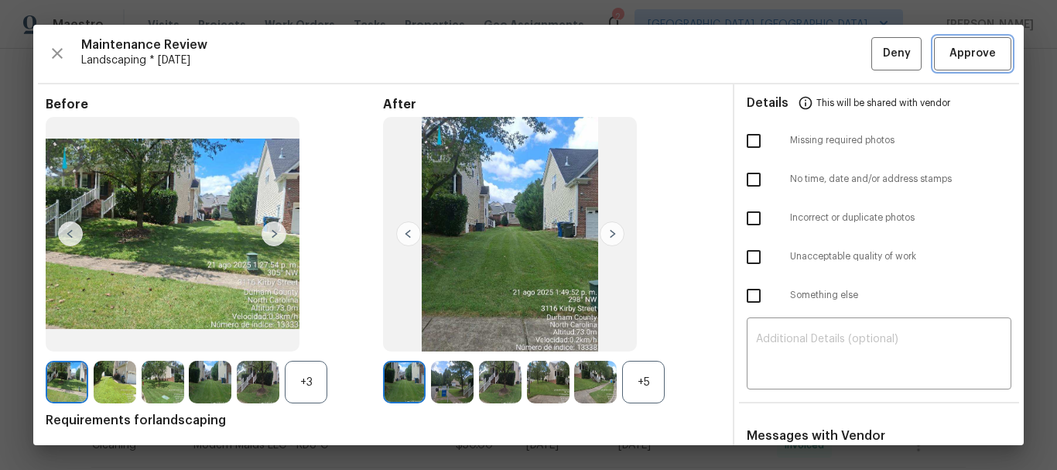
click at [958, 47] on span "Approve" at bounding box center [973, 53] width 46 height 19
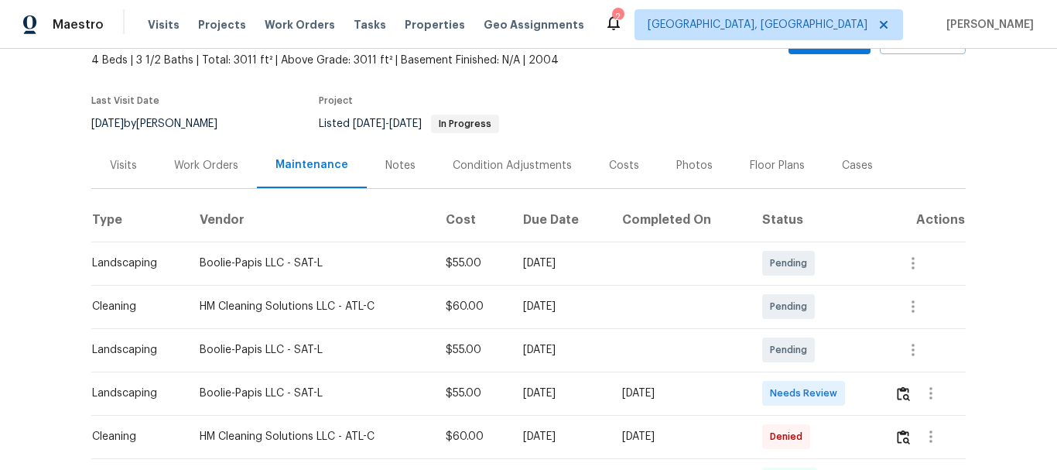
scroll to position [232, 0]
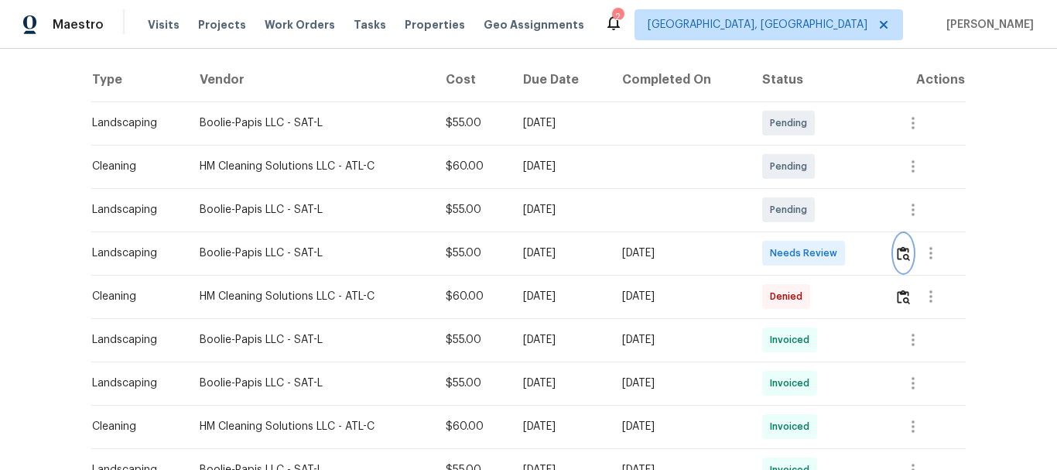
click at [906, 259] on img "button" at bounding box center [903, 253] width 13 height 15
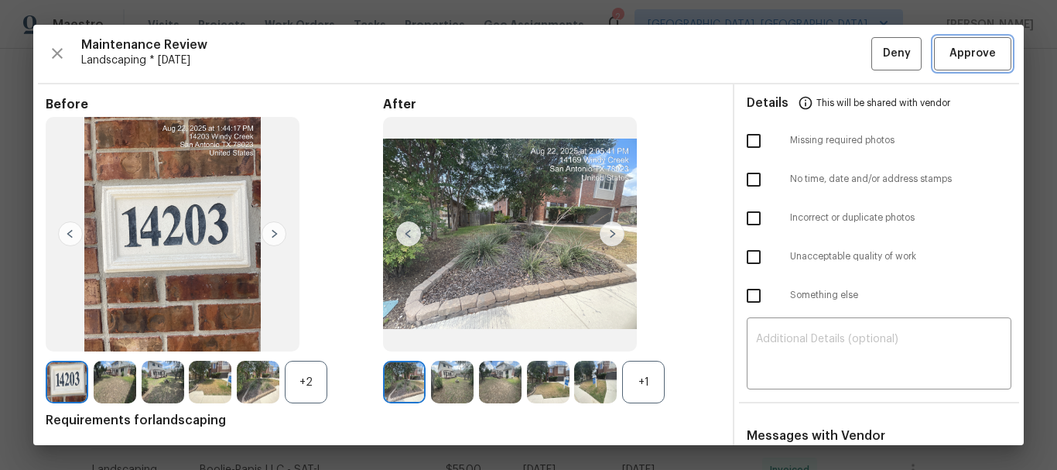
click at [954, 67] on button "Approve" at bounding box center [972, 53] width 77 height 33
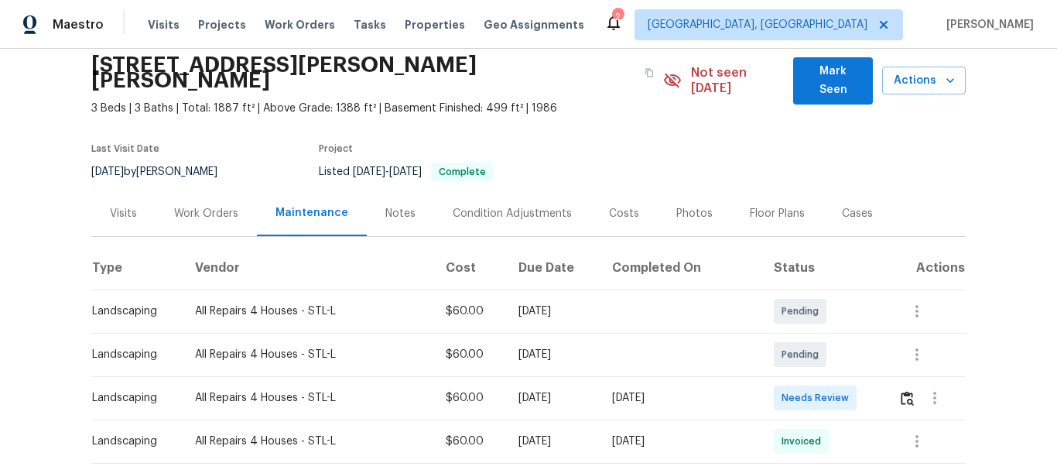
scroll to position [77, 0]
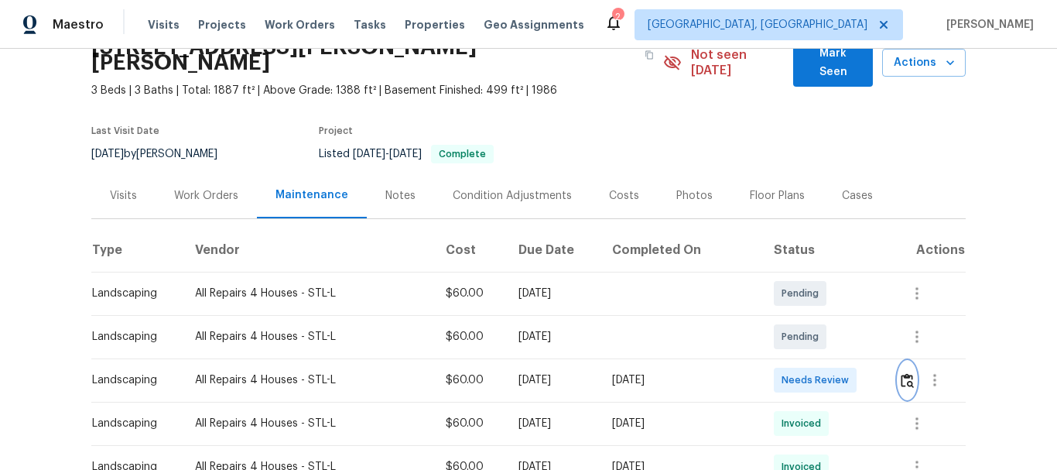
click at [904, 372] on button "button" at bounding box center [908, 380] width 18 height 37
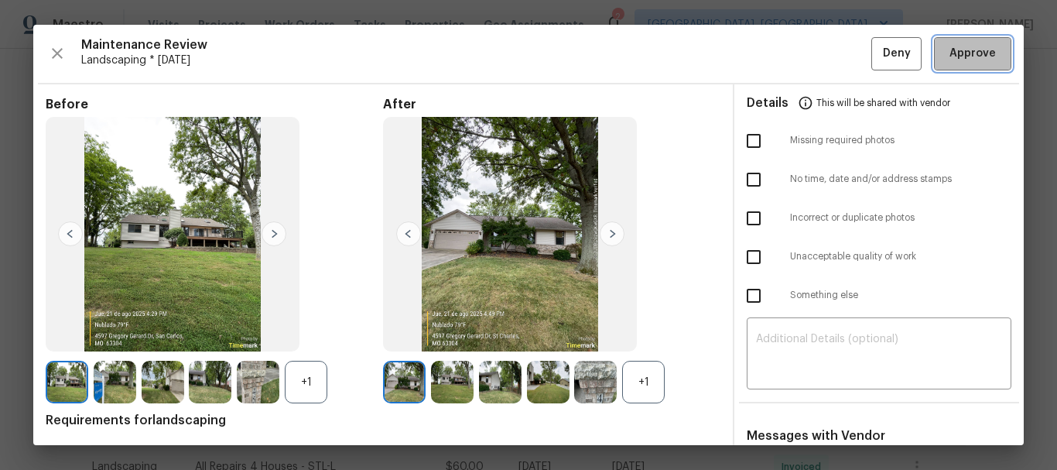
click at [975, 44] on span "Approve" at bounding box center [973, 53] width 46 height 19
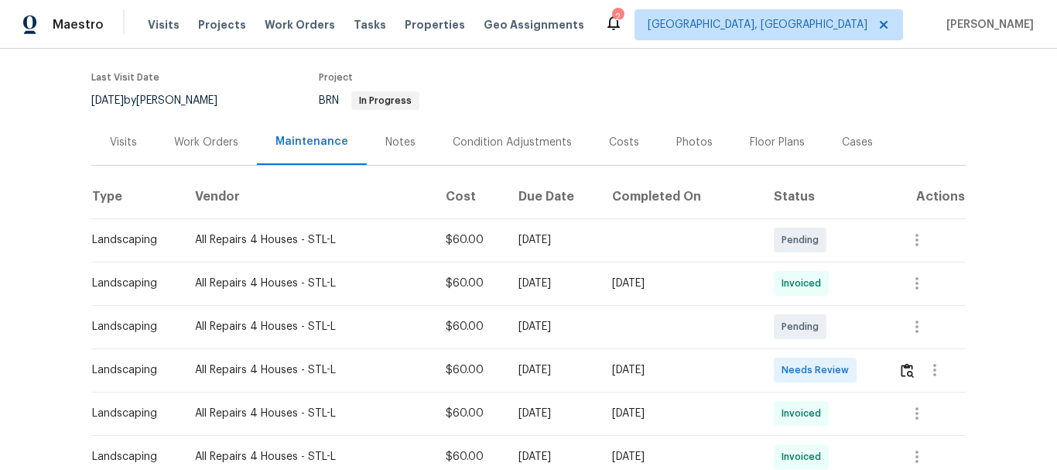
scroll to position [155, 0]
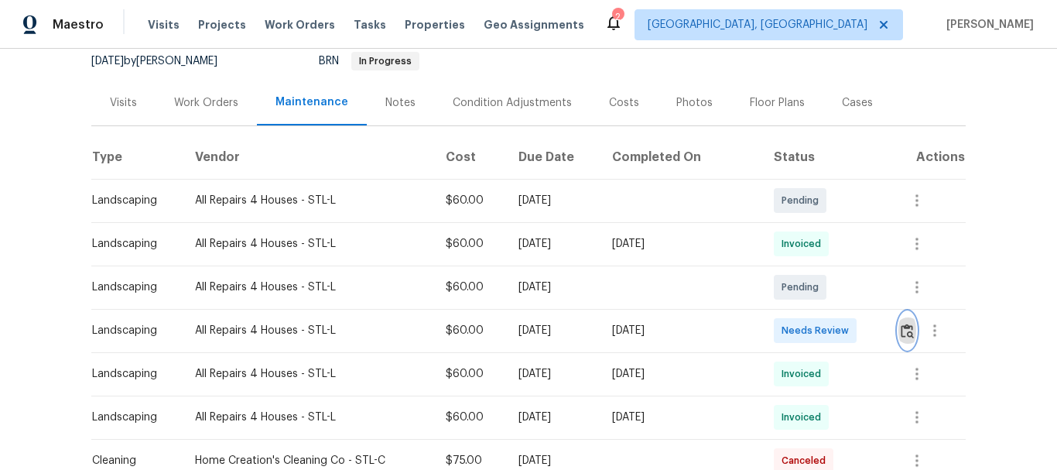
click at [900, 344] on button "button" at bounding box center [908, 330] width 18 height 37
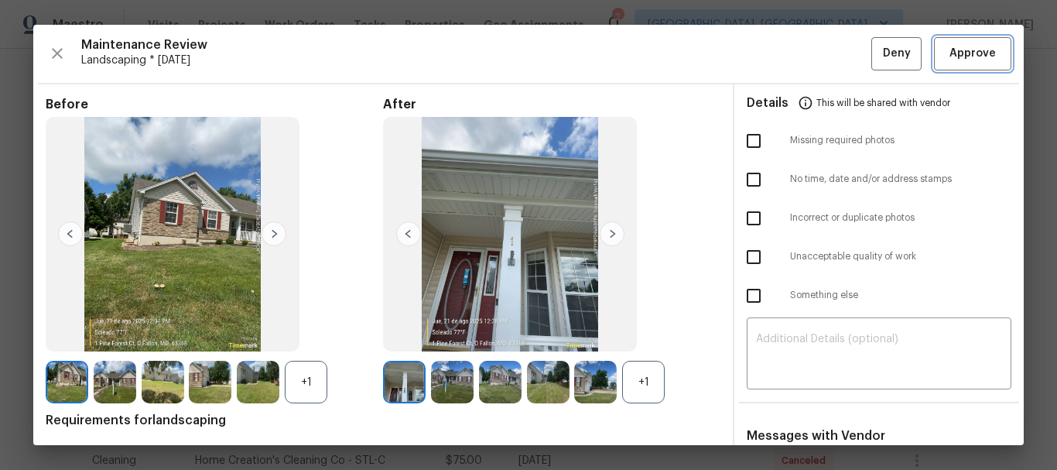
click at [958, 57] on span "Approve" at bounding box center [973, 53] width 46 height 19
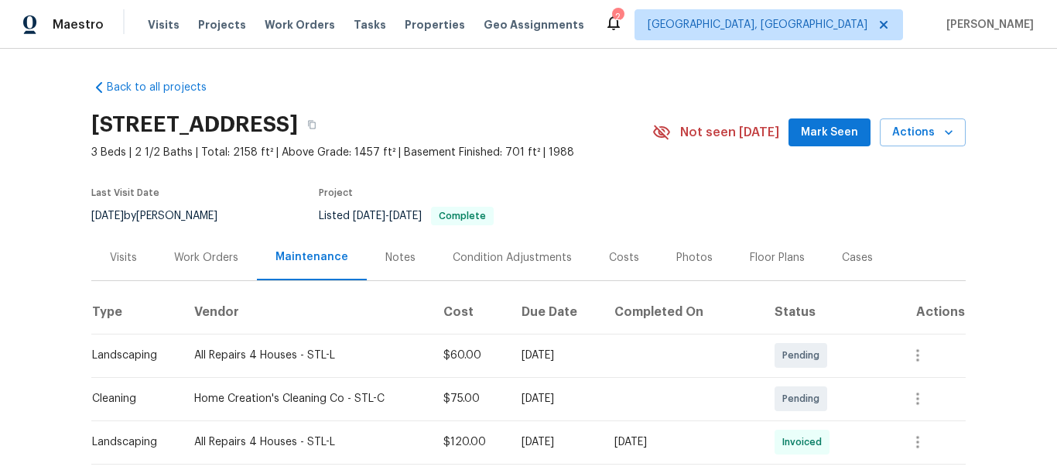
scroll to position [310, 0]
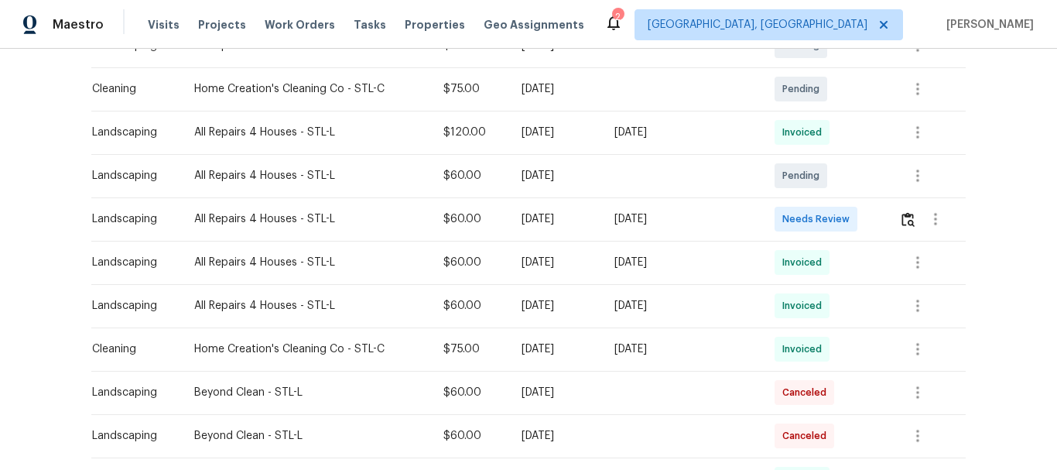
click at [917, 209] on div at bounding box center [935, 218] width 37 height 37
click at [917, 210] on div at bounding box center [935, 218] width 37 height 37
click at [906, 212] on img "button" at bounding box center [908, 219] width 13 height 15
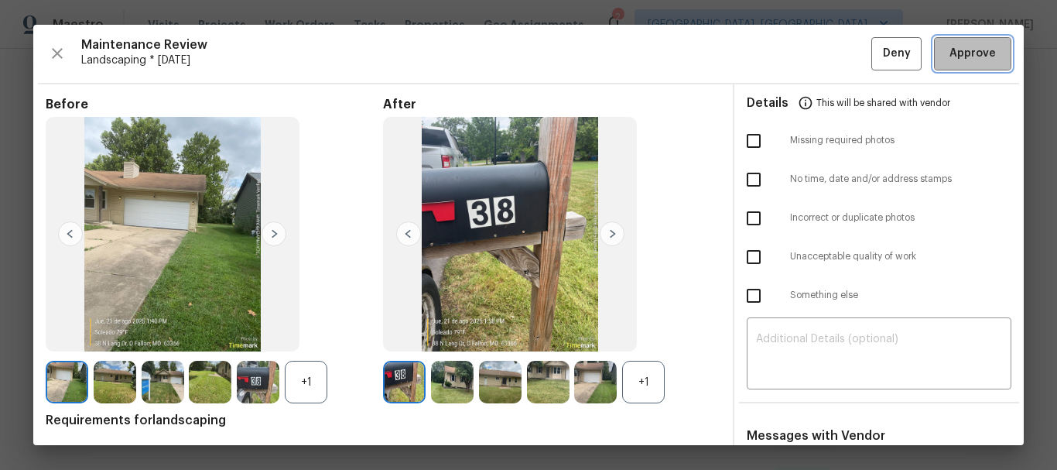
click at [960, 63] on span "Approve" at bounding box center [973, 53] width 46 height 19
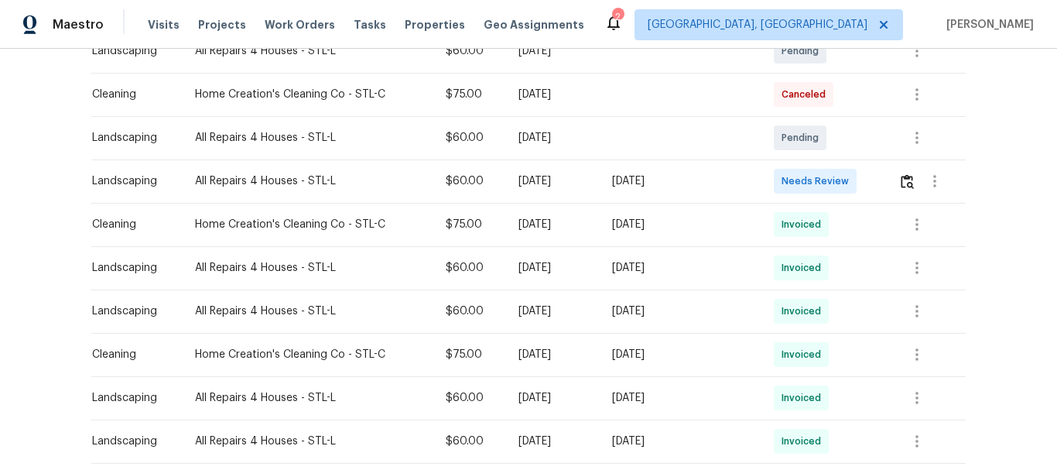
scroll to position [310, 0]
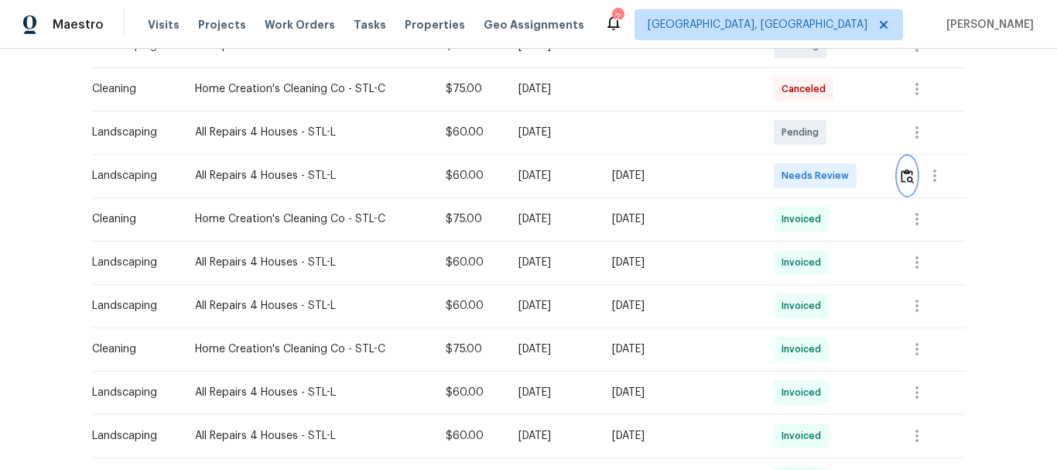
click at [899, 167] on button "button" at bounding box center [908, 175] width 18 height 37
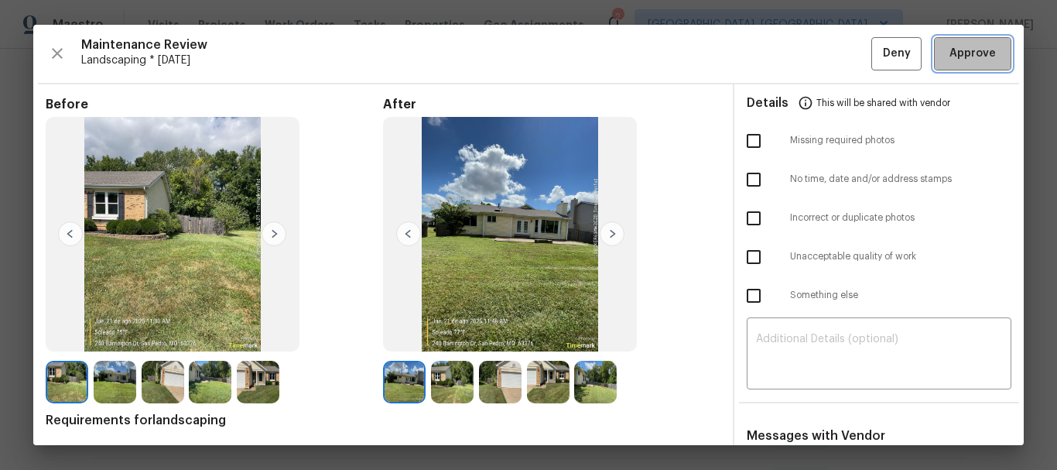
click at [983, 43] on button "Approve" at bounding box center [972, 53] width 77 height 33
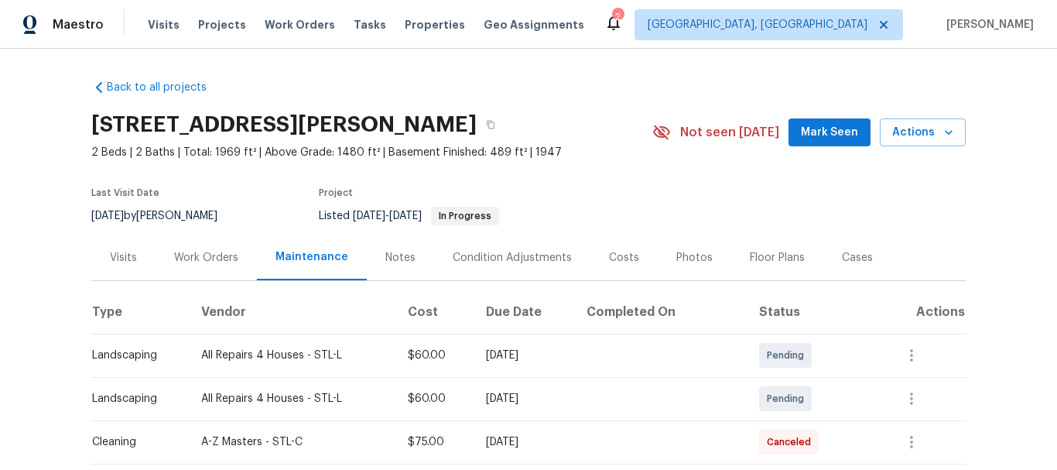
scroll to position [232, 0]
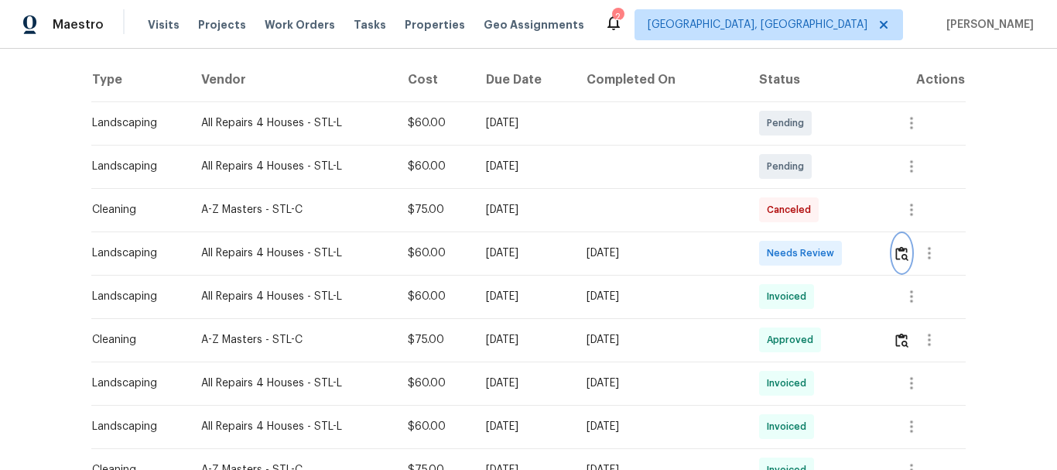
click at [899, 256] on img "button" at bounding box center [902, 253] width 13 height 15
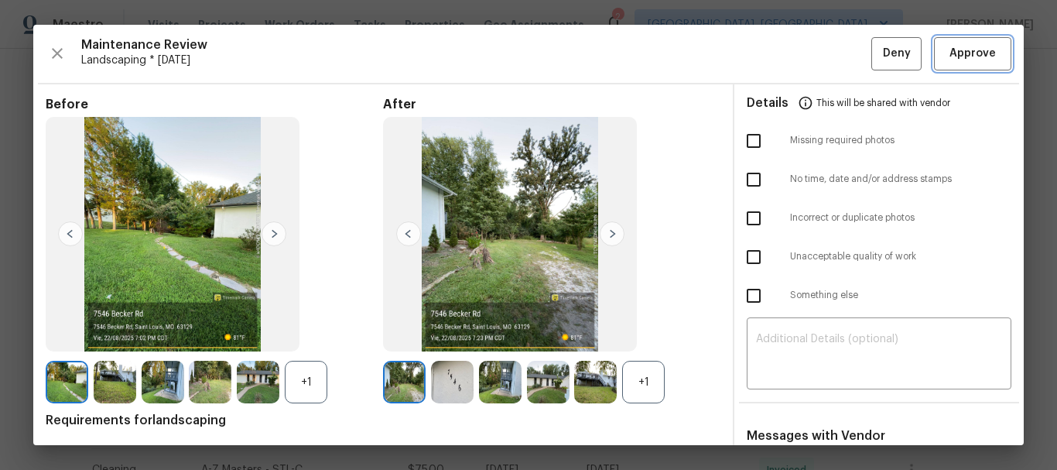
click at [947, 69] on button "Approve" at bounding box center [972, 53] width 77 height 33
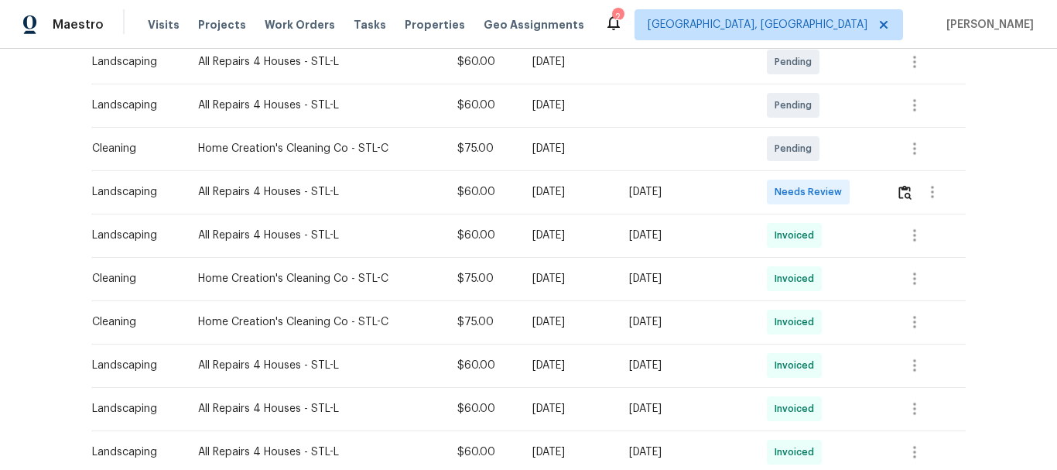
scroll to position [310, 0]
click at [900, 184] on img "button" at bounding box center [905, 191] width 13 height 15
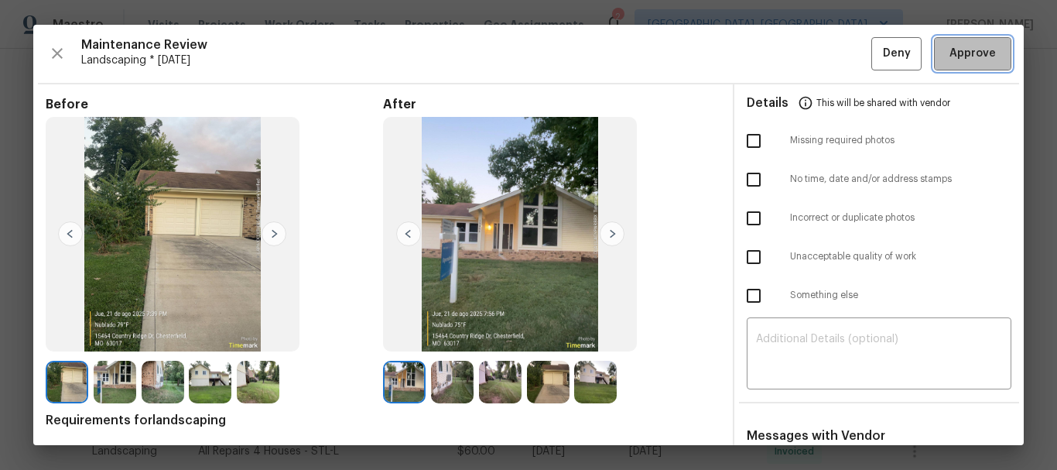
click at [976, 56] on span "Approve" at bounding box center [973, 53] width 46 height 19
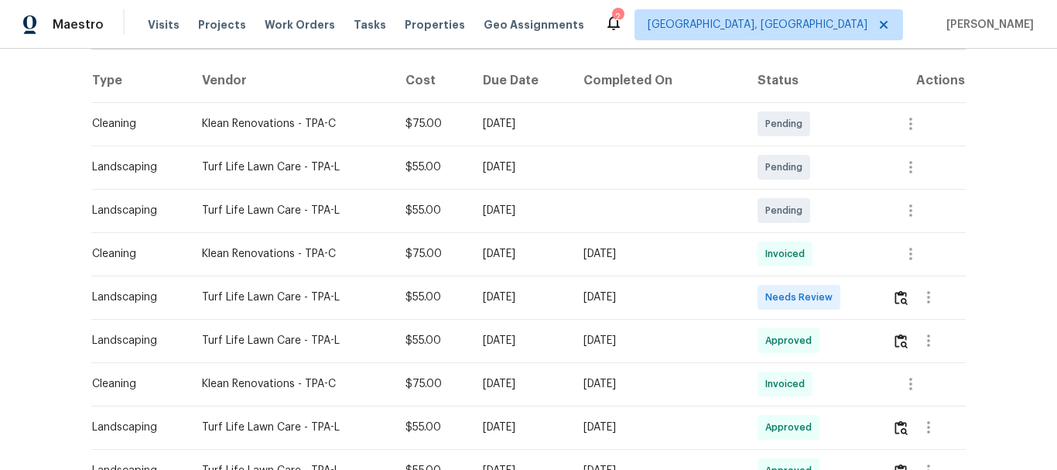
scroll to position [232, 0]
click at [899, 294] on img "button" at bounding box center [901, 297] width 13 height 15
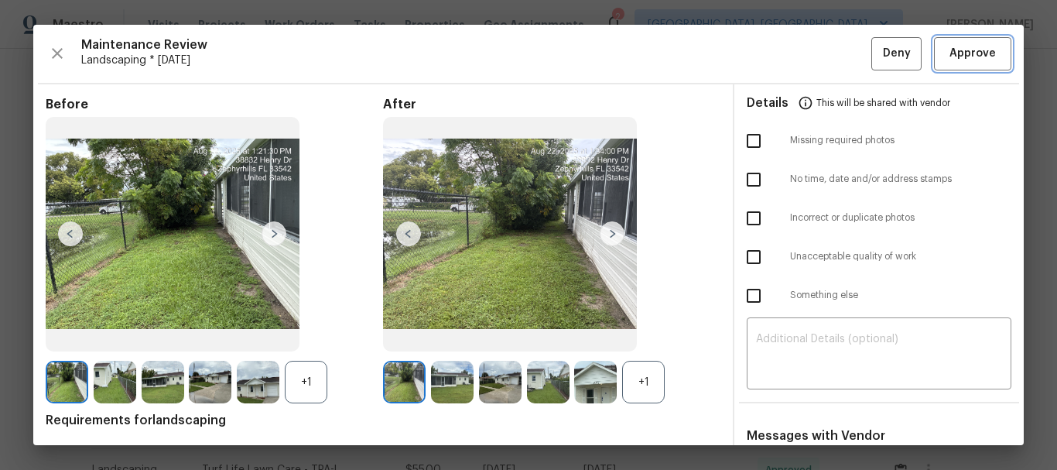
drag, startPoint x: 969, startPoint y: 58, endPoint x: 990, endPoint y: 60, distance: 21.0
click at [993, 60] on button "Approve" at bounding box center [972, 53] width 77 height 33
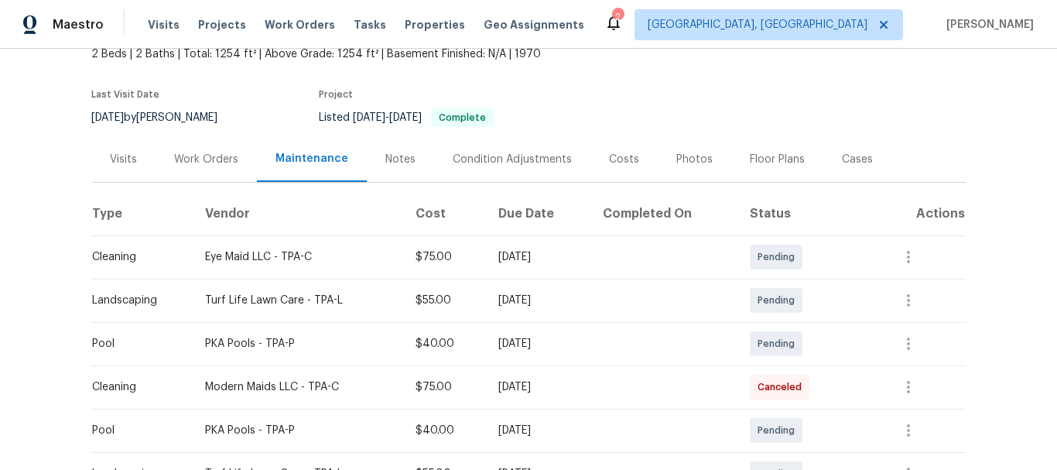
scroll to position [232, 0]
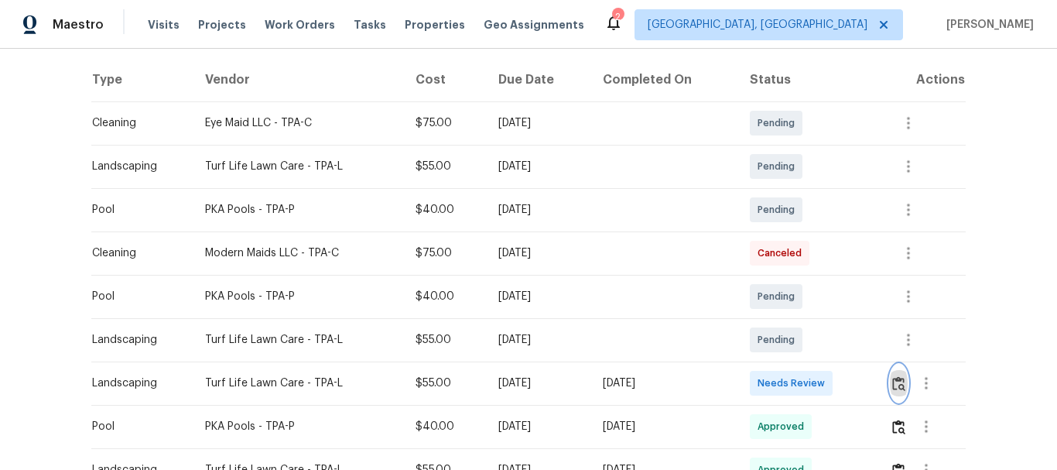
click at [894, 389] on img "button" at bounding box center [899, 383] width 13 height 15
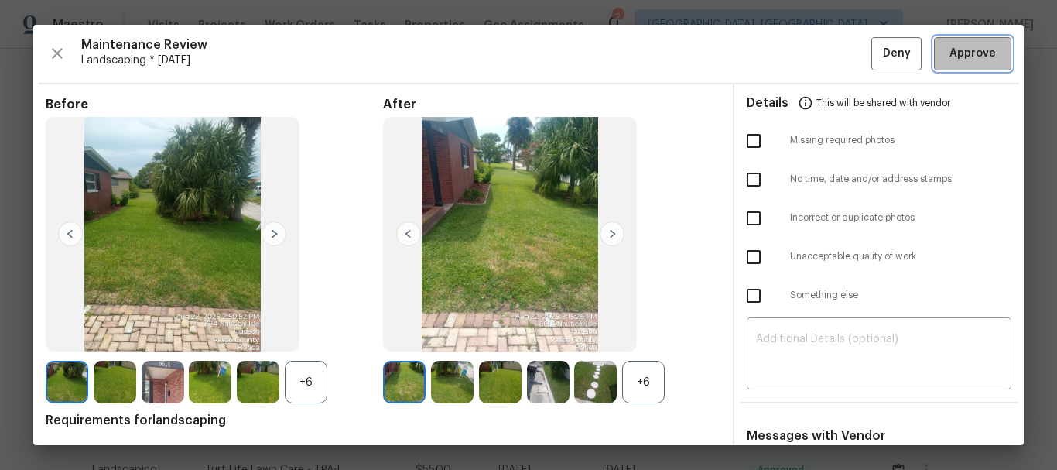
click at [973, 60] on span "Approve" at bounding box center [973, 53] width 46 height 19
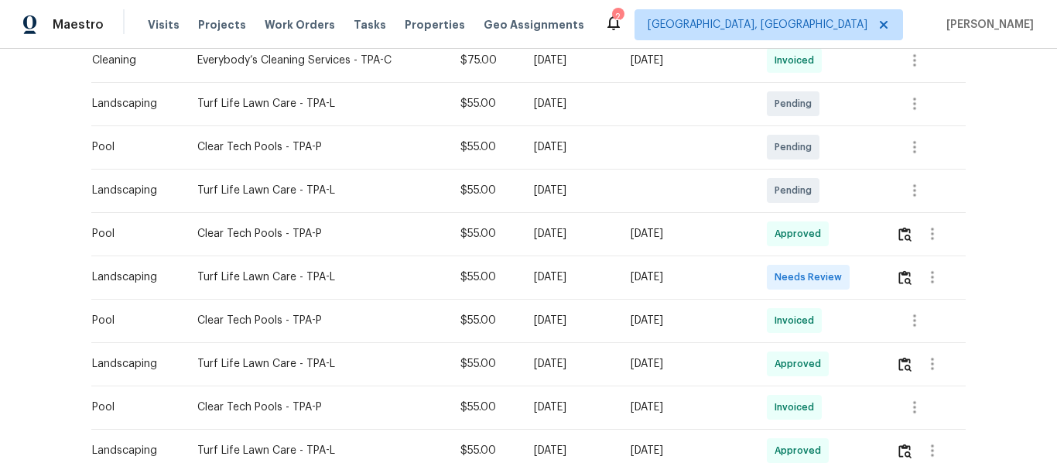
scroll to position [387, 0]
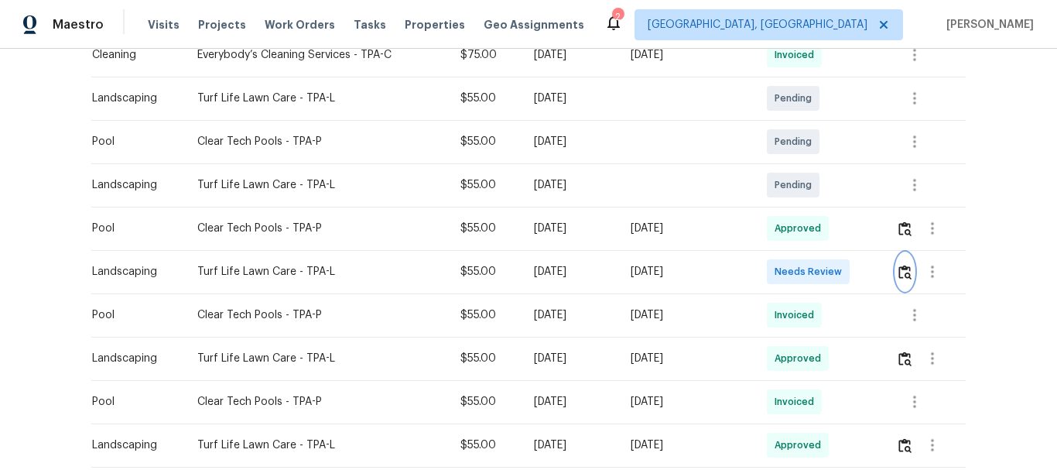
click at [900, 272] on img "button" at bounding box center [905, 272] width 13 height 15
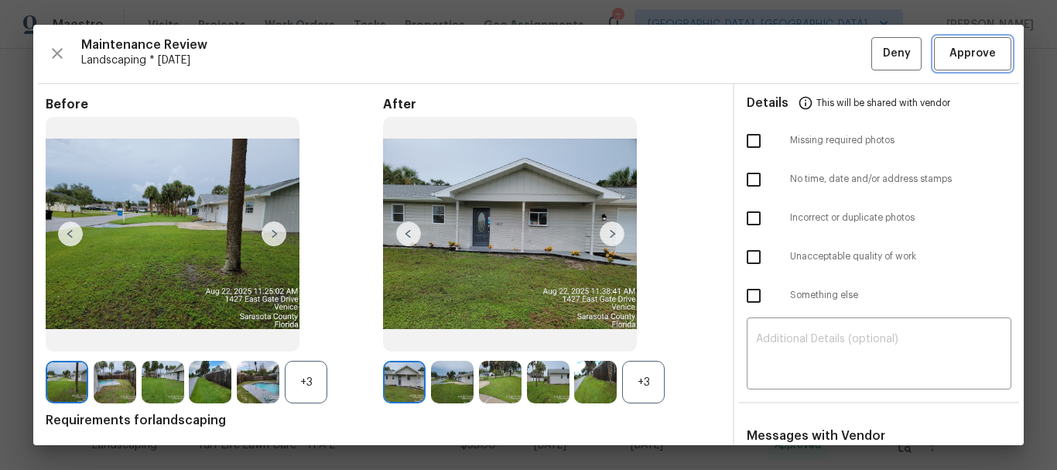
click at [950, 60] on span "Approve" at bounding box center [973, 53] width 46 height 19
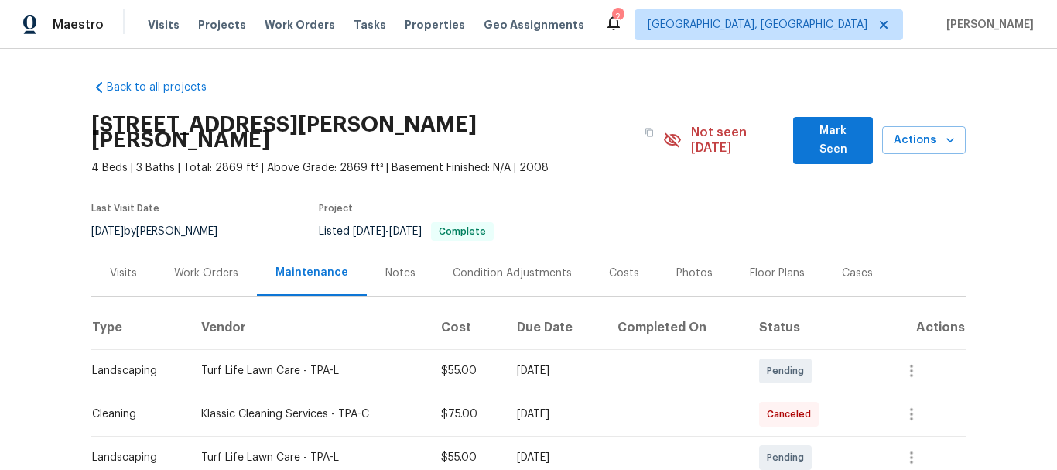
scroll to position [310, 0]
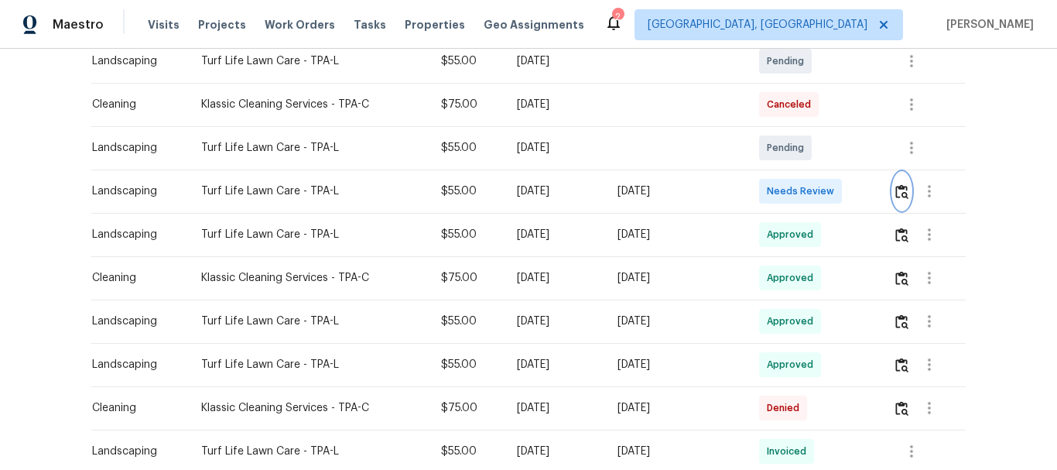
click at [896, 173] on button "button" at bounding box center [902, 191] width 18 height 37
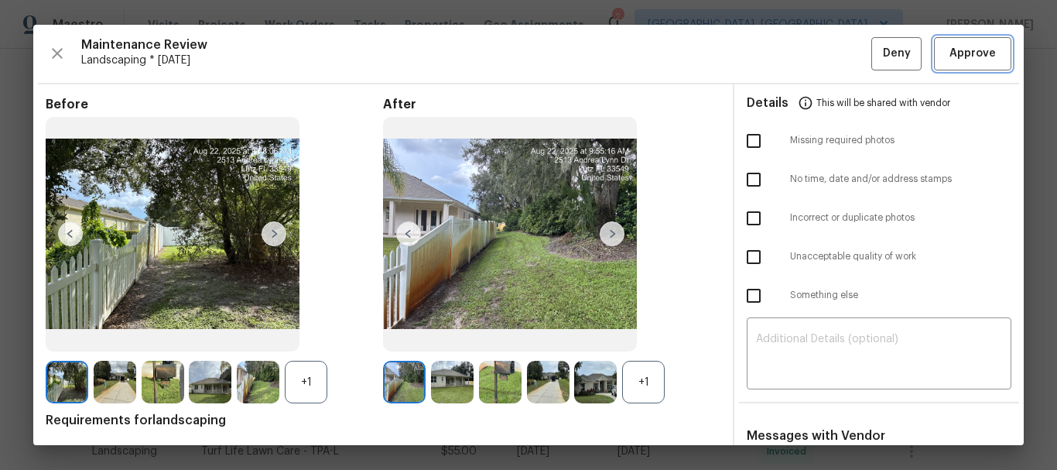
click at [994, 54] on button "Approve" at bounding box center [972, 53] width 77 height 33
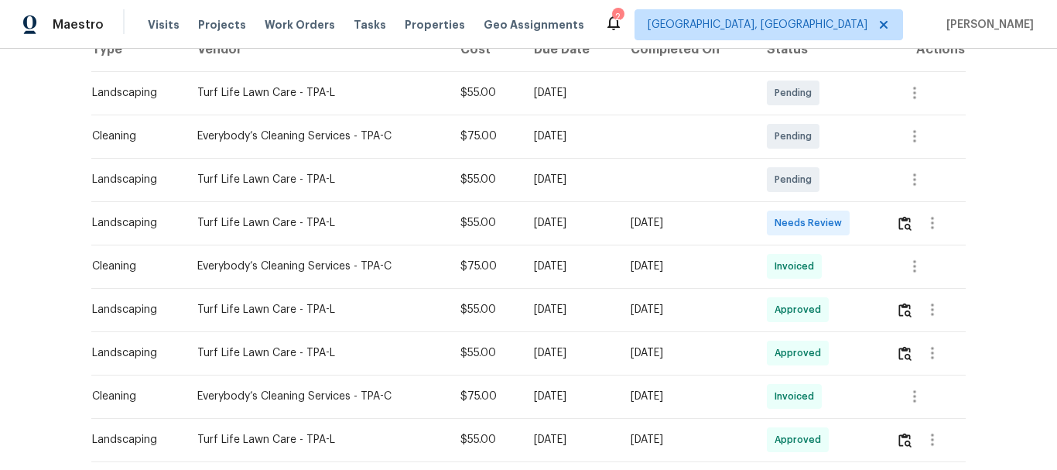
scroll to position [310, 0]
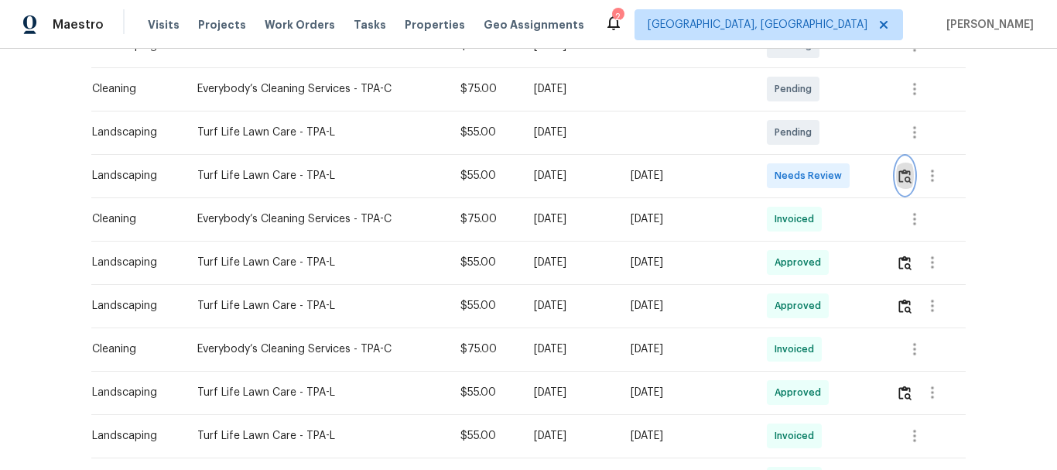
click at [910, 180] on img "button" at bounding box center [905, 176] width 13 height 15
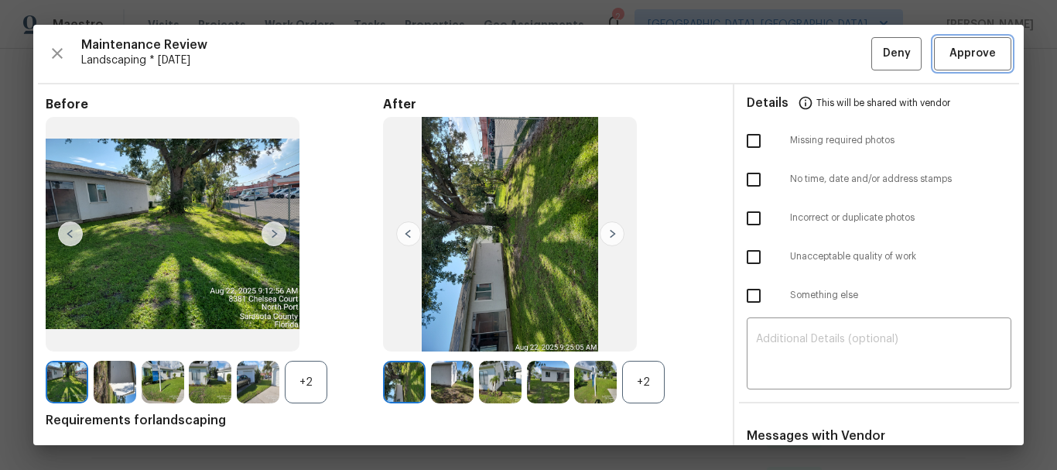
click at [969, 50] on span "Approve" at bounding box center [973, 53] width 46 height 19
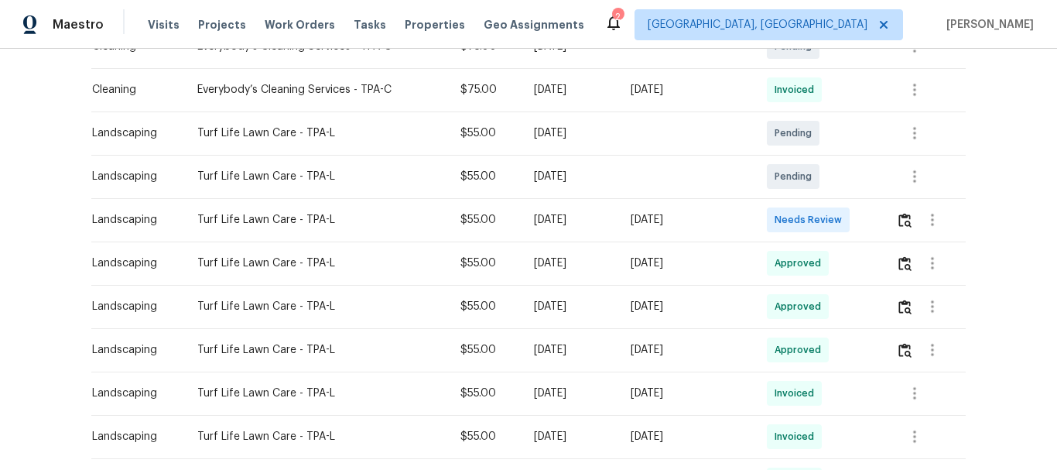
scroll to position [310, 0]
click at [910, 228] on button "button" at bounding box center [905, 218] width 18 height 37
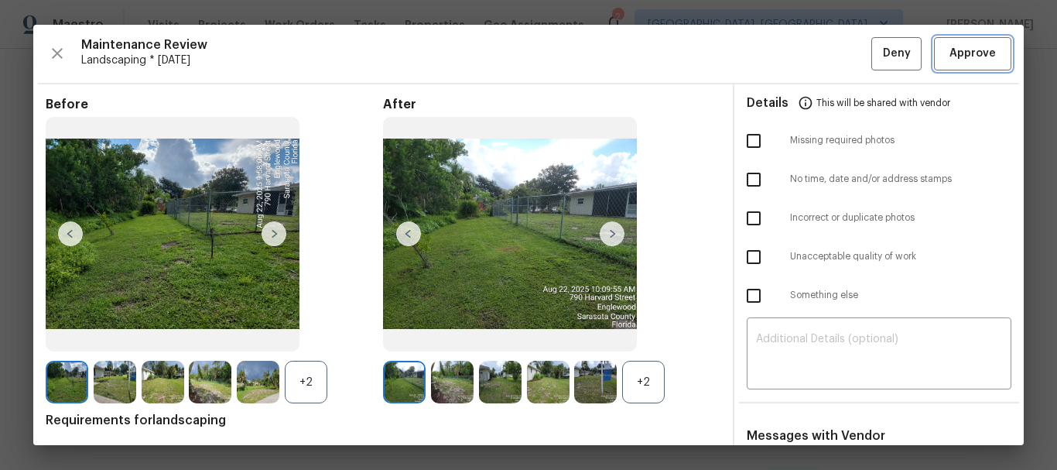
click at [975, 67] on button "Approve" at bounding box center [972, 53] width 77 height 33
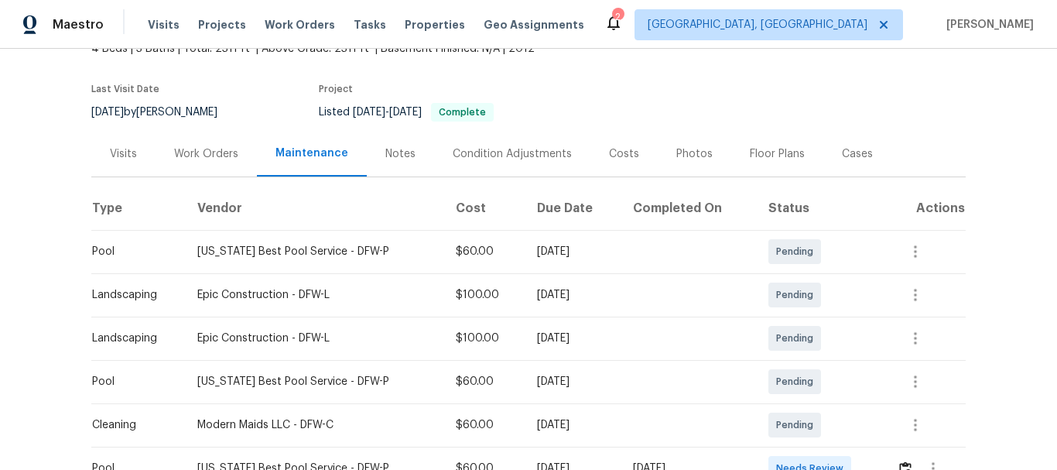
scroll to position [310, 0]
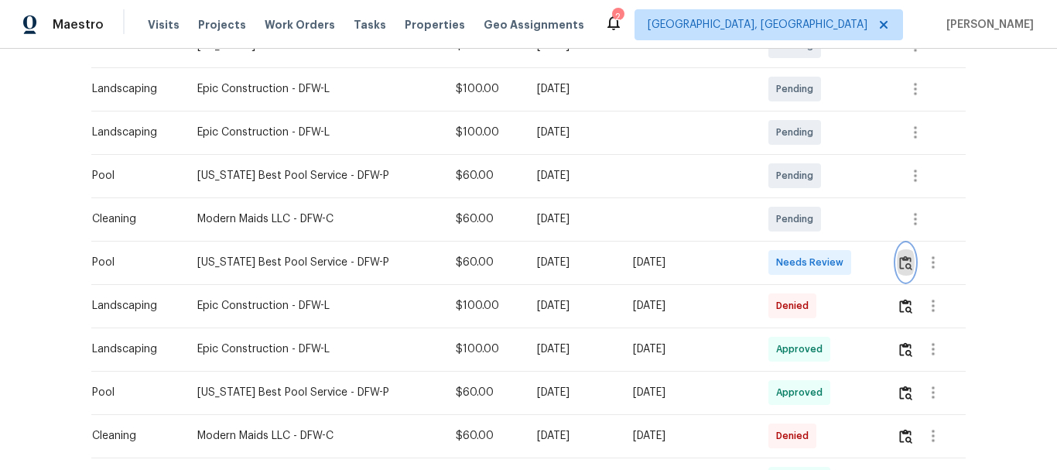
click at [902, 266] on img "button" at bounding box center [906, 262] width 13 height 15
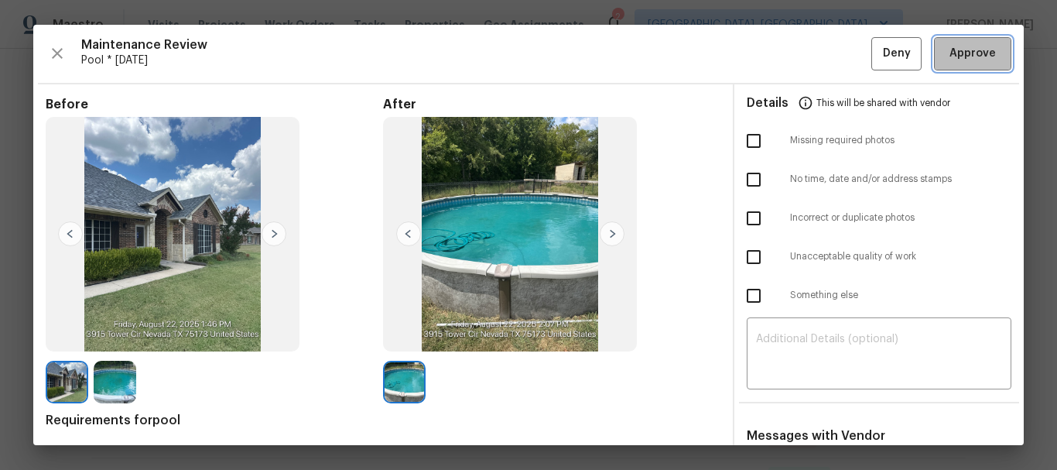
click at [965, 62] on span "Approve" at bounding box center [973, 53] width 46 height 19
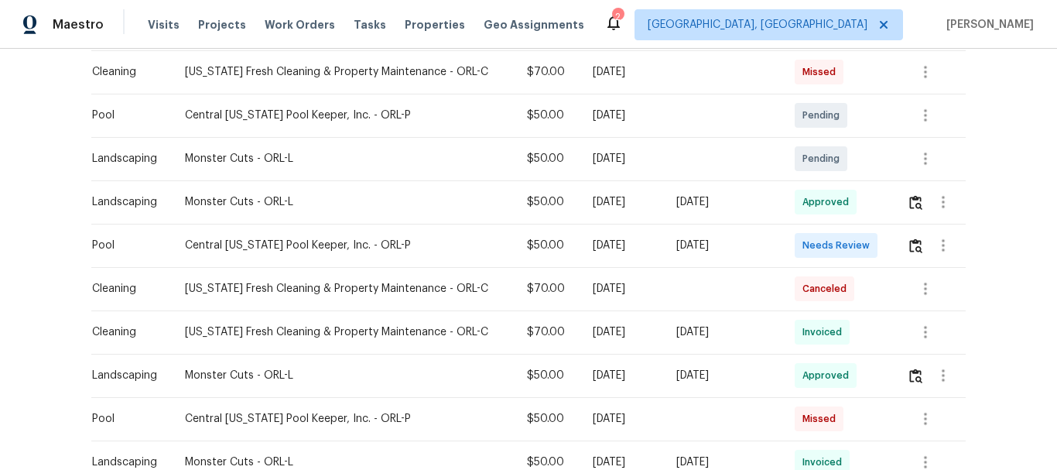
scroll to position [464, 0]
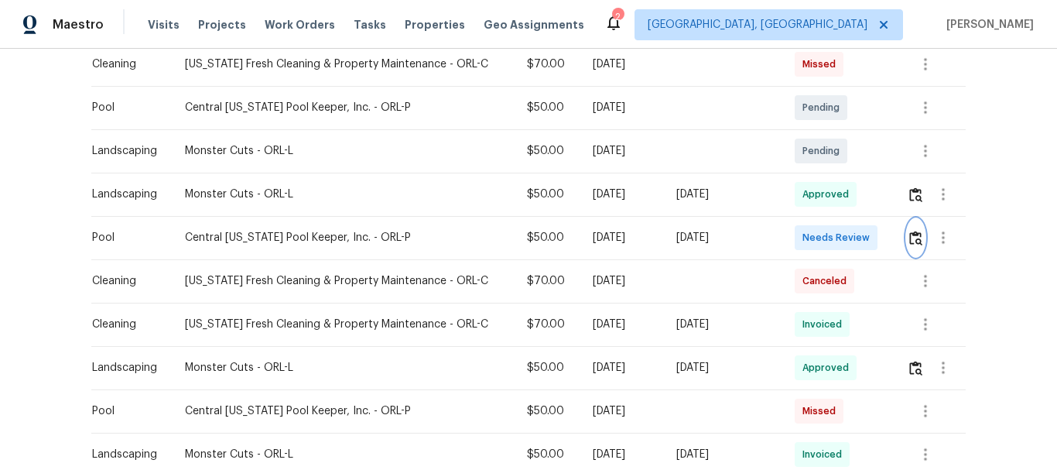
click at [915, 241] on img "button" at bounding box center [916, 238] width 13 height 15
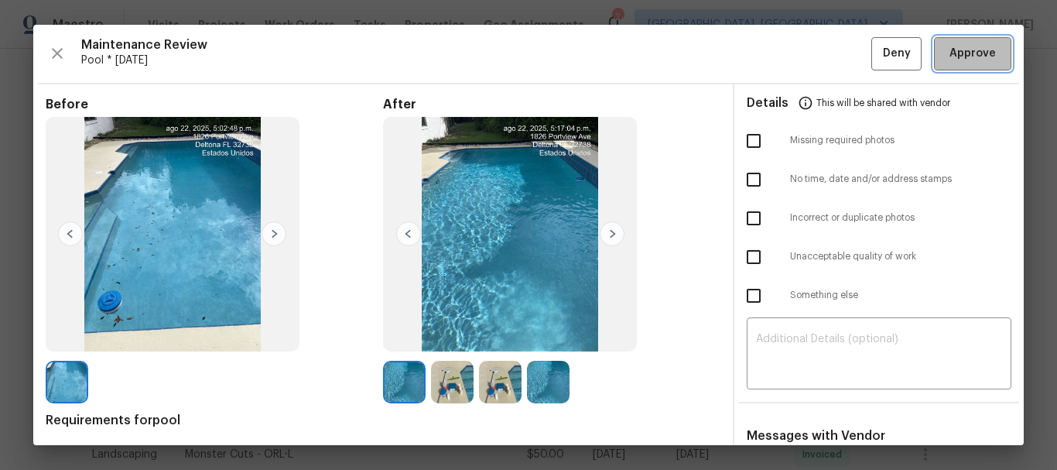
click at [995, 59] on button "Approve" at bounding box center [972, 53] width 77 height 33
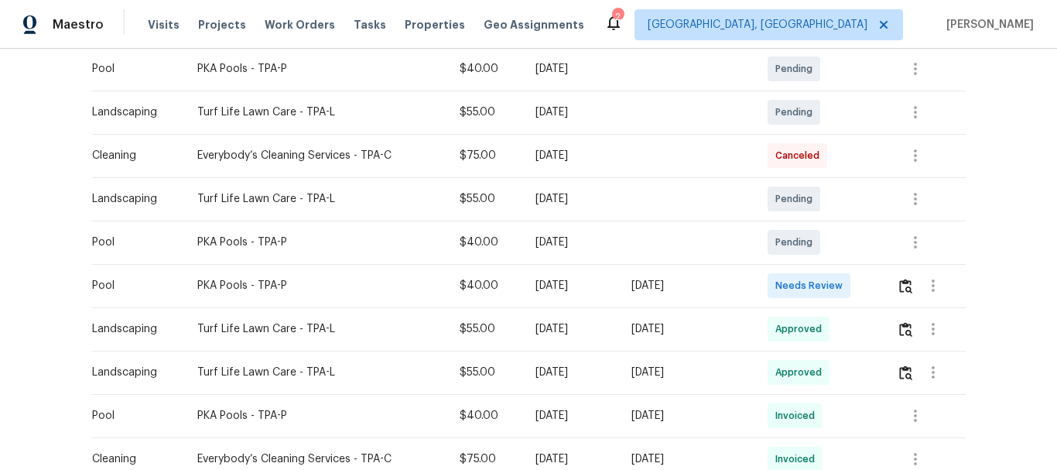
scroll to position [310, 0]
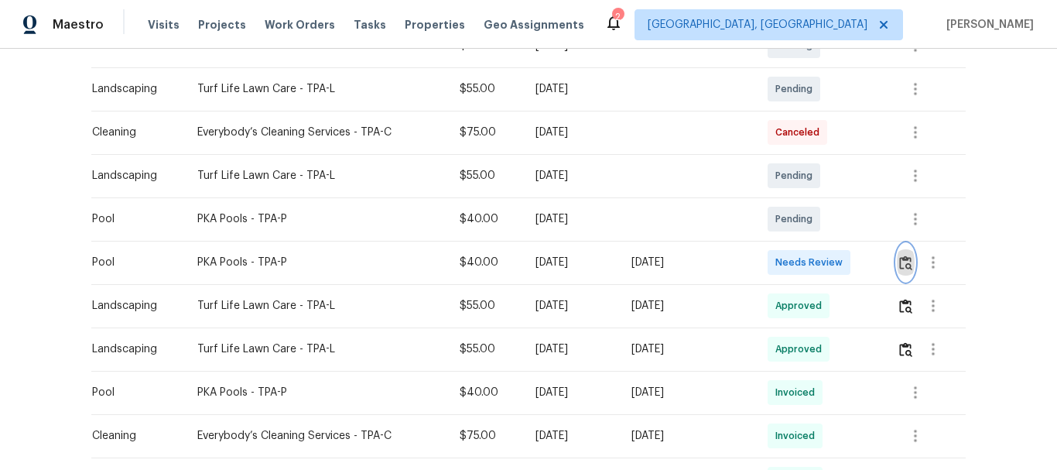
click at [900, 255] on img "button" at bounding box center [906, 262] width 13 height 15
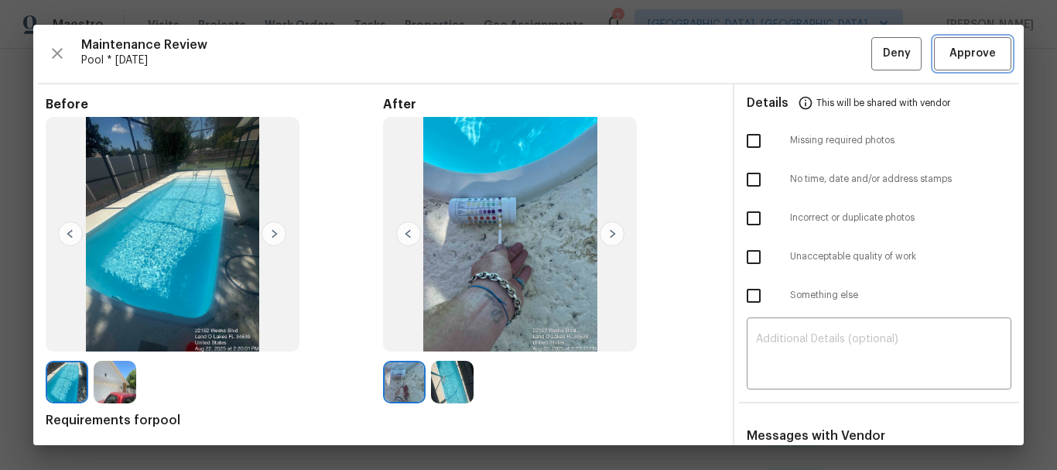
click at [963, 58] on span "Approve" at bounding box center [973, 53] width 46 height 19
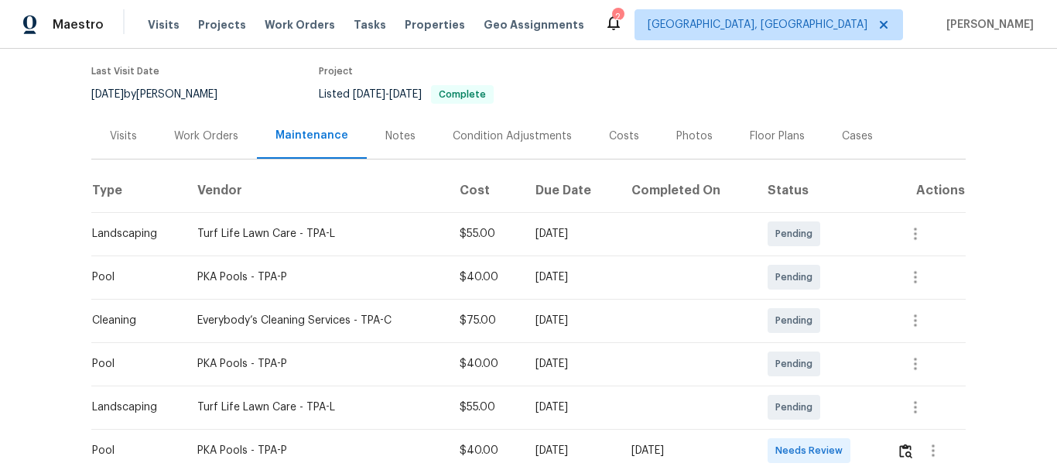
scroll to position [232, 0]
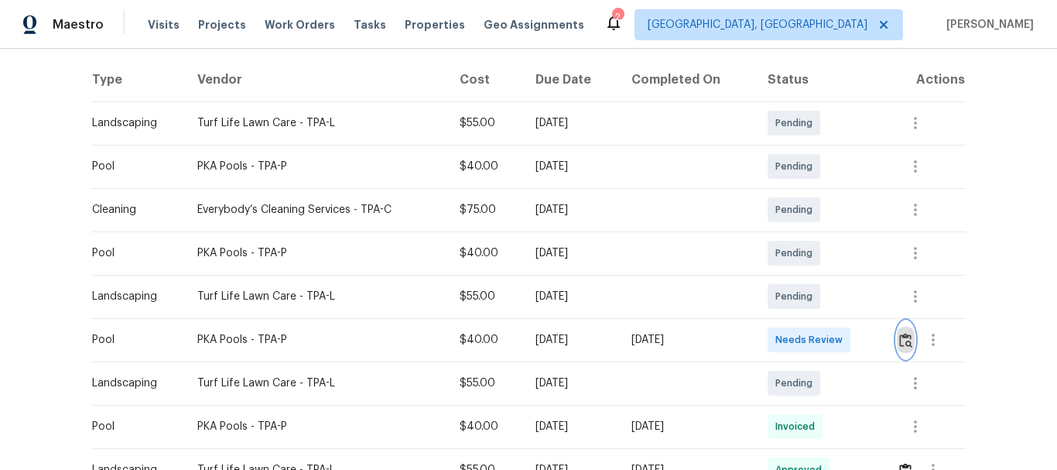
click at [899, 348] on button "button" at bounding box center [906, 339] width 18 height 37
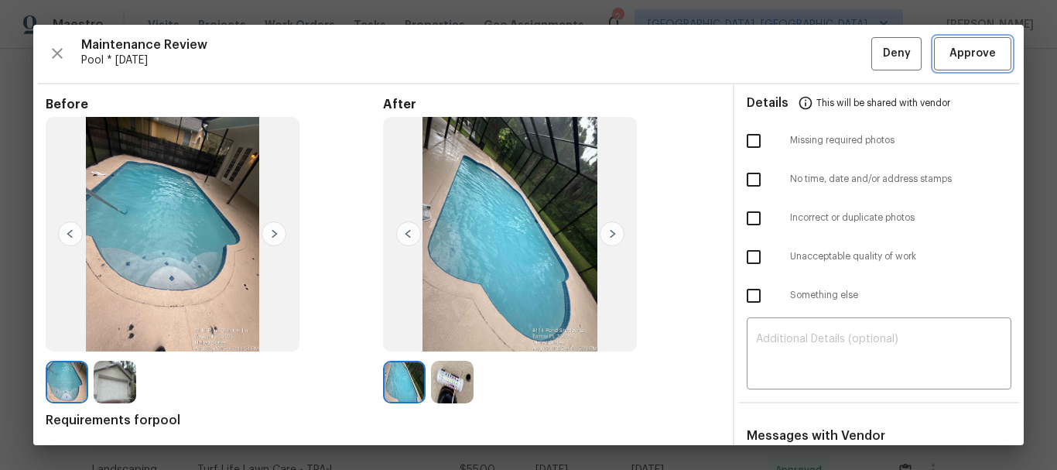
click at [964, 63] on span "Approve" at bounding box center [973, 53] width 46 height 19
